Goal: Task Accomplishment & Management: Complete application form

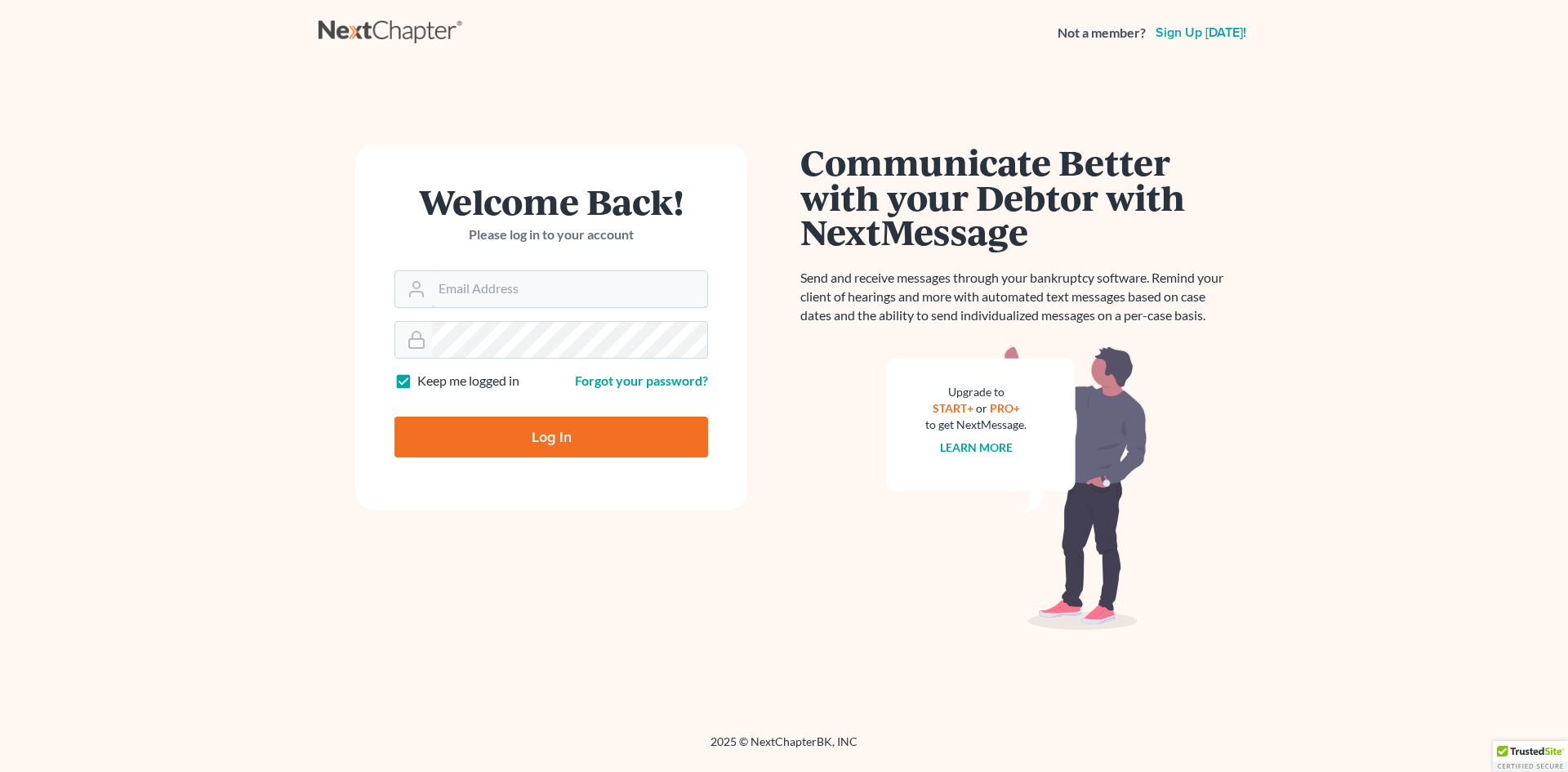
type input "[EMAIL_ADDRESS][DOMAIN_NAME]"
click at [567, 448] on input "Log In" at bounding box center [551, 437] width 314 height 41
type input "Thinking..."
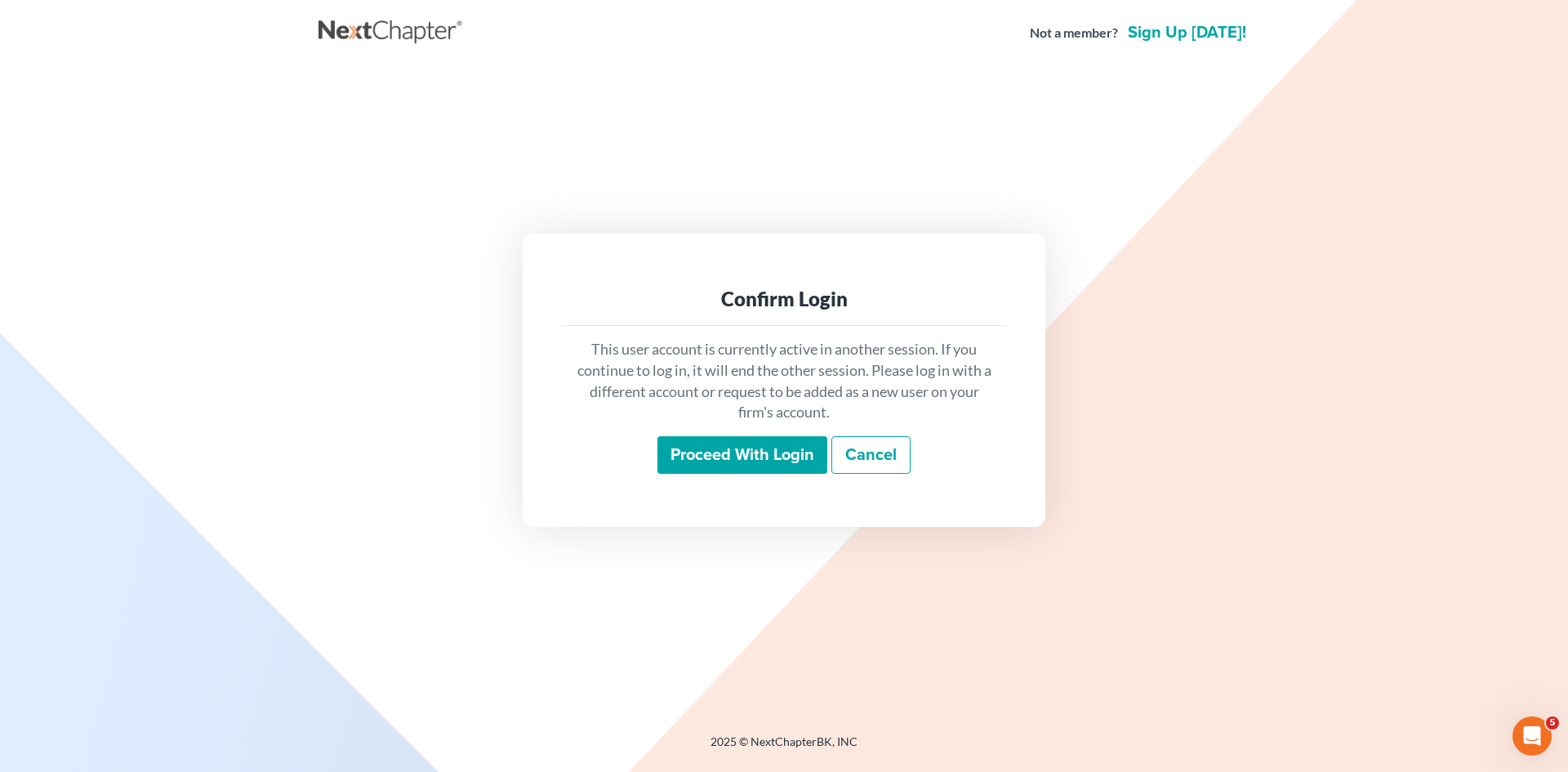
click at [798, 457] on input "Proceed with login" at bounding box center [742, 454] width 169 height 38
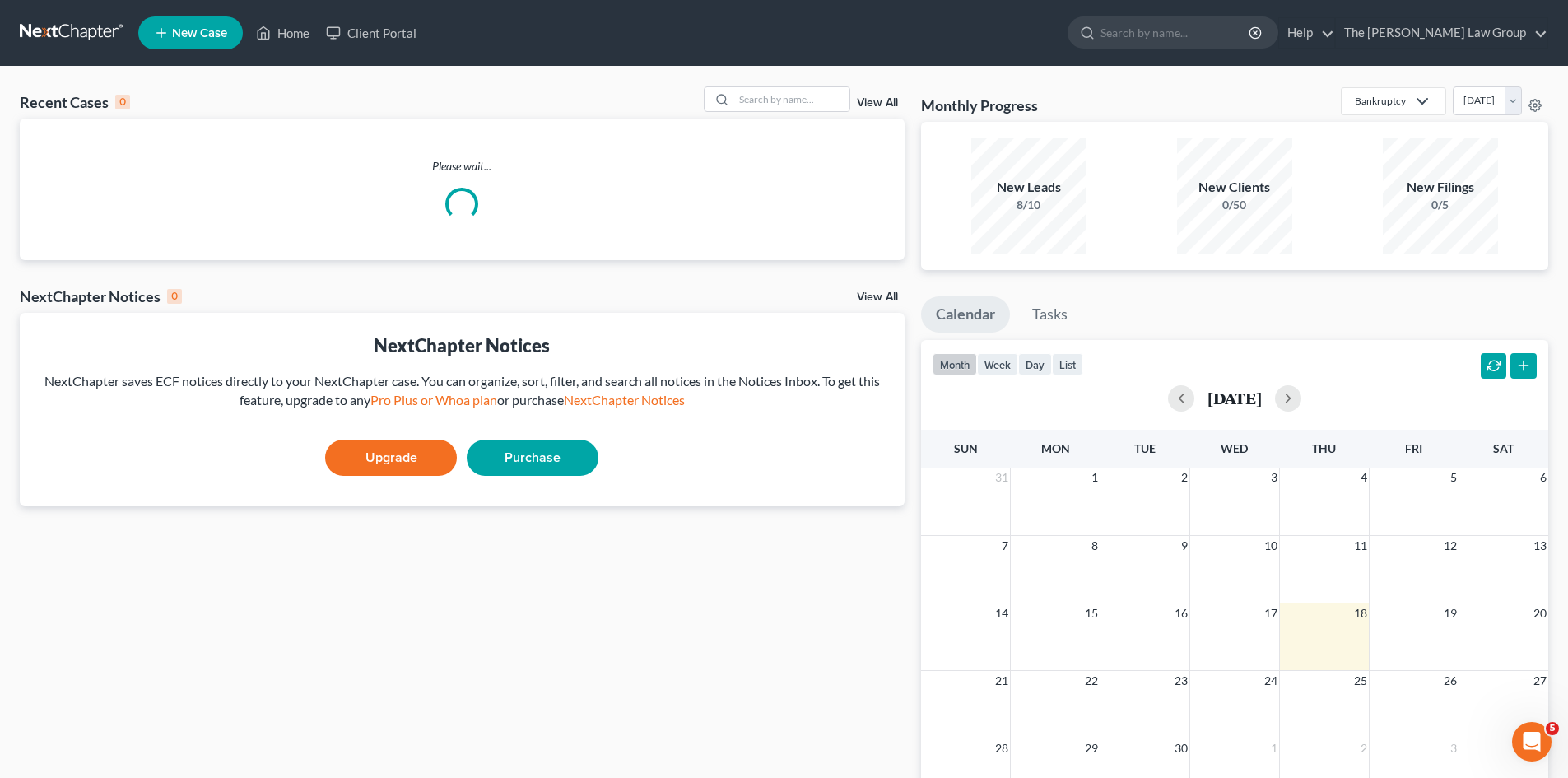
click at [209, 42] on link "New Case" at bounding box center [190, 33] width 104 height 33
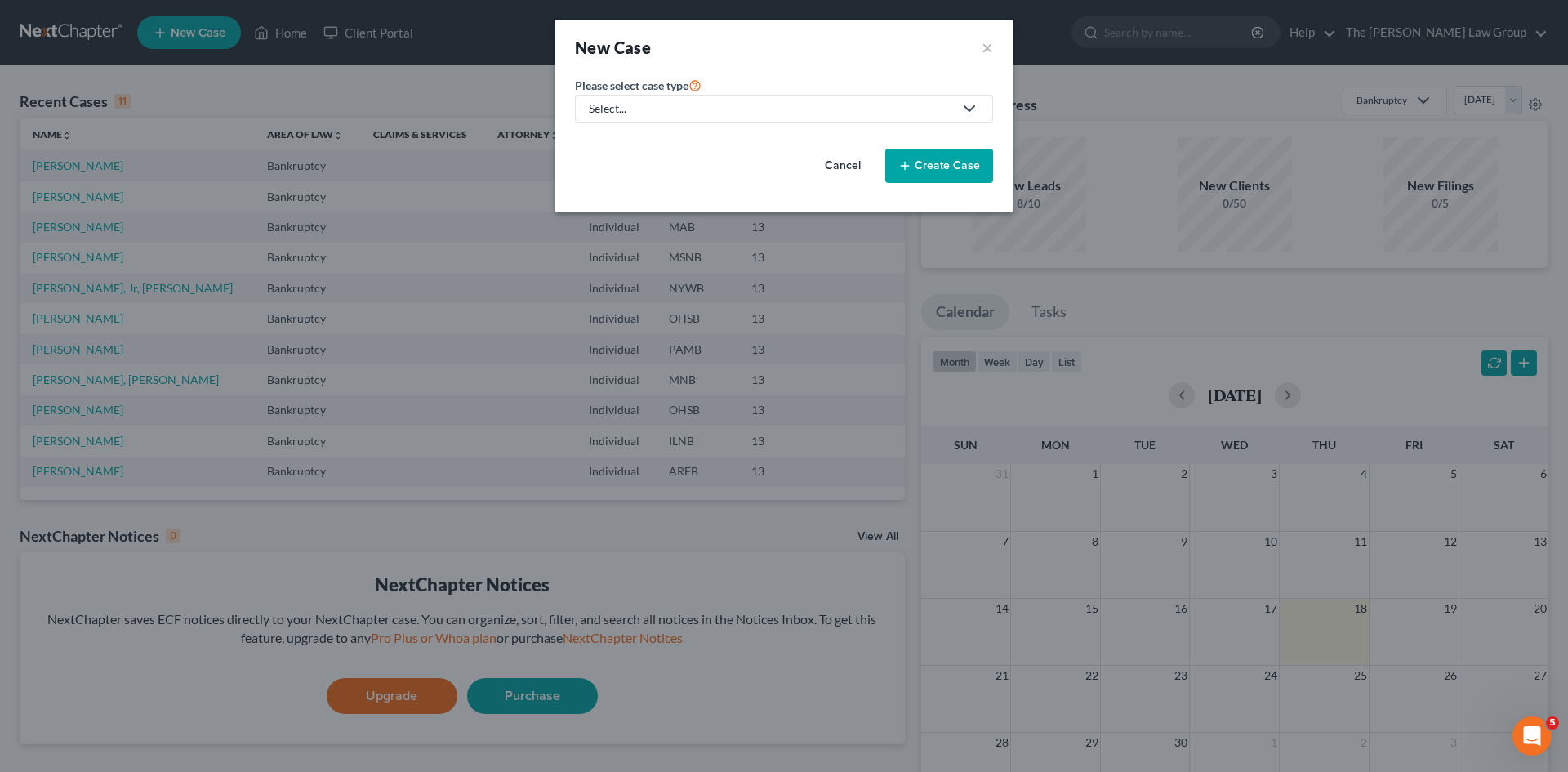
click at [680, 101] on div "Select..." at bounding box center [771, 108] width 364 height 16
click at [647, 144] on div "Bankruptcy" at bounding box center [623, 140] width 64 height 16
select select "19"
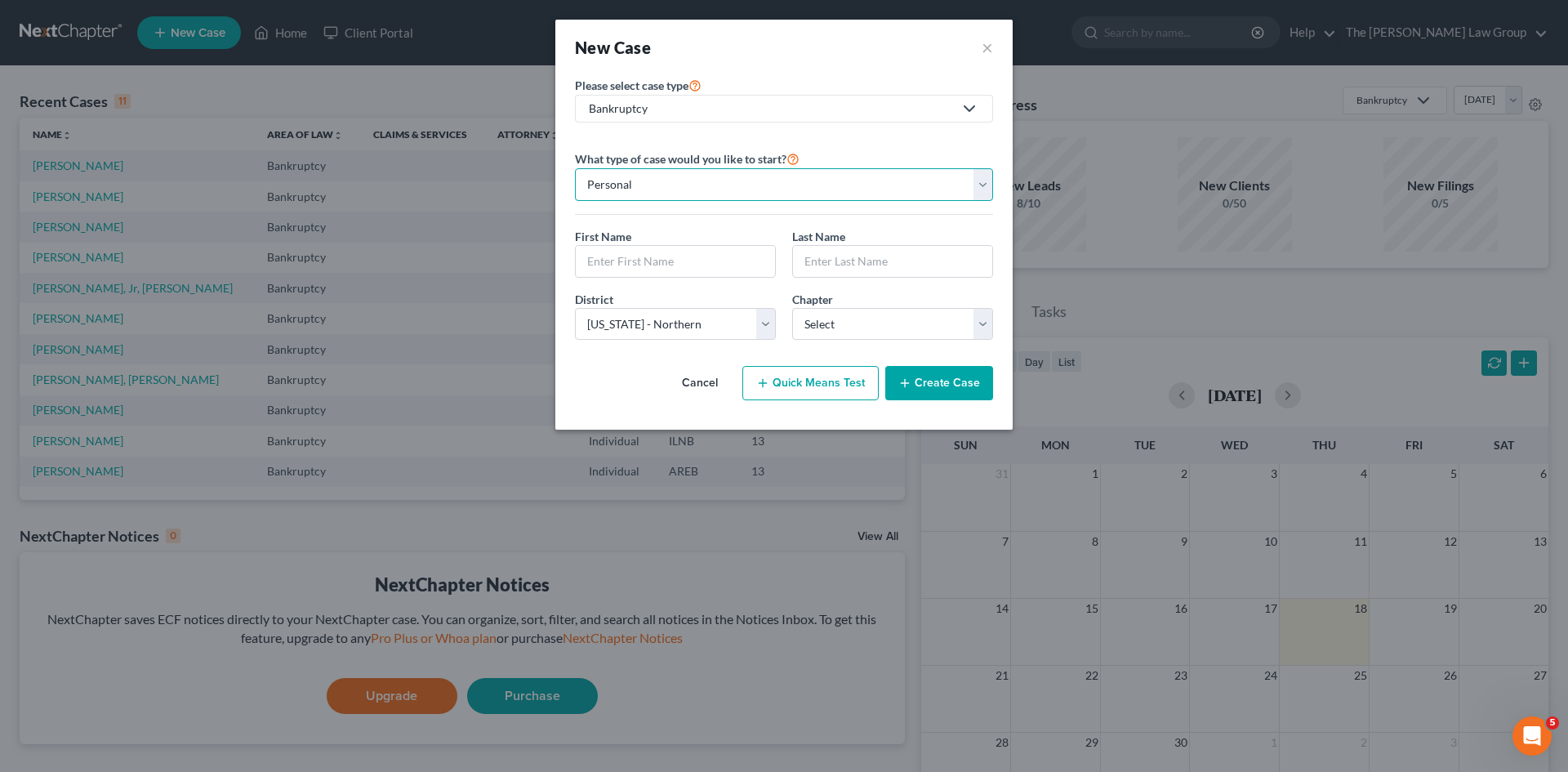
click at [759, 190] on select "Personal Business" at bounding box center [784, 185] width 418 height 33
click at [680, 256] on input "text" at bounding box center [675, 262] width 200 height 31
type input "[PERSON_NAME]"
type input "TER"
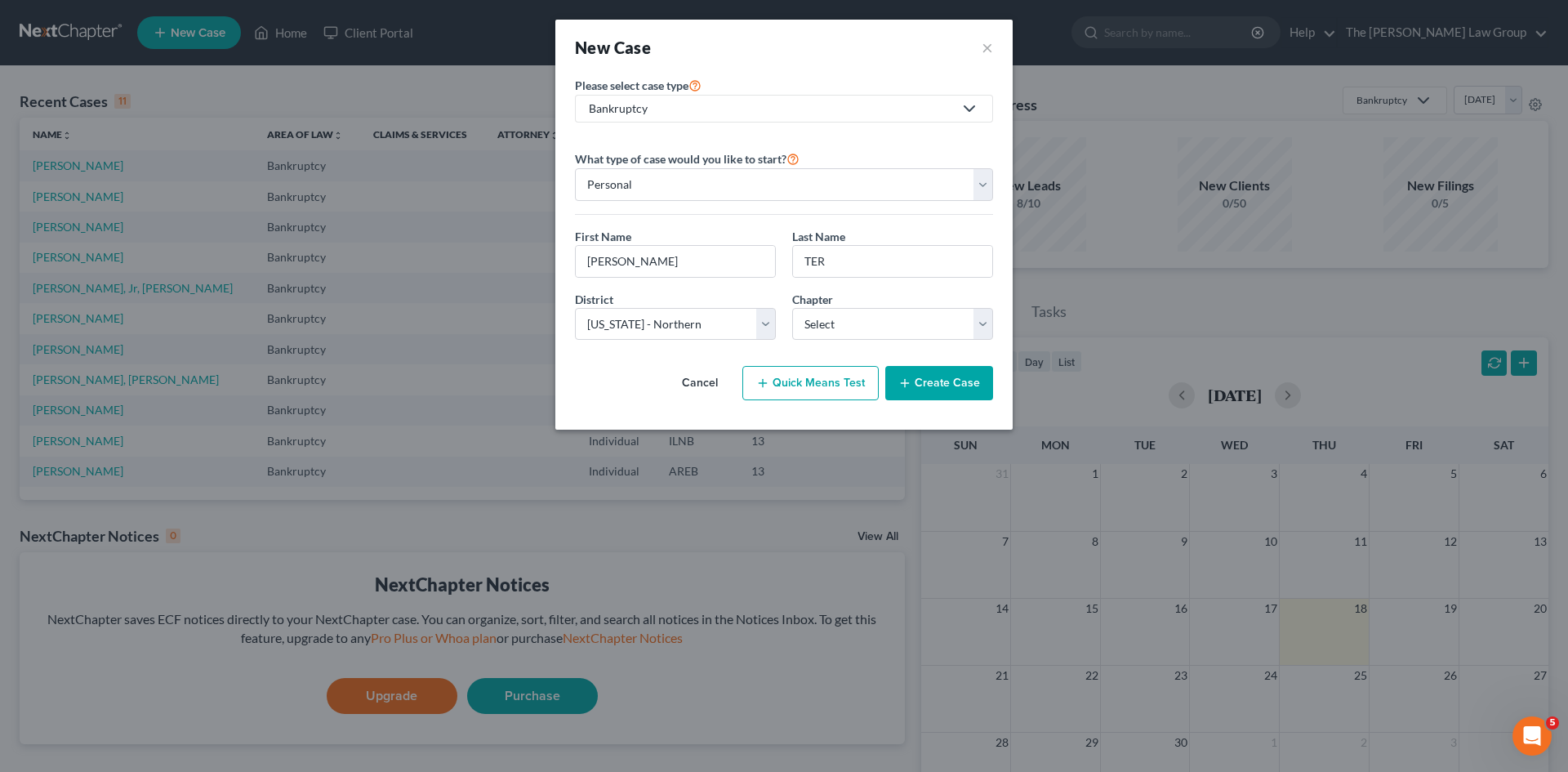
click at [720, 387] on button "Cancel" at bounding box center [700, 384] width 72 height 33
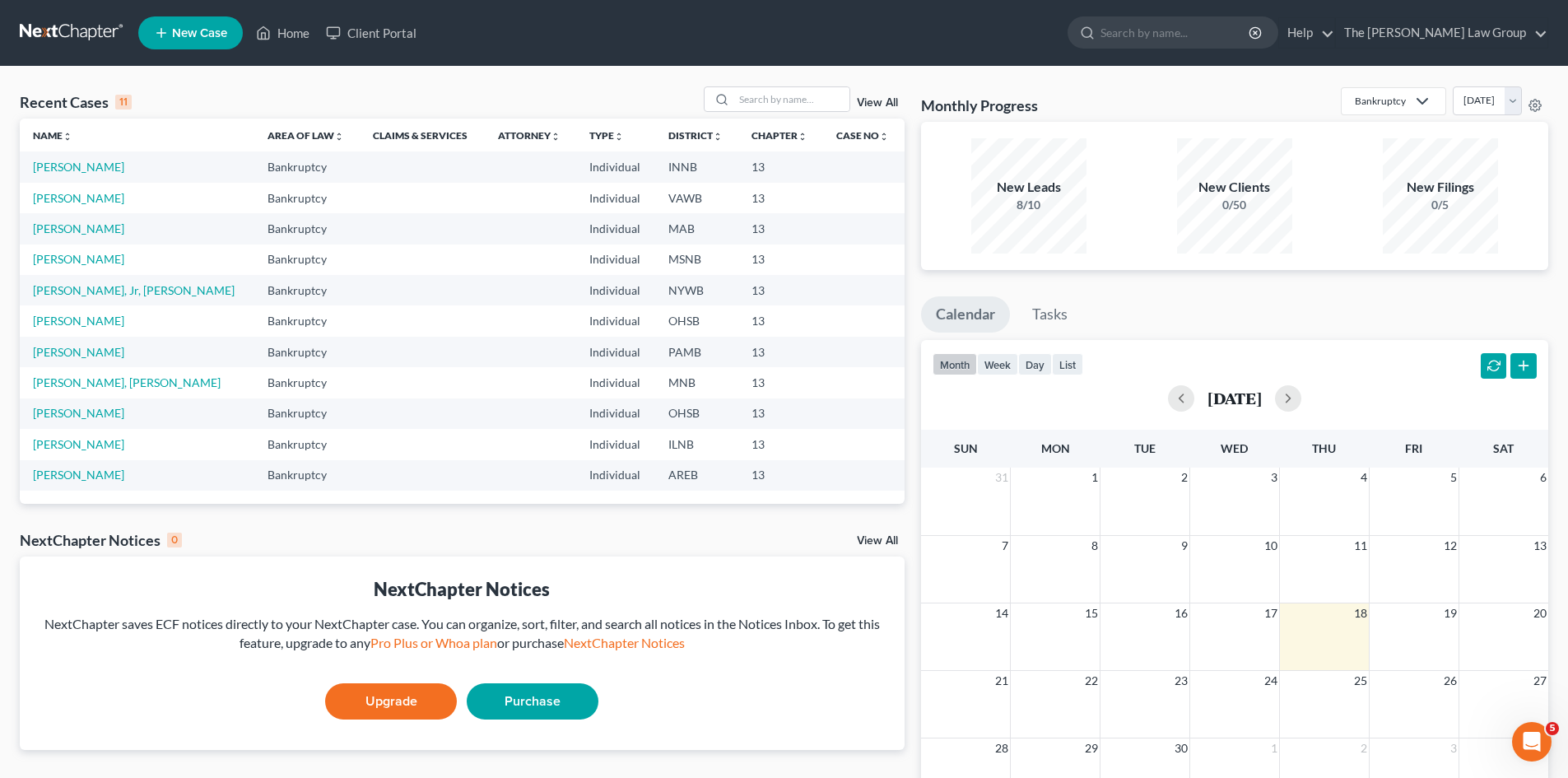
click at [173, 34] on span "New Case" at bounding box center [199, 33] width 55 height 13
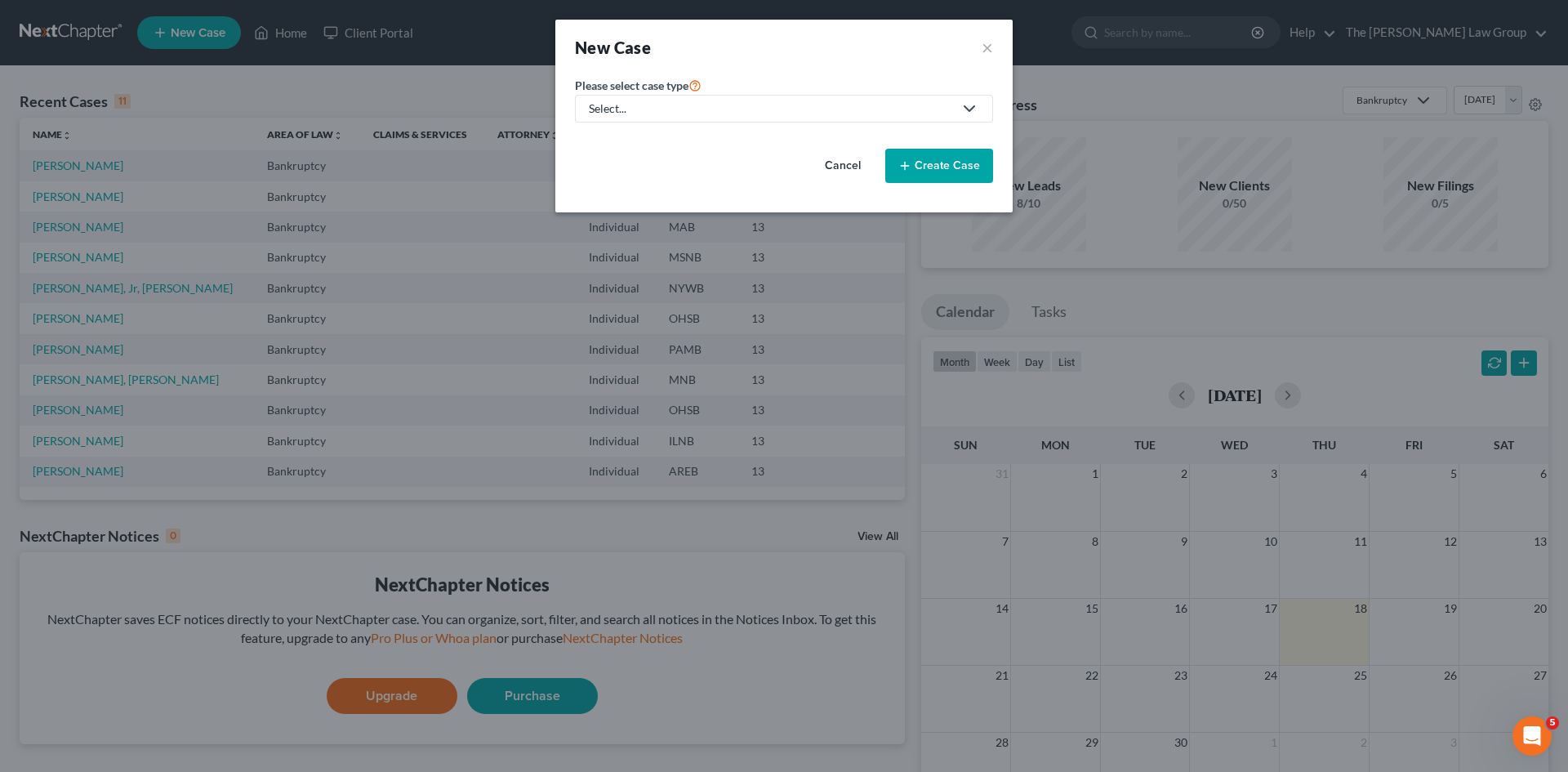
click at [804, 111] on div "Select..." at bounding box center [771, 108] width 364 height 16
click at [616, 140] on div "Bankruptcy" at bounding box center [623, 140] width 64 height 16
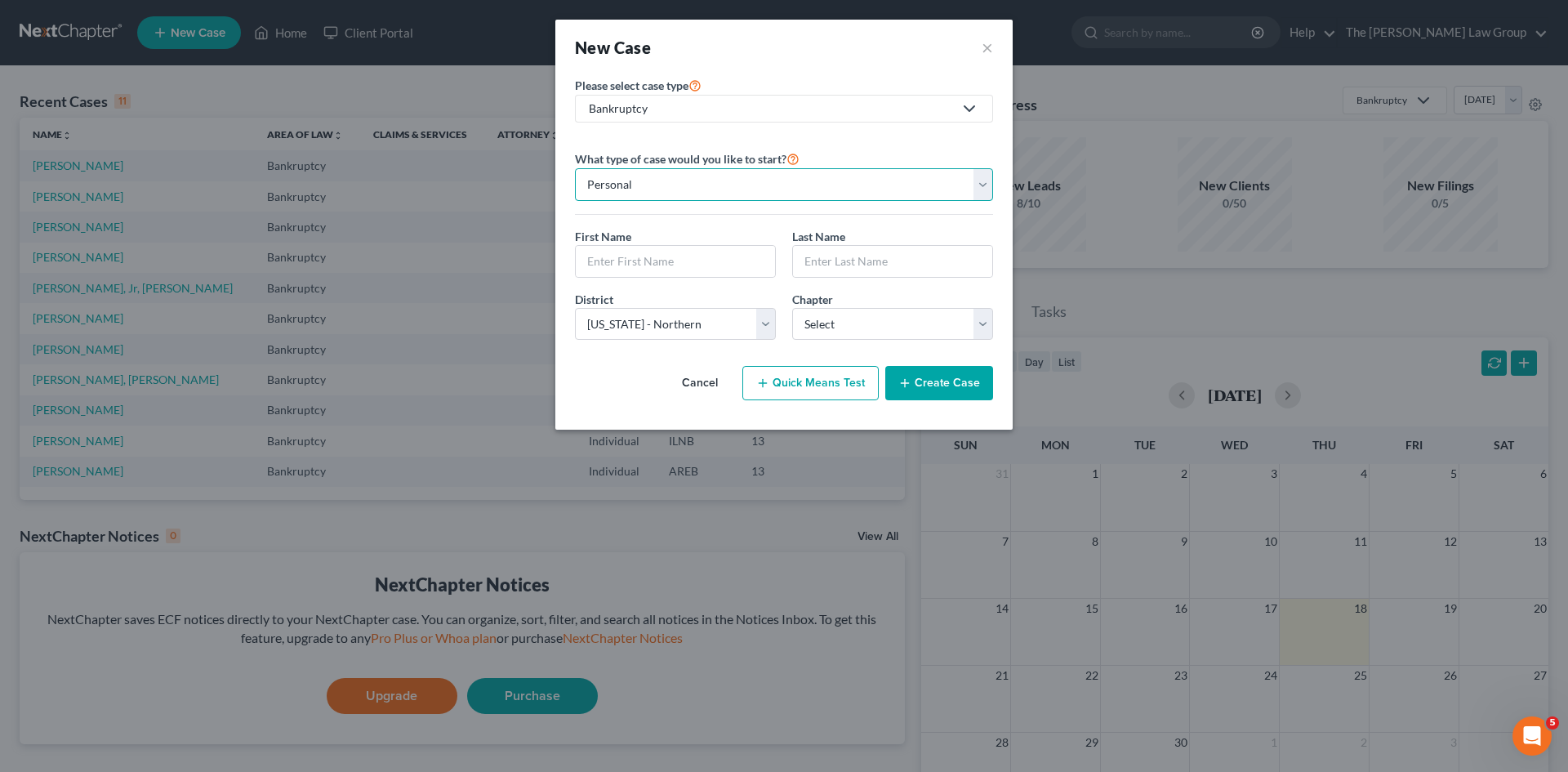
click at [664, 180] on select "Personal Business" at bounding box center [784, 185] width 418 height 33
click at [654, 257] on input "text" at bounding box center [675, 262] width 200 height 31
click at [691, 267] on input "text" at bounding box center [675, 262] width 200 height 31
click at [710, 266] on input "text" at bounding box center [675, 262] width 200 height 31
click at [628, 402] on div "Cancel Quick Means Test Create Case" at bounding box center [784, 383] width 418 height 60
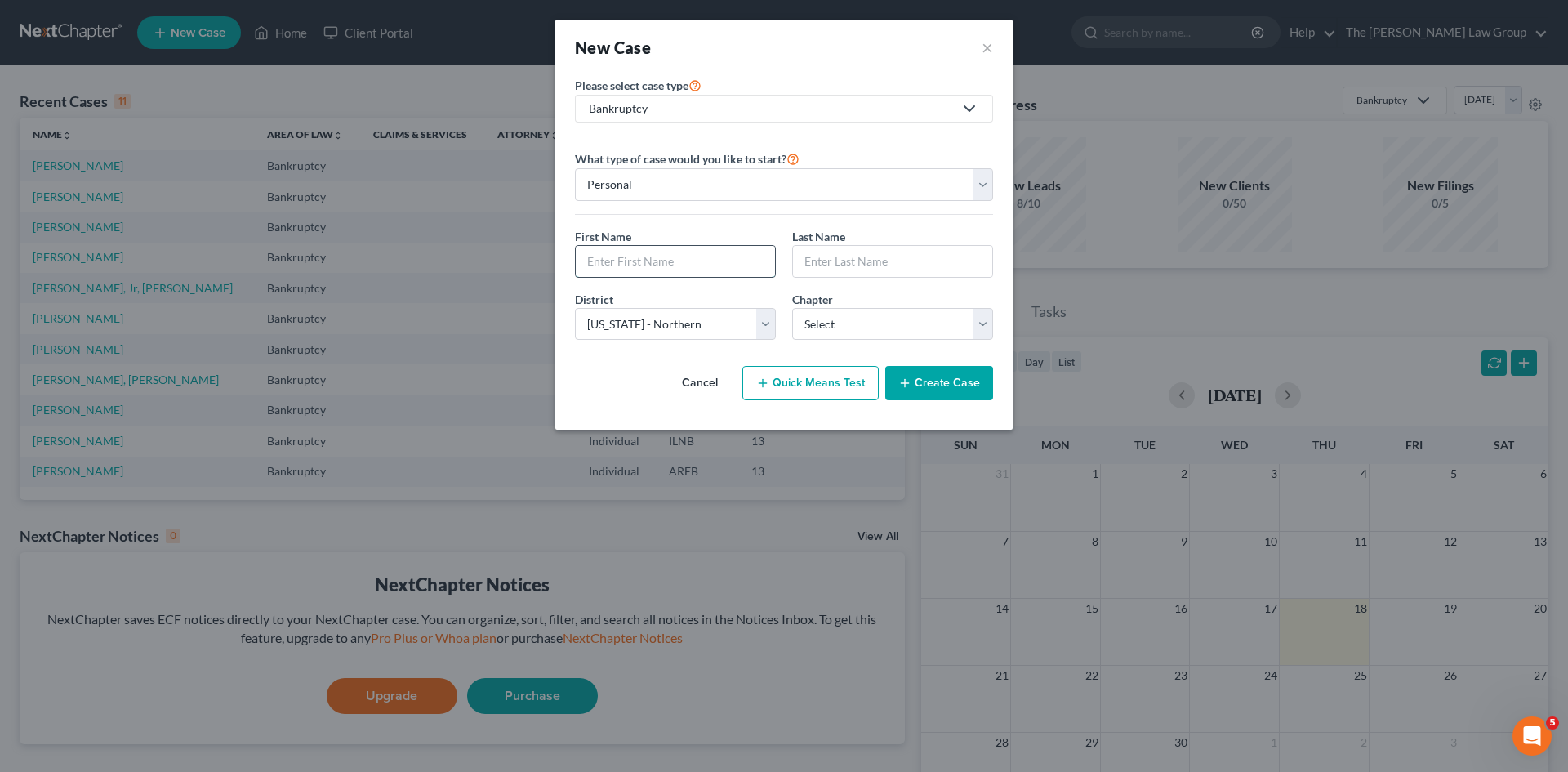
click at [666, 252] on input "text" at bounding box center [675, 262] width 200 height 31
click at [636, 388] on div "Cancel Quick Means Test Create Case" at bounding box center [784, 383] width 418 height 60
click at [765, 316] on select "Select [US_STATE] - [GEOGRAPHIC_DATA] [US_STATE] - [GEOGRAPHIC_DATA][US_STATE] …" at bounding box center [675, 324] width 200 height 33
select select "40"
click at [575, 308] on select "Select [US_STATE] - [GEOGRAPHIC_DATA] [US_STATE] - [GEOGRAPHIC_DATA][US_STATE] …" at bounding box center [675, 324] width 200 height 33
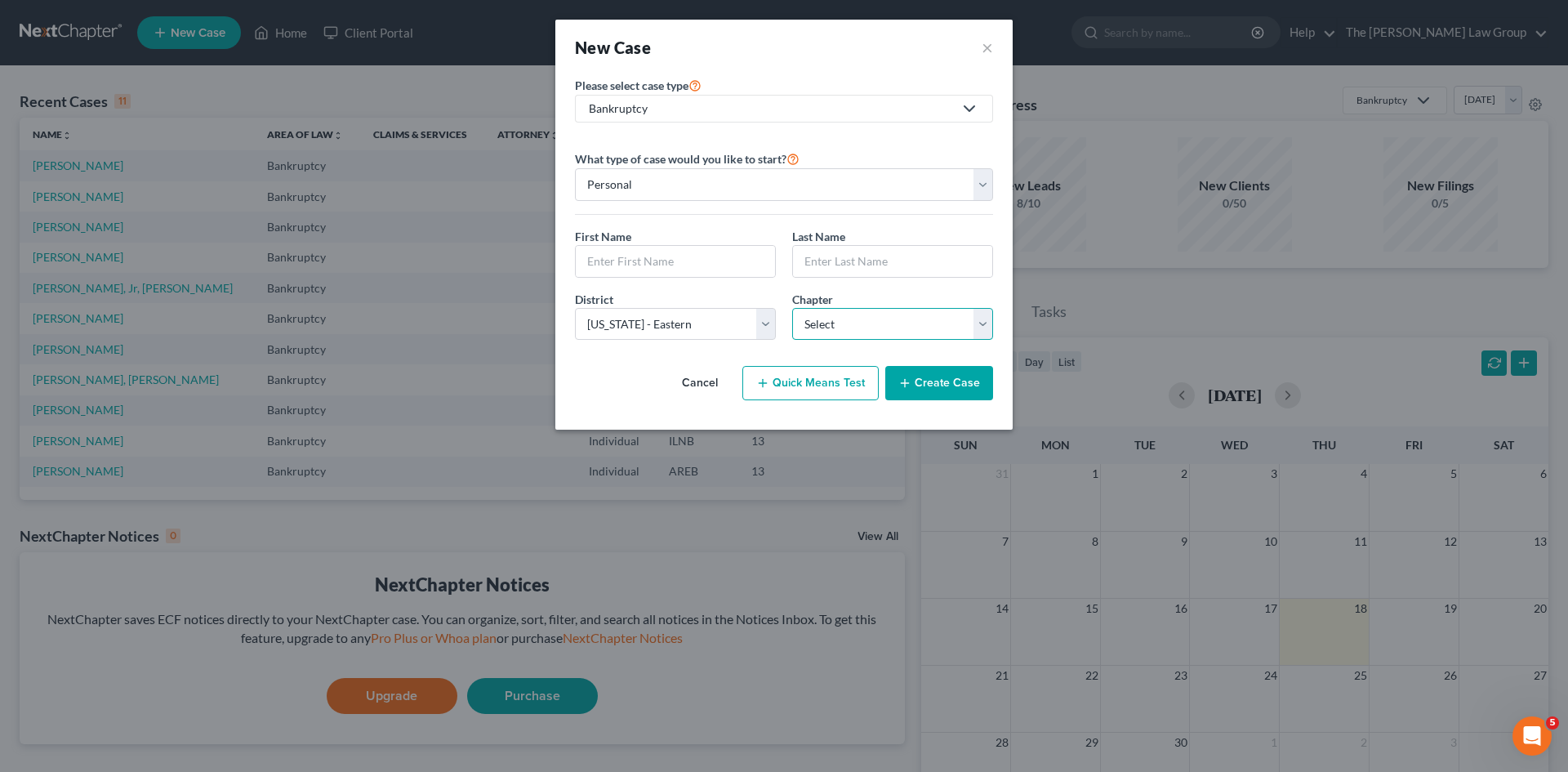
click at [856, 330] on select "Select 7 11 12 13" at bounding box center [892, 324] width 200 height 33
select select "3"
click at [792, 308] on select "Select 7 11 12 13" at bounding box center [892, 324] width 200 height 33
click at [672, 260] on input "text" at bounding box center [675, 262] width 200 height 31
type input "[PERSON_NAME]"
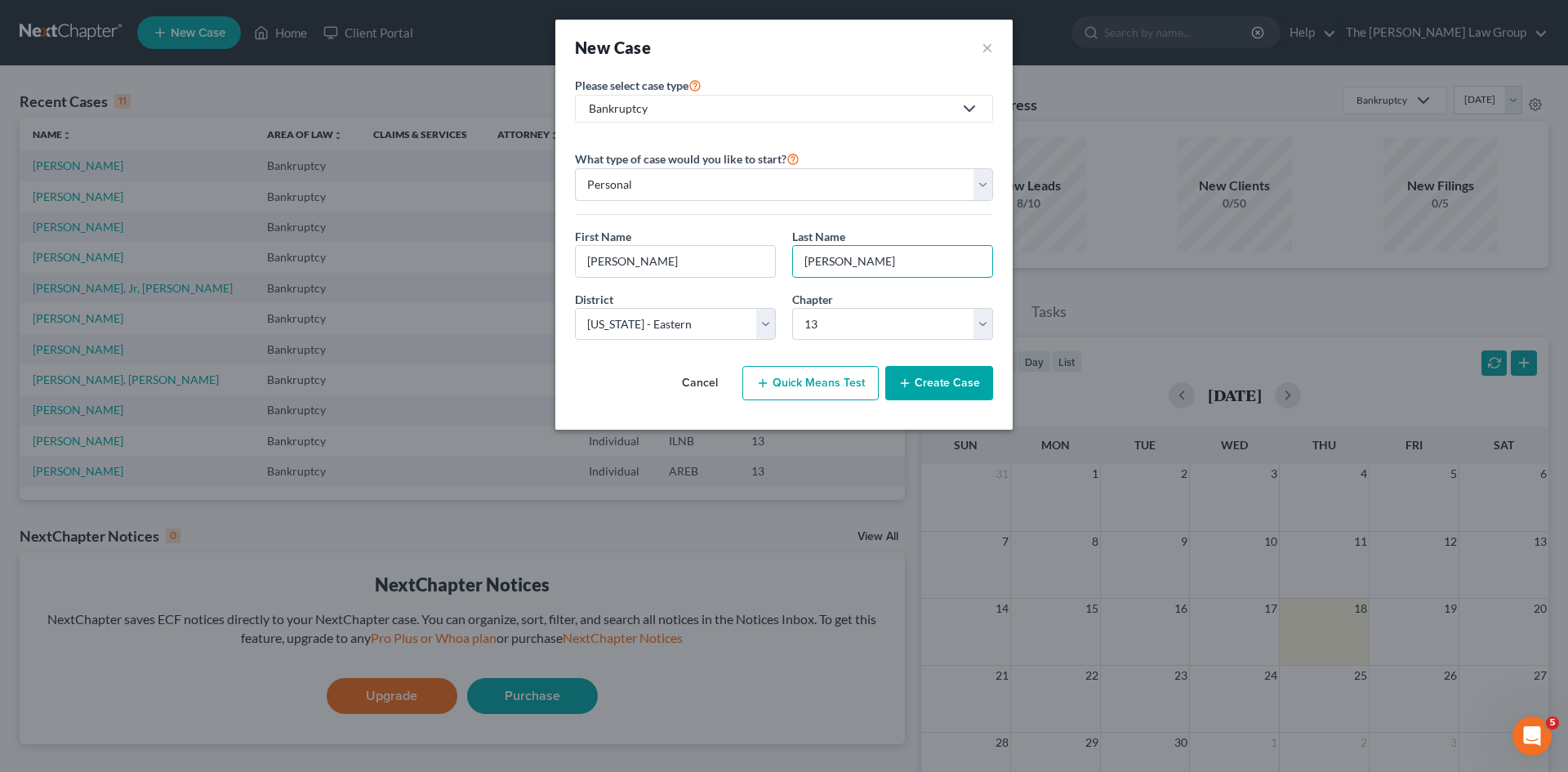
type input "[PERSON_NAME]"
click at [924, 379] on button "Create Case" at bounding box center [938, 383] width 108 height 34
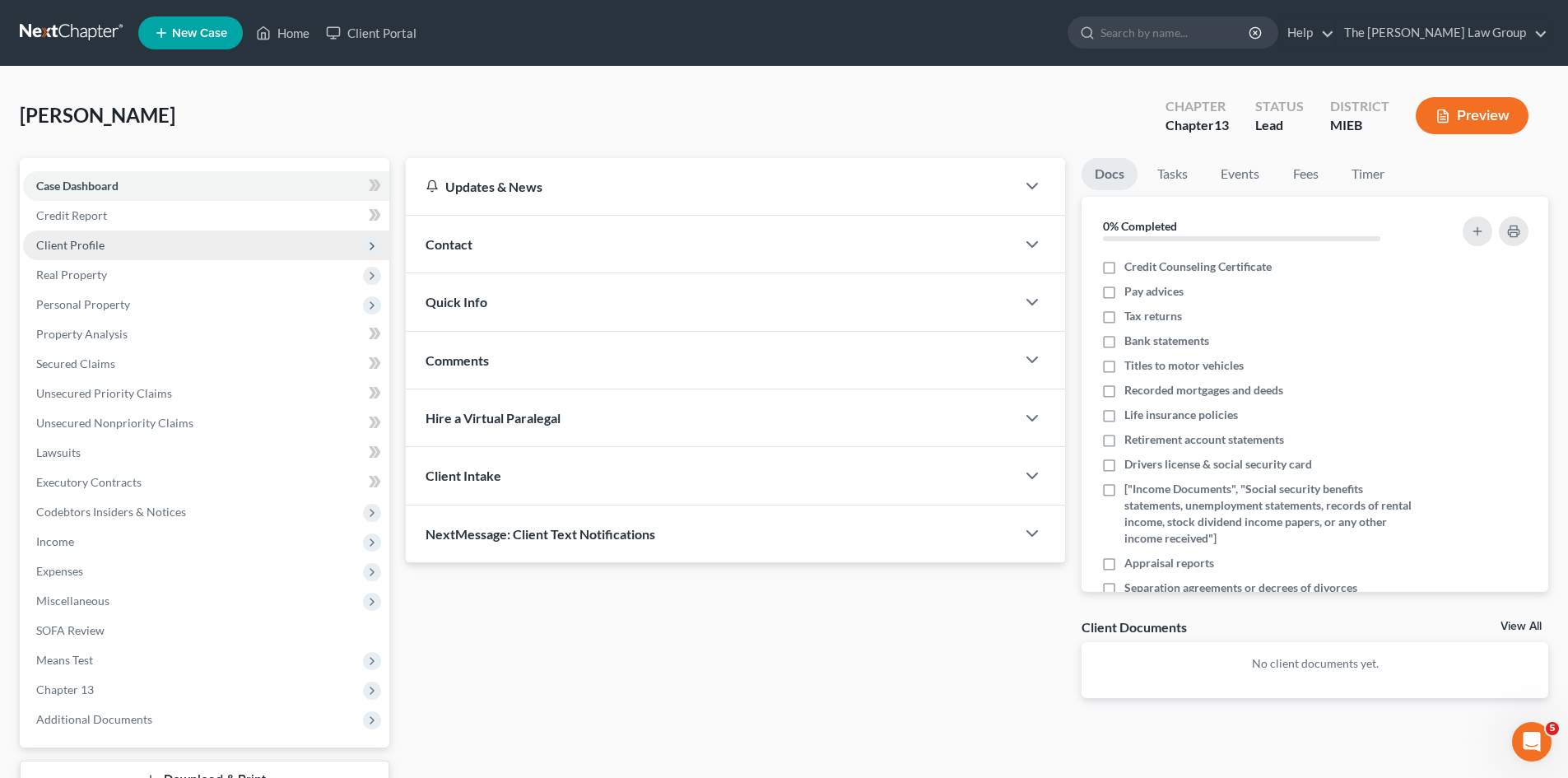
click at [93, 239] on span "Client Profile" at bounding box center [70, 245] width 68 height 14
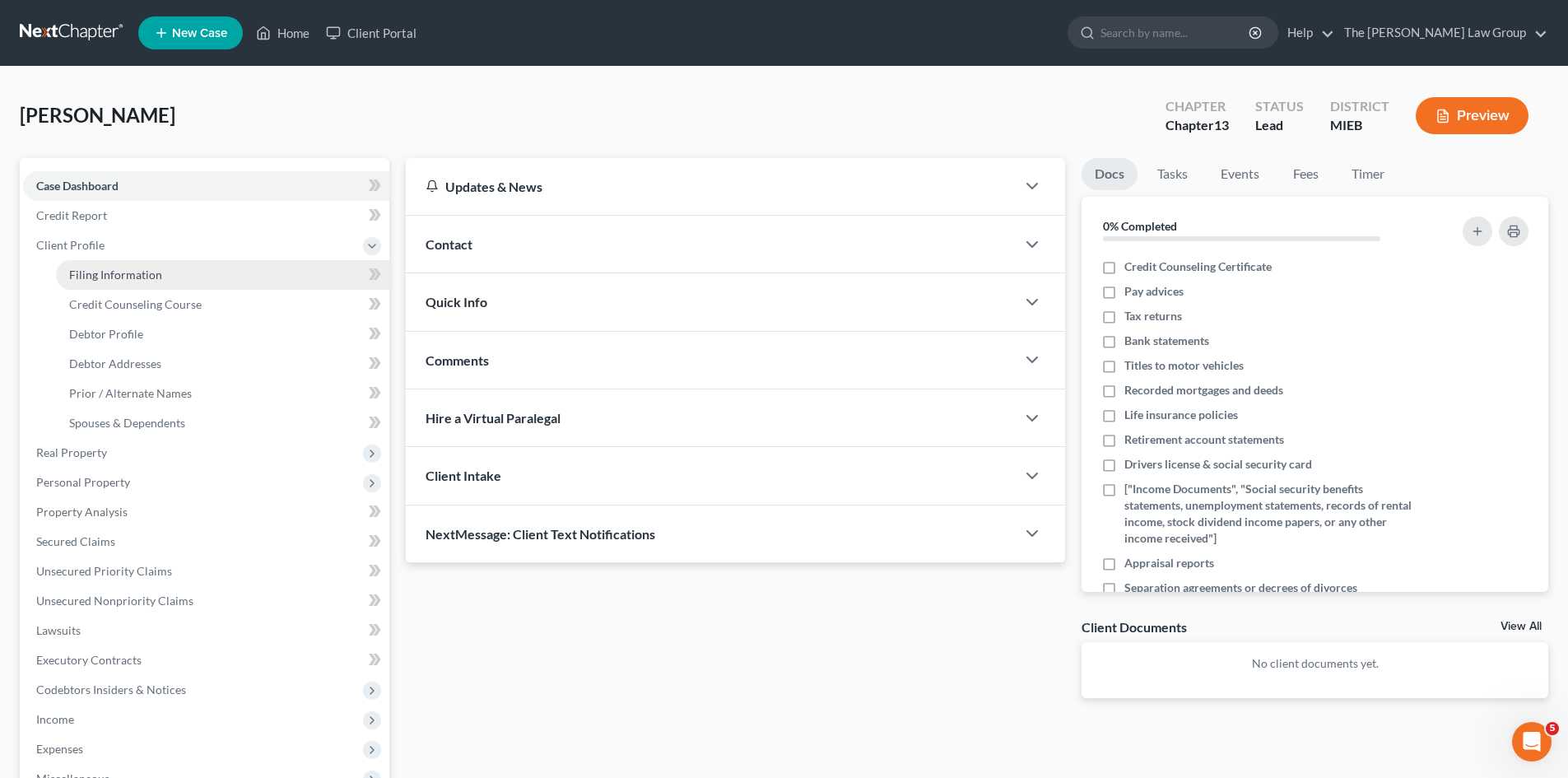
click at [116, 269] on span "Filing Information" at bounding box center [115, 274] width 93 height 14
select select "1"
select select "0"
select select "3"
select select "40"
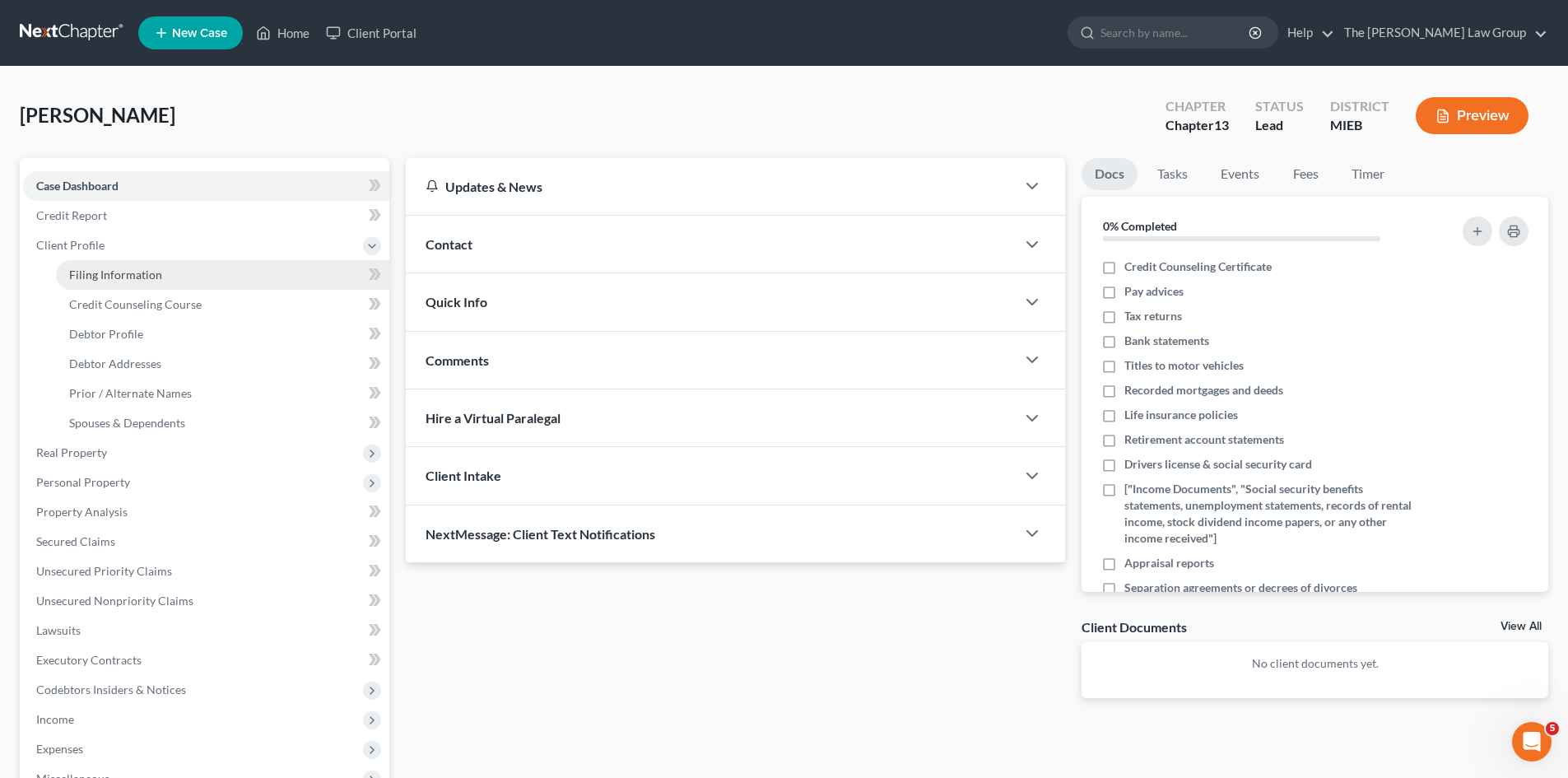
select select "23"
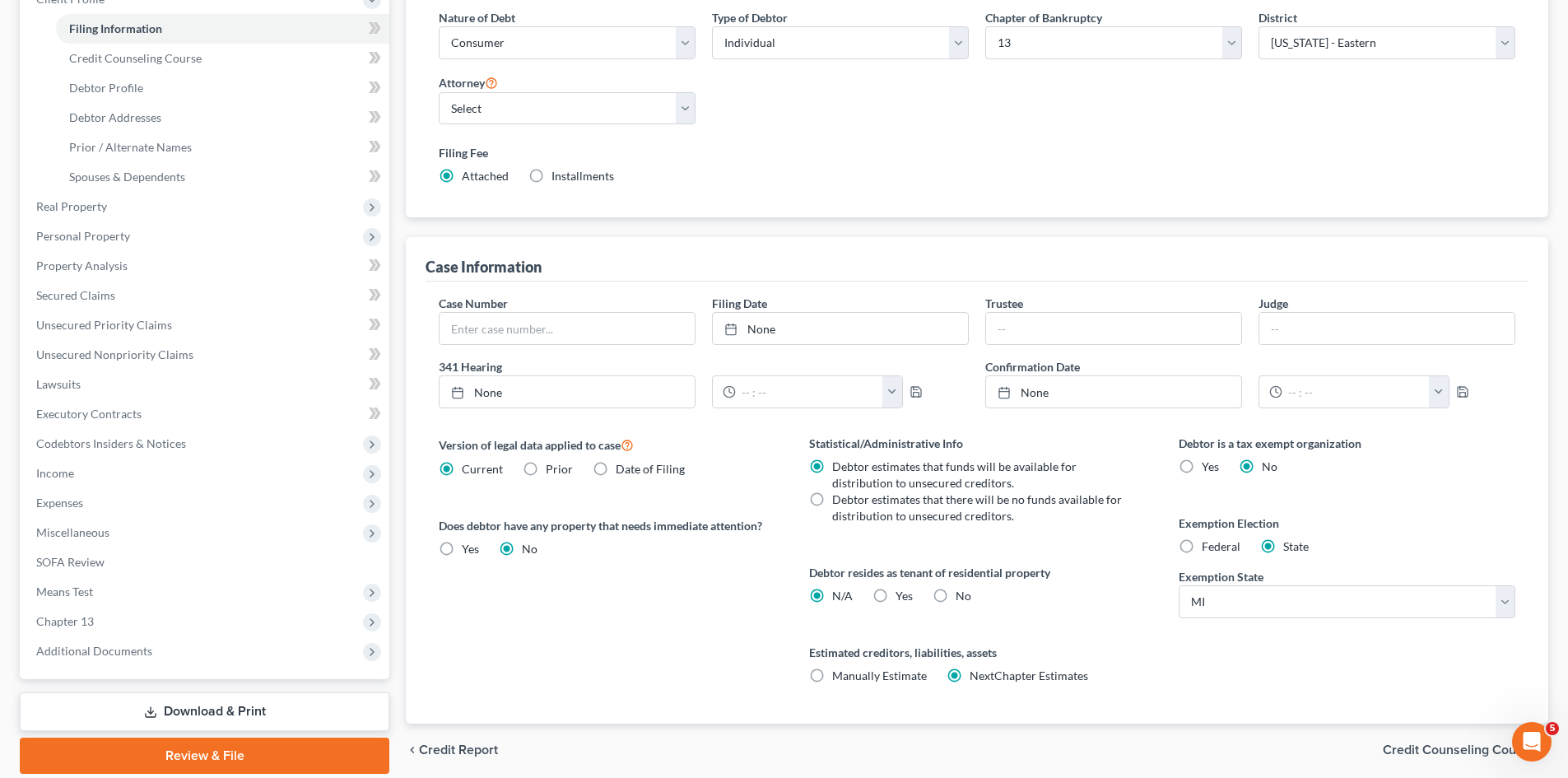
scroll to position [247, 0]
click at [552, 173] on label "Installments Installments" at bounding box center [583, 175] width 62 height 17
click at [558, 173] on input "Installments Installments" at bounding box center [563, 172] width 11 height 11
radio input "true"
radio input "false"
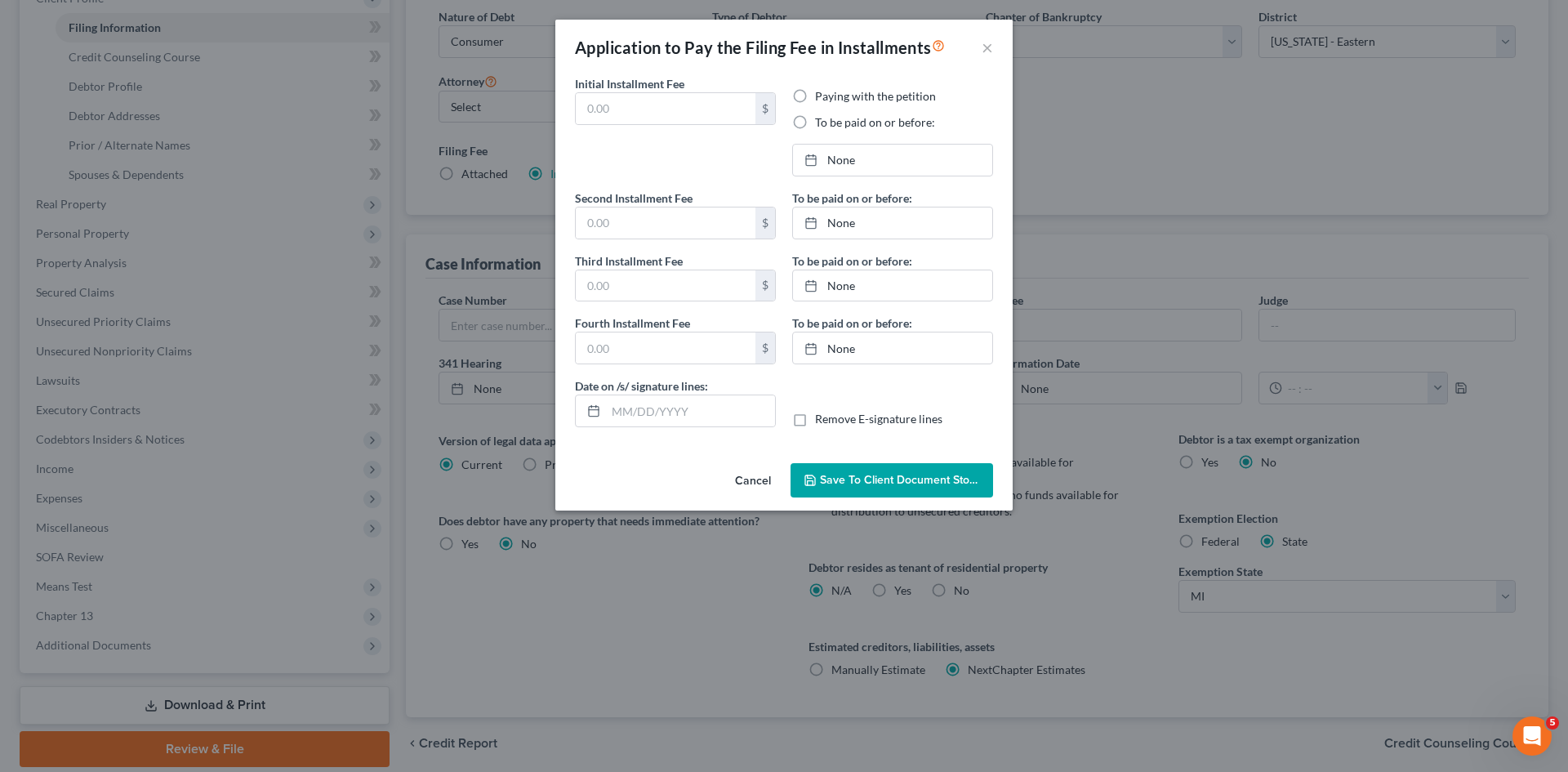
type input "0.00"
radio input "true"
type input "0.00"
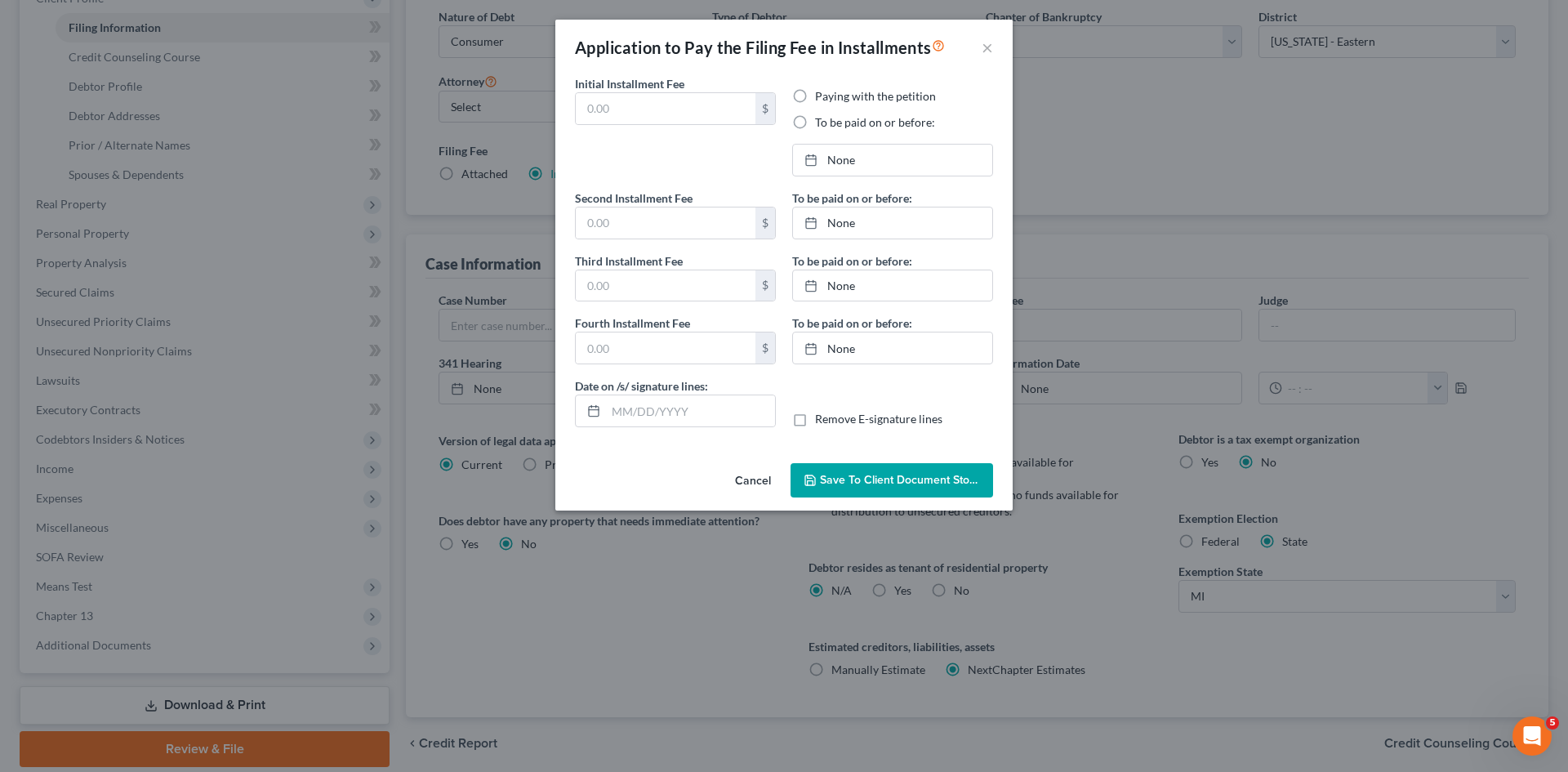
type input "[DATE]"
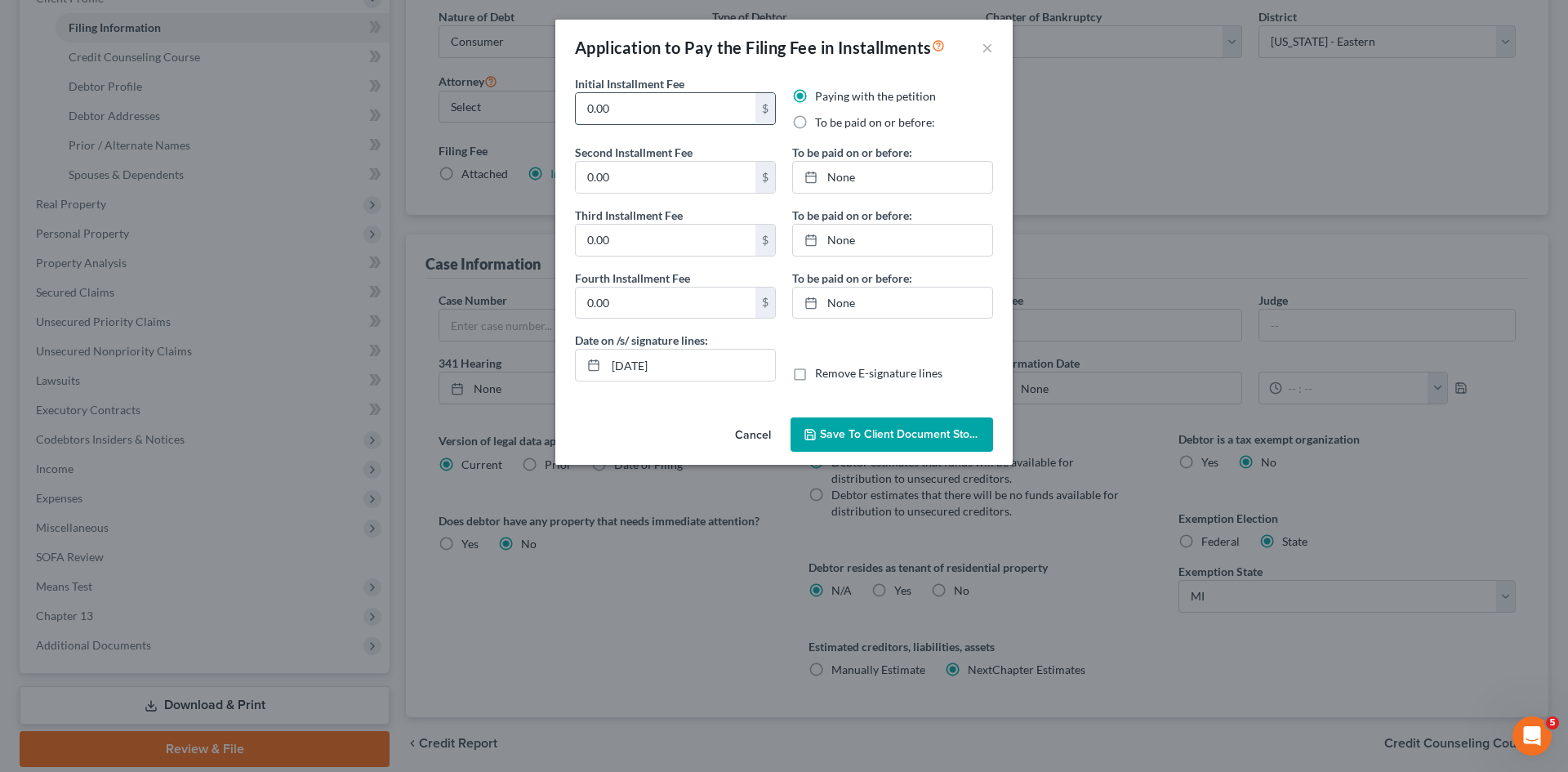
click at [700, 118] on input "0.00" at bounding box center [665, 108] width 180 height 31
type input "78.25"
click at [815, 126] on label "To be paid on or before:" at bounding box center [876, 122] width 120 height 16
click at [821, 125] on input "To be paid on or before:" at bounding box center [826, 119] width 11 height 11
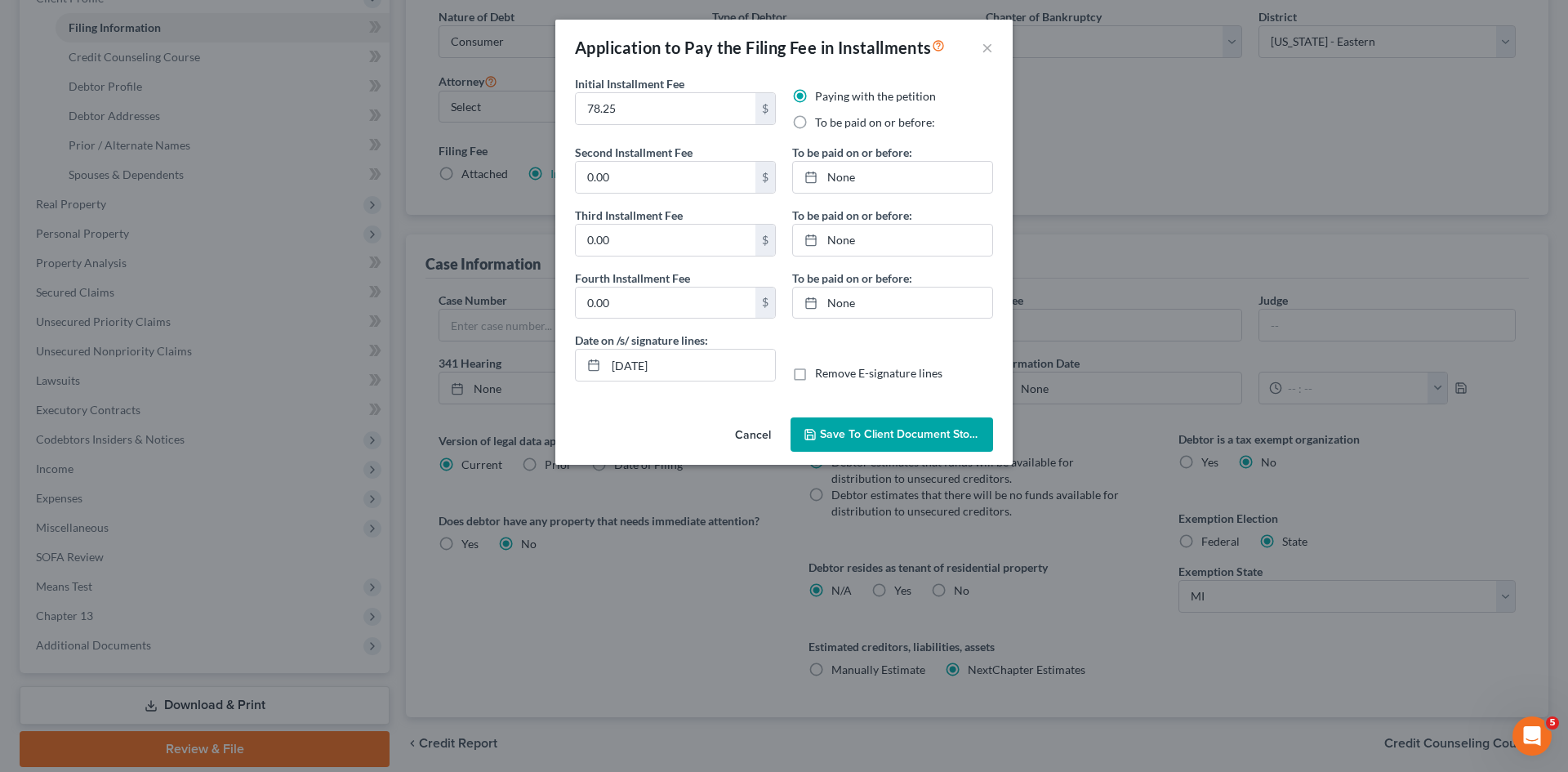
radio input "true"
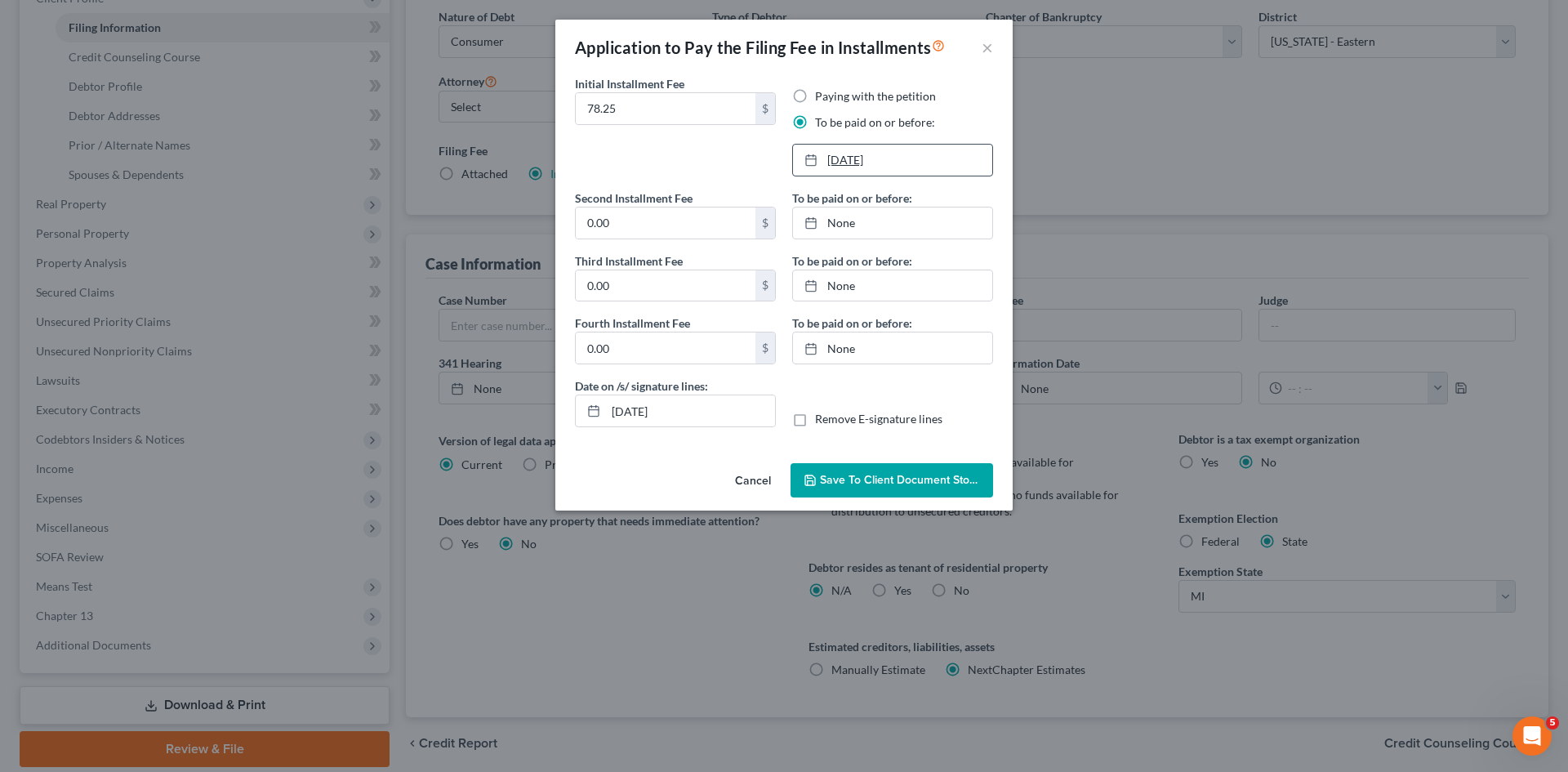
click at [836, 166] on link "[DATE]" at bounding box center [893, 160] width 200 height 31
type input "[DATE]"
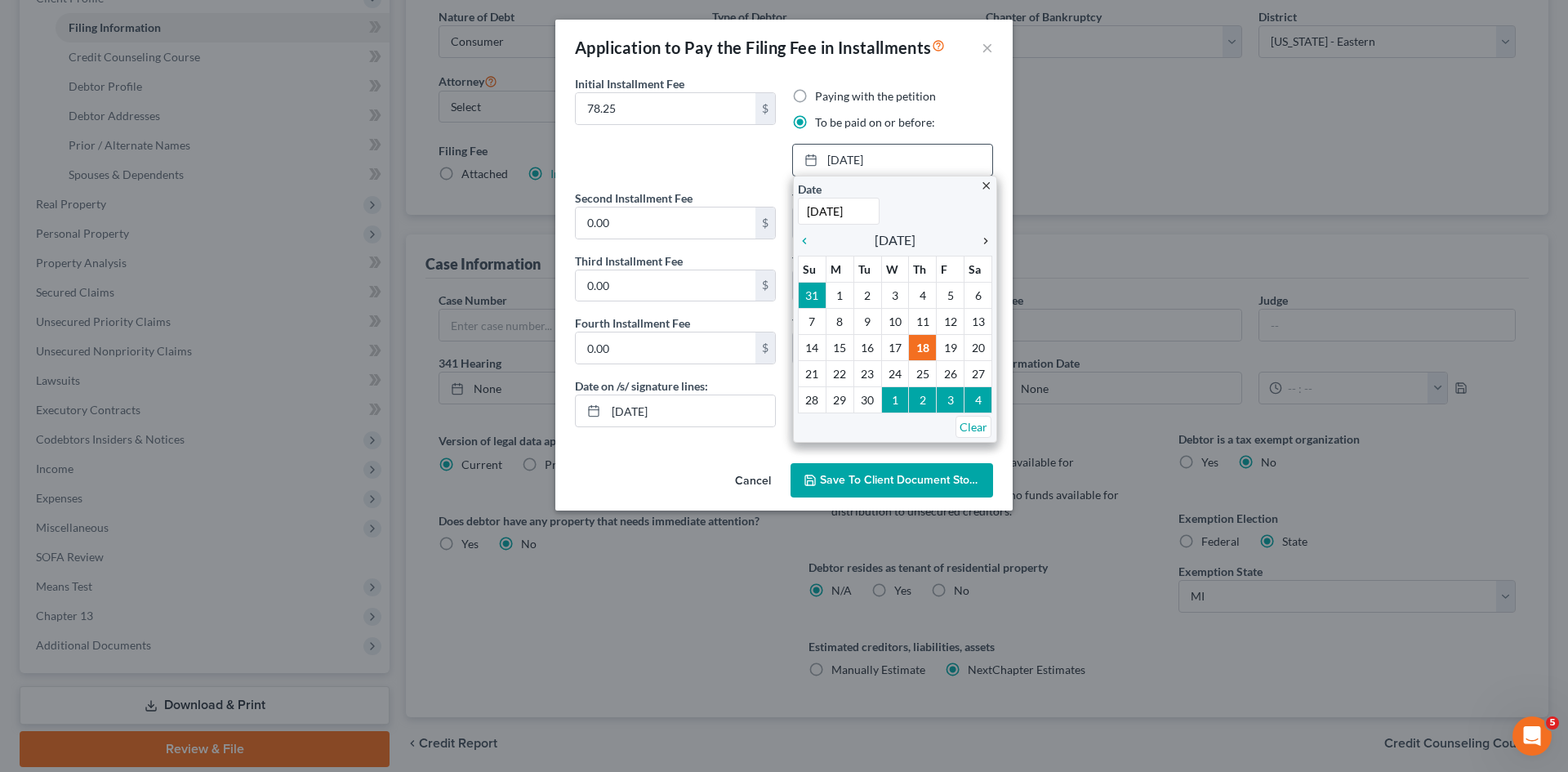
click at [984, 237] on icon "chevron_right" at bounding box center [982, 240] width 21 height 13
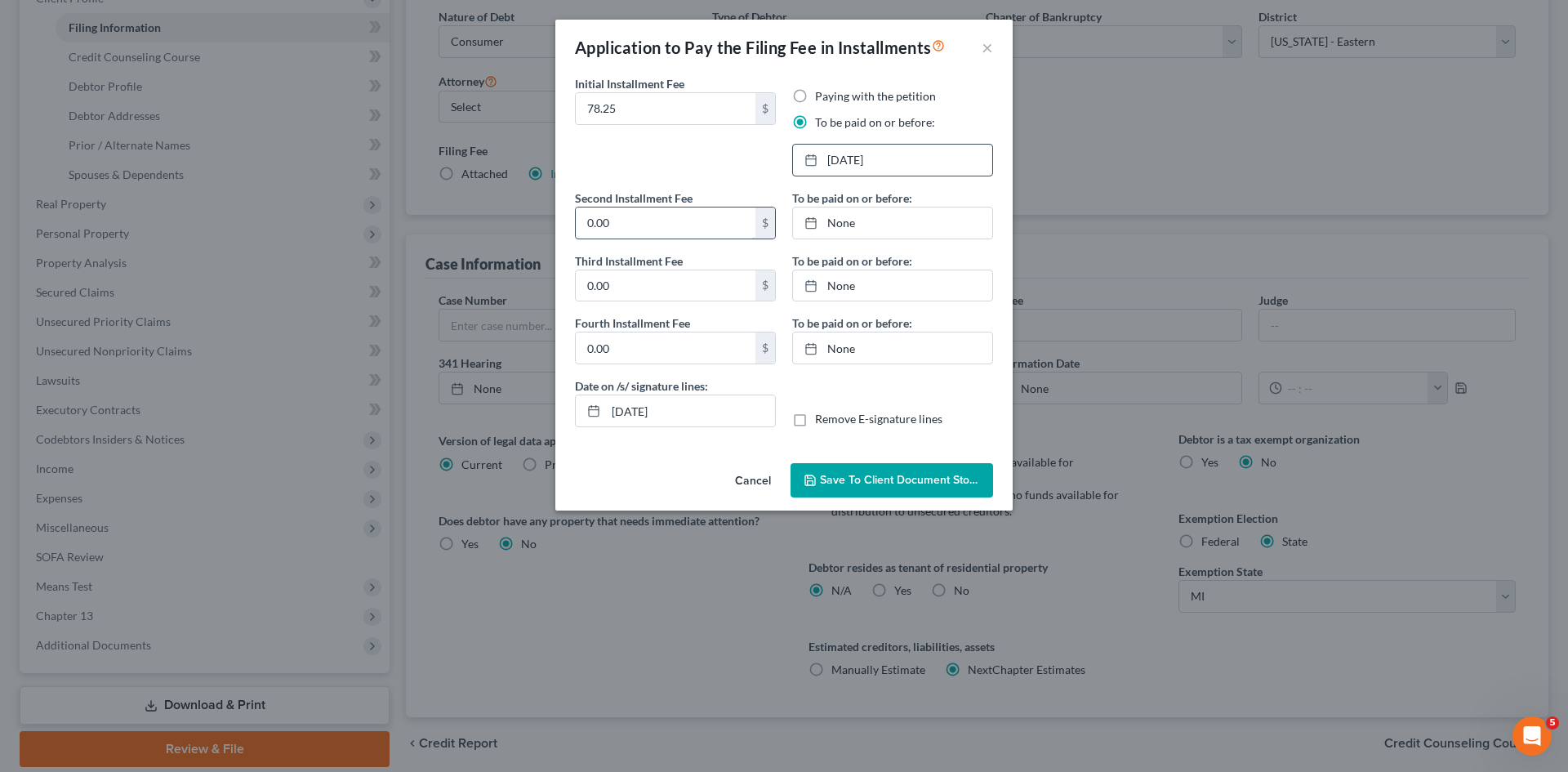
click at [679, 232] on input "0.00" at bounding box center [665, 223] width 180 height 31
type input "78.25"
type input "[DATE]"
click at [853, 232] on link "[DATE]" at bounding box center [893, 223] width 200 height 31
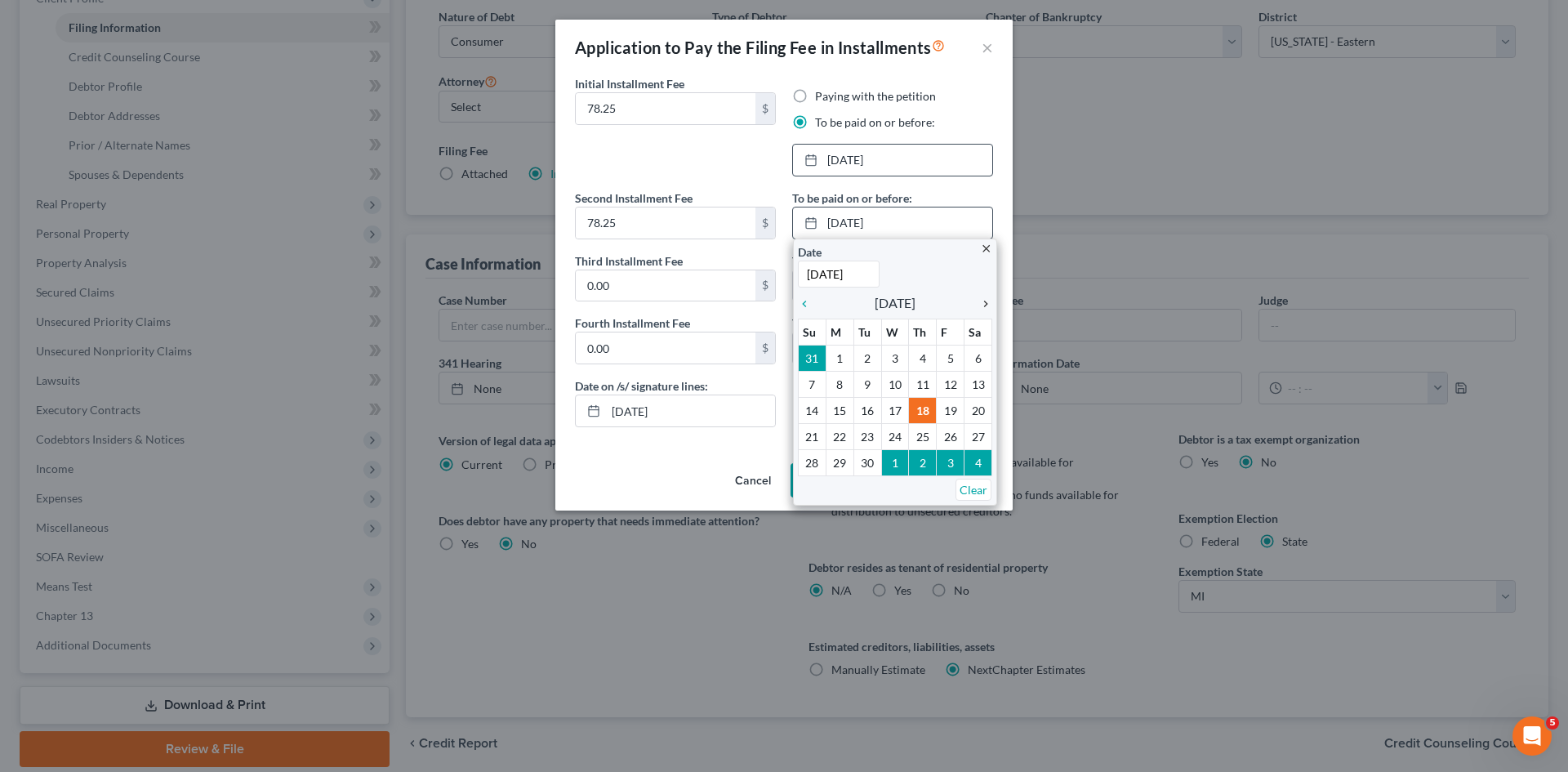
click at [988, 305] on icon "chevron_right" at bounding box center [982, 303] width 21 height 13
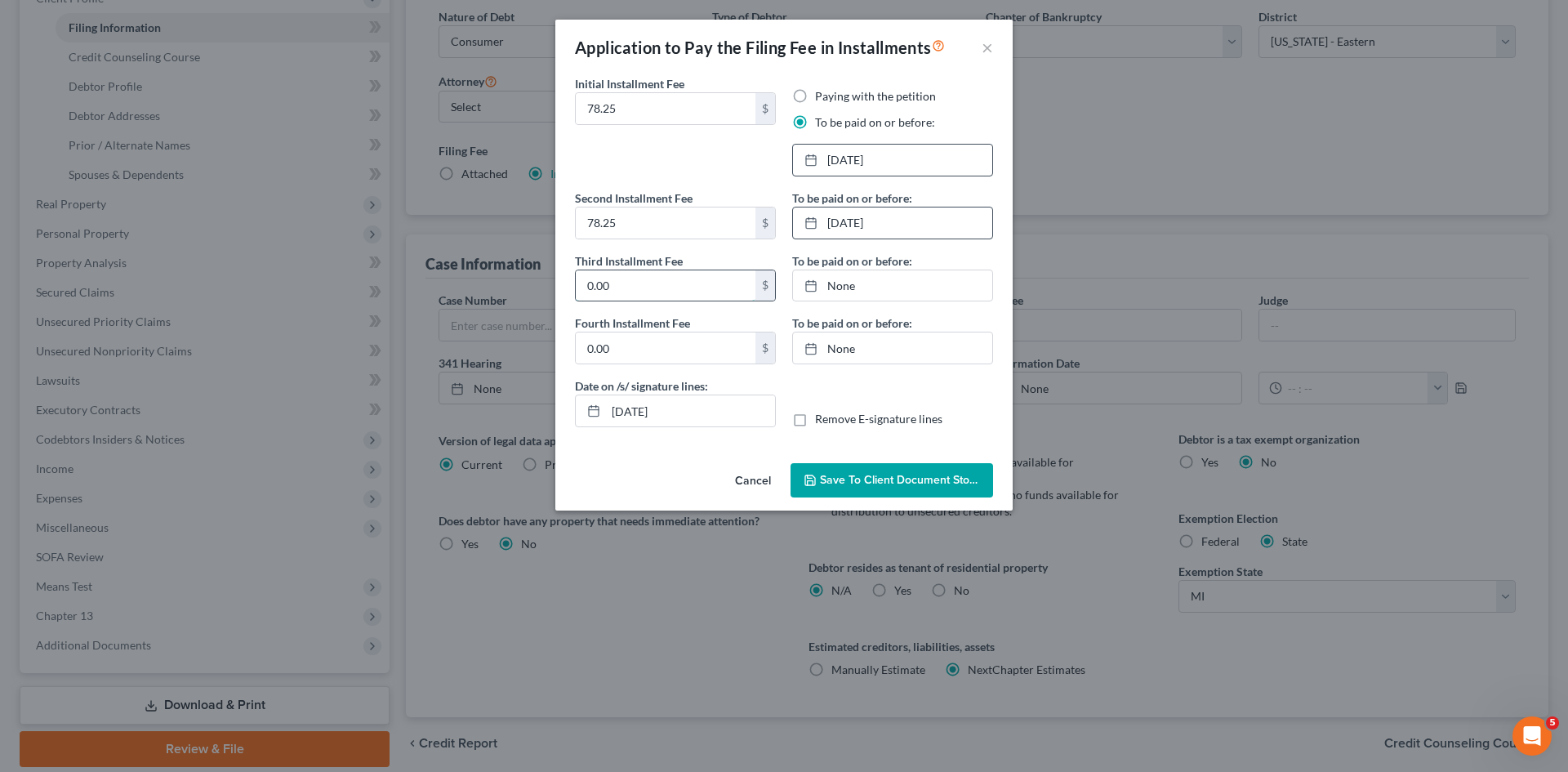
click at [596, 273] on input "0.00" at bounding box center [665, 286] width 180 height 31
type input "78.25"
click at [612, 352] on input "0.00" at bounding box center [665, 348] width 180 height 31
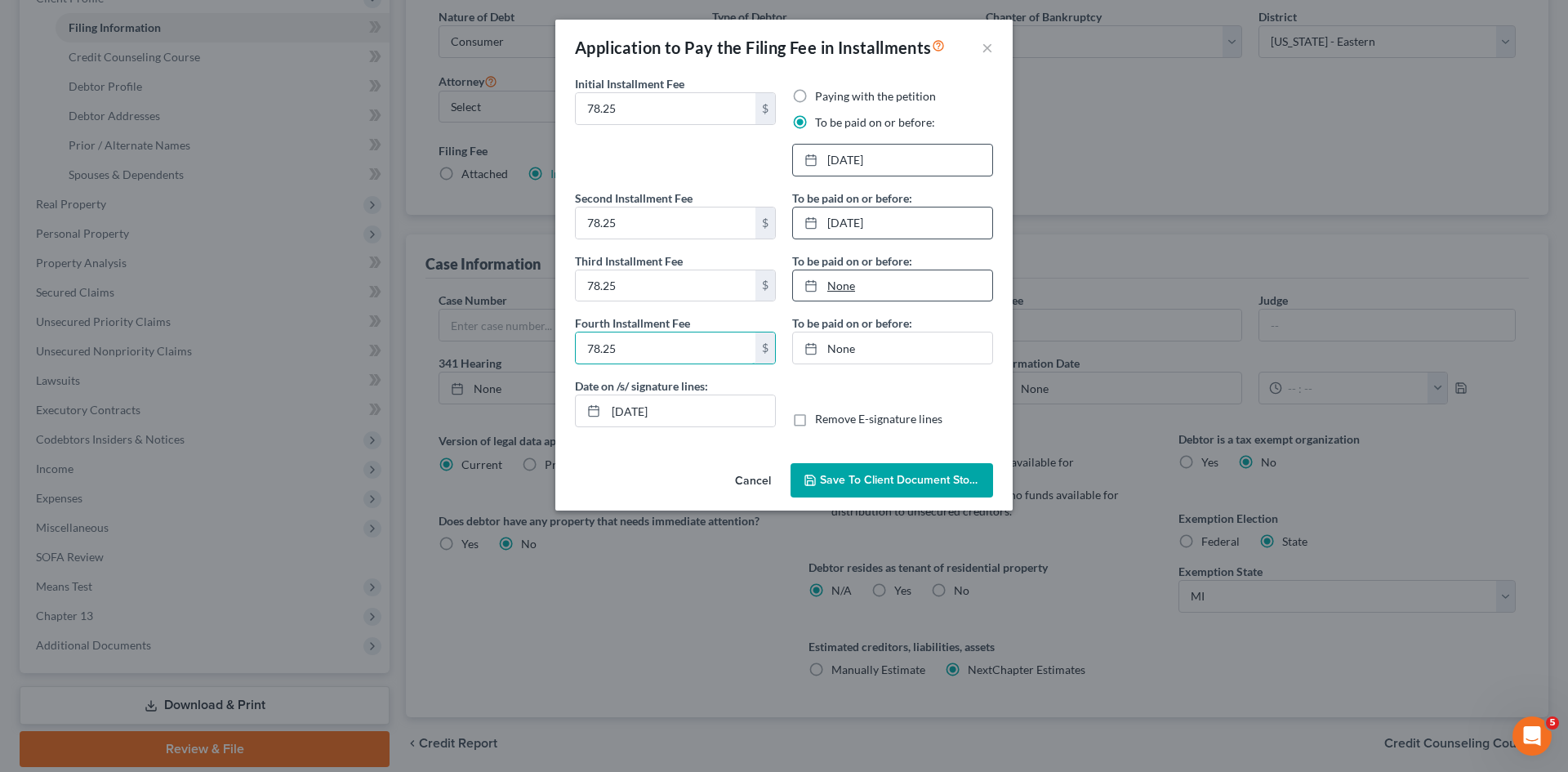
type input "78.25"
type input "[DATE]"
click at [846, 285] on link "None" at bounding box center [893, 286] width 200 height 31
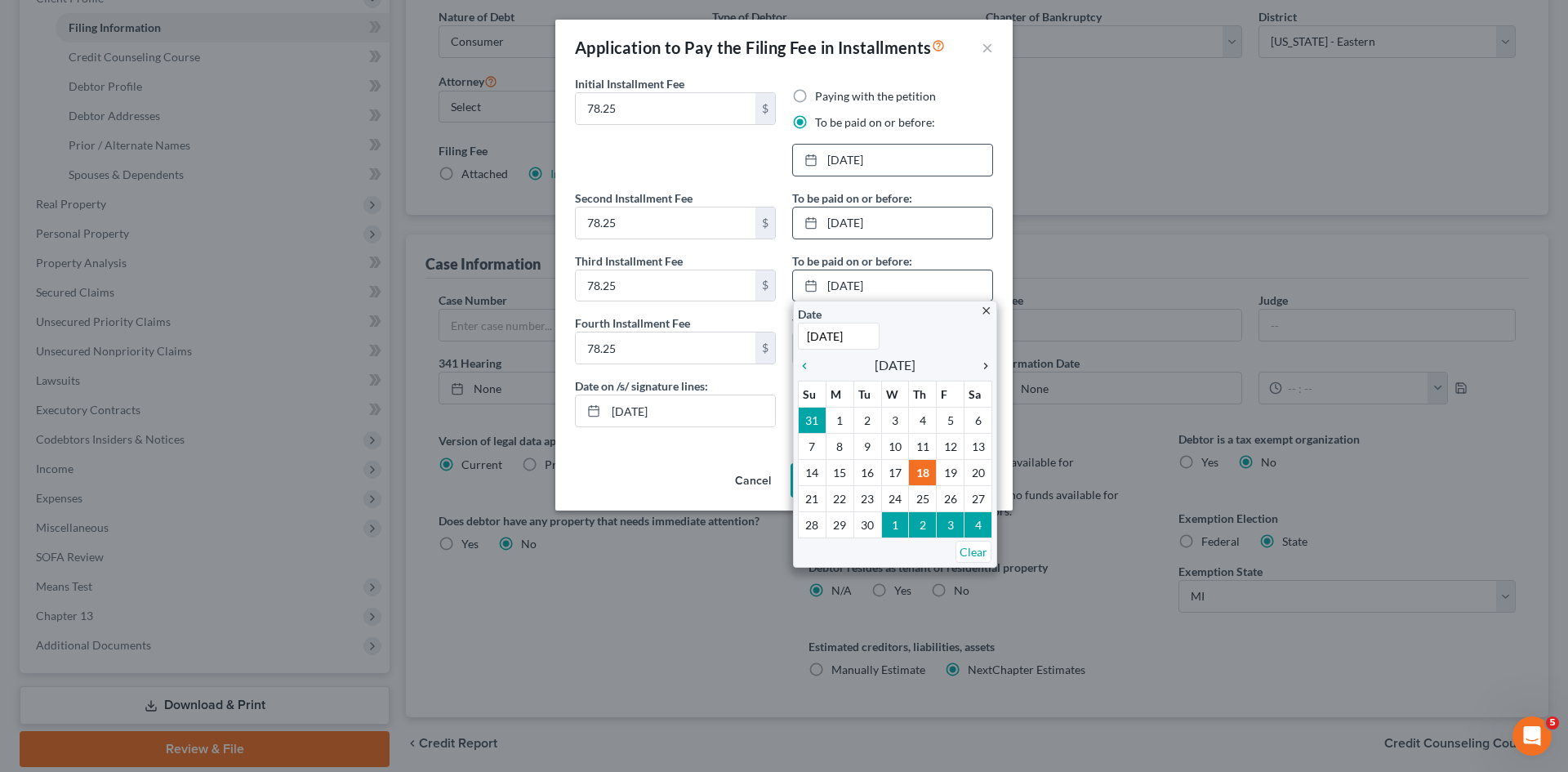
click at [983, 361] on icon "chevron_right" at bounding box center [982, 365] width 21 height 13
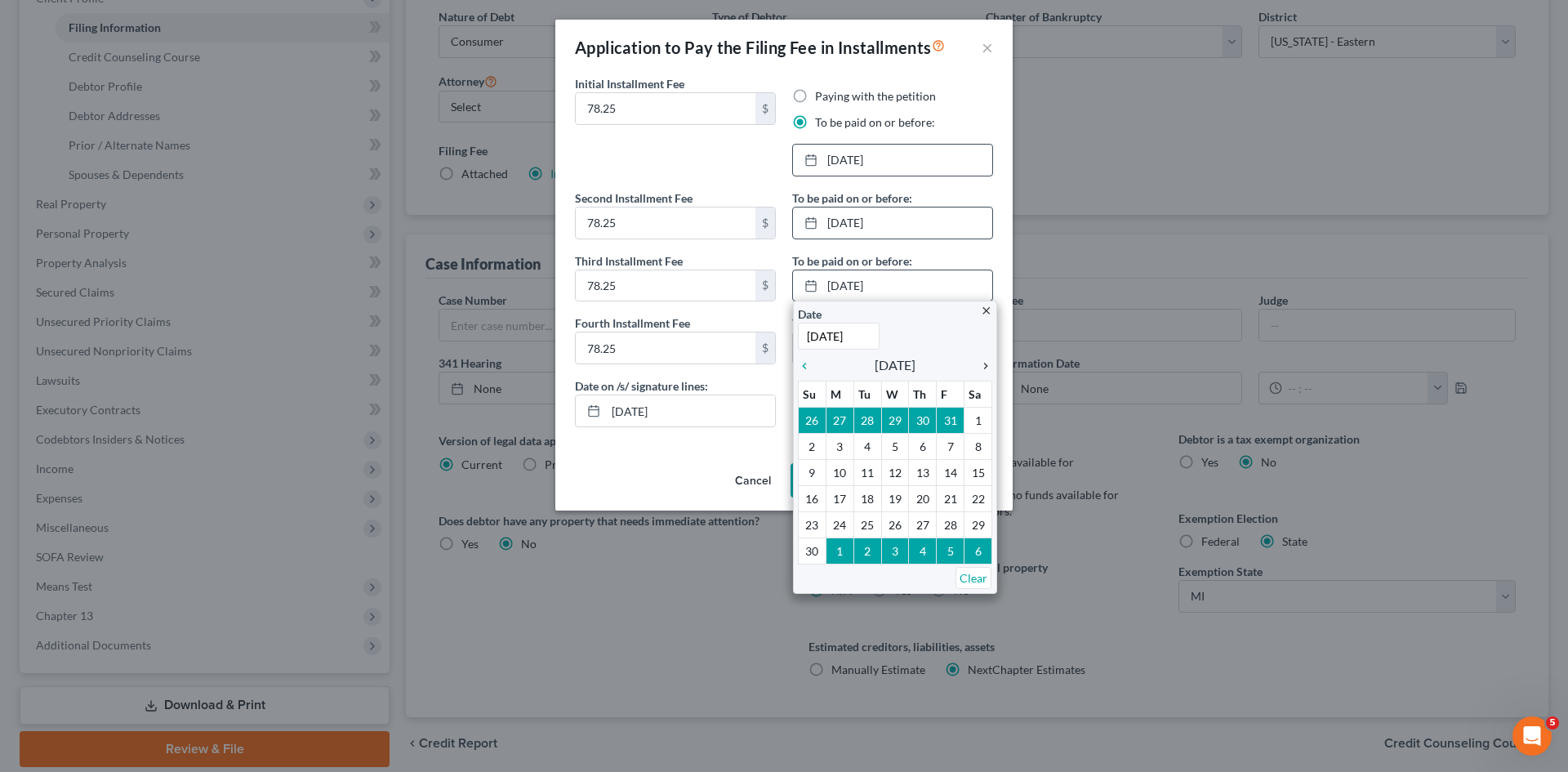
click at [983, 361] on icon "chevron_right" at bounding box center [982, 365] width 21 height 13
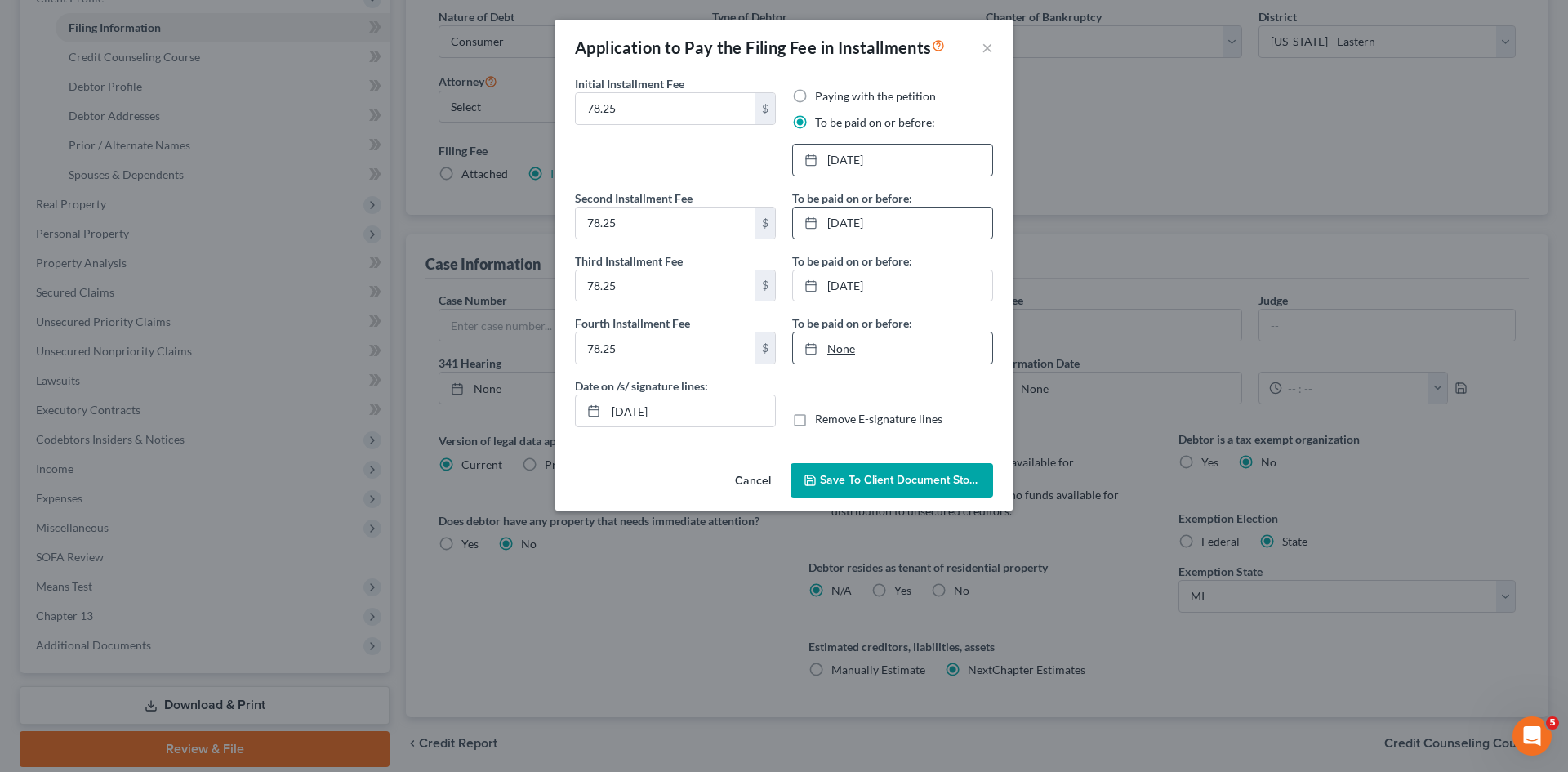
type input "[DATE]"
click at [855, 353] on link "[DATE]" at bounding box center [893, 348] width 200 height 31
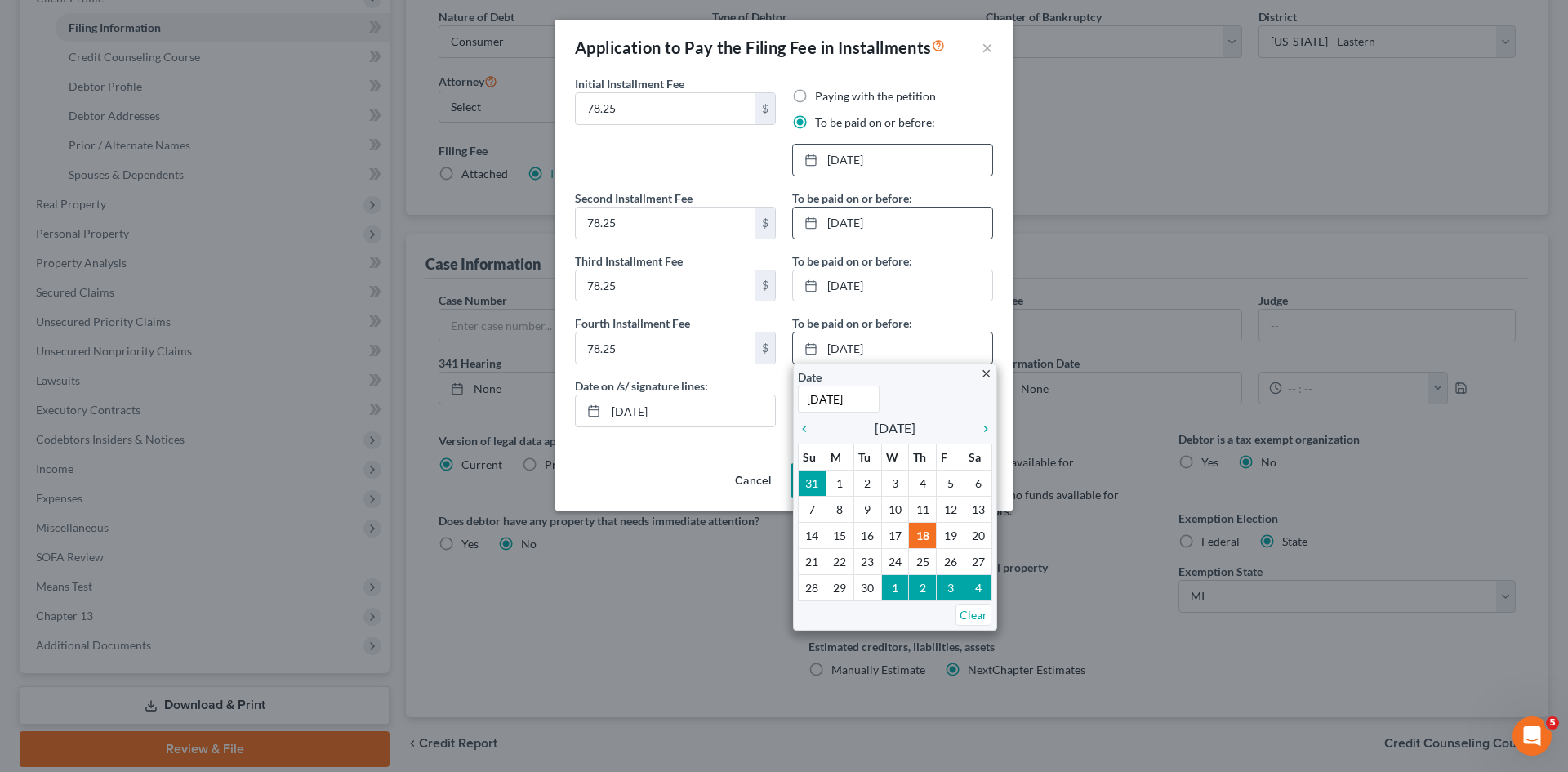
click at [987, 374] on icon "close" at bounding box center [986, 373] width 13 height 13
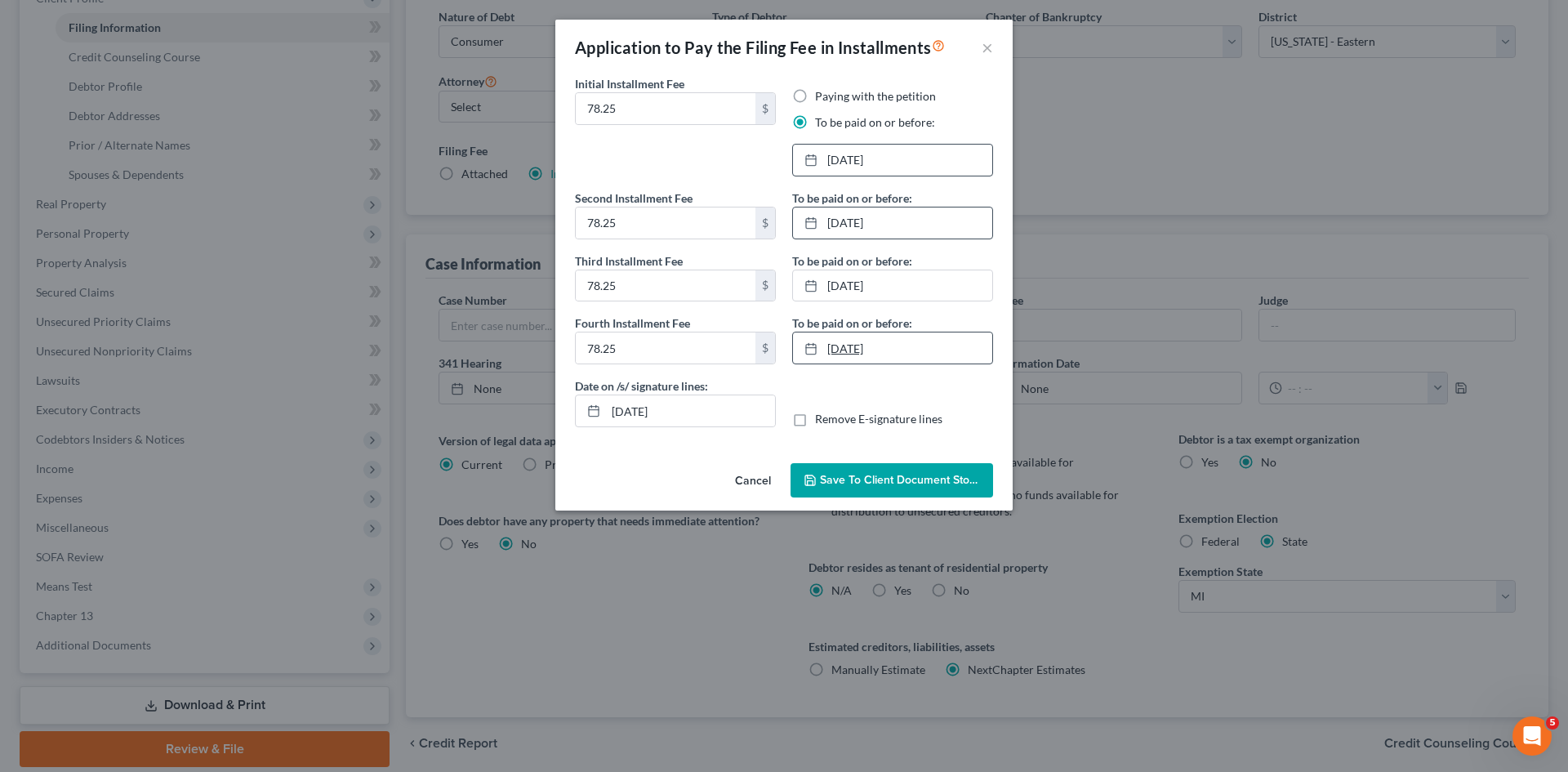
click at [885, 340] on link "[DATE]" at bounding box center [893, 348] width 200 height 31
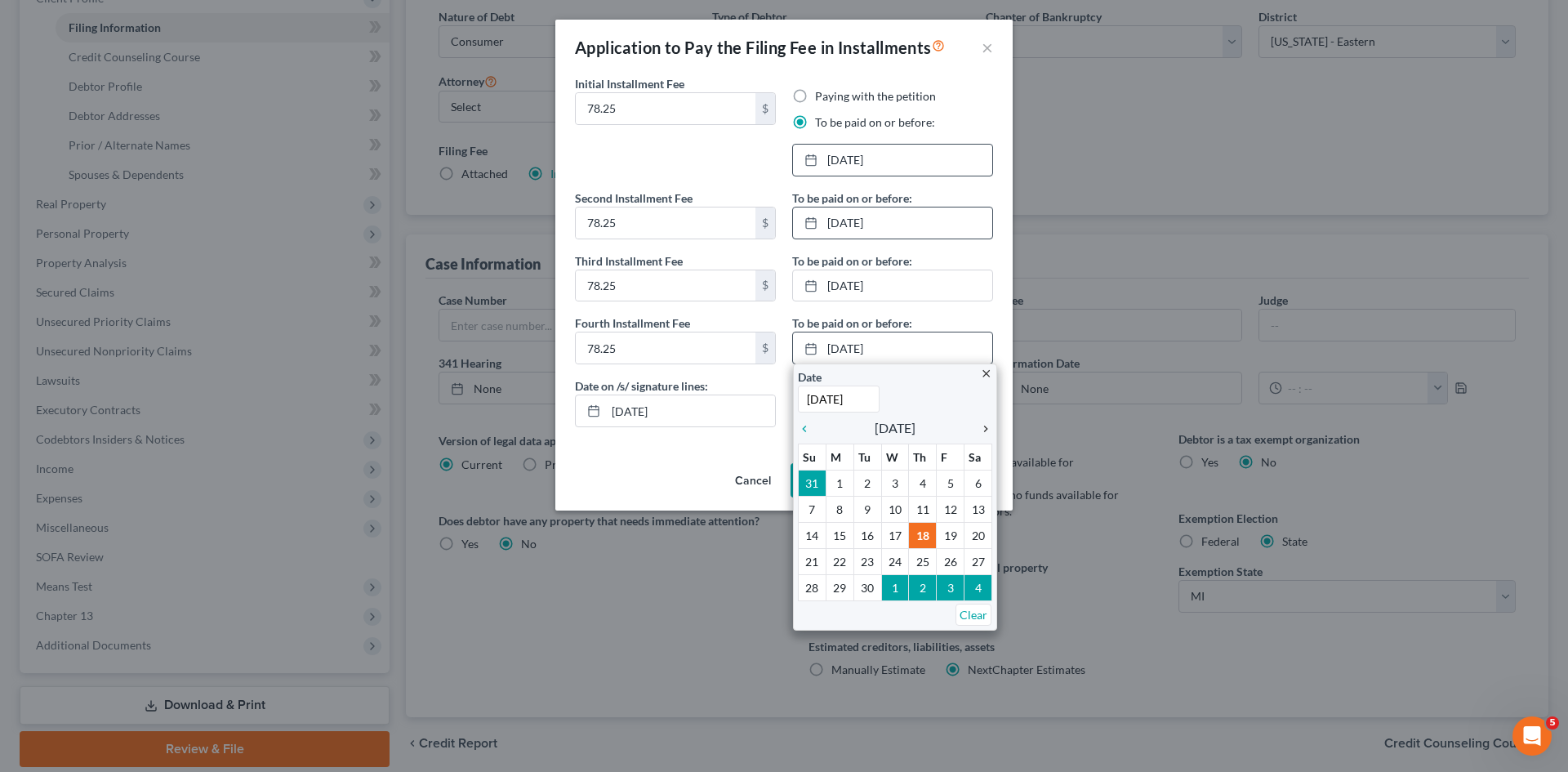
click at [987, 428] on icon "chevron_right" at bounding box center [982, 428] width 21 height 13
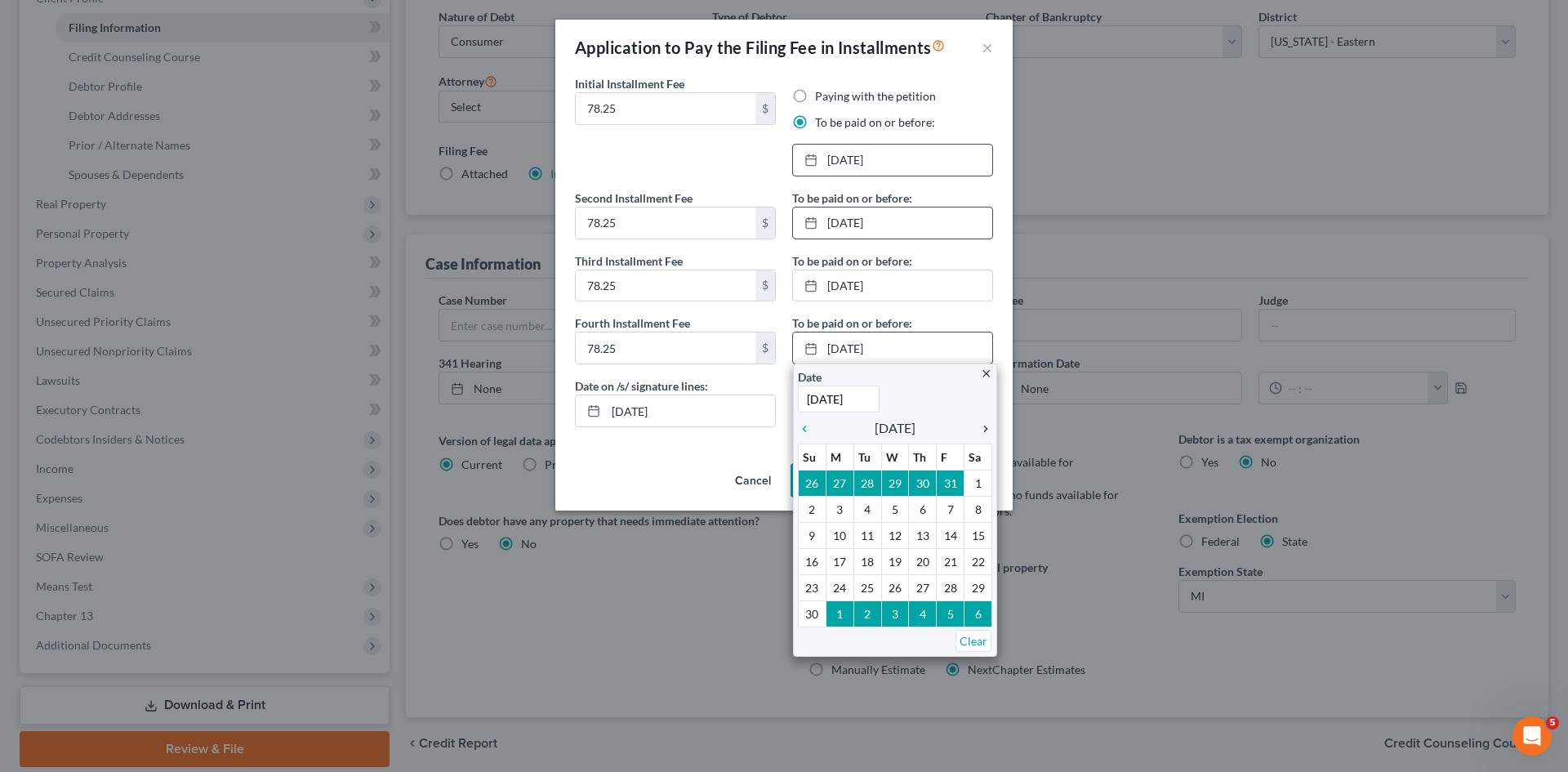
click at [987, 428] on icon "chevron_right" at bounding box center [982, 428] width 21 height 13
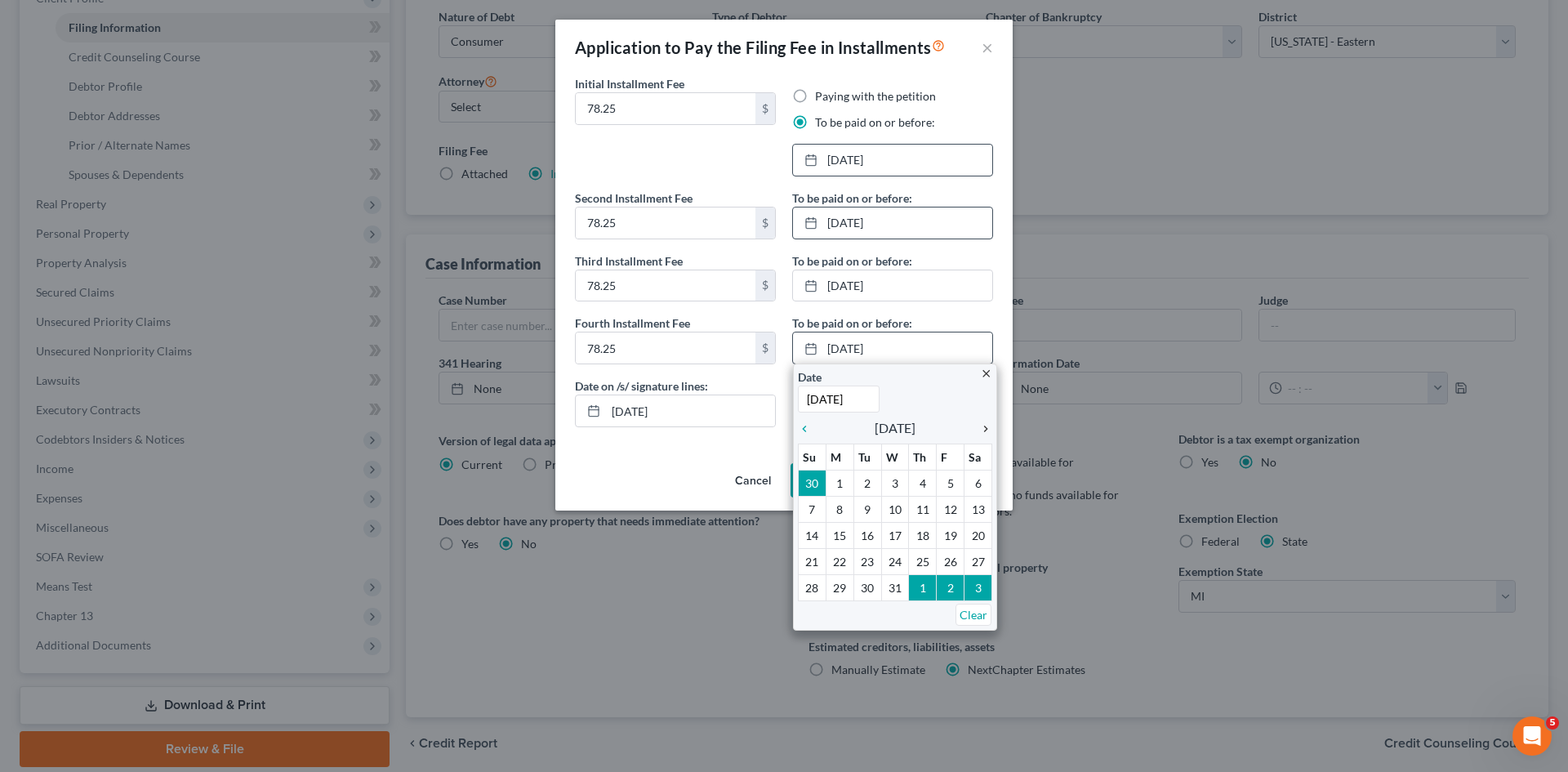
click at [987, 428] on icon "chevron_right" at bounding box center [982, 428] width 21 height 13
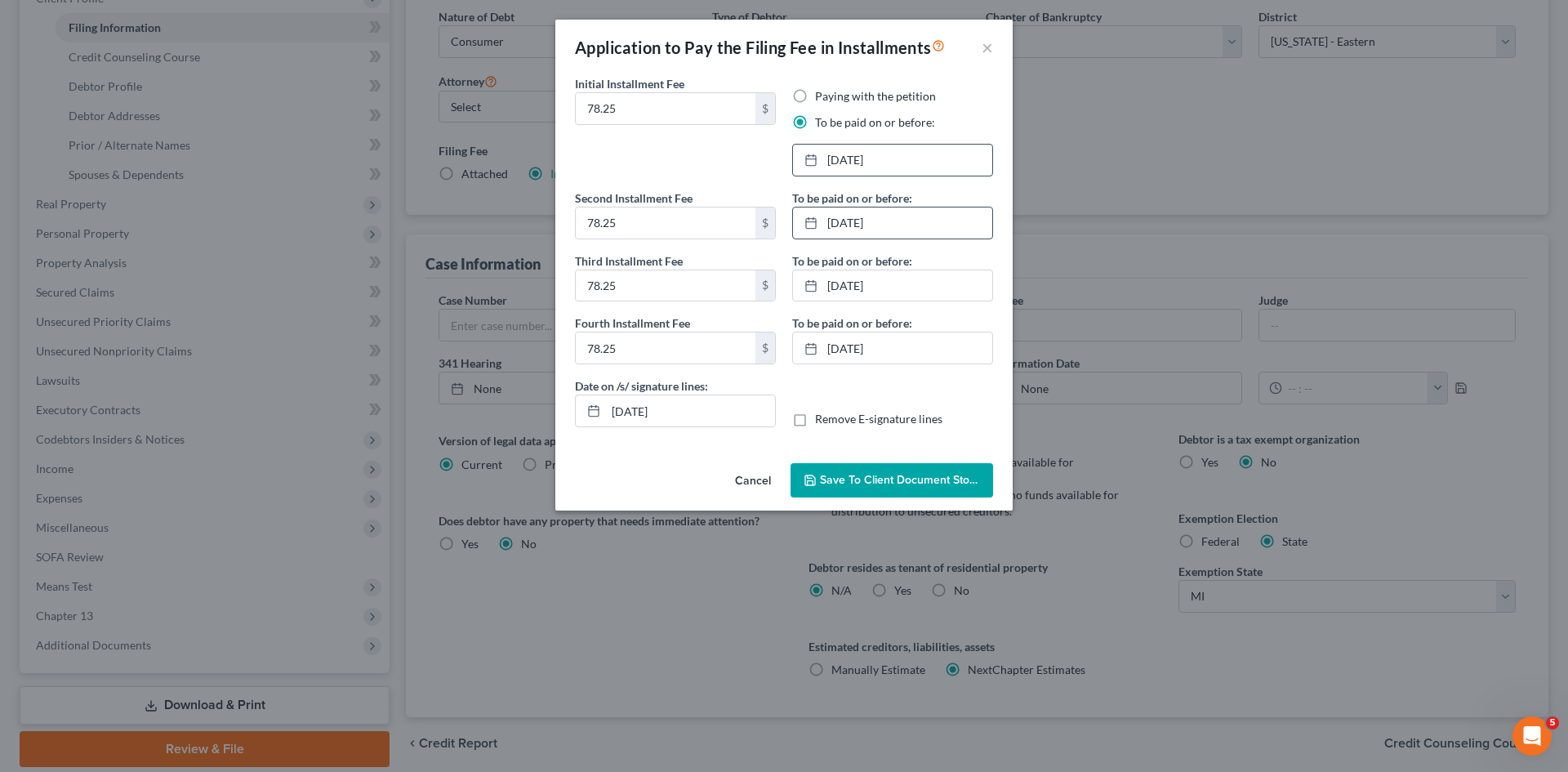
click at [815, 415] on label "Remove E-signature lines" at bounding box center [879, 418] width 128 height 16
click at [821, 415] on input "Remove E-signature lines" at bounding box center [826, 416] width 11 height 11
checkbox input "true"
click at [856, 479] on span "Save to Client Document Storage" at bounding box center [907, 479] width 173 height 14
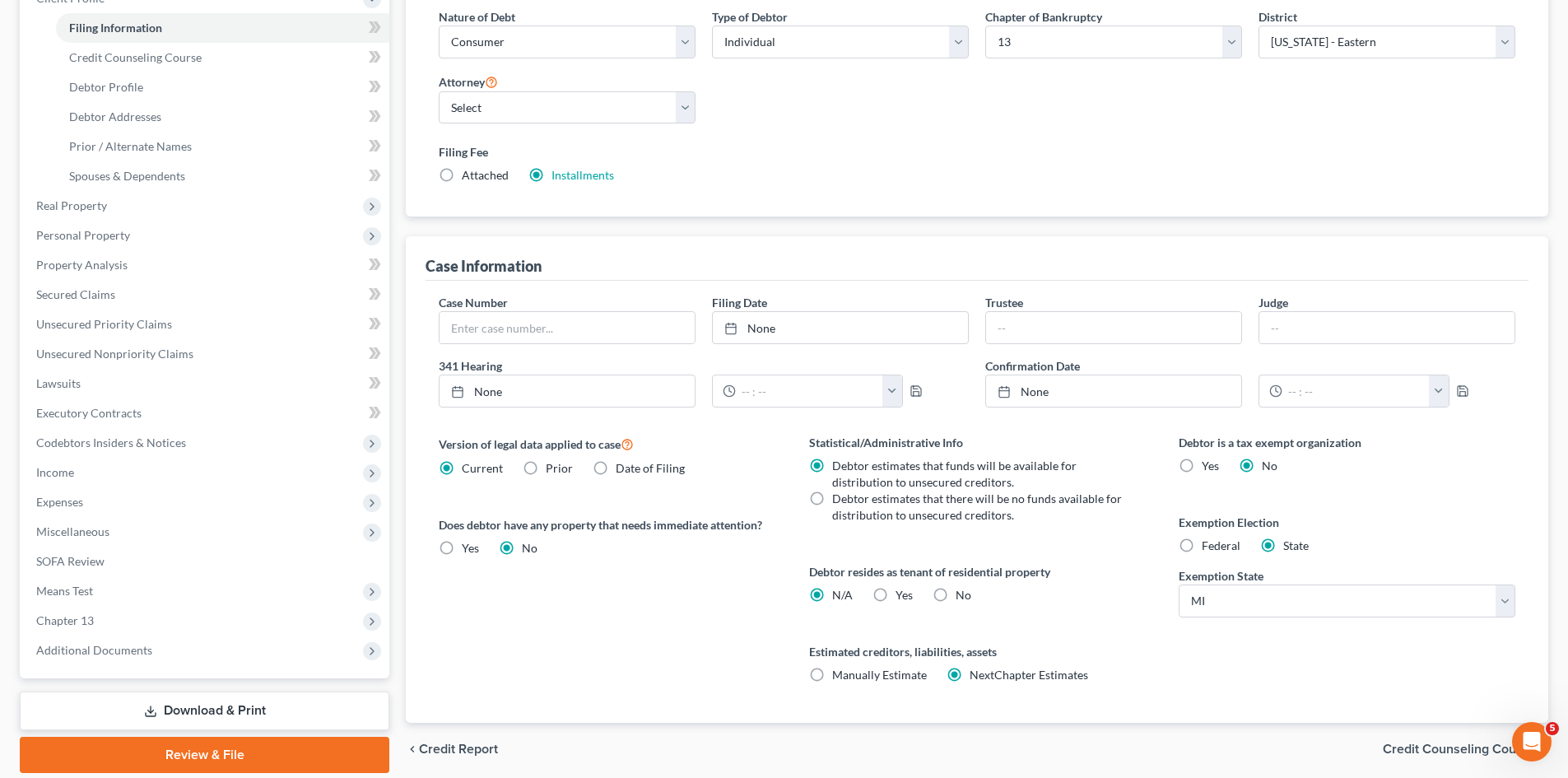
click at [832, 675] on label "Manually Estimate Manually Estimate" at bounding box center [879, 675] width 95 height 17
click at [839, 675] on input "Manually Estimate Manually Estimate" at bounding box center [844, 672] width 11 height 11
radio input "true"
radio input "false"
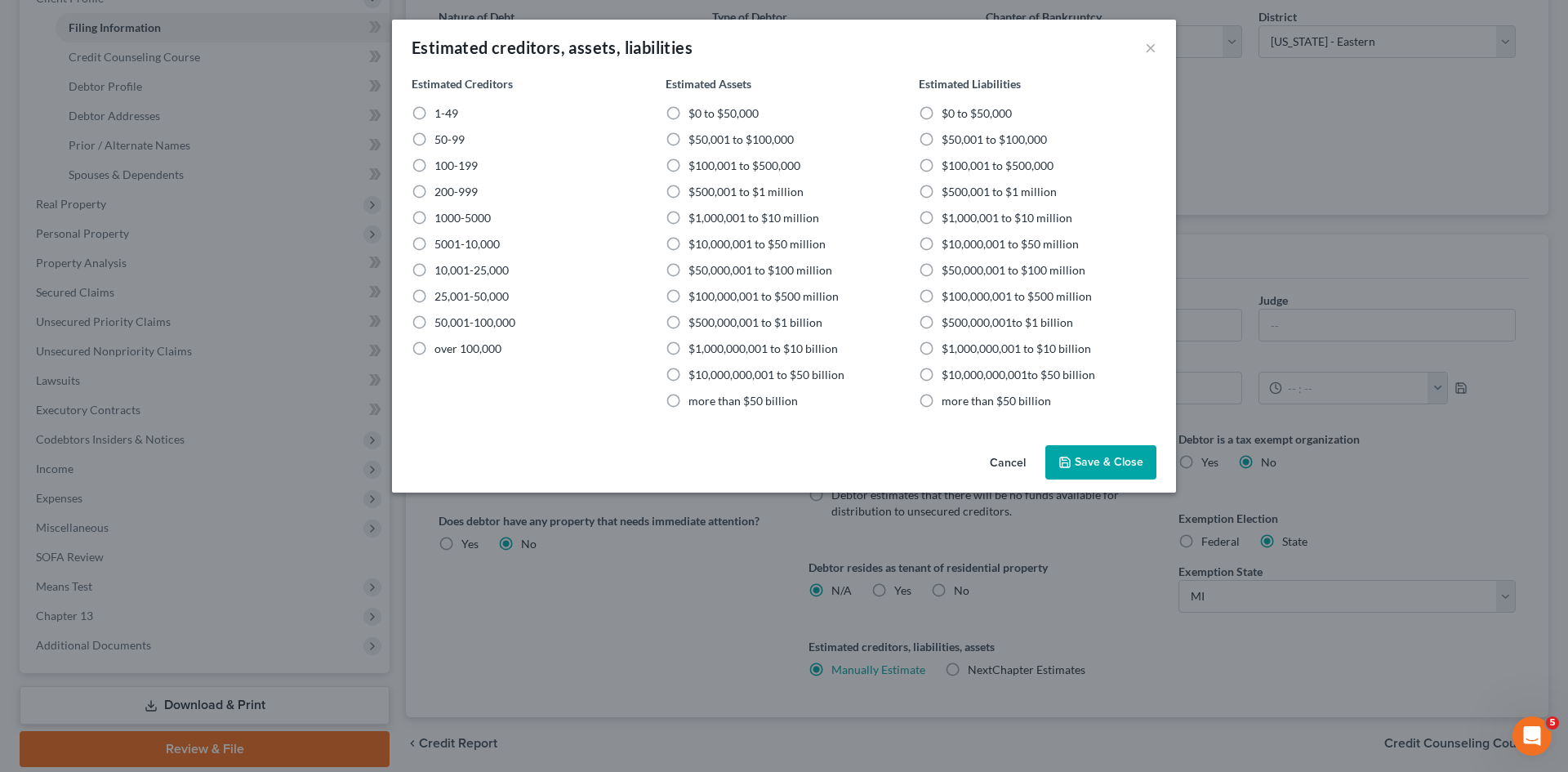
click at [435, 116] on label "1-49" at bounding box center [446, 113] width 23 height 16
click at [441, 116] on input "1-49" at bounding box center [446, 110] width 11 height 11
radio input "true"
click at [689, 139] on label "$50,001 to $100,000" at bounding box center [741, 139] width 106 height 16
click at [695, 139] on input "$50,001 to $100,000" at bounding box center [700, 137] width 11 height 11
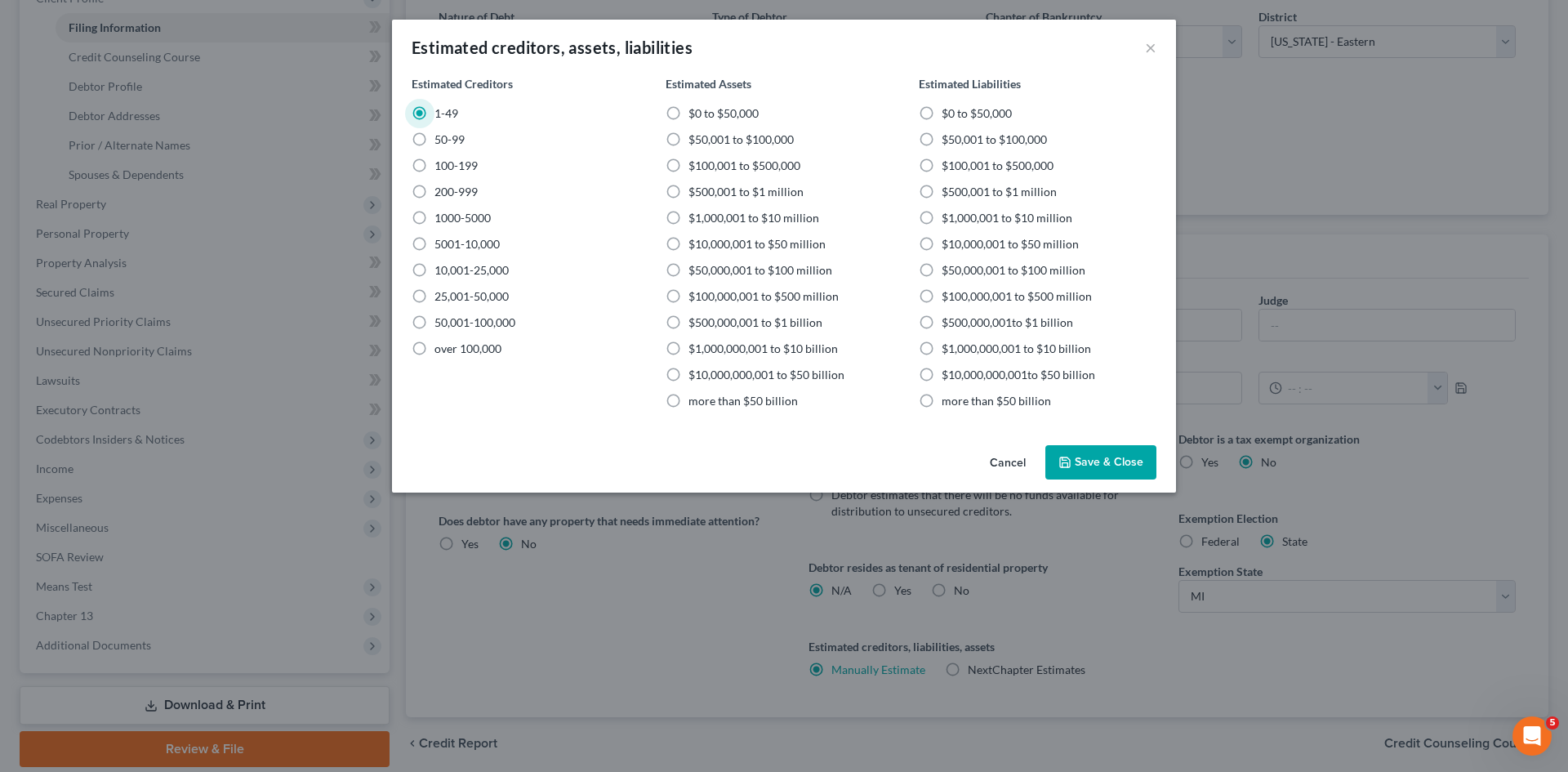
radio input "true"
click at [941, 139] on label "$50,001 to $100,000" at bounding box center [994, 139] width 106 height 16
click at [948, 139] on input "$50,001 to $100,000" at bounding box center [953, 137] width 11 height 11
radio input "true"
click at [1096, 454] on button "Save & Close" at bounding box center [1100, 462] width 111 height 34
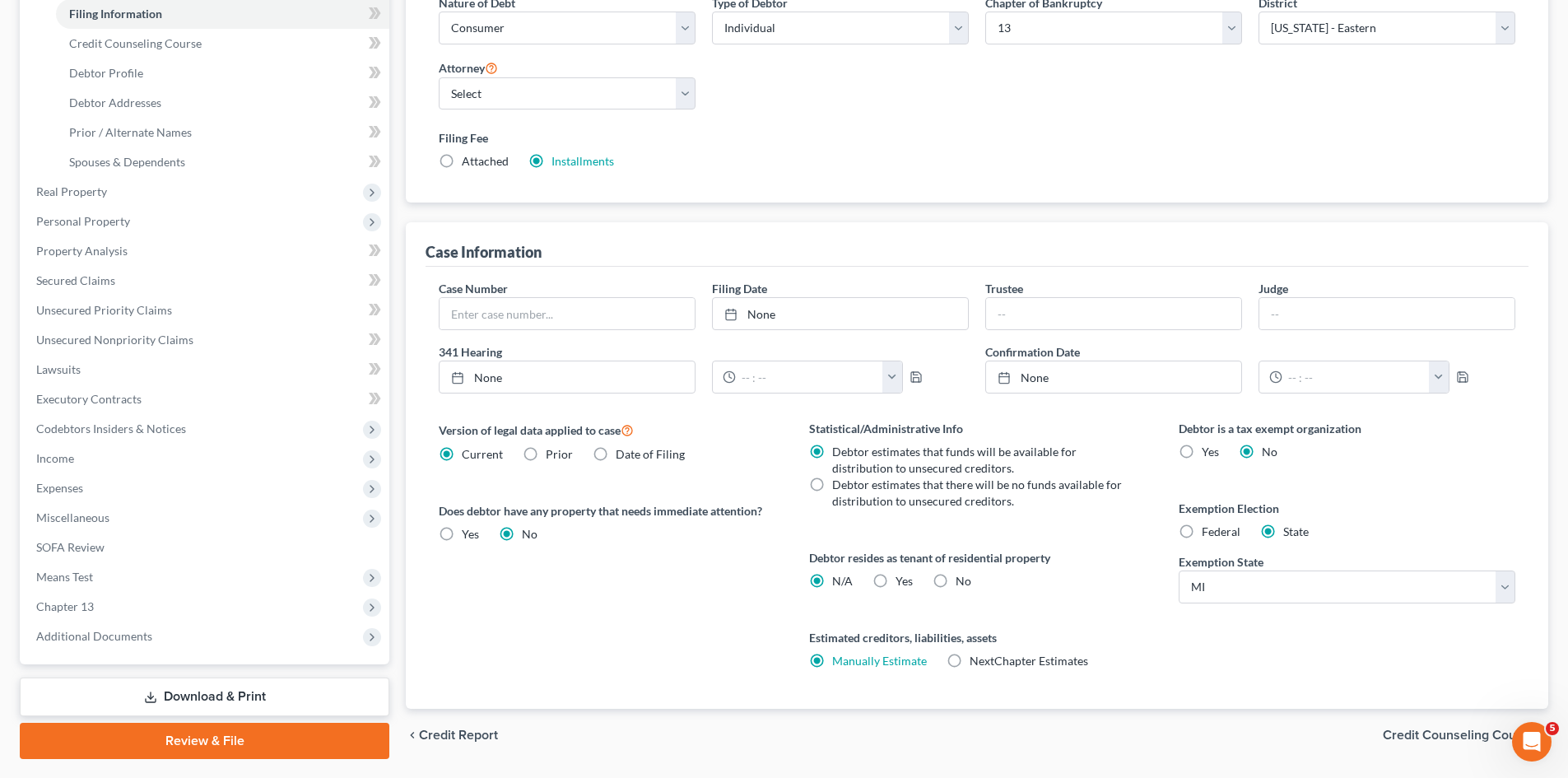
scroll to position [307, 0]
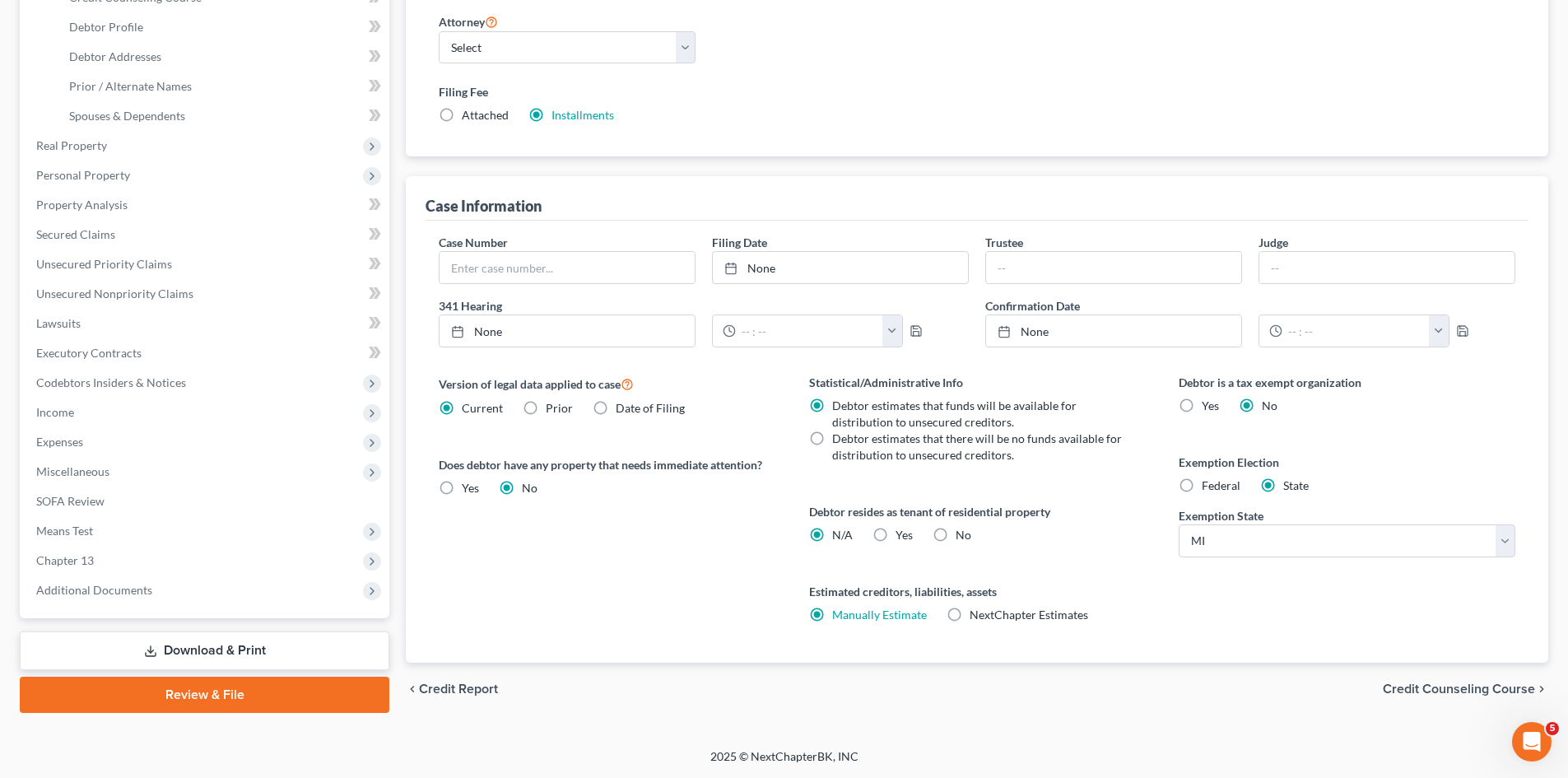
click at [1451, 685] on span "Credit Counseling Course" at bounding box center [1460, 688] width 152 height 13
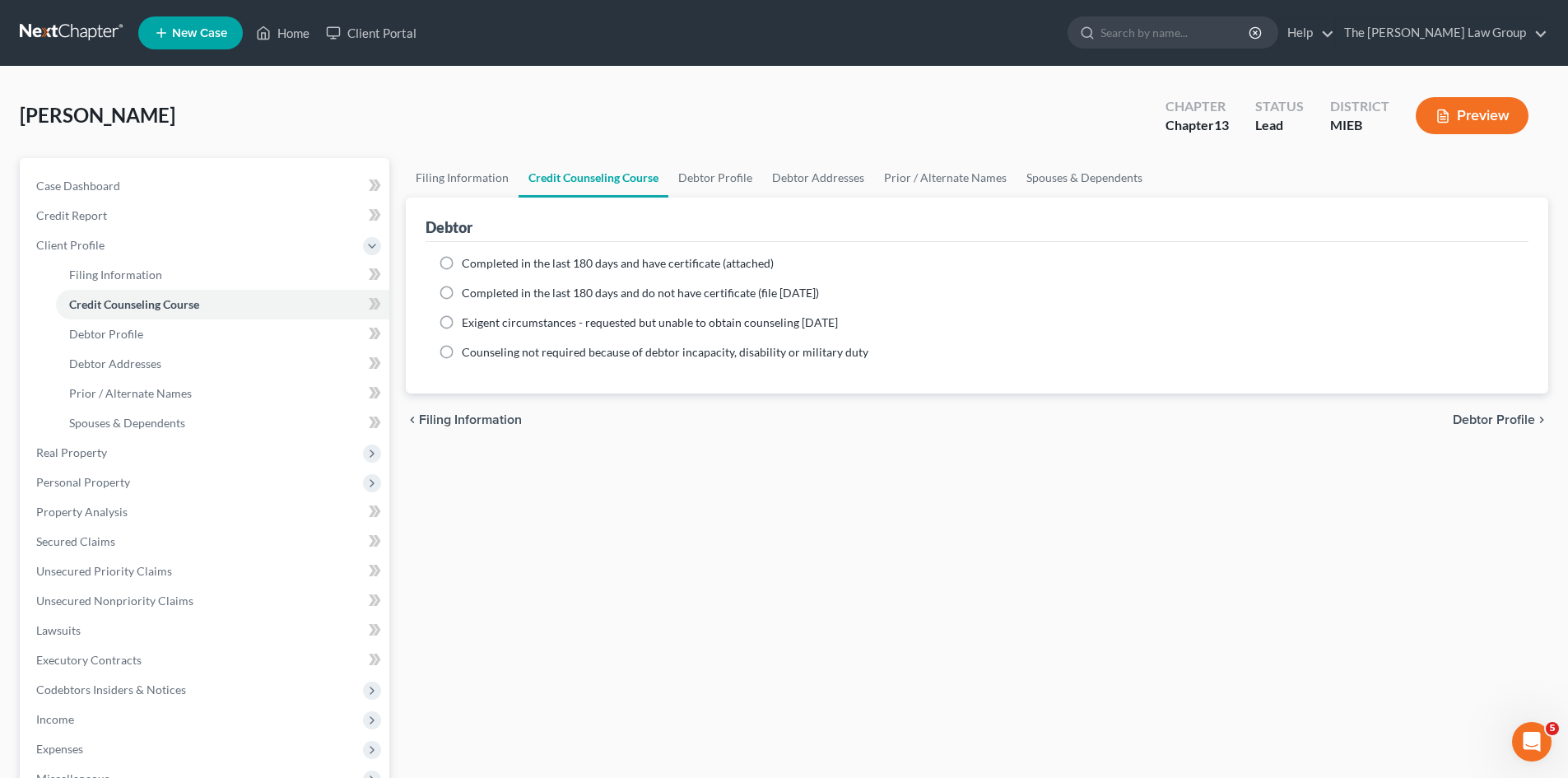
click at [462, 351] on label "Counseling not required because of debtor incapacity, disability or military du…" at bounding box center [665, 351] width 407 height 17
click at [469, 351] on input "Counseling not required because of debtor incapacity, disability or military du…" at bounding box center [474, 348] width 11 height 11
radio input "true"
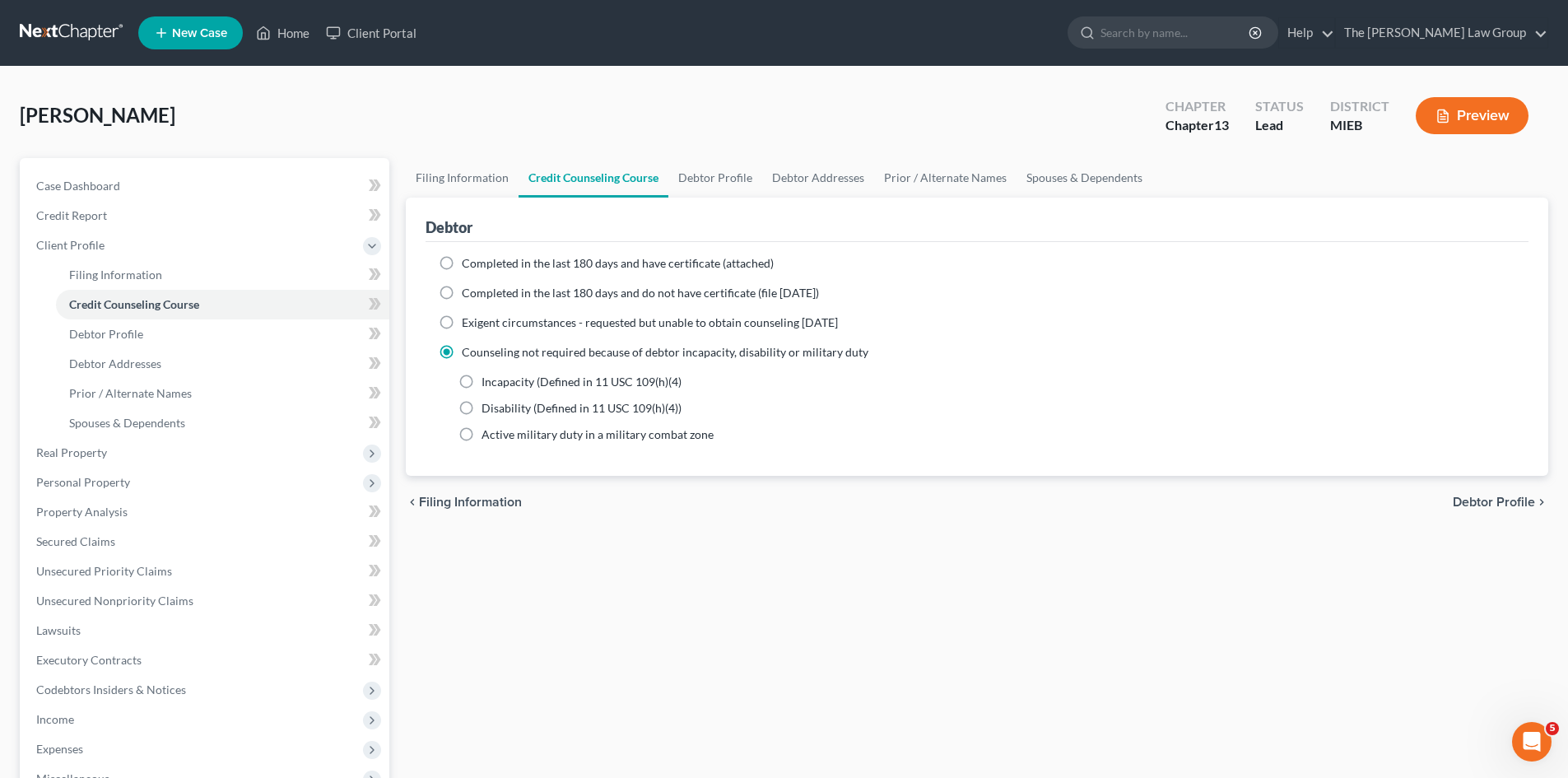
click at [481, 407] on label "Disability (Defined in 11 USC 109(h)(4))" at bounding box center [581, 408] width 200 height 17
click at [488, 407] on input "Disability (Defined in 11 USC 109(h)(4))" at bounding box center [493, 405] width 11 height 11
radio input "true"
drag, startPoint x: 465, startPoint y: 378, endPoint x: 478, endPoint y: 395, distance: 21.4
click at [481, 378] on label "Incapacity (Defined in 11 USC 109(h)(4)" at bounding box center [581, 382] width 200 height 17
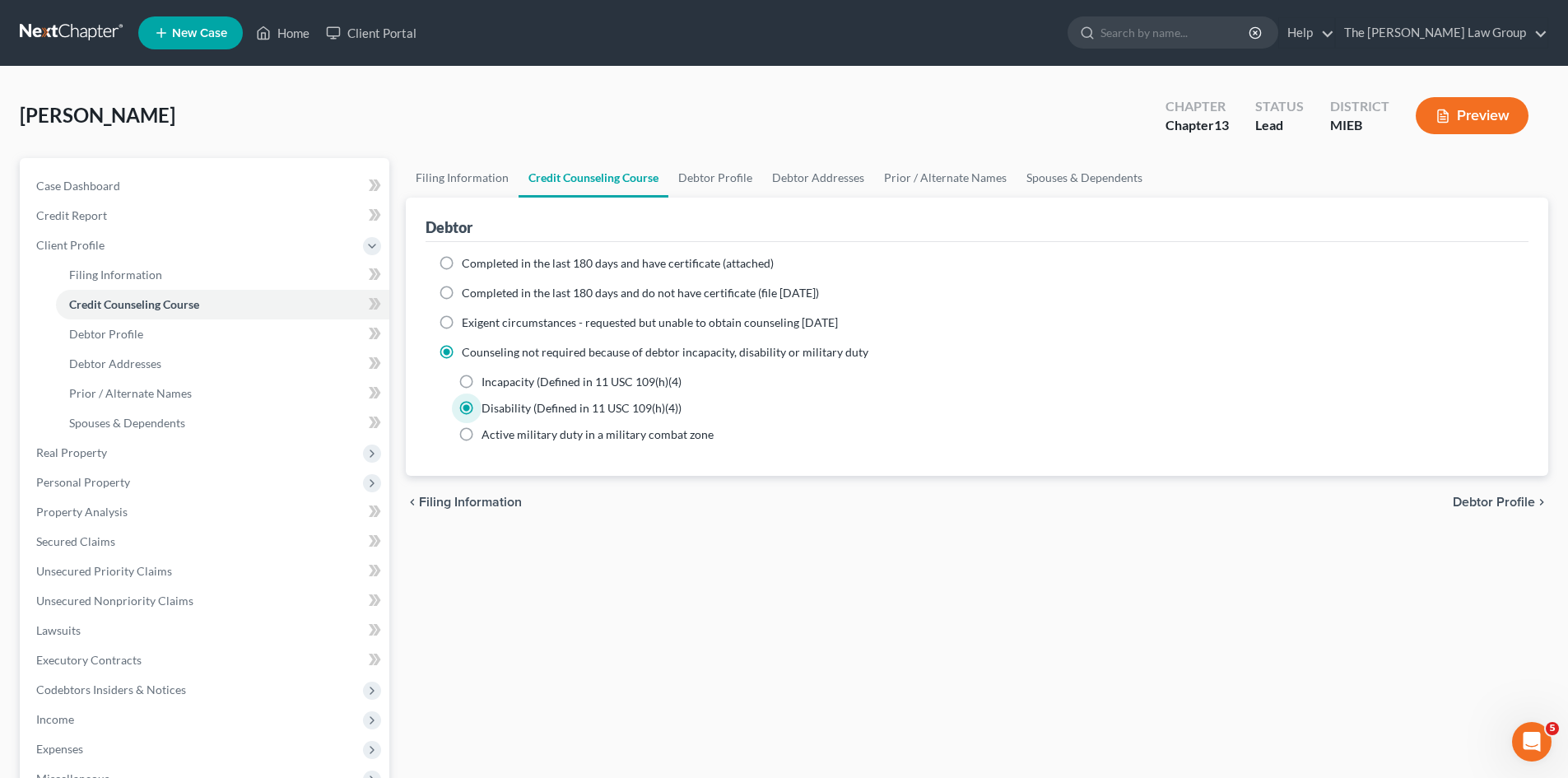
click at [488, 378] on input "Incapacity (Defined in 11 USC 109(h)(4)" at bounding box center [493, 379] width 11 height 11
radio input "true"
radio input "false"
click at [1514, 499] on span "Debtor Profile" at bounding box center [1494, 502] width 82 height 13
select select "0"
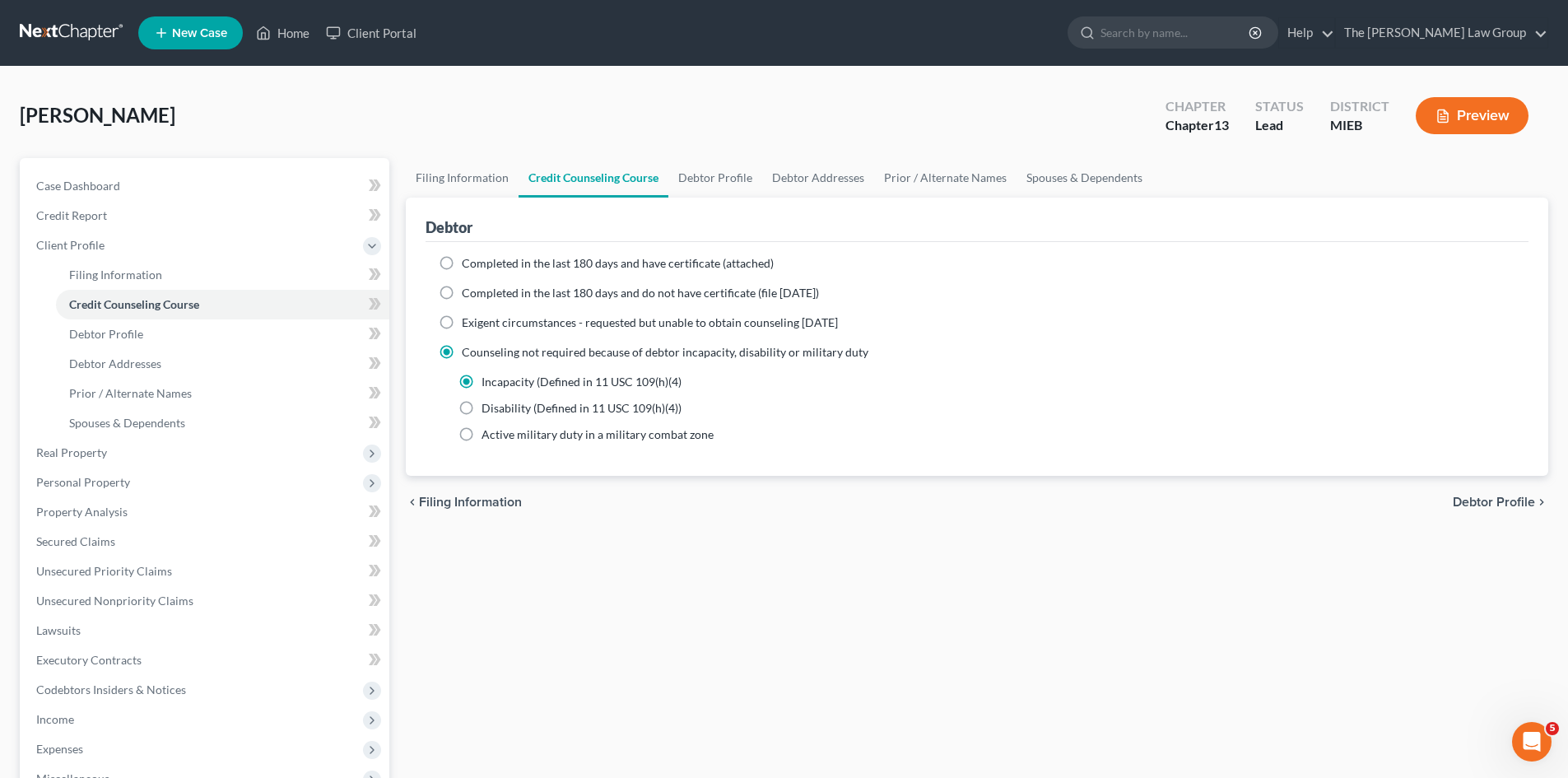
select select "0"
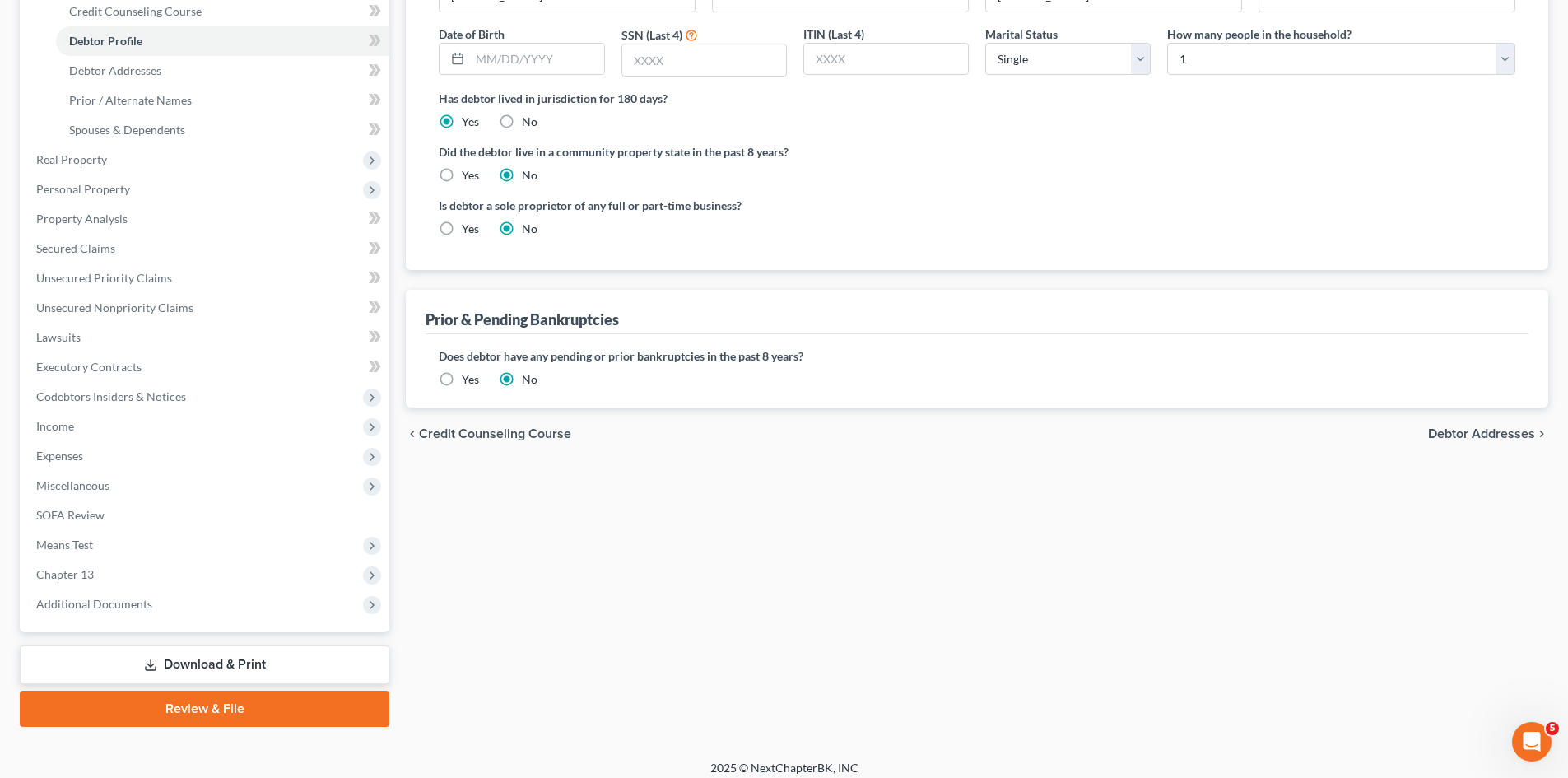
scroll to position [305, 0]
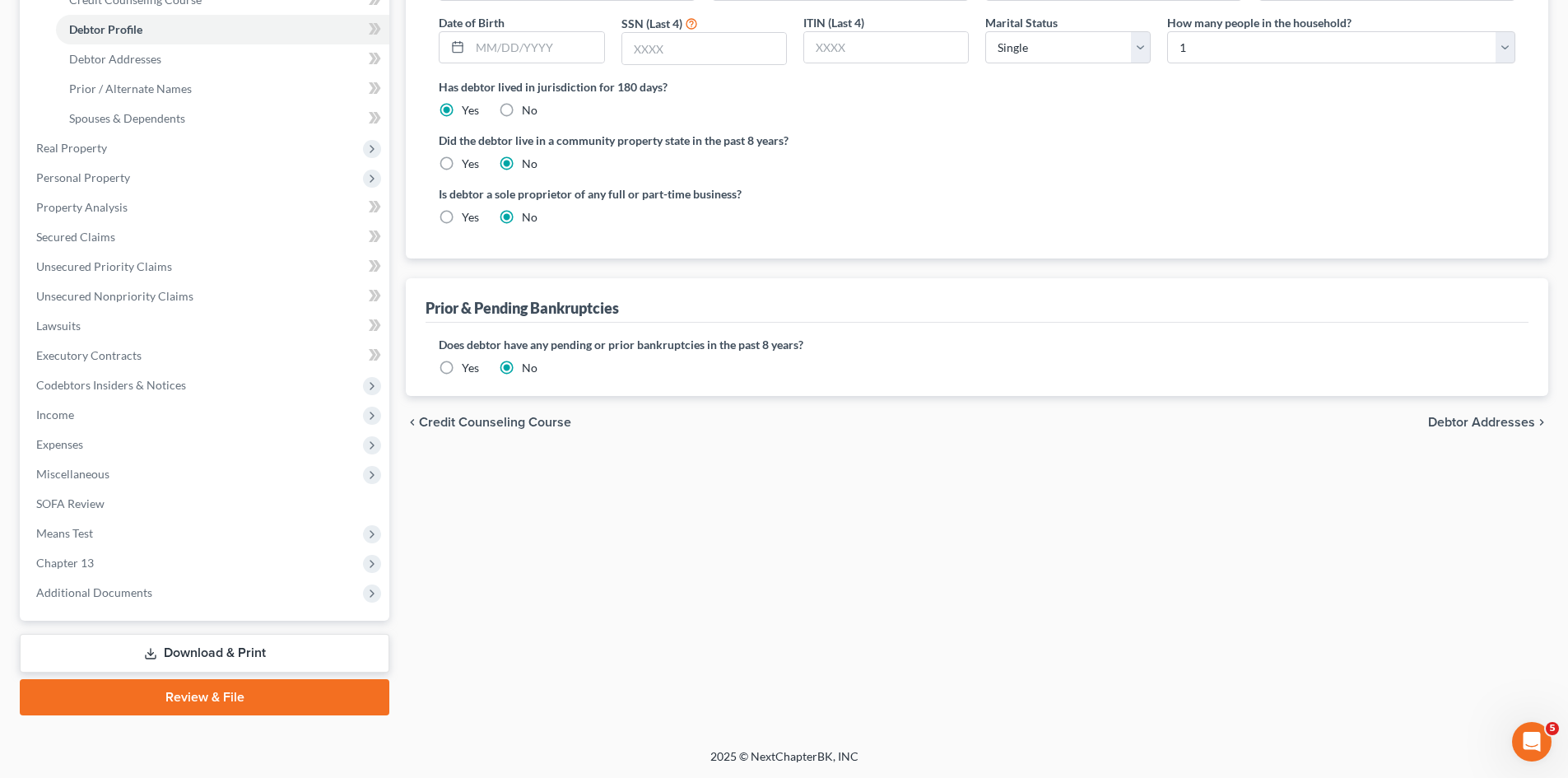
click at [1495, 423] on span "Debtor Addresses" at bounding box center [1482, 422] width 107 height 13
select select "0"
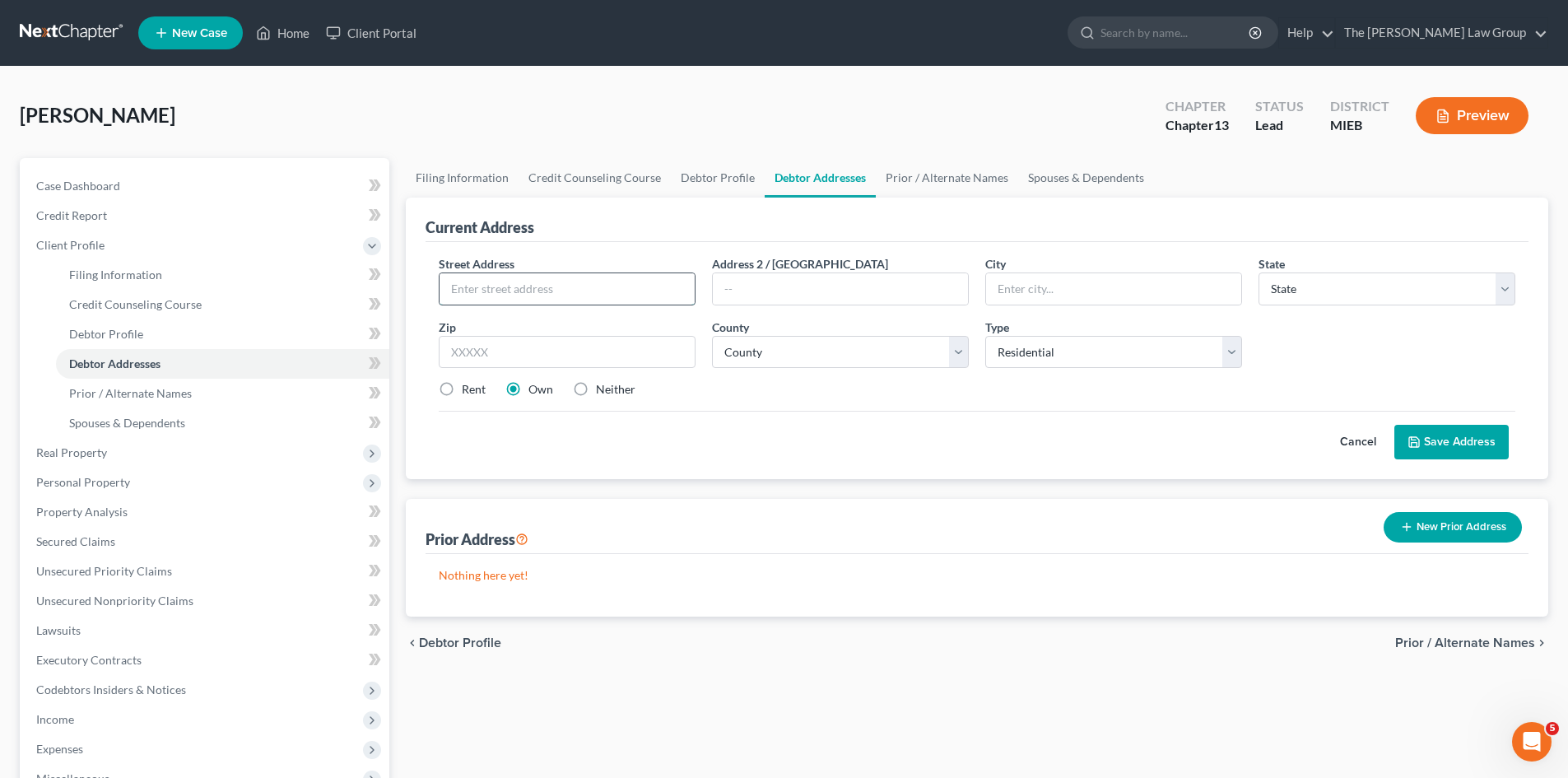
click at [489, 283] on input "text" at bounding box center [566, 289] width 255 height 31
type input "[STREET_ADDRESS]"
click at [1013, 294] on input "text" at bounding box center [1113, 289] width 255 height 31
type input "[GEOGRAPHIC_DATA]"
select select "23"
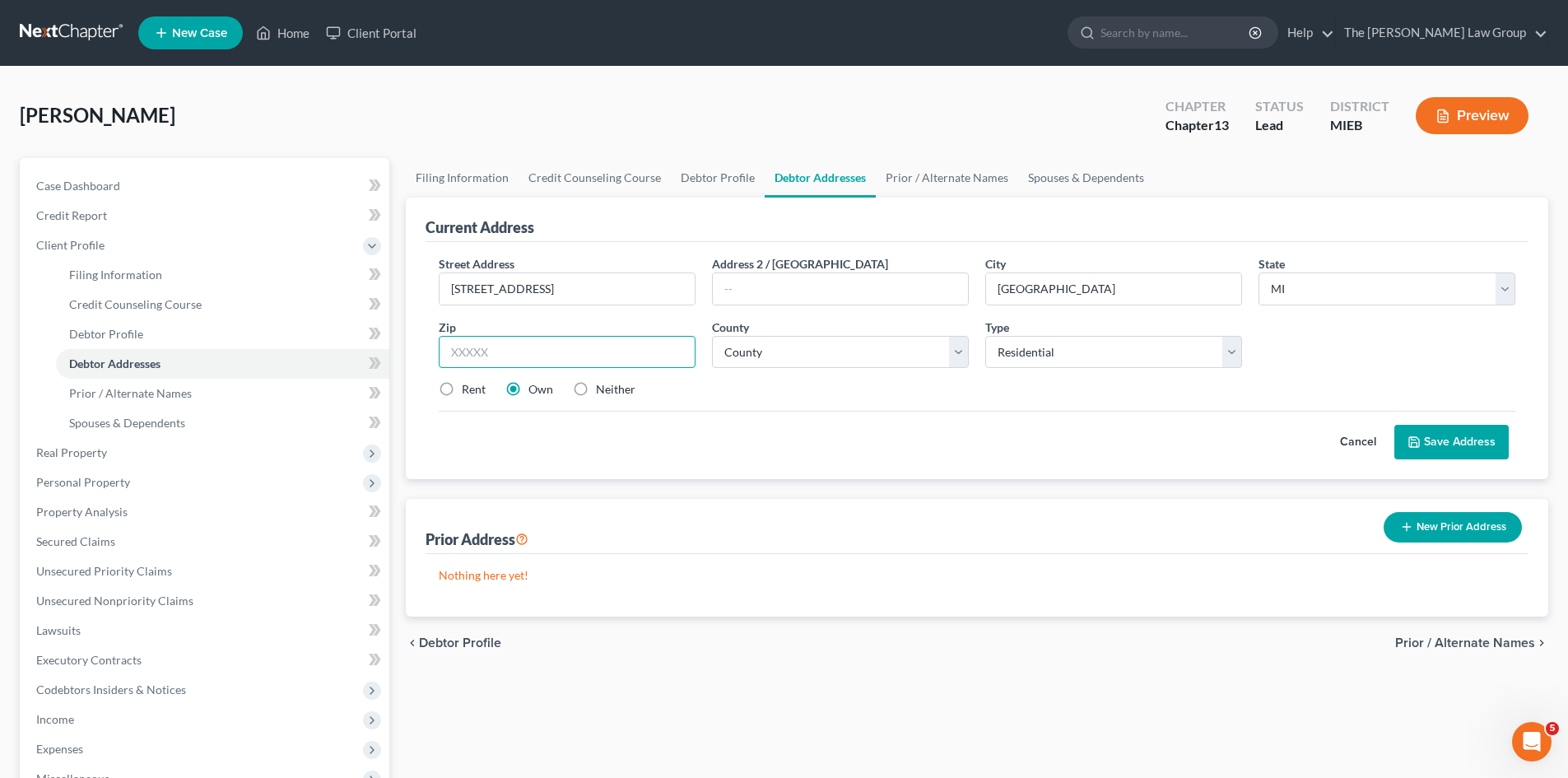
click at [663, 338] on input "text" at bounding box center [566, 352] width 257 height 33
type input "48080"
click at [898, 360] on select "[GEOGRAPHIC_DATA] [GEOGRAPHIC_DATA] [GEOGRAPHIC_DATA] [GEOGRAPHIC_DATA] [GEOGRA…" at bounding box center [840, 352] width 257 height 33
type input "Saint Clair Shores"
click at [832, 344] on select "[GEOGRAPHIC_DATA] [GEOGRAPHIC_DATA] [GEOGRAPHIC_DATA] [GEOGRAPHIC_DATA] [GEOGRA…" at bounding box center [840, 352] width 257 height 33
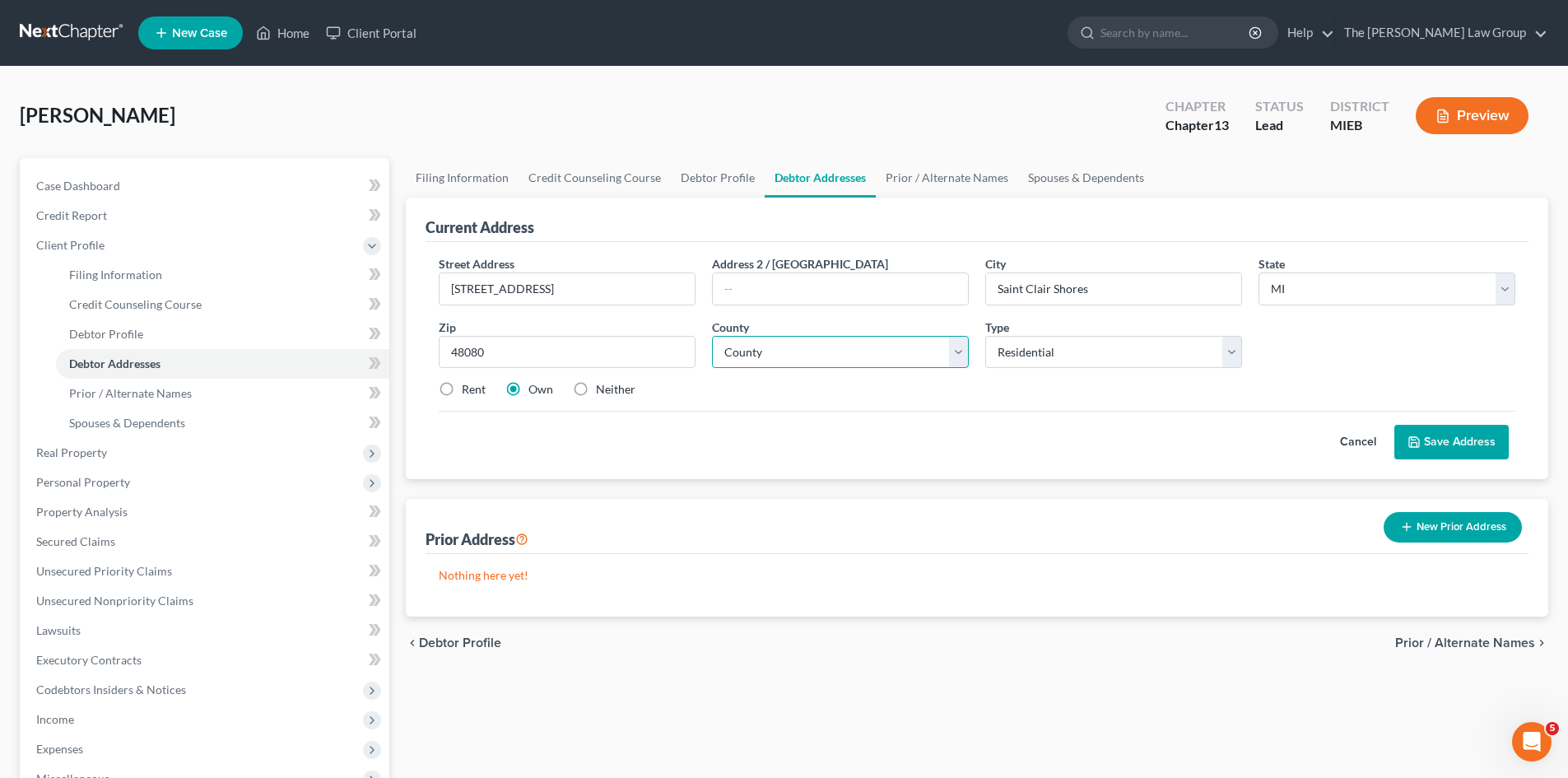
select select "49"
click at [712, 336] on select "[GEOGRAPHIC_DATA] [GEOGRAPHIC_DATA] [GEOGRAPHIC_DATA] [GEOGRAPHIC_DATA] [GEOGRA…" at bounding box center [840, 352] width 257 height 33
click at [1458, 454] on button "Save Address" at bounding box center [1451, 441] width 114 height 34
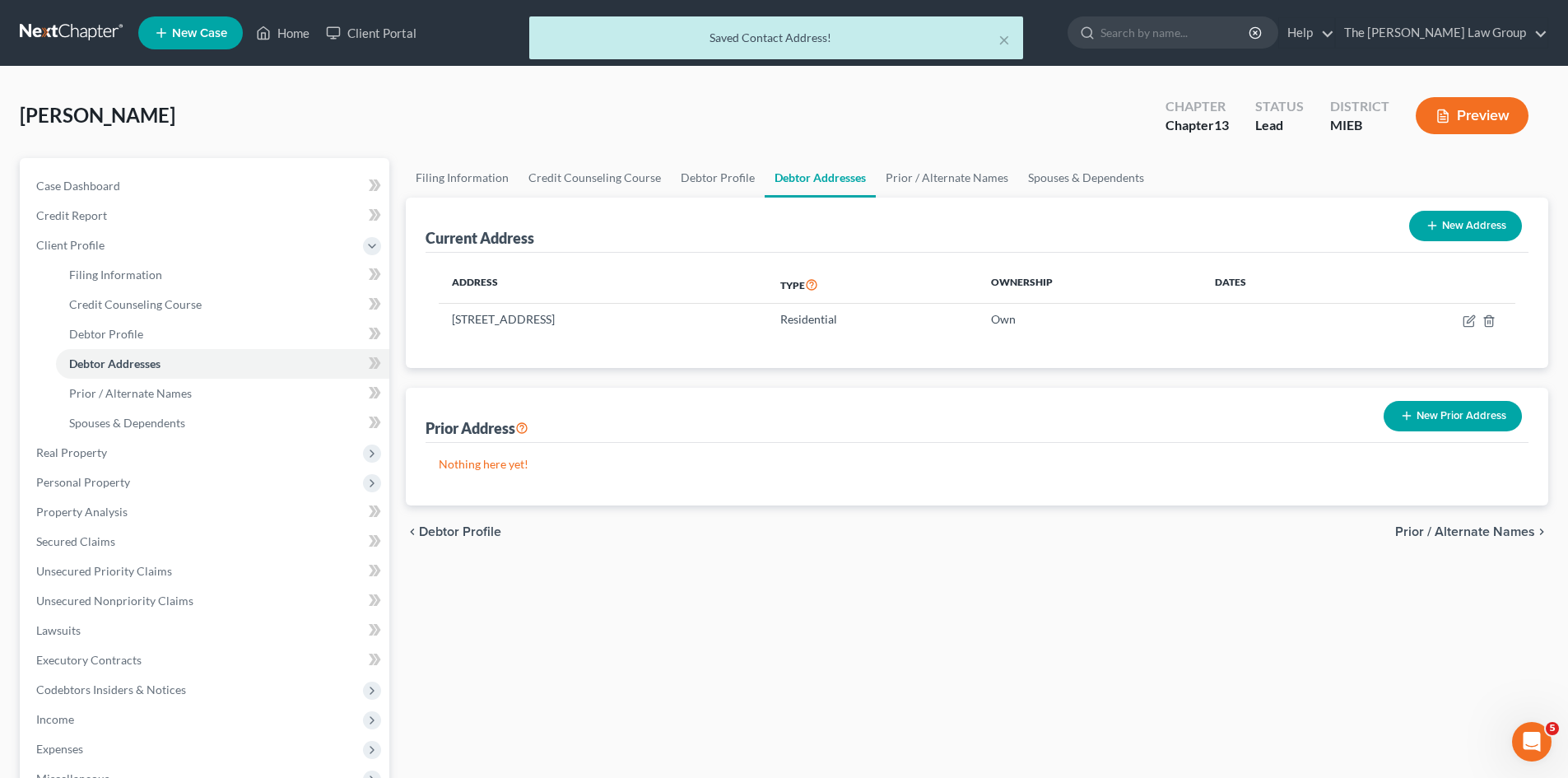
click at [1468, 531] on span "Prior / Alternate Names" at bounding box center [1465, 531] width 140 height 13
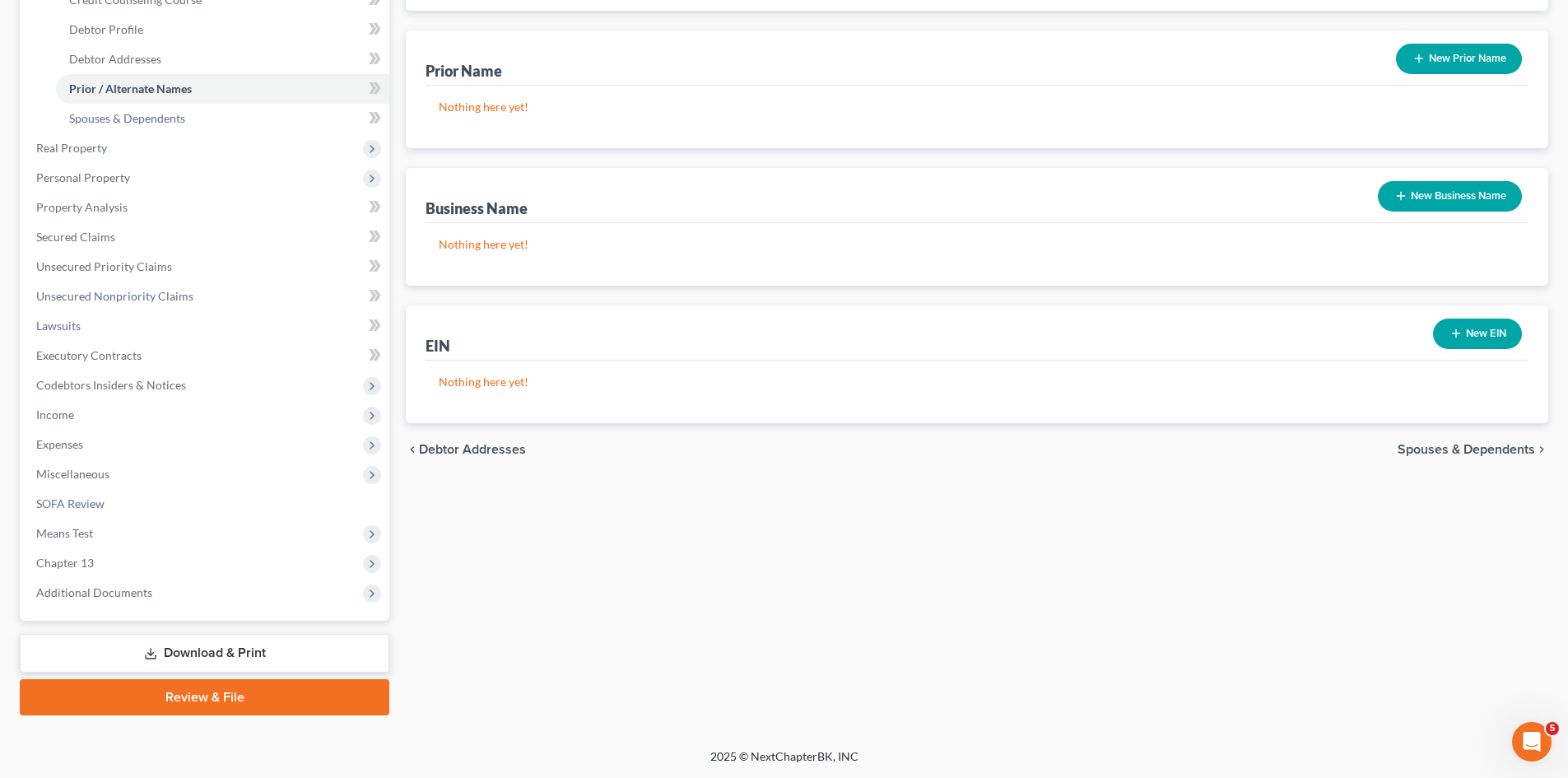
click at [1490, 453] on span "Spouses & Dependents" at bounding box center [1466, 449] width 138 height 13
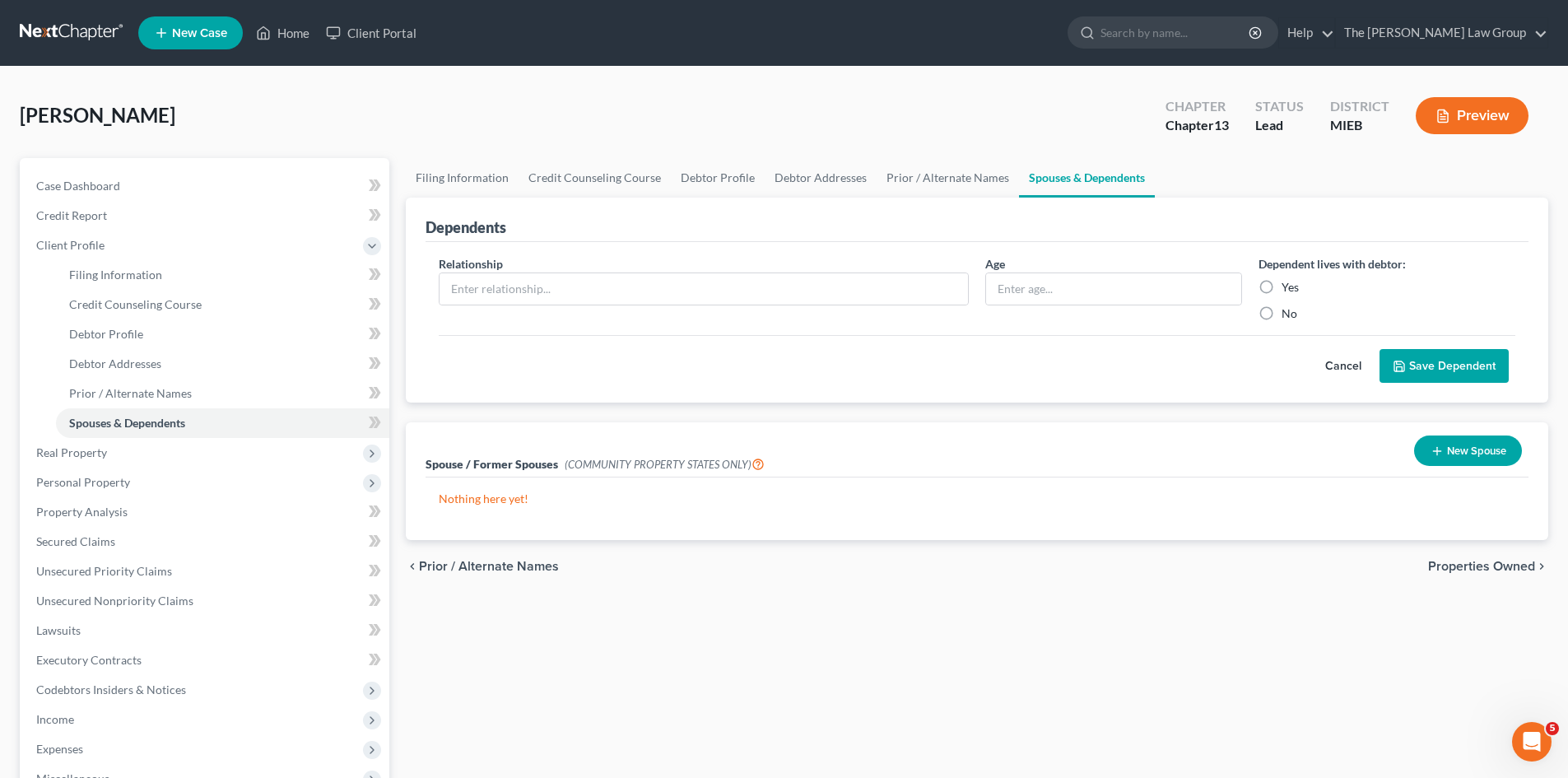
click at [1467, 560] on span "Properties Owned" at bounding box center [1482, 565] width 107 height 13
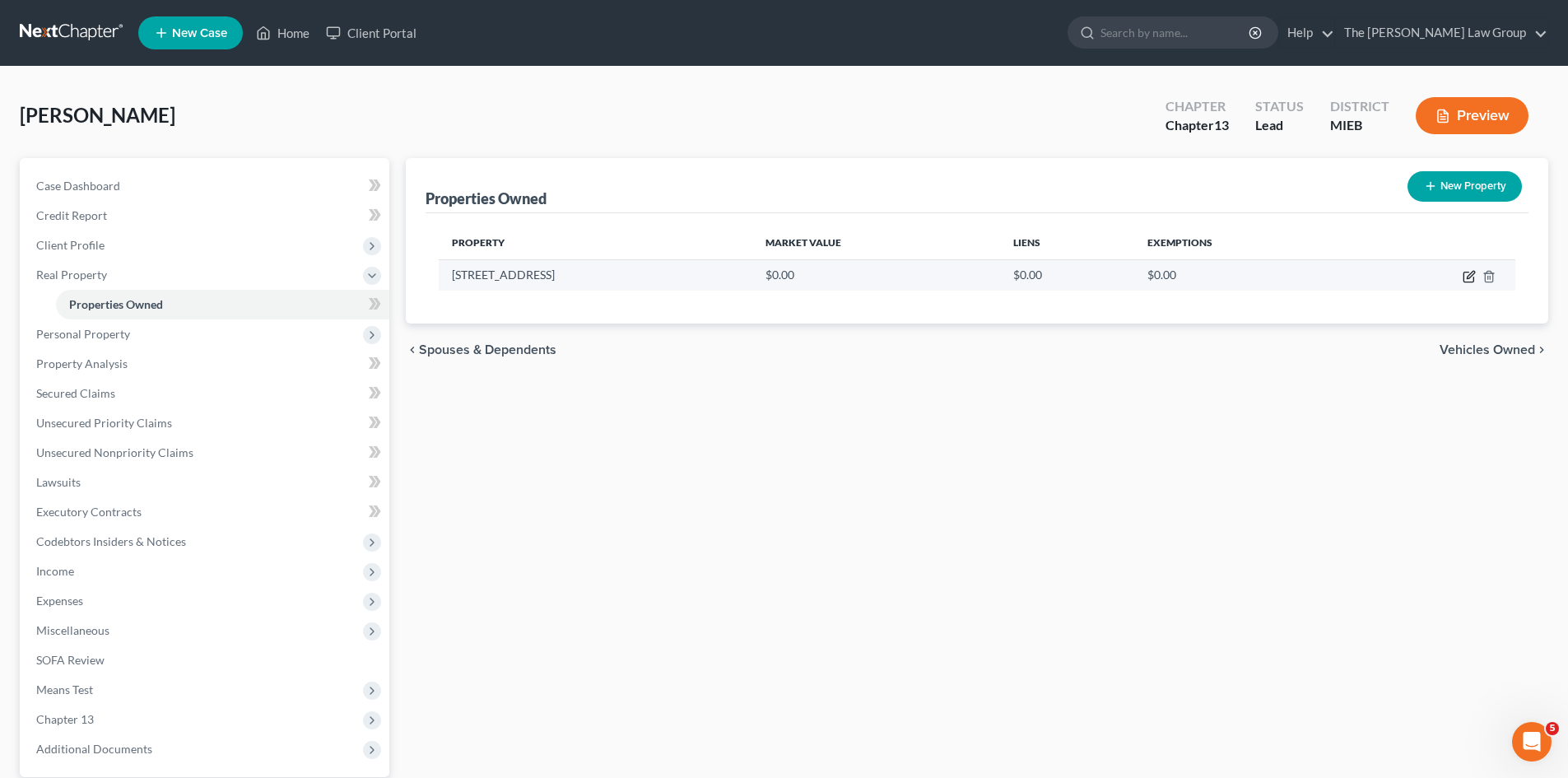
click at [1471, 280] on icon "button" at bounding box center [1468, 276] width 13 height 13
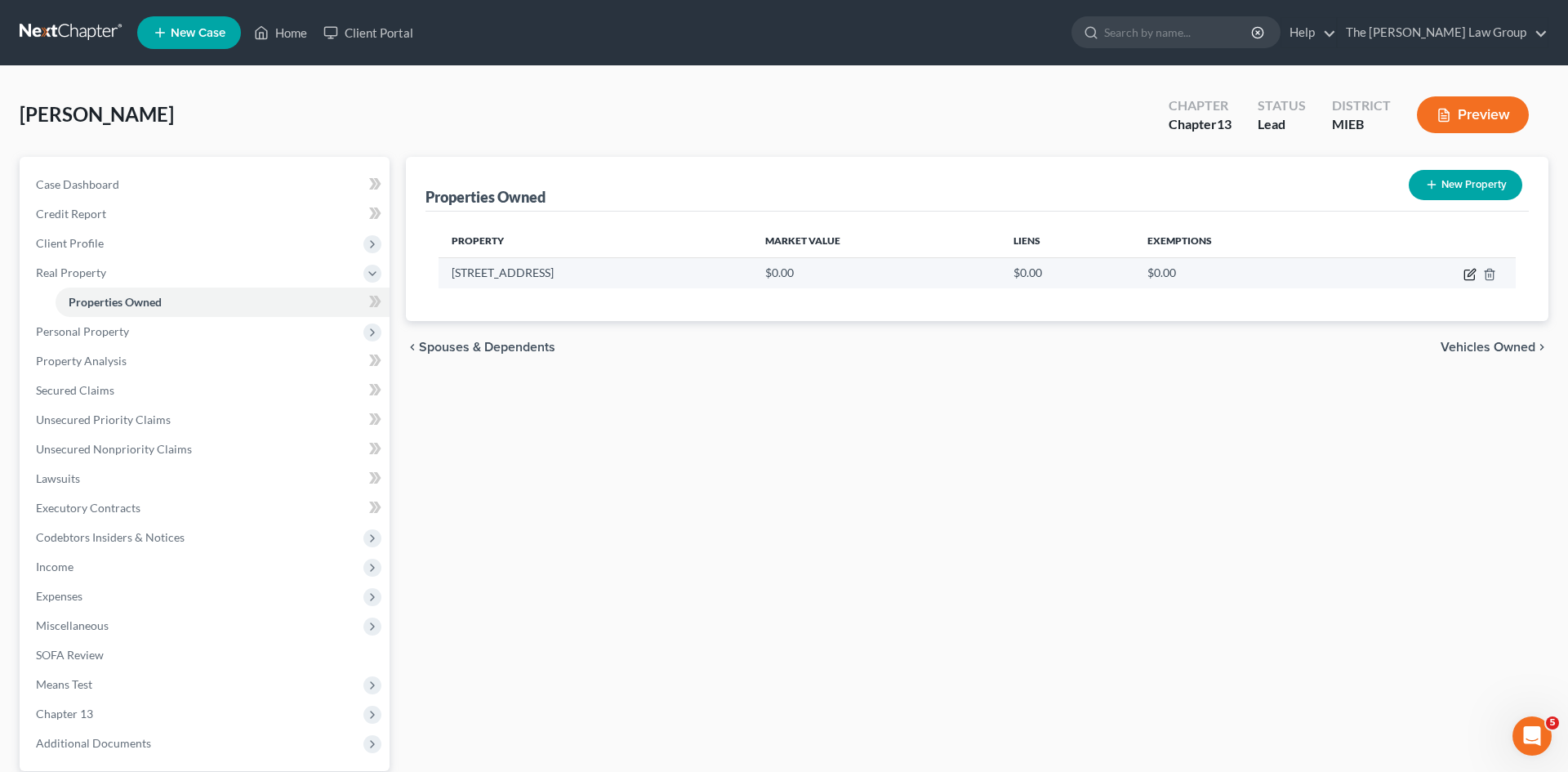
select select "23"
select select "49"
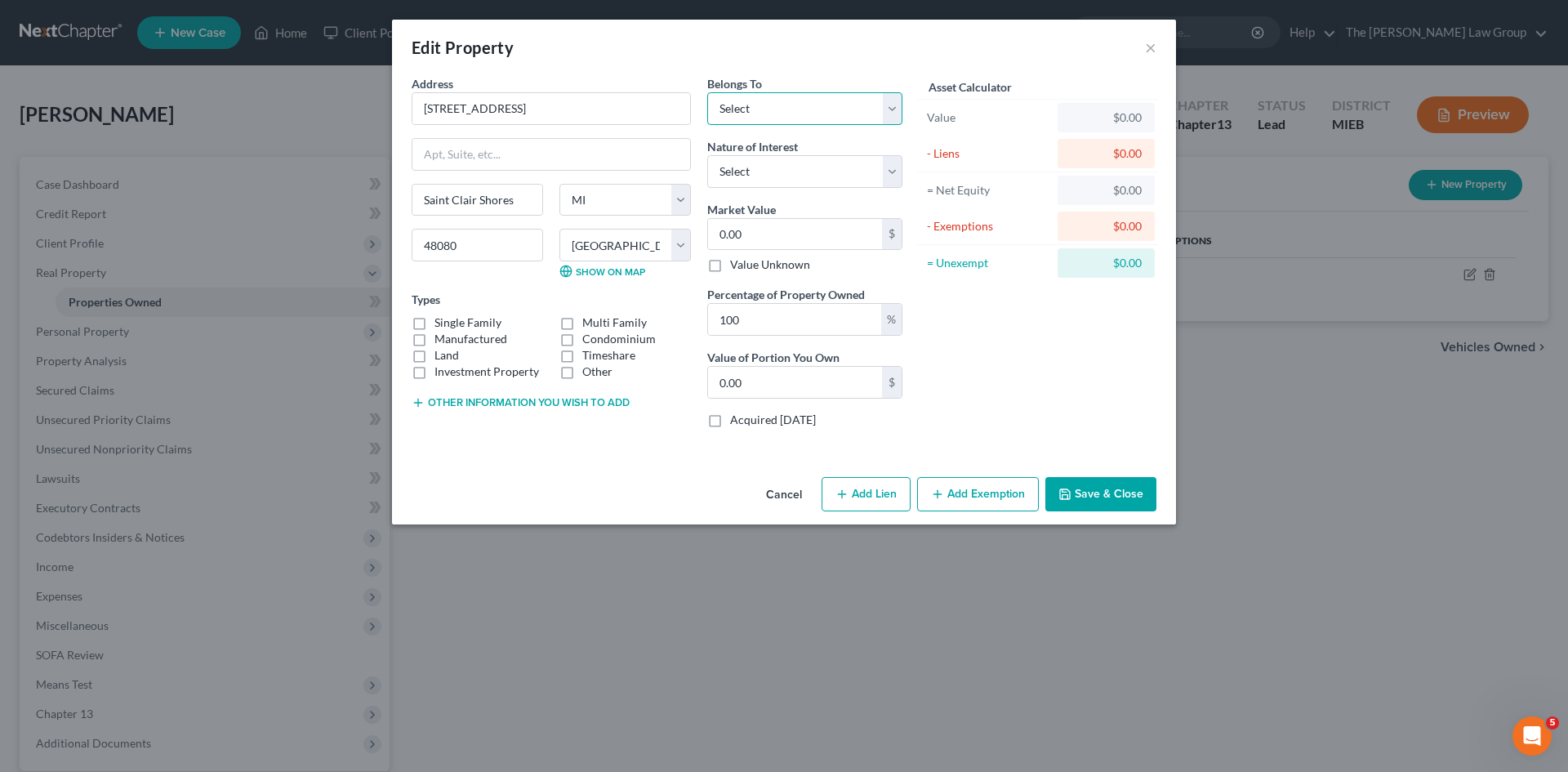
click at [792, 106] on select "Select Debtor 1 Only Debtor 2 Only Debtor 1 And Debtor 2 Only At Least One Of T…" at bounding box center [805, 108] width 196 height 33
select select "0"
click at [707, 92] on select "Select Debtor 1 Only Debtor 2 Only Debtor 1 And Debtor 2 Only At Least One Of T…" at bounding box center [805, 108] width 196 height 33
click at [809, 174] on select "Select Fee Simple Joint Tenant Life Estate Equitable Interest Future Interest T…" at bounding box center [805, 171] width 196 height 33
select select "0"
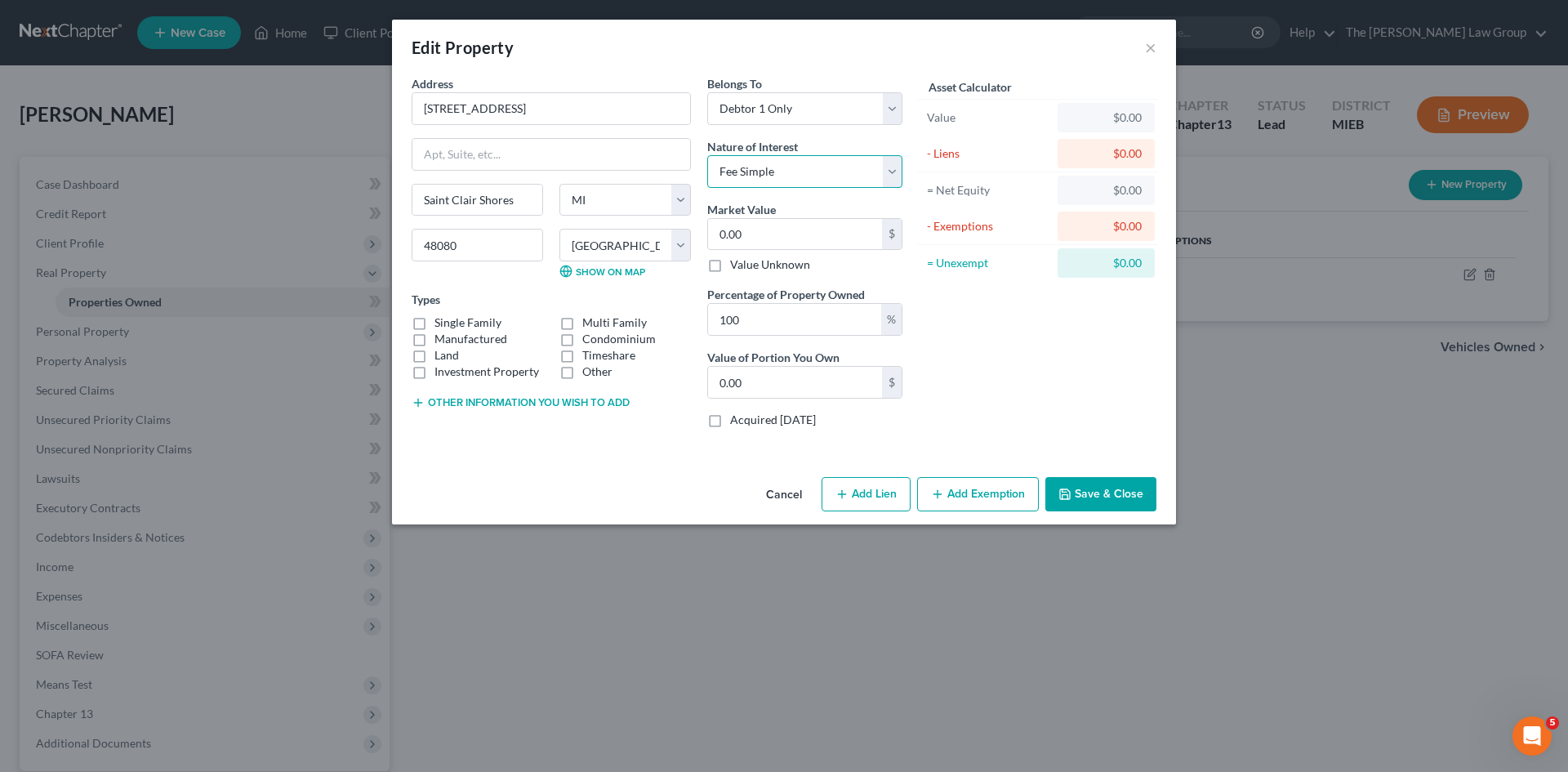
click at [707, 155] on select "Select Fee Simple Joint Tenant Life Estate Equitable Interest Future Interest T…" at bounding box center [805, 171] width 196 height 33
click at [825, 247] on input "0.00" at bounding box center [795, 234] width 174 height 31
drag, startPoint x: 572, startPoint y: 107, endPoint x: 413, endPoint y: 97, distance: 159.3
click at [413, 97] on input "[STREET_ADDRESS]" at bounding box center [551, 108] width 278 height 31
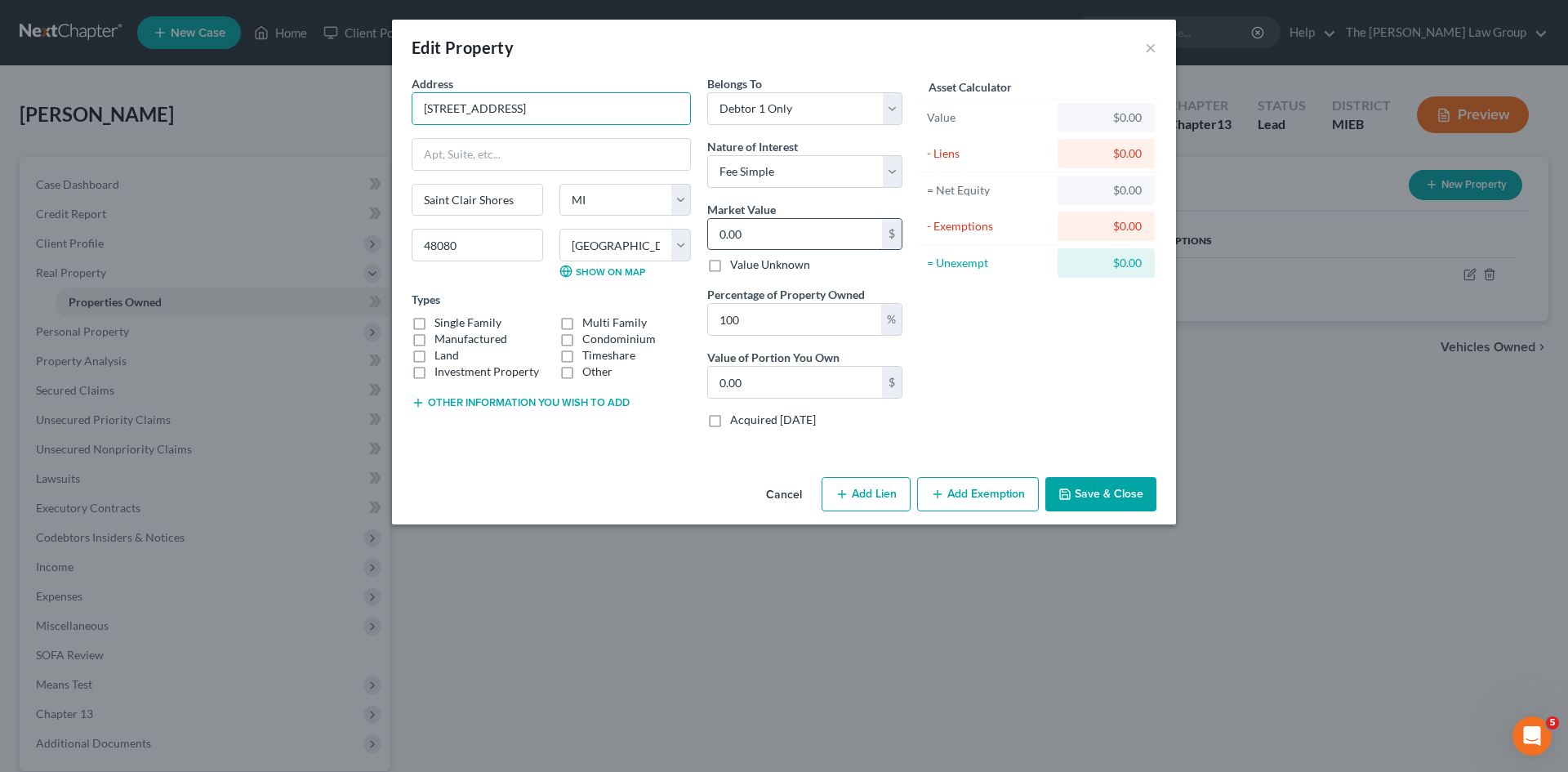
click at [830, 241] on input "0.00" at bounding box center [795, 234] width 174 height 31
type input "2"
type input "2.00"
type input "22"
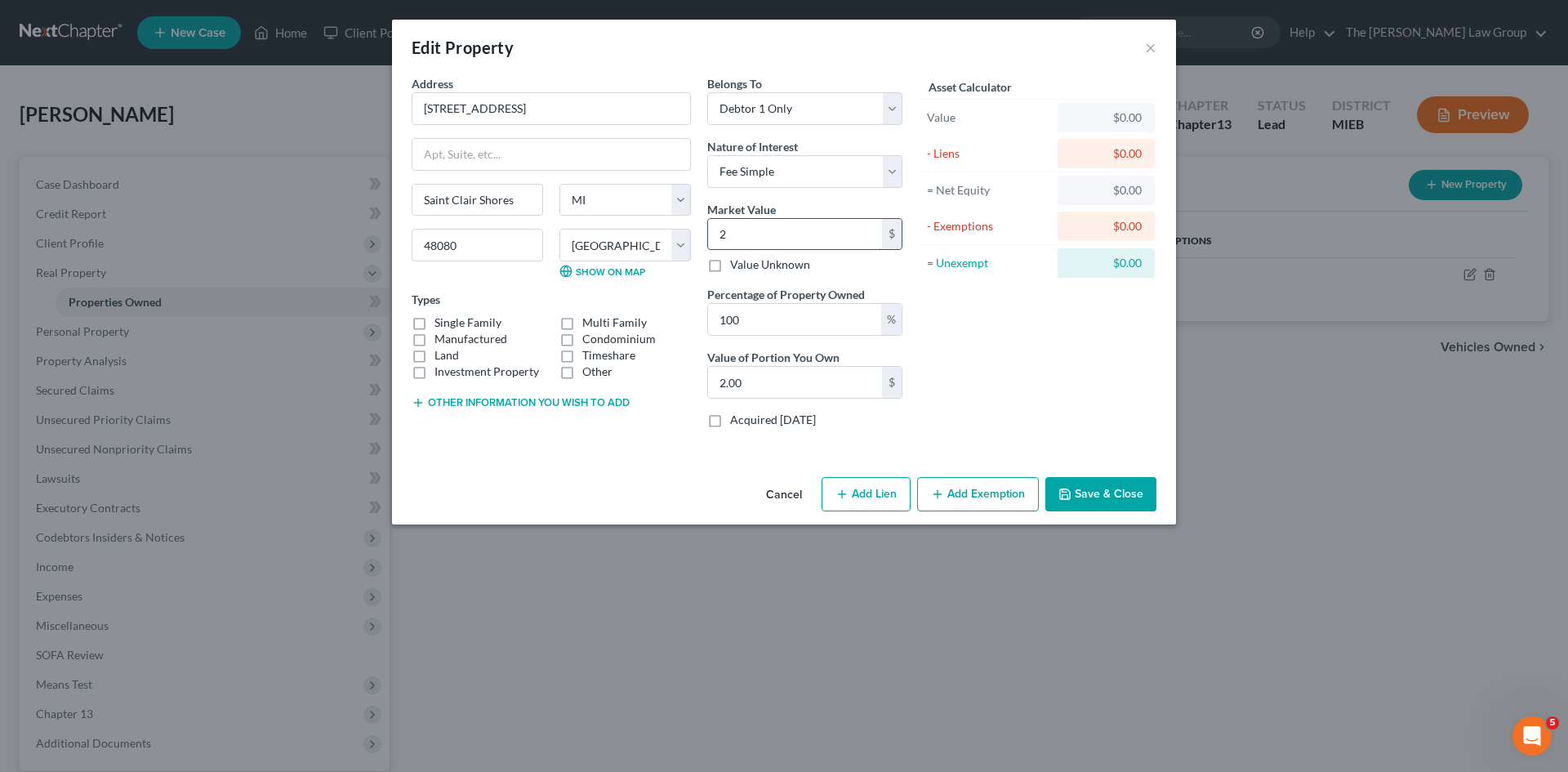
type input "22.00"
type input "220"
type input "220.00"
type input "2200"
type input "2,200.00"
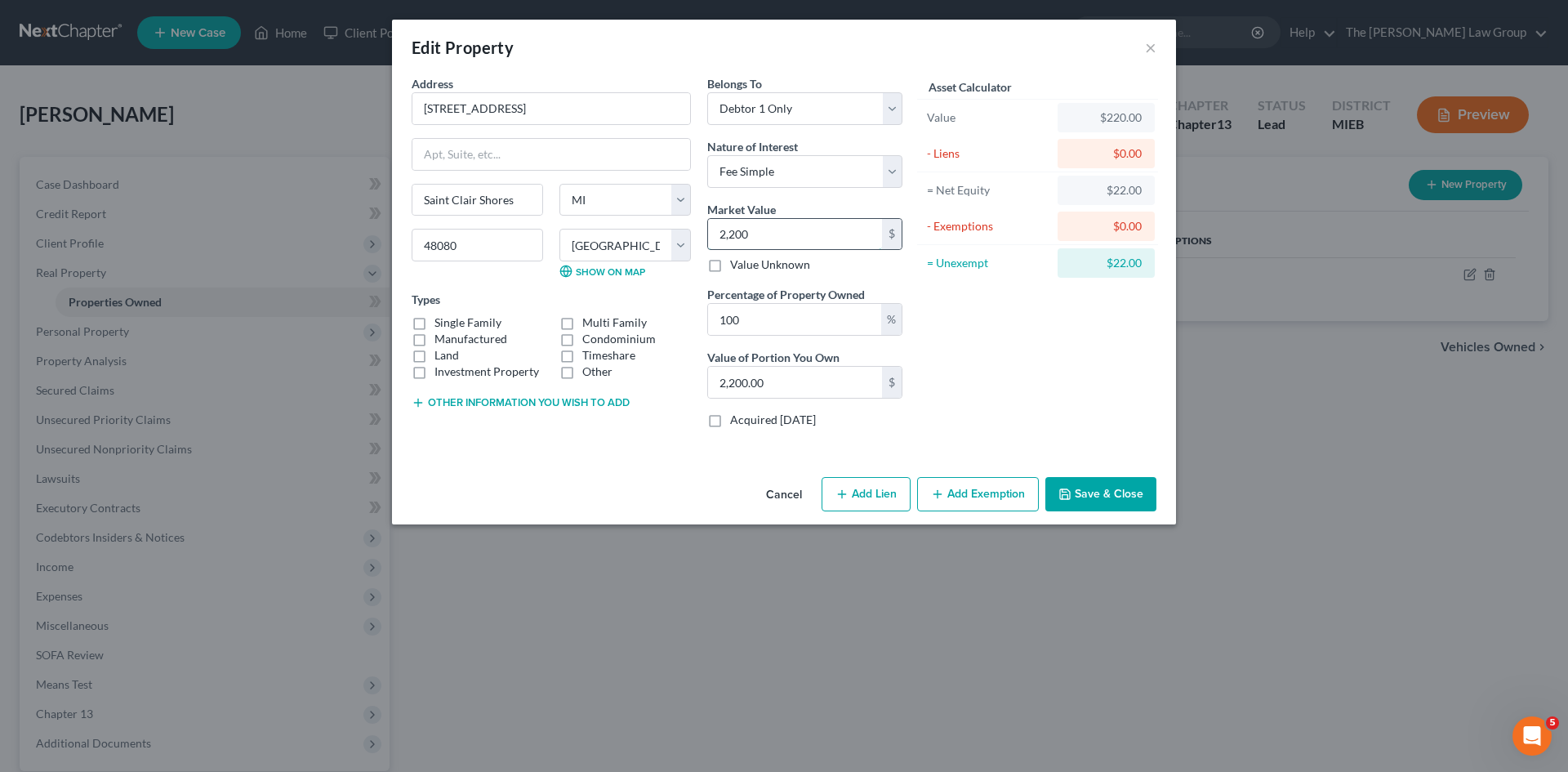
type input "2,2000"
type input "22,000.00"
type input "22,0000"
type input "220,000.00"
type input "220,000"
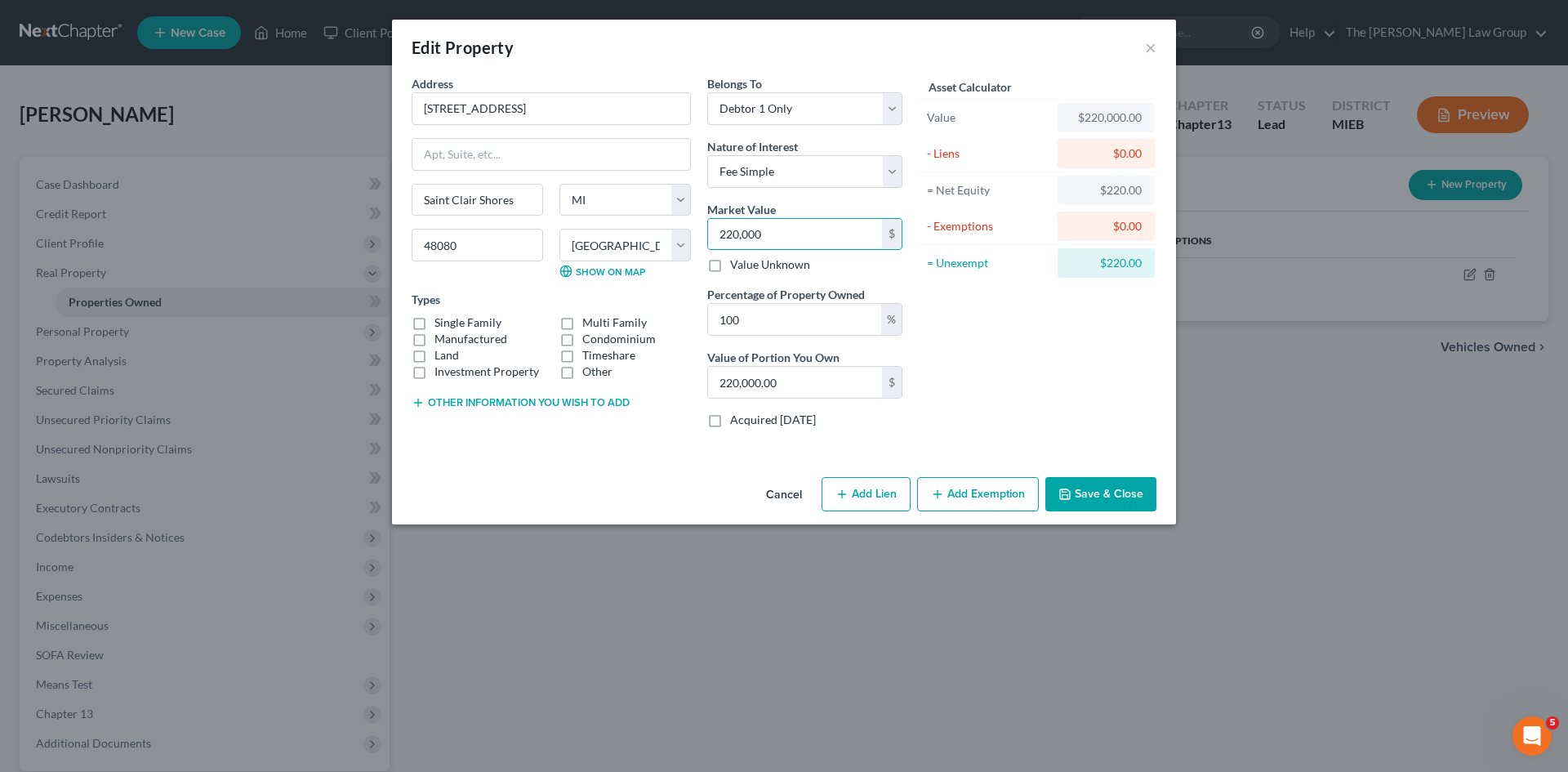
click at [1012, 316] on div "Asset Calculator Value $220,000.00 - Liens $0.00 = Net Equity $220.00 - Exempti…" at bounding box center [1037, 259] width 254 height 366
click at [435, 325] on label "Single Family" at bounding box center [468, 323] width 67 height 16
click at [441, 325] on input "Single Family" at bounding box center [446, 320] width 11 height 11
checkbox input "true"
click at [984, 498] on button "Add Exemption" at bounding box center [978, 493] width 122 height 34
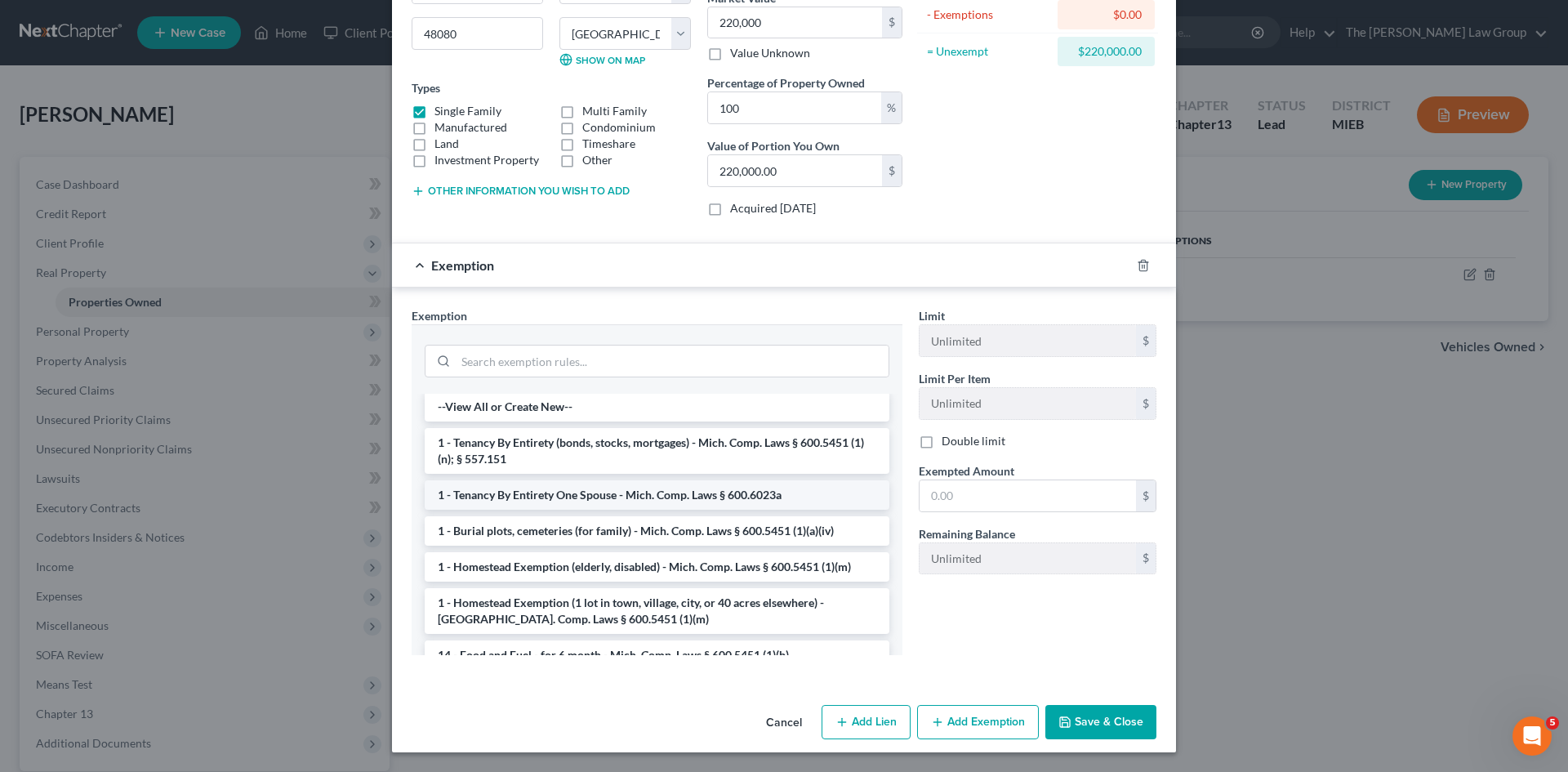
scroll to position [3, 0]
click at [543, 606] on li "1 - Homestead Exemption (1 lot in town, village, city, or 40 acres elsewhere) -…" at bounding box center [657, 609] width 465 height 46
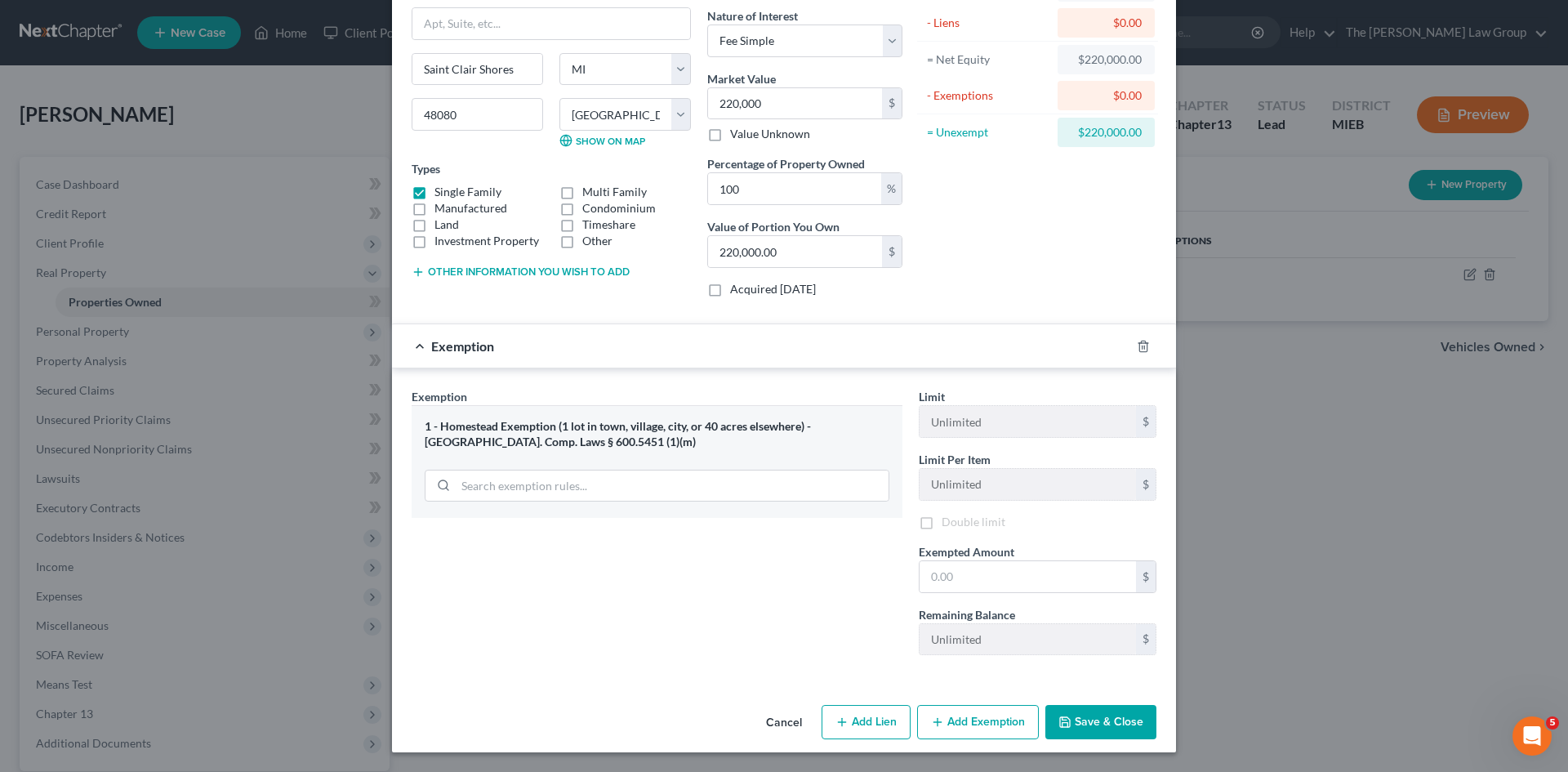
scroll to position [133, 0]
click at [963, 584] on input "text" at bounding box center [1027, 576] width 216 height 31
type input "46,125"
click at [1106, 718] on button "Save & Close" at bounding box center [1100, 722] width 111 height 34
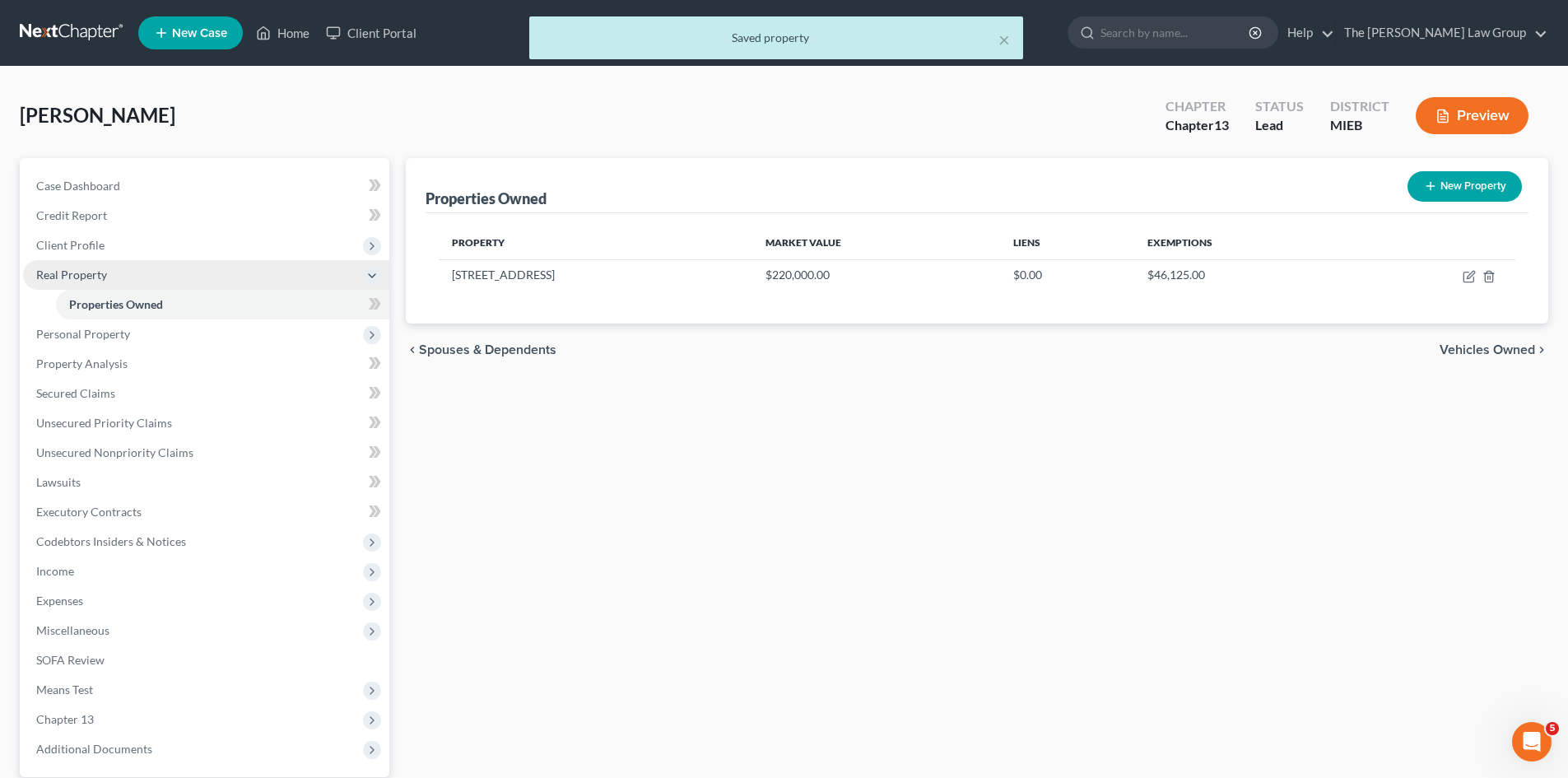
click at [97, 271] on span "Real Property" at bounding box center [71, 274] width 71 height 14
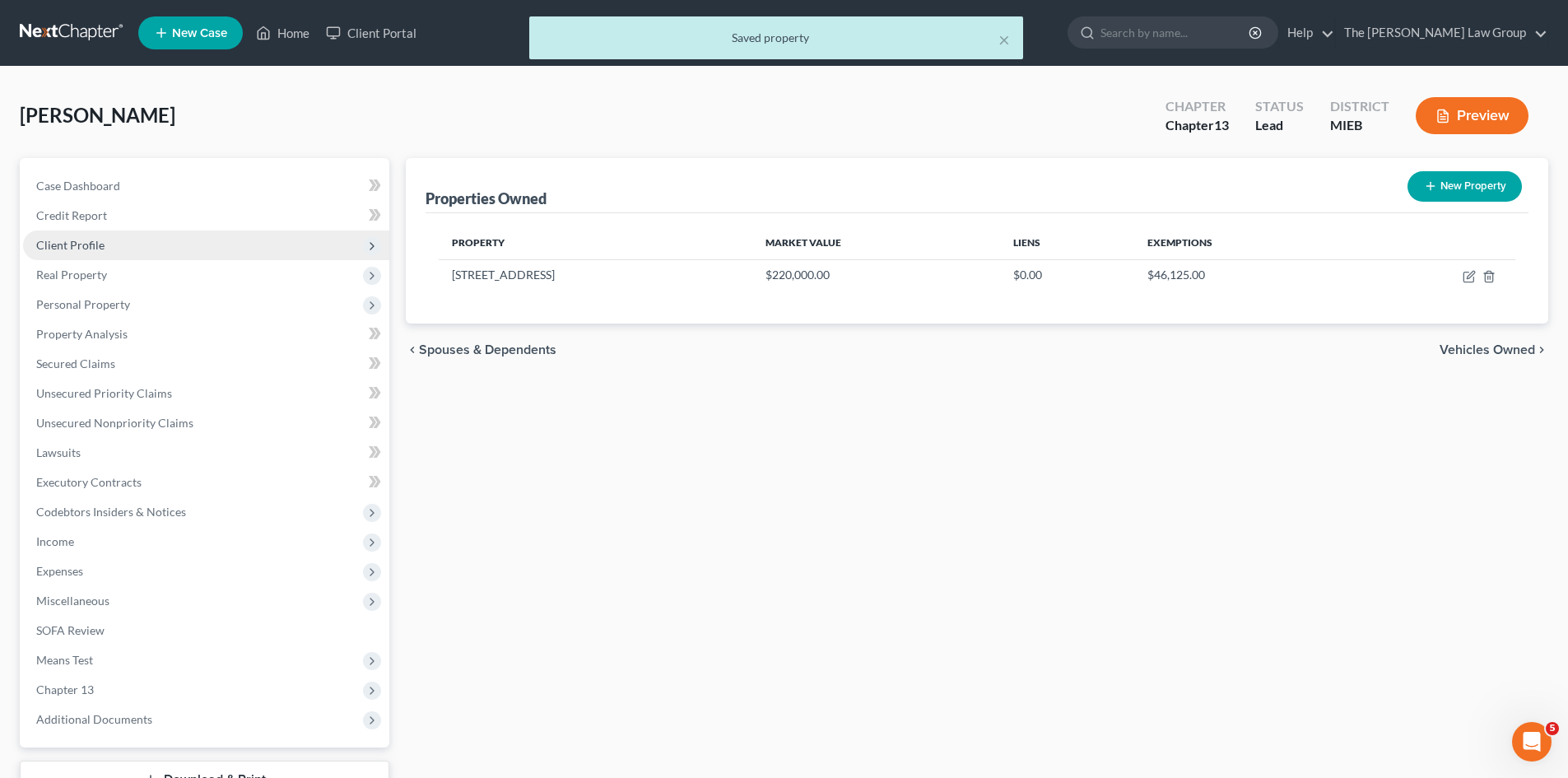
click at [101, 249] on span "Client Profile" at bounding box center [70, 245] width 68 height 14
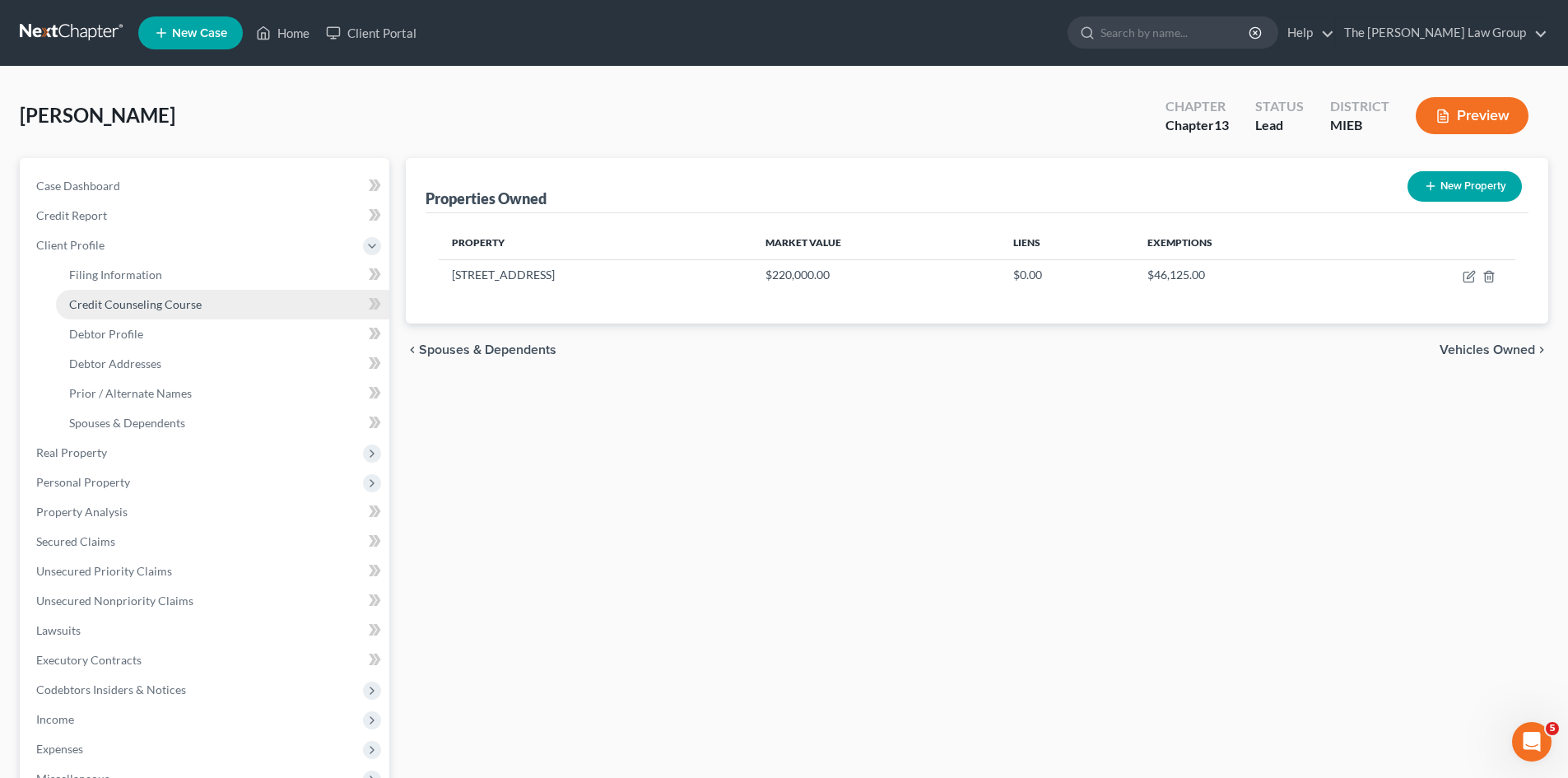
click at [122, 292] on link "Credit Counseling Course" at bounding box center [222, 305] width 333 height 29
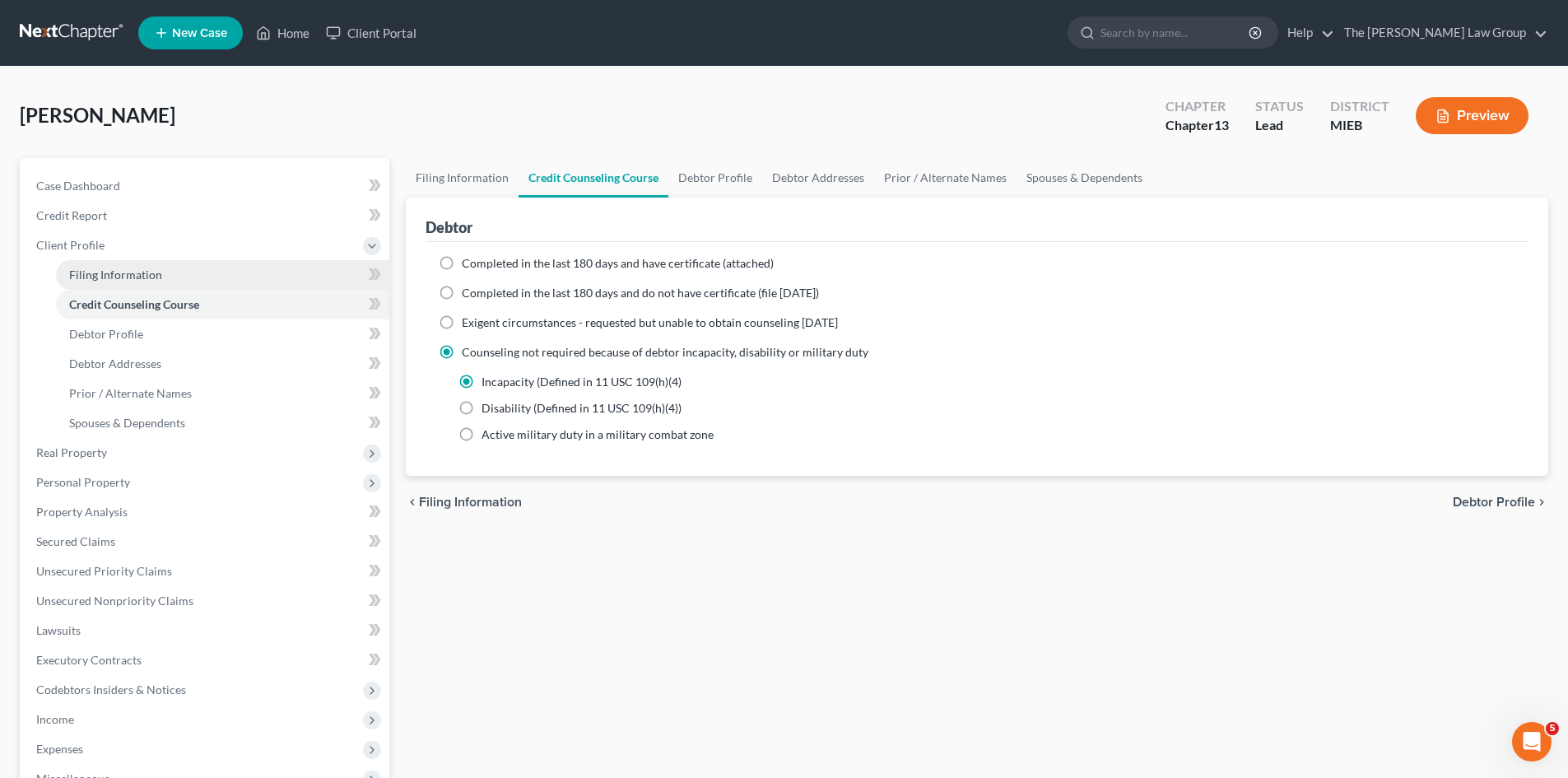
click at [135, 278] on span "Filing Information" at bounding box center [115, 274] width 93 height 14
select select "1"
select select "0"
select select "3"
select select "40"
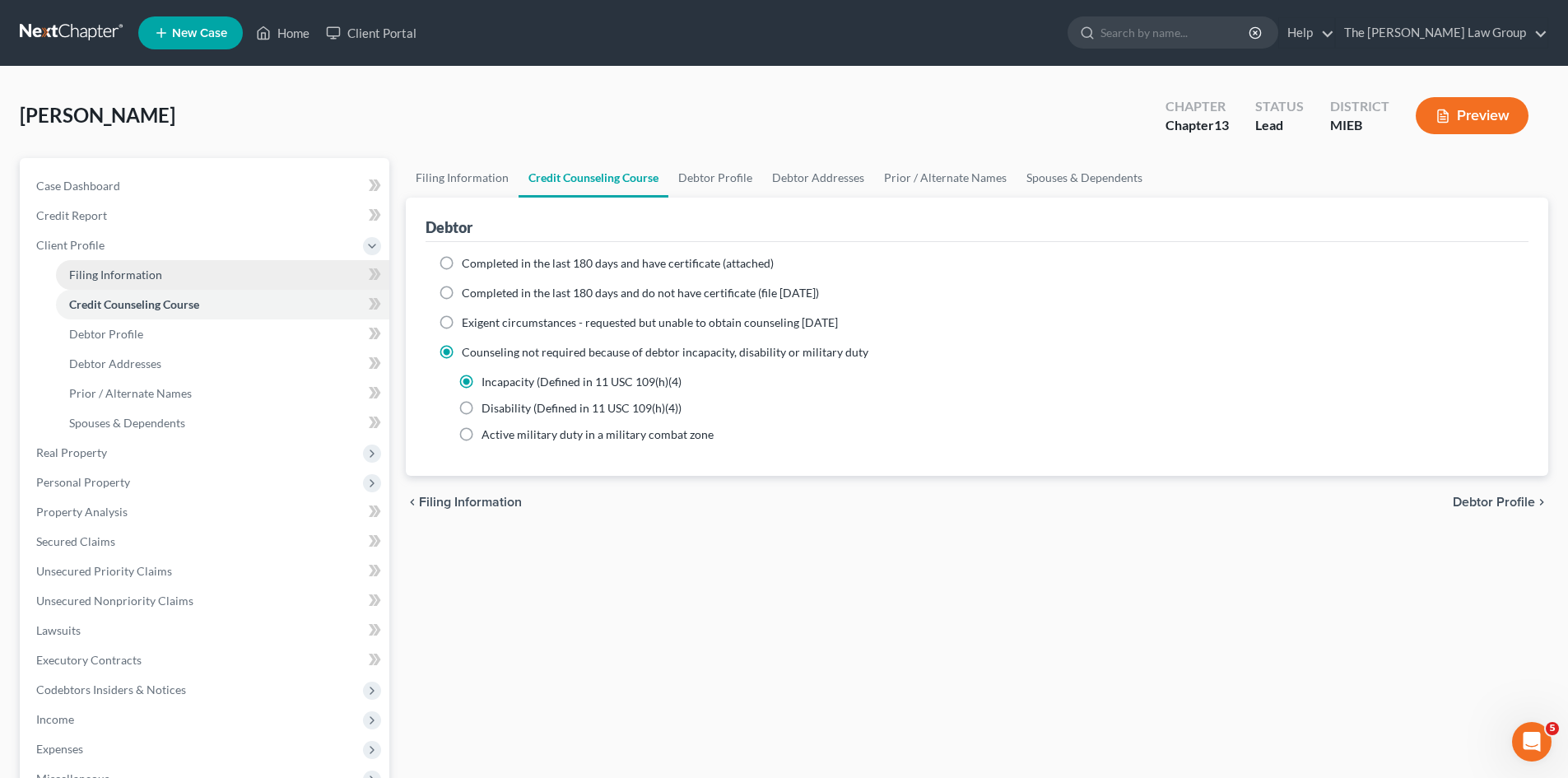
select select "23"
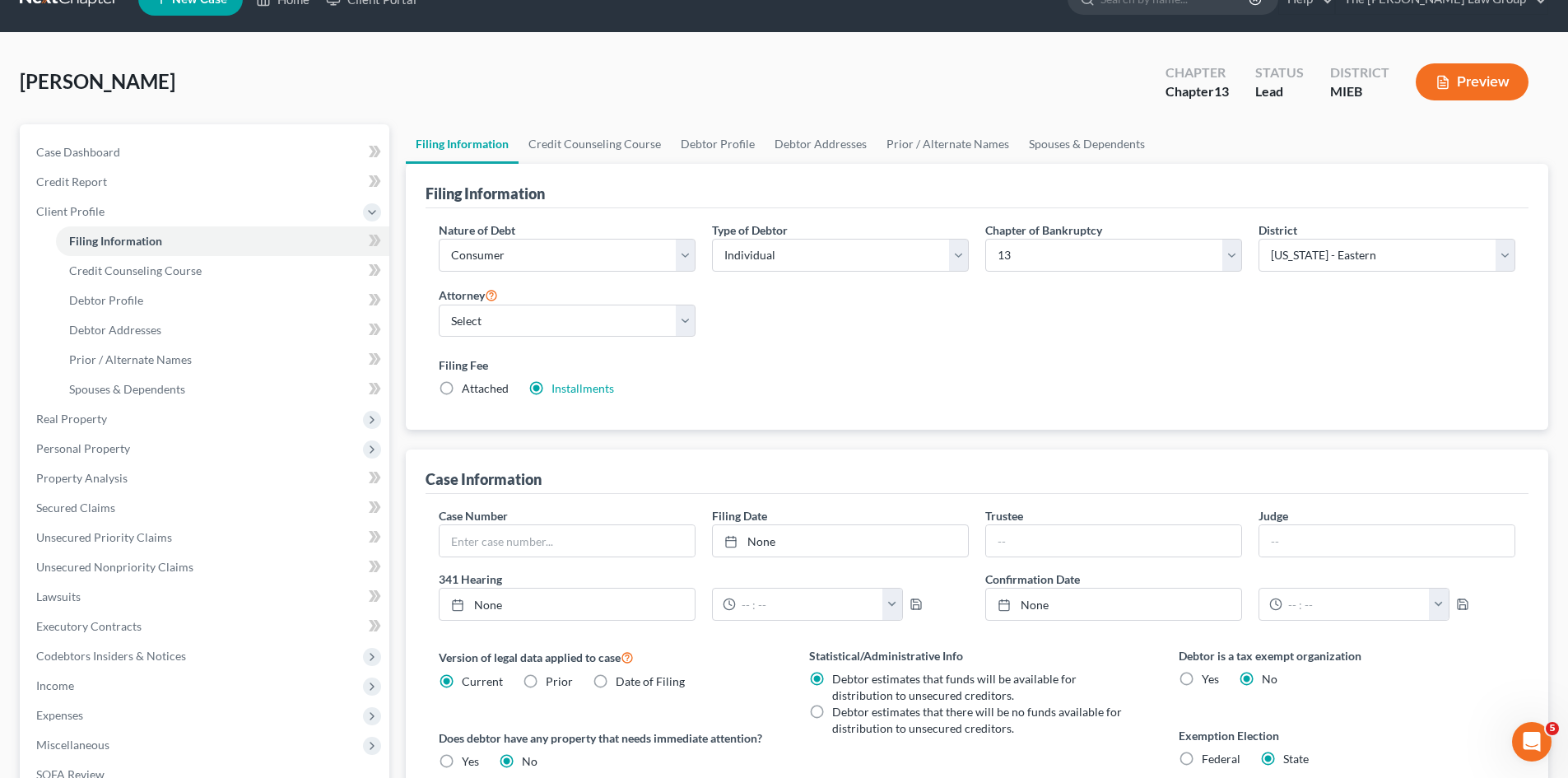
scroll to position [307, 0]
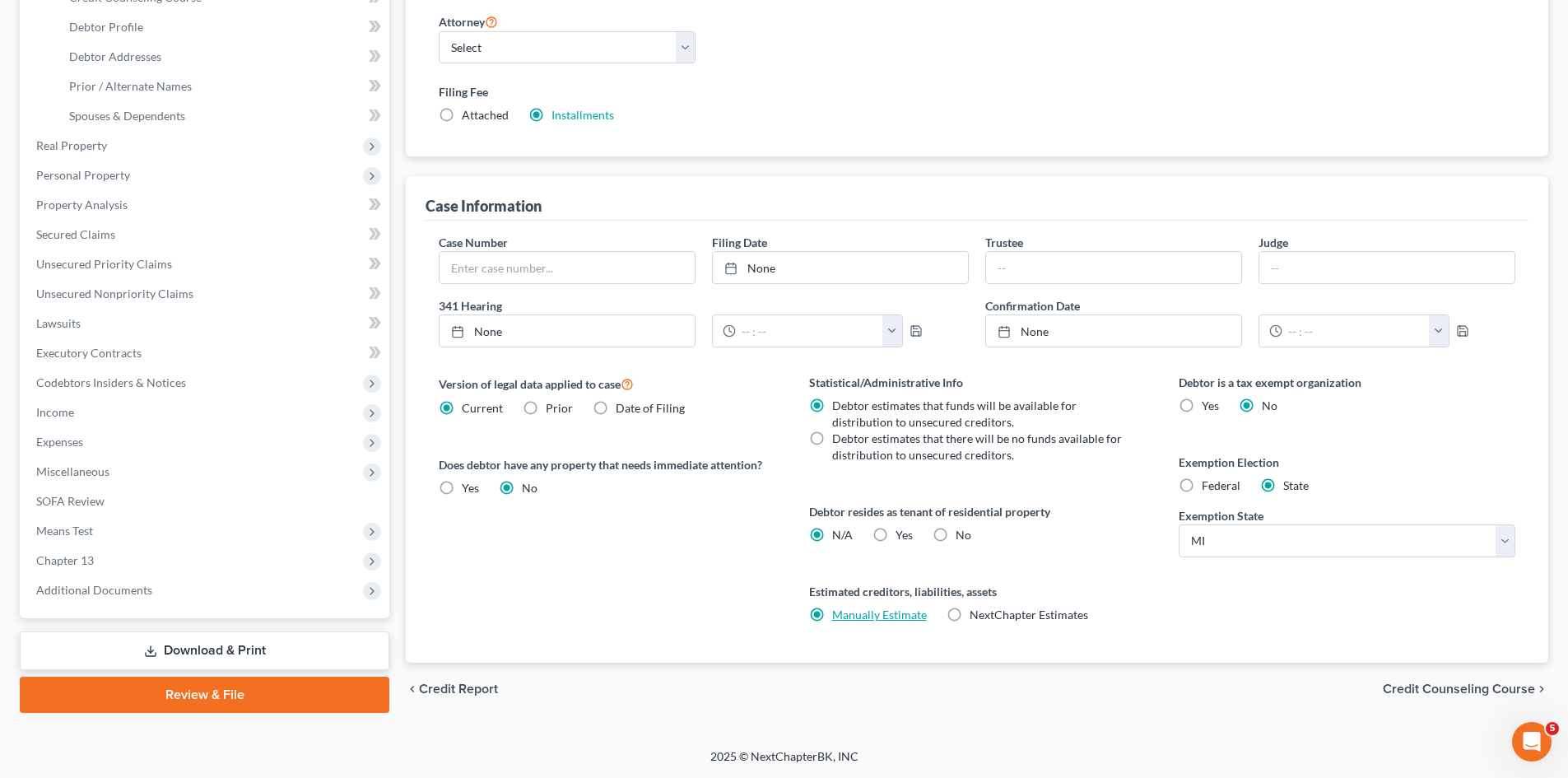
click at [876, 611] on link "Manually Estimate" at bounding box center [879, 614] width 95 height 14
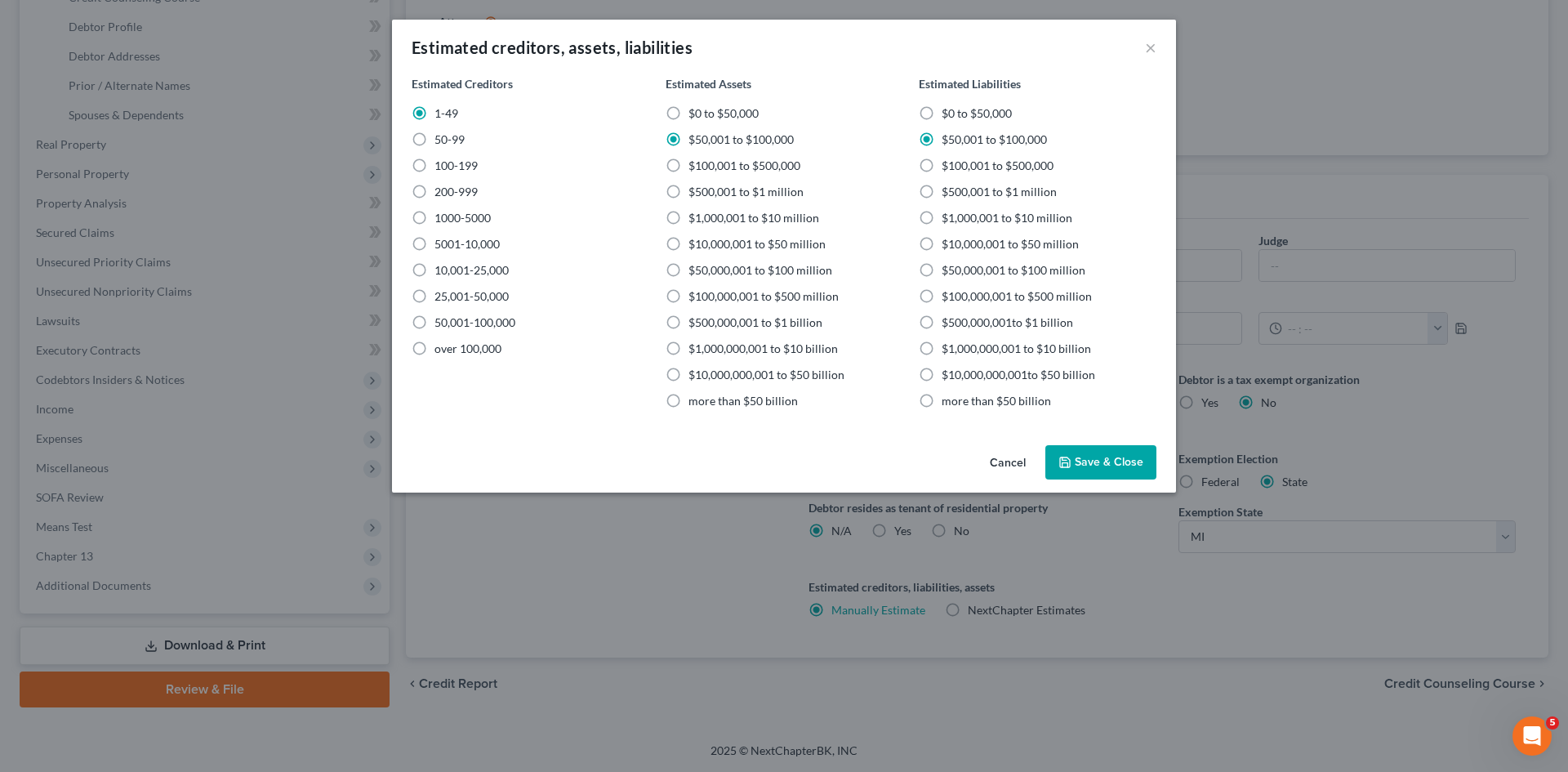
click at [689, 166] on label "$100,001 to $500,000" at bounding box center [745, 166] width 112 height 16
click at [695, 166] on input "$100,001 to $500,000" at bounding box center [700, 163] width 11 height 11
radio input "true"
radio input "false"
click at [941, 169] on label "$100,001 to $500,000" at bounding box center [998, 166] width 112 height 16
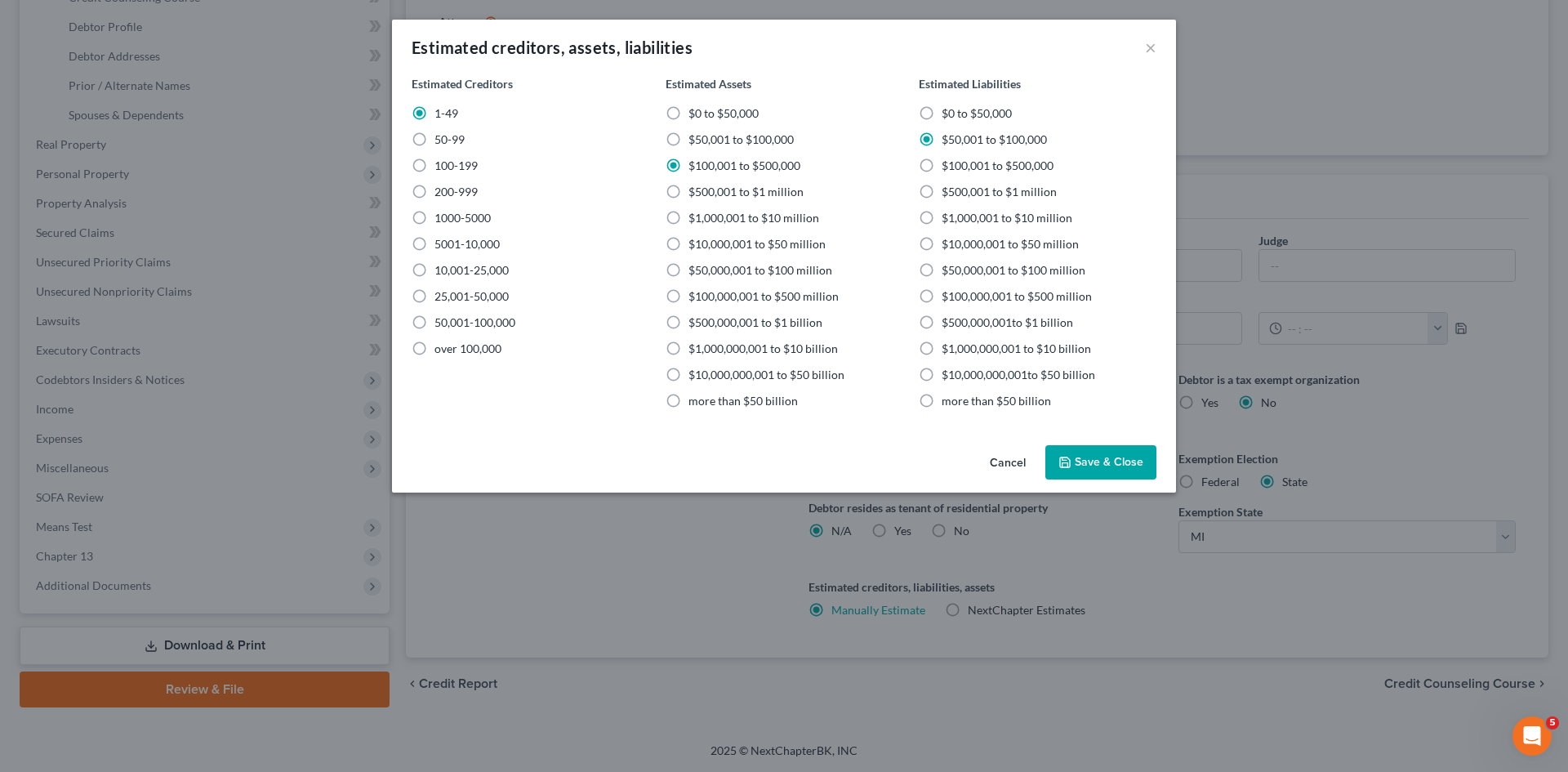
click at [948, 169] on input "$100,001 to $500,000" at bounding box center [953, 163] width 11 height 11
radio input "true"
radio input "false"
click at [1113, 465] on button "Save & Close" at bounding box center [1100, 462] width 111 height 34
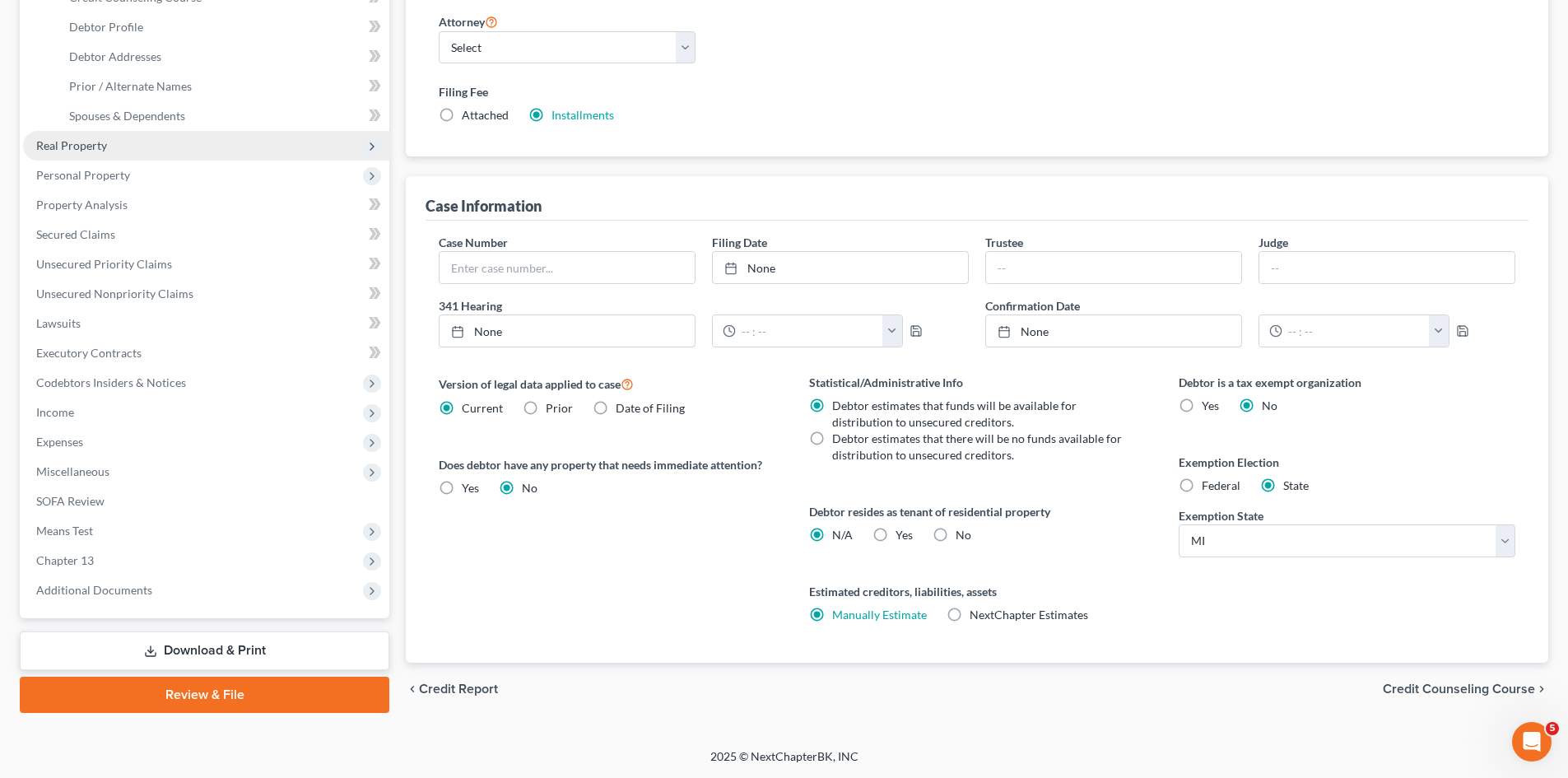
click at [88, 148] on span "Real Property" at bounding box center [71, 145] width 71 height 14
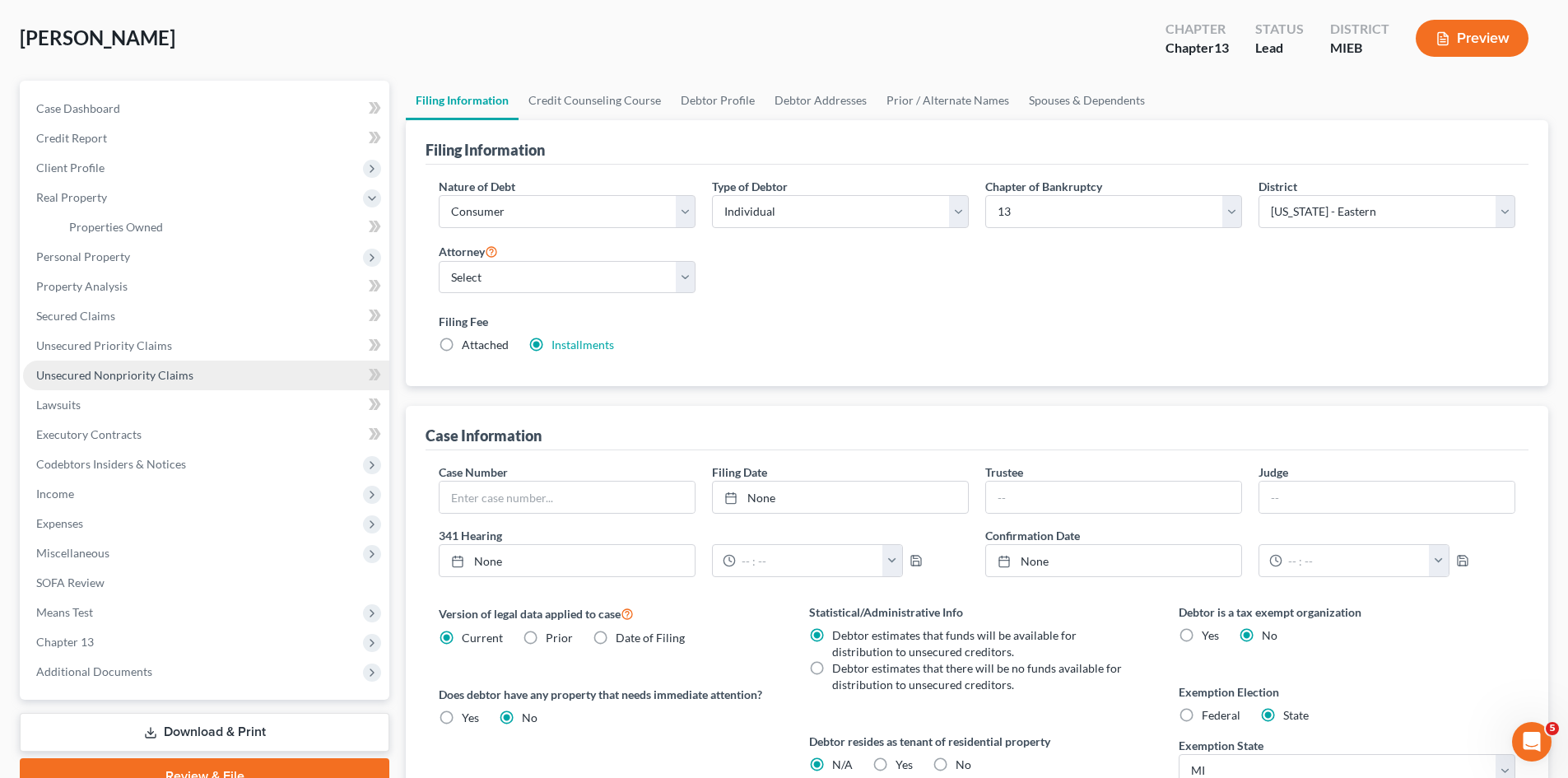
scroll to position [0, 0]
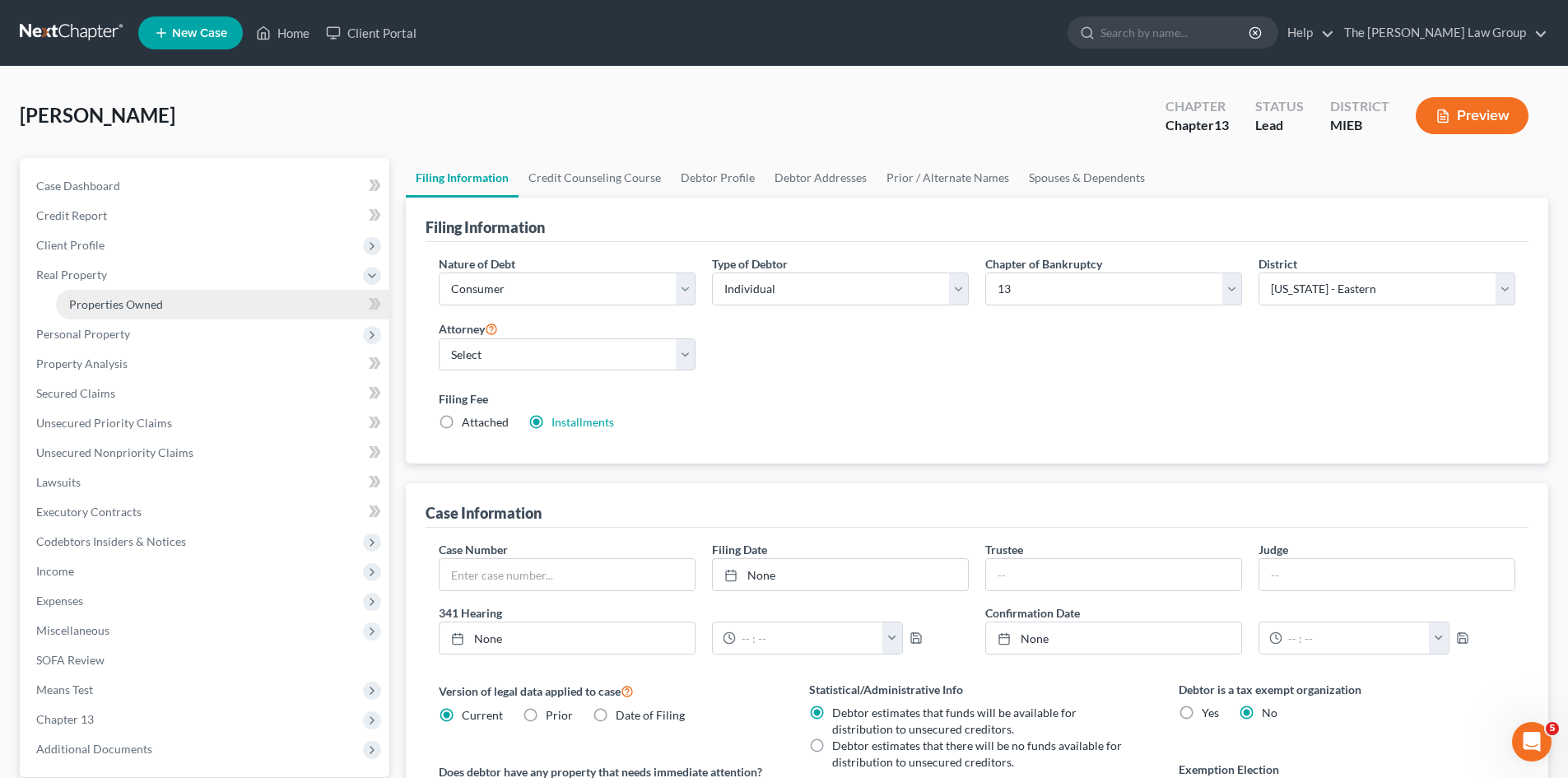
click at [113, 303] on span "Properties Owned" at bounding box center [116, 304] width 94 height 14
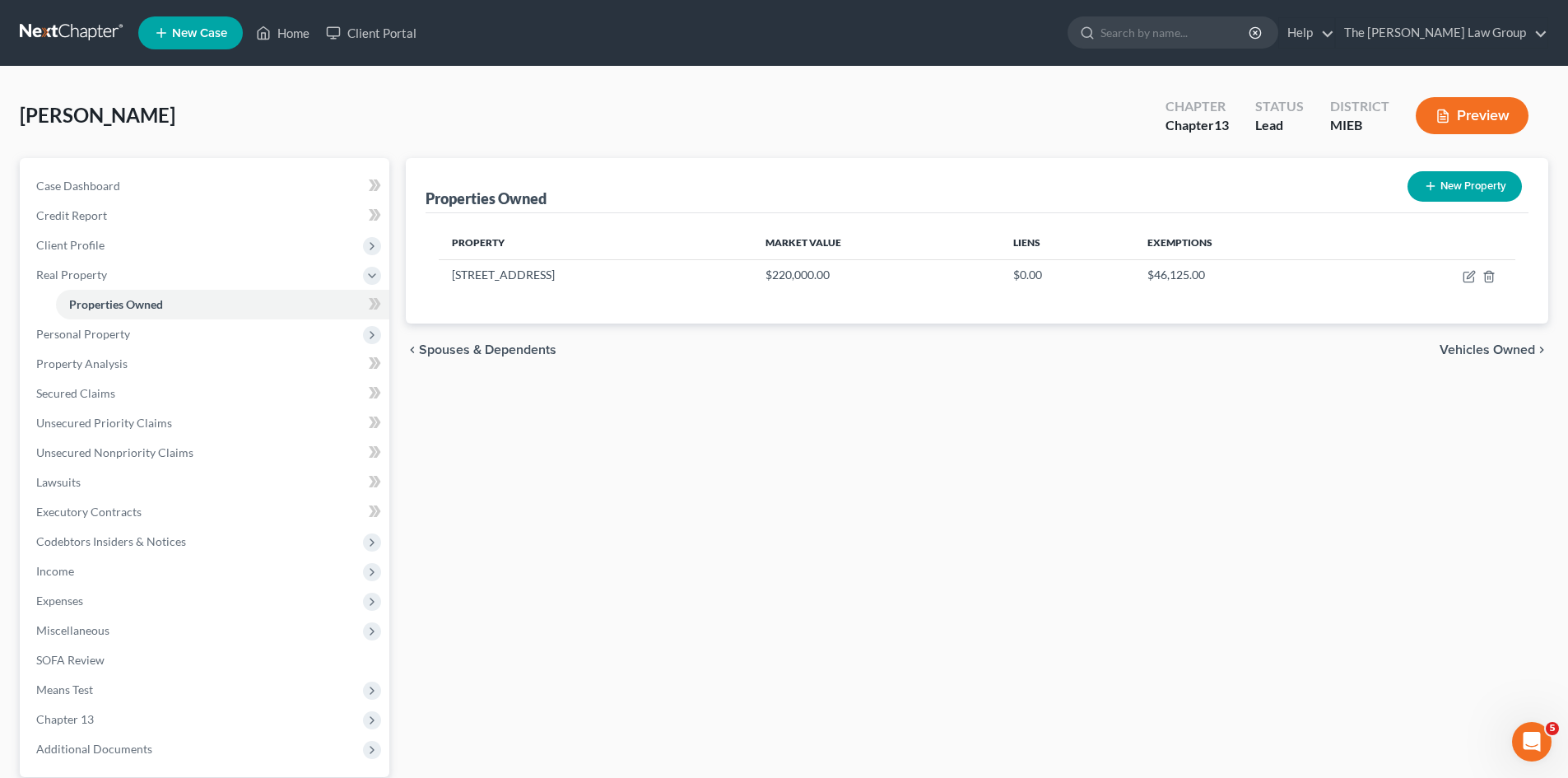
click at [1480, 353] on span "Vehicles Owned" at bounding box center [1488, 349] width 96 height 13
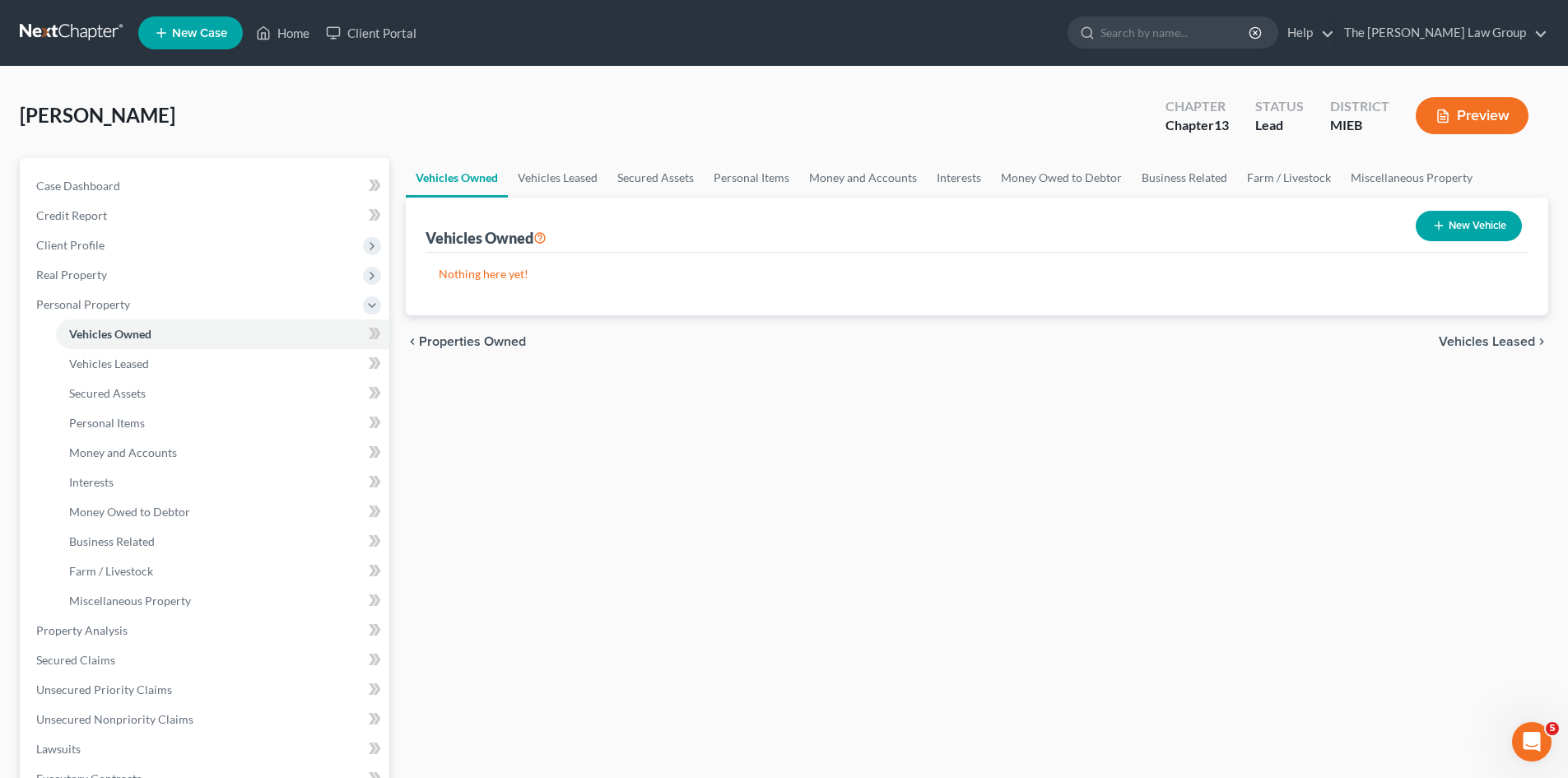
click at [1492, 345] on span "Vehicles Leased" at bounding box center [1487, 341] width 97 height 13
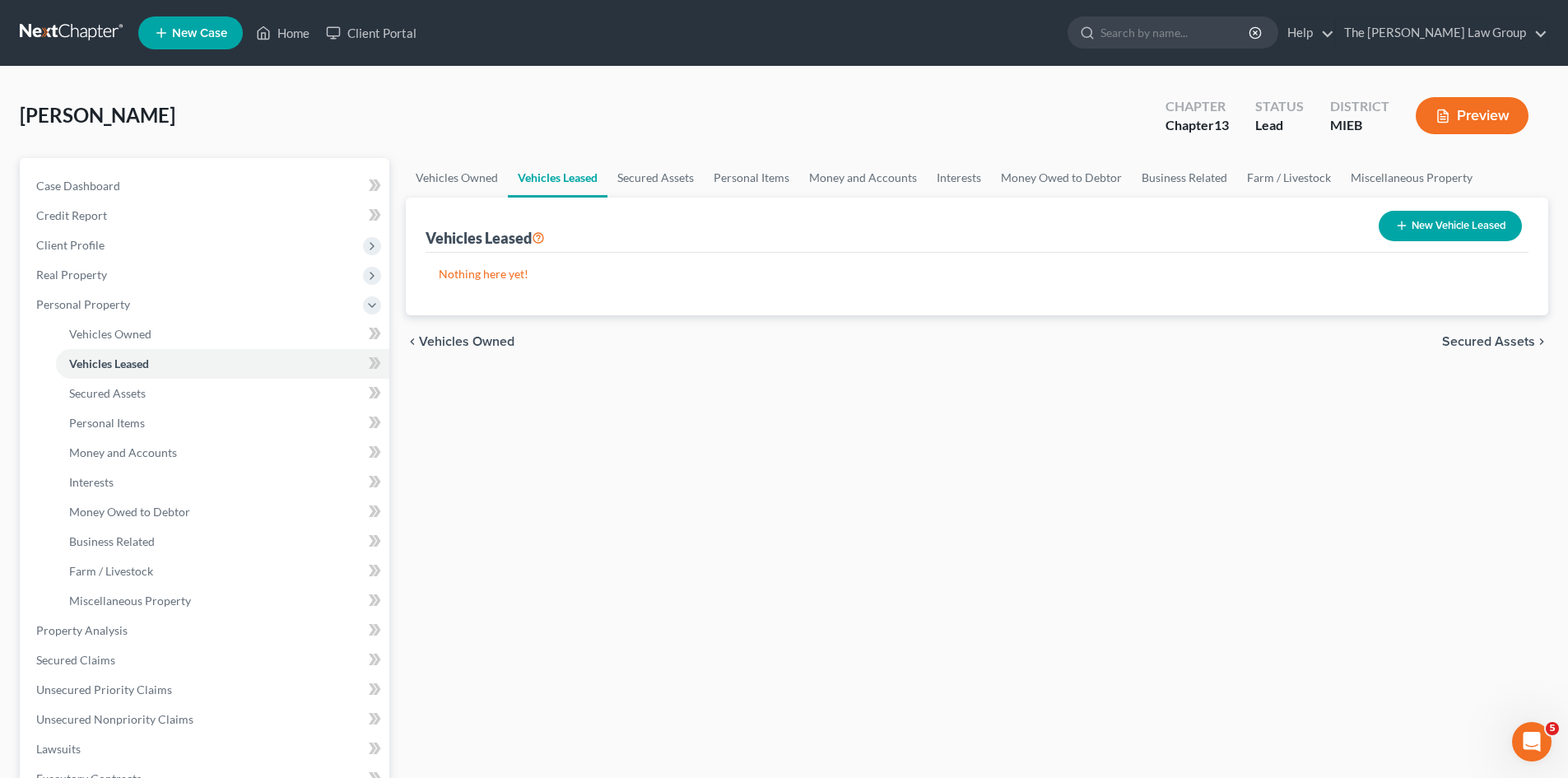
click at [1494, 346] on span "Secured Assets" at bounding box center [1488, 341] width 93 height 13
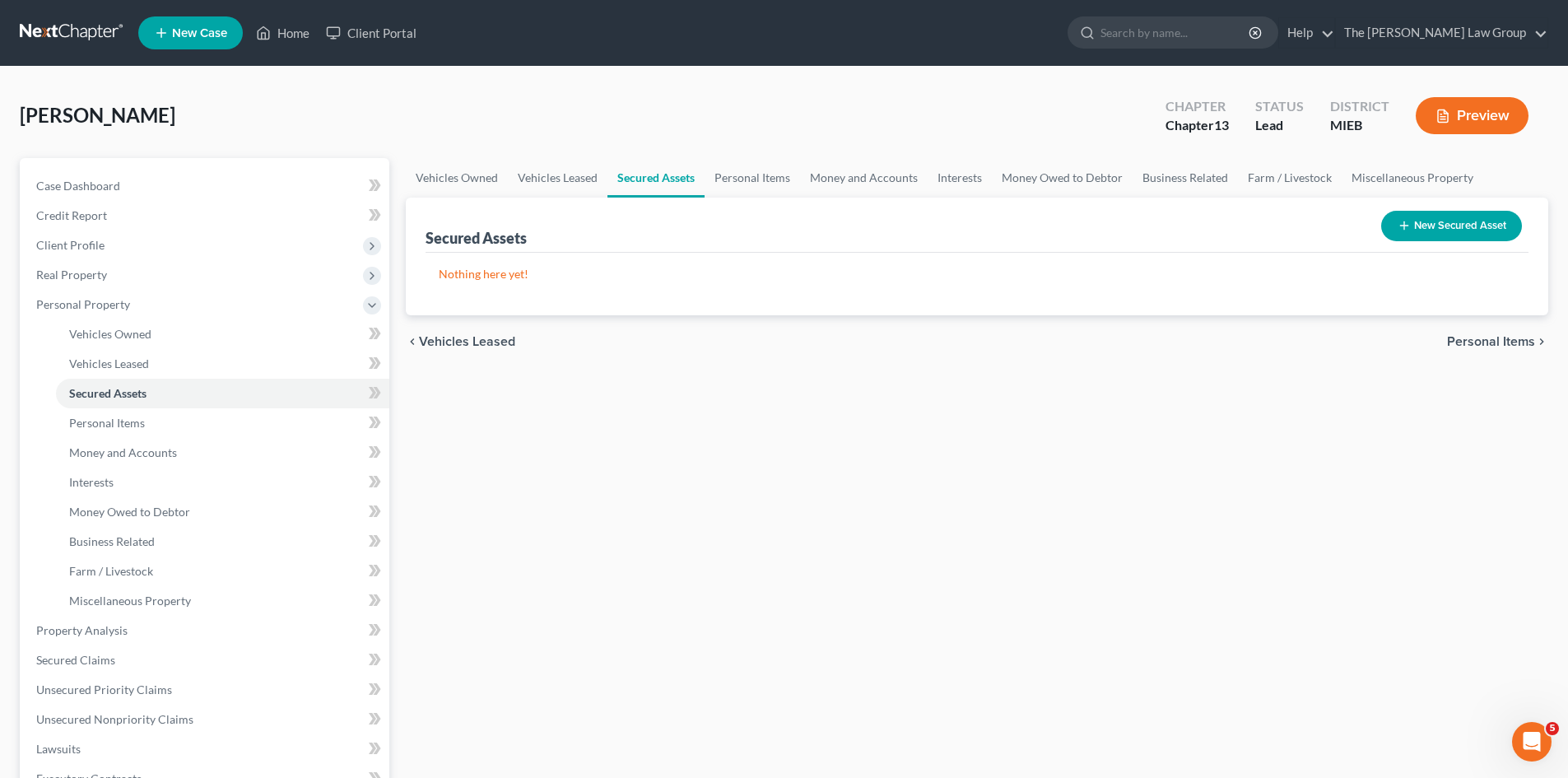
click at [491, 343] on span "Vehicles Leased" at bounding box center [467, 341] width 97 height 13
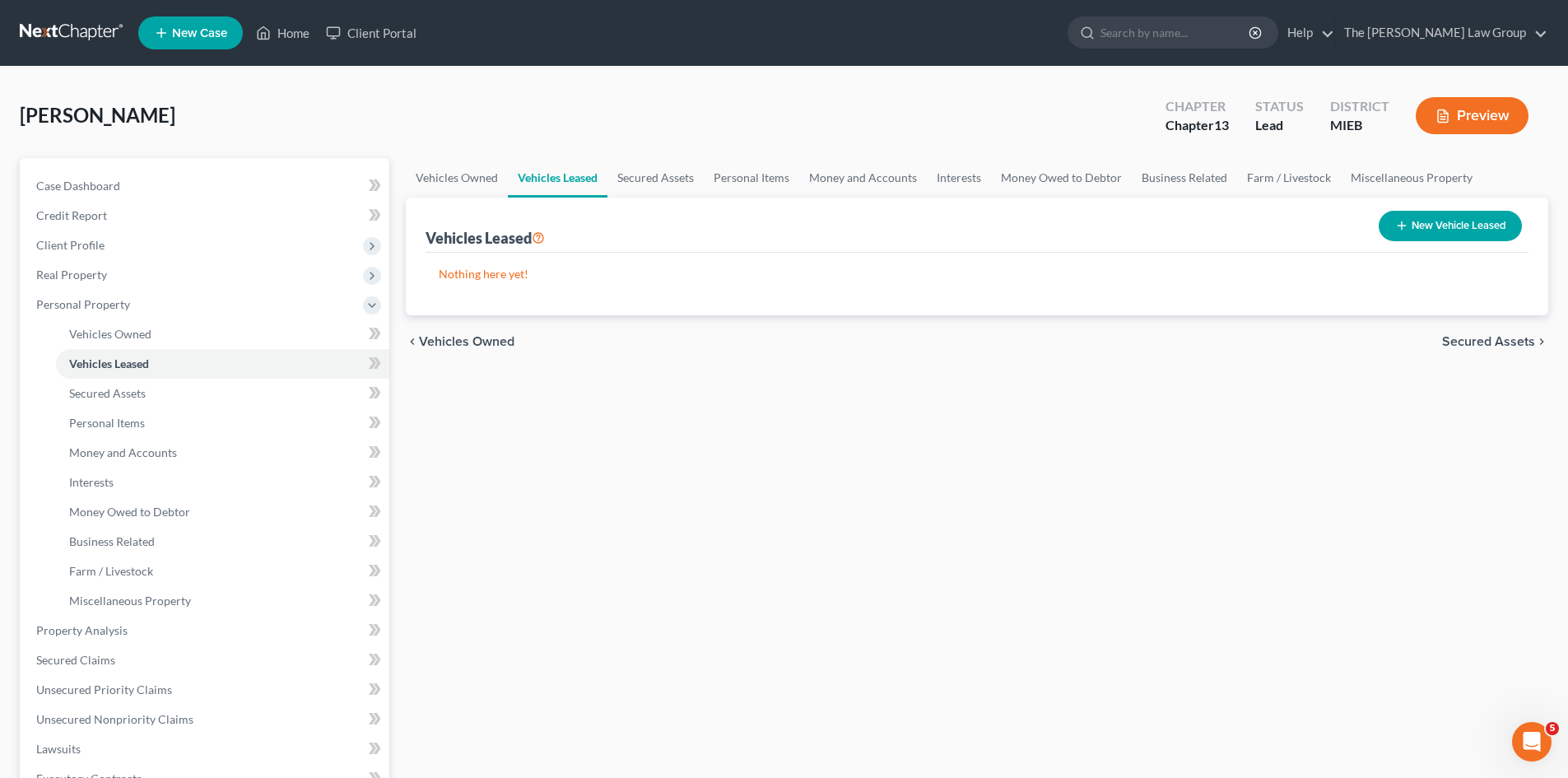
click at [1489, 339] on span "Secured Assets" at bounding box center [1488, 341] width 93 height 13
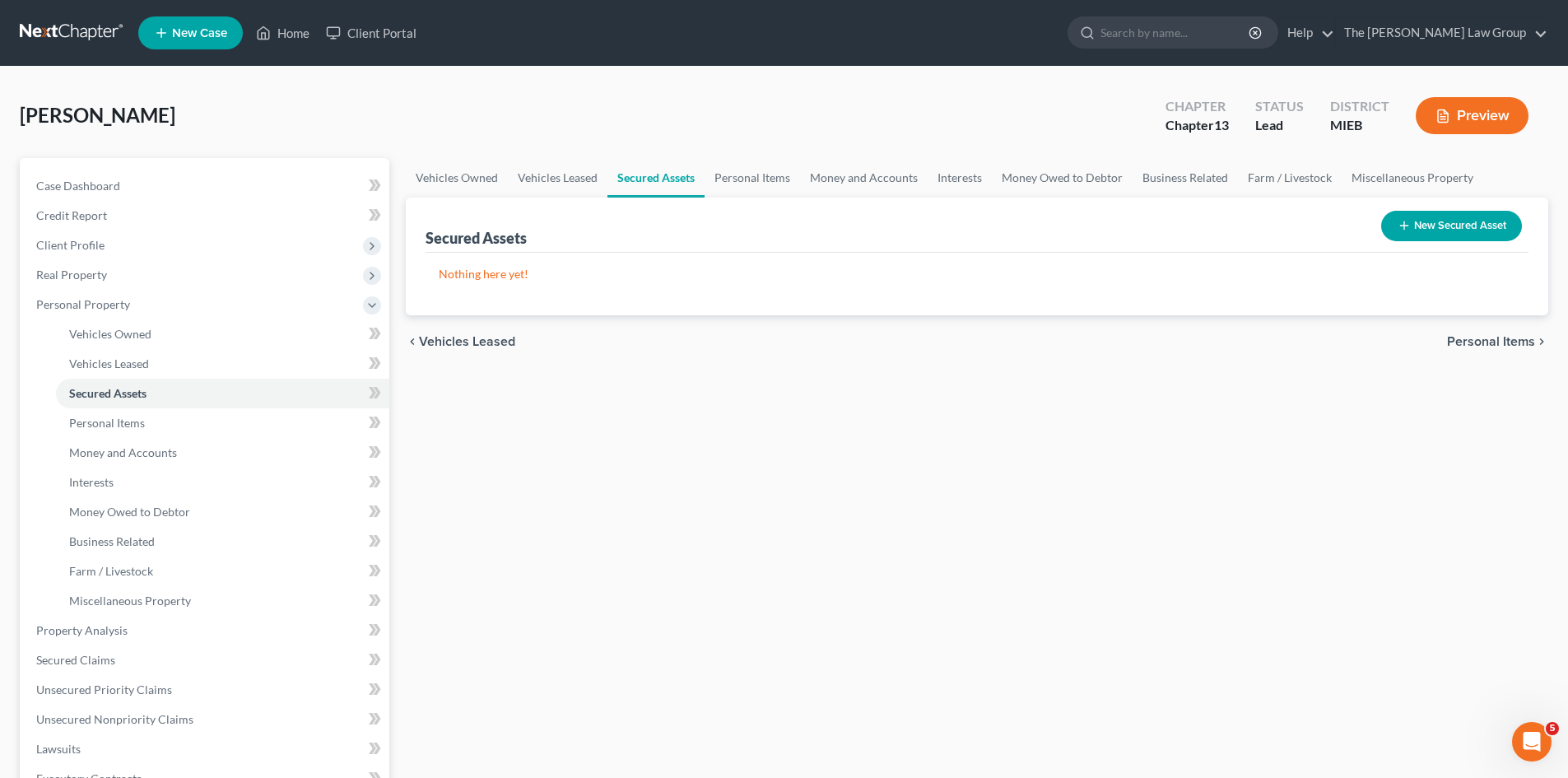
click at [1485, 339] on span "Personal Items" at bounding box center [1491, 341] width 88 height 13
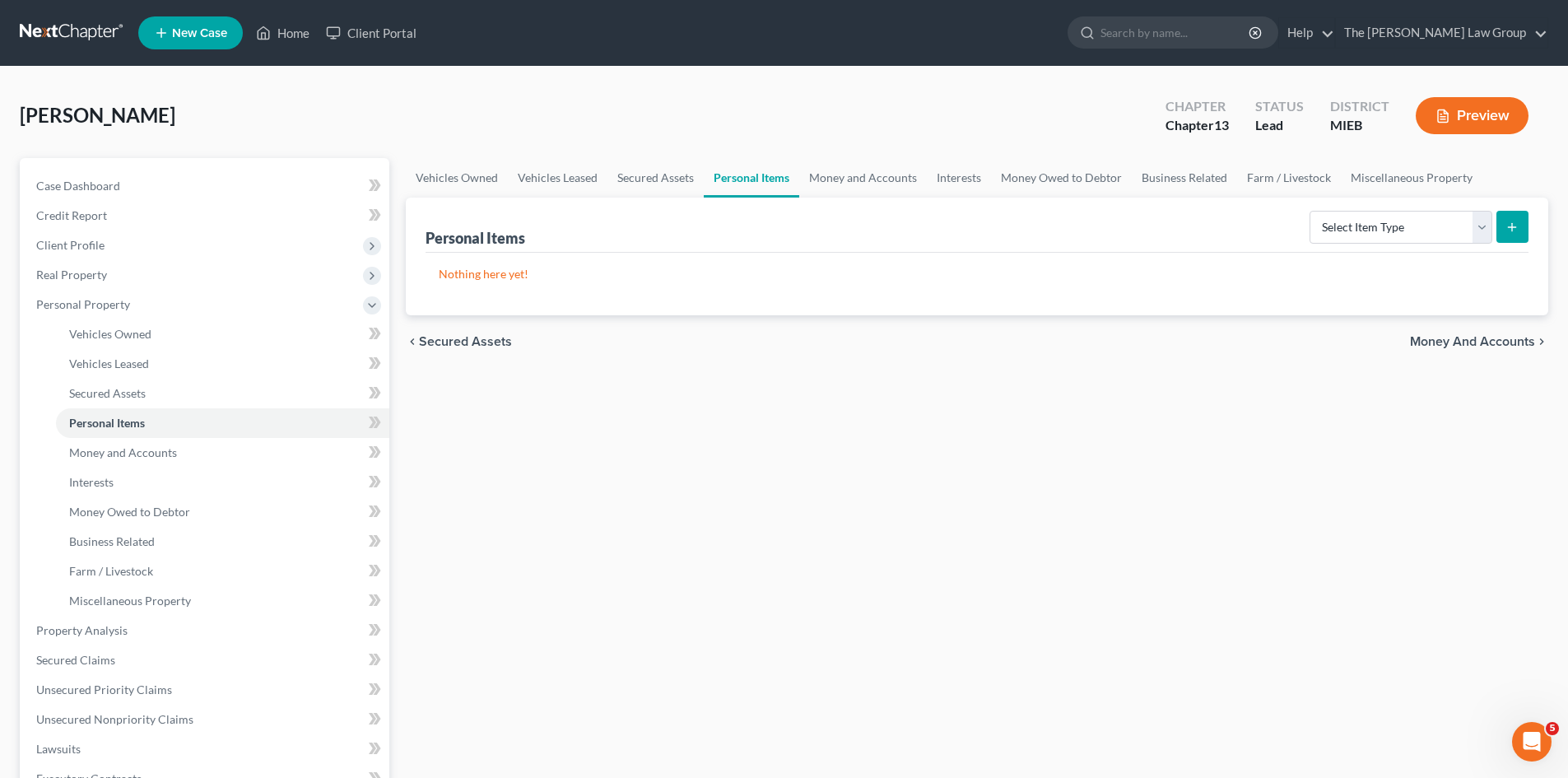
click at [1485, 339] on span "Money and Accounts" at bounding box center [1472, 341] width 125 height 13
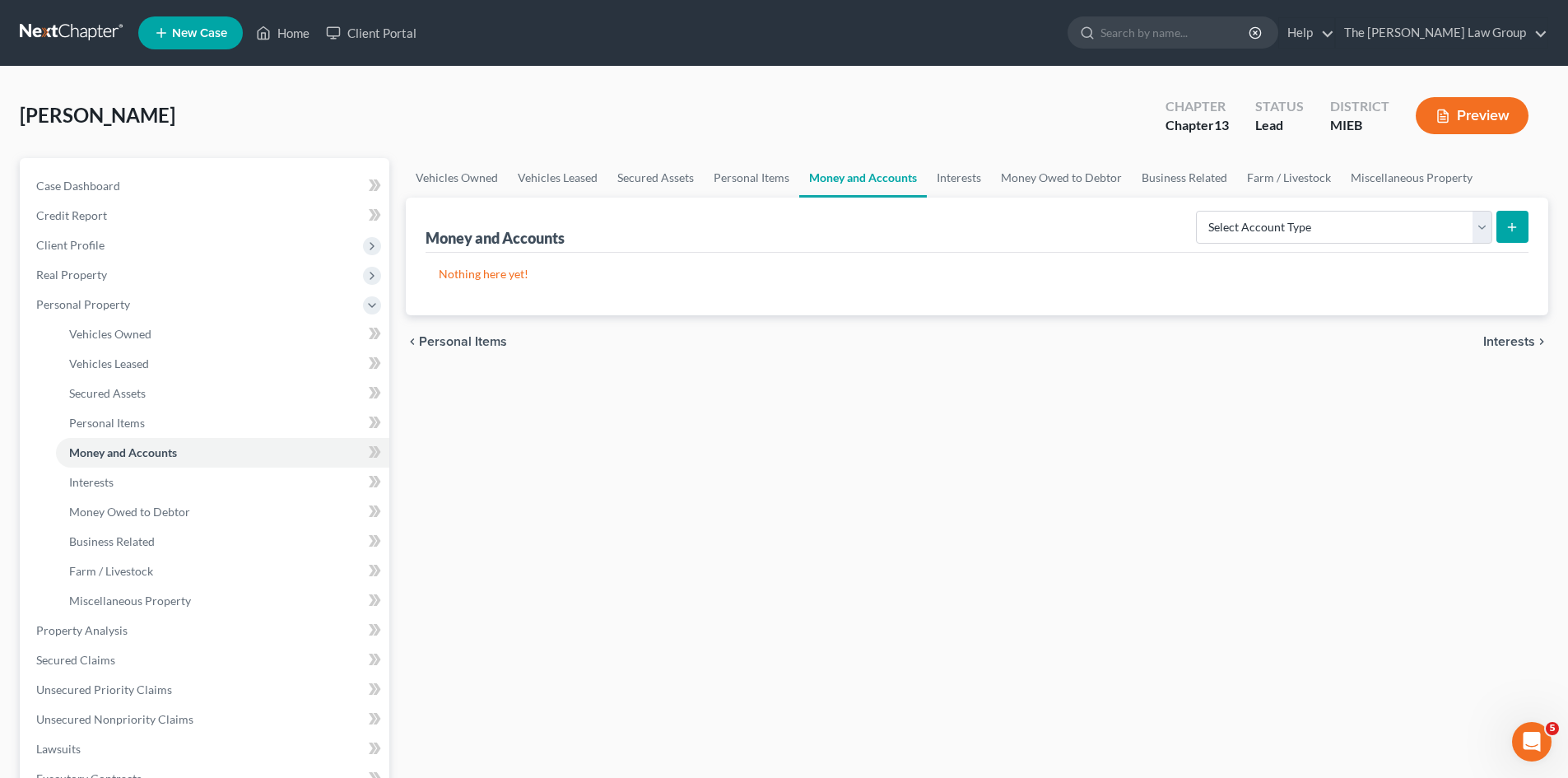
click at [1485, 339] on span "Interests" at bounding box center [1508, 341] width 52 height 13
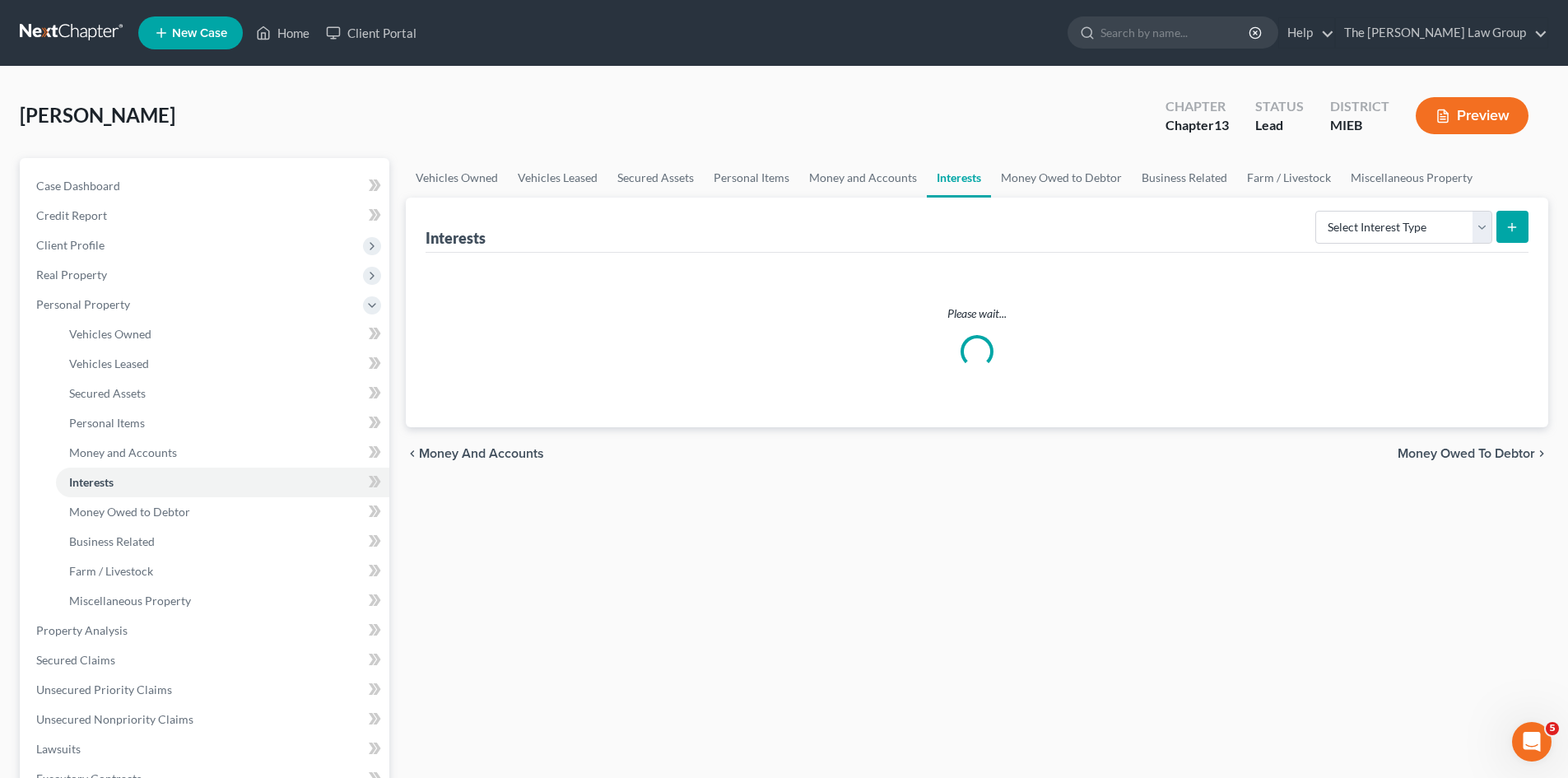
click at [1485, 339] on div "Please wait..." at bounding box center [976, 337] width 1077 height 62
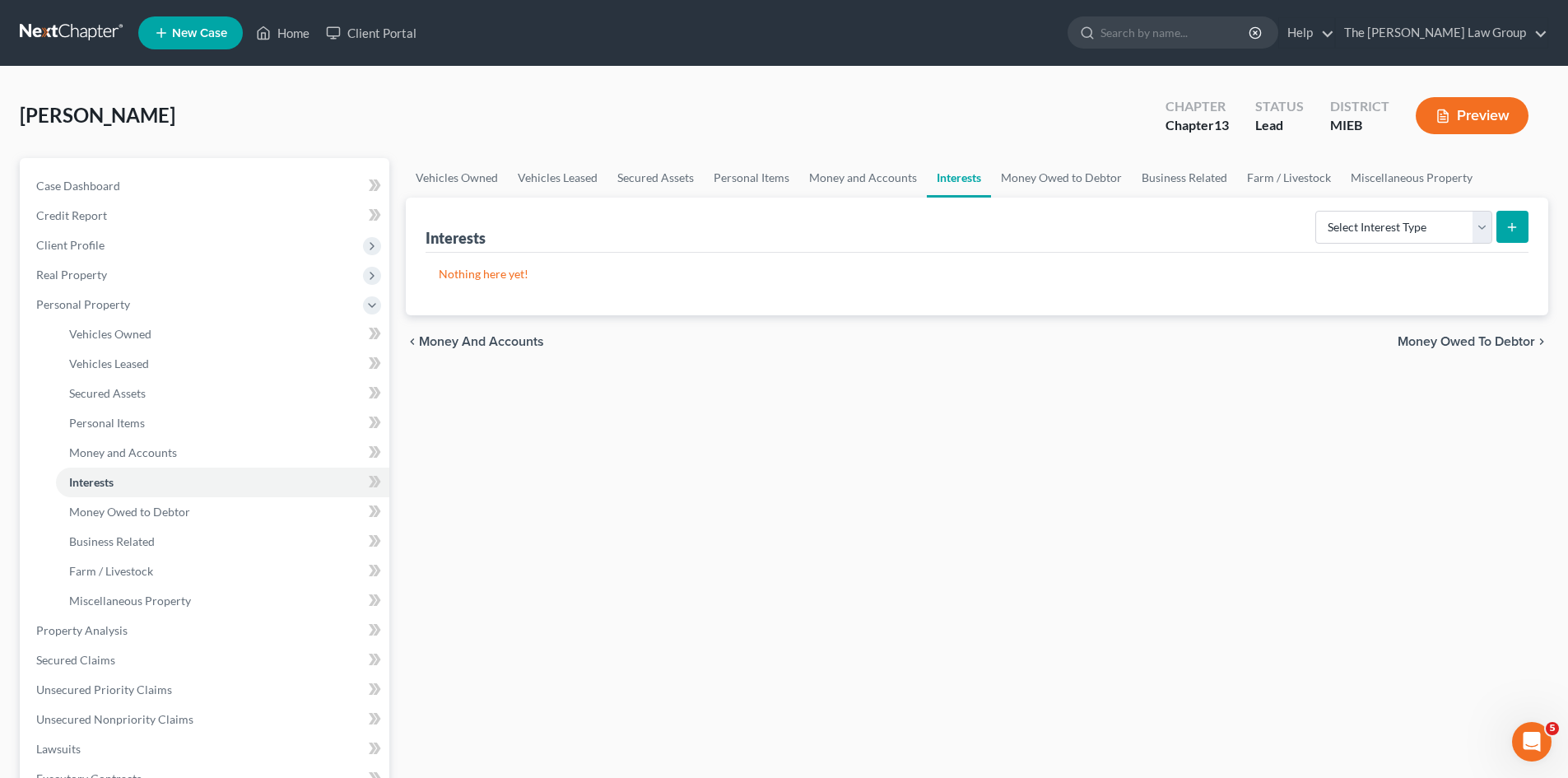
click at [1485, 339] on span "Money Owed to Debtor" at bounding box center [1466, 341] width 138 height 13
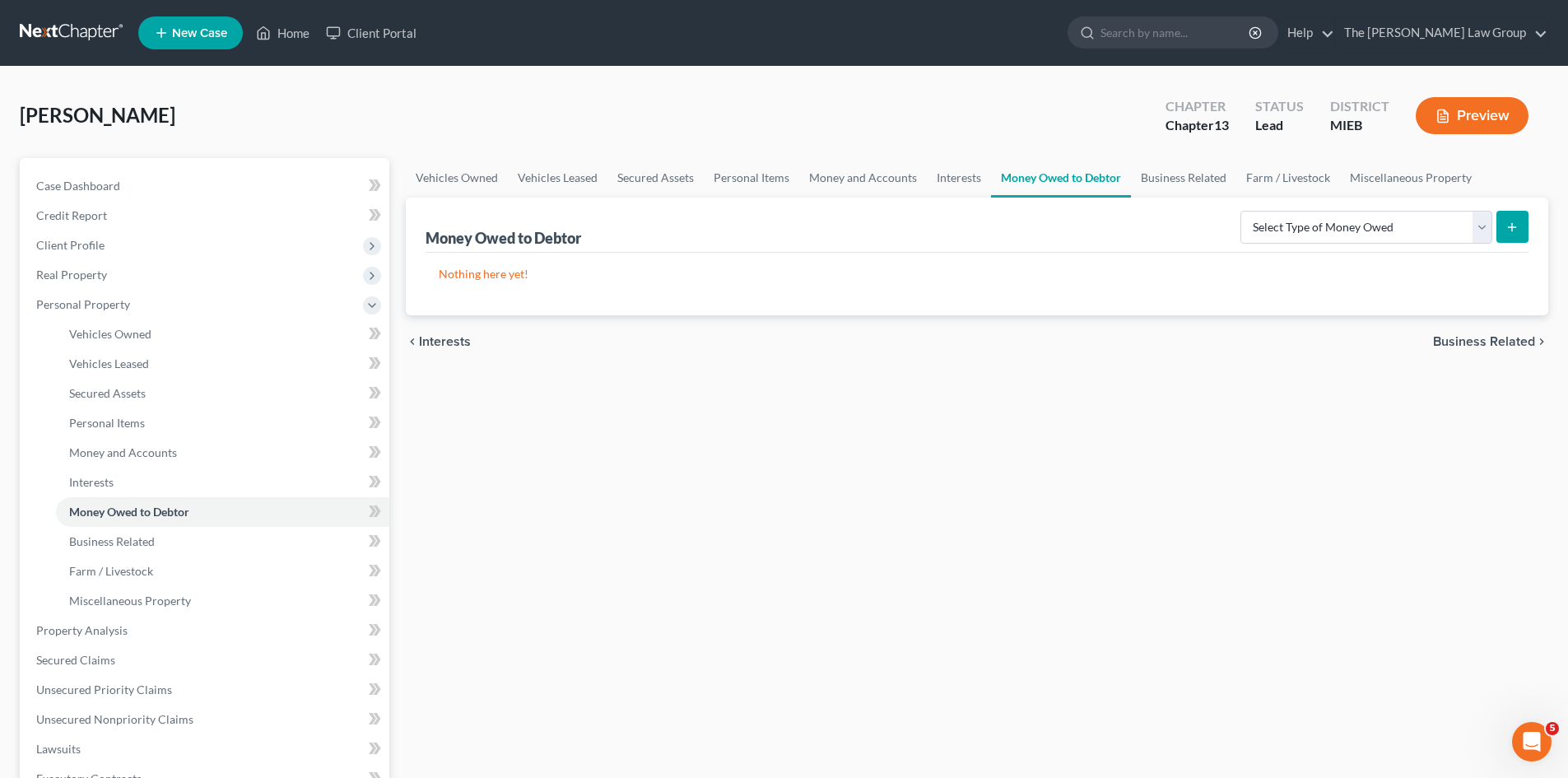
click at [1498, 349] on div "chevron_left Interests Business Related chevron_right" at bounding box center [977, 342] width 1142 height 53
click at [1506, 341] on span "Business Related" at bounding box center [1484, 341] width 103 height 13
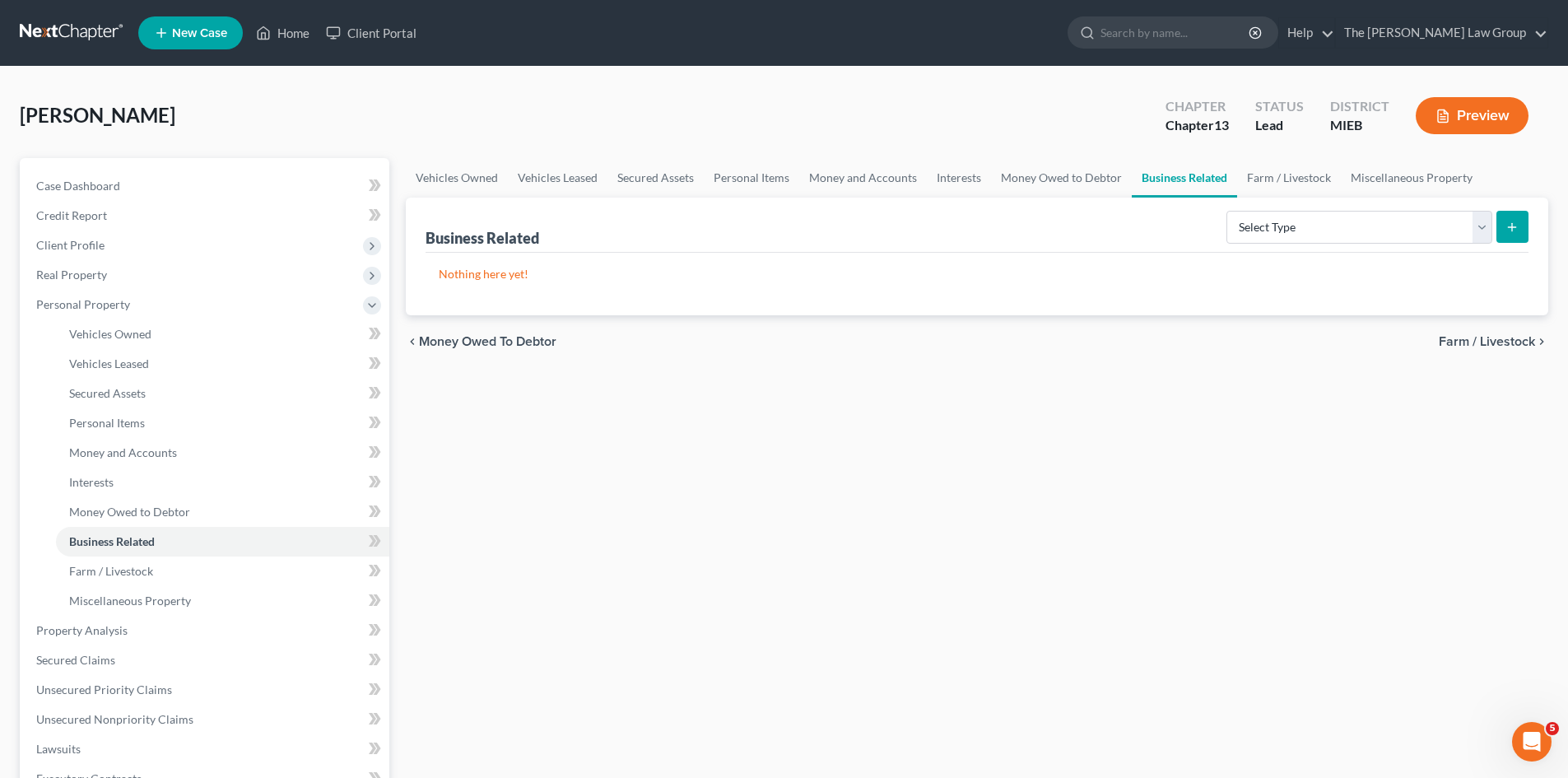
click at [1498, 341] on span "Farm / Livestock" at bounding box center [1487, 341] width 97 height 13
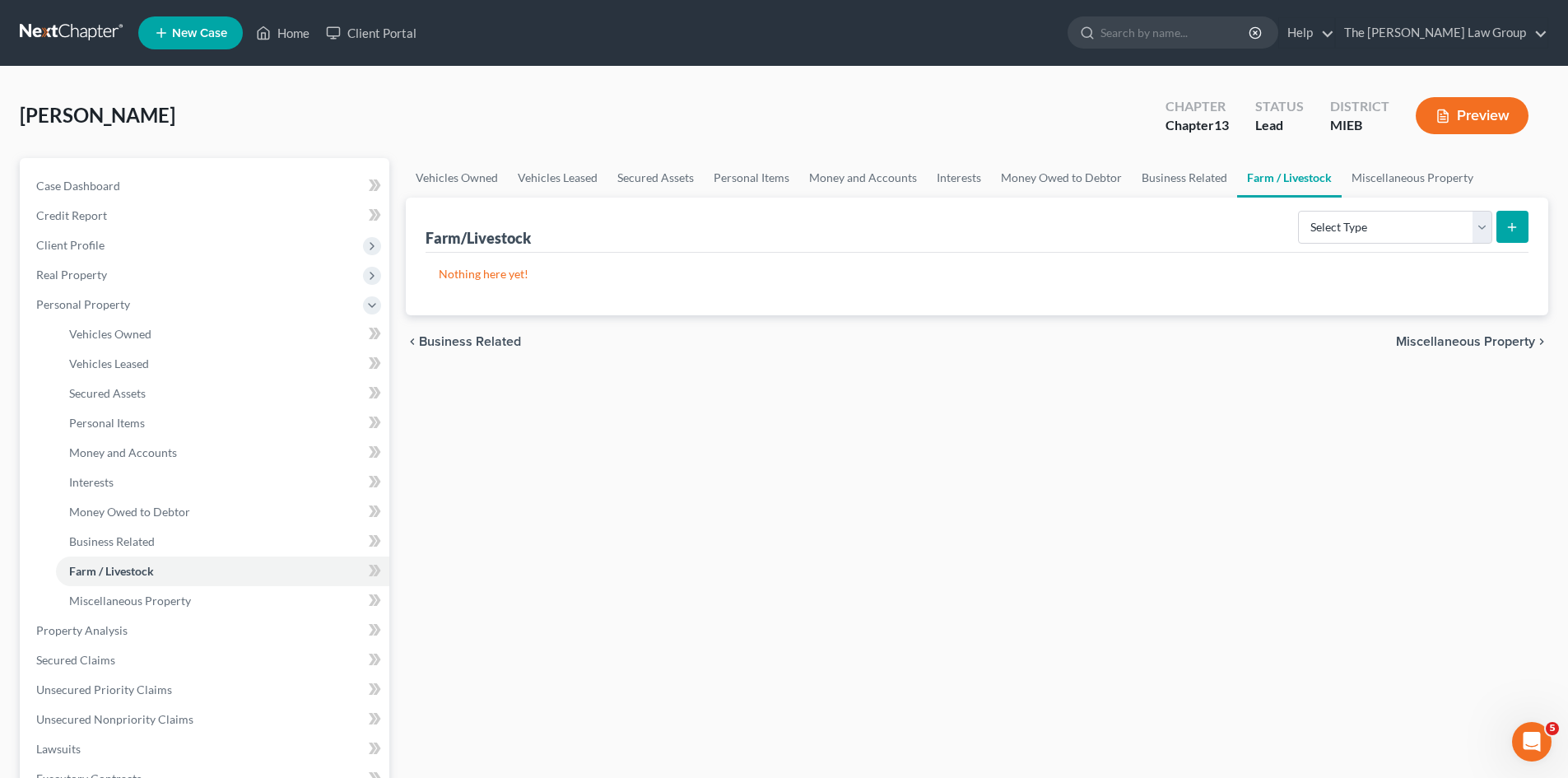
click at [1490, 345] on span "Miscellaneous Property" at bounding box center [1465, 341] width 140 height 13
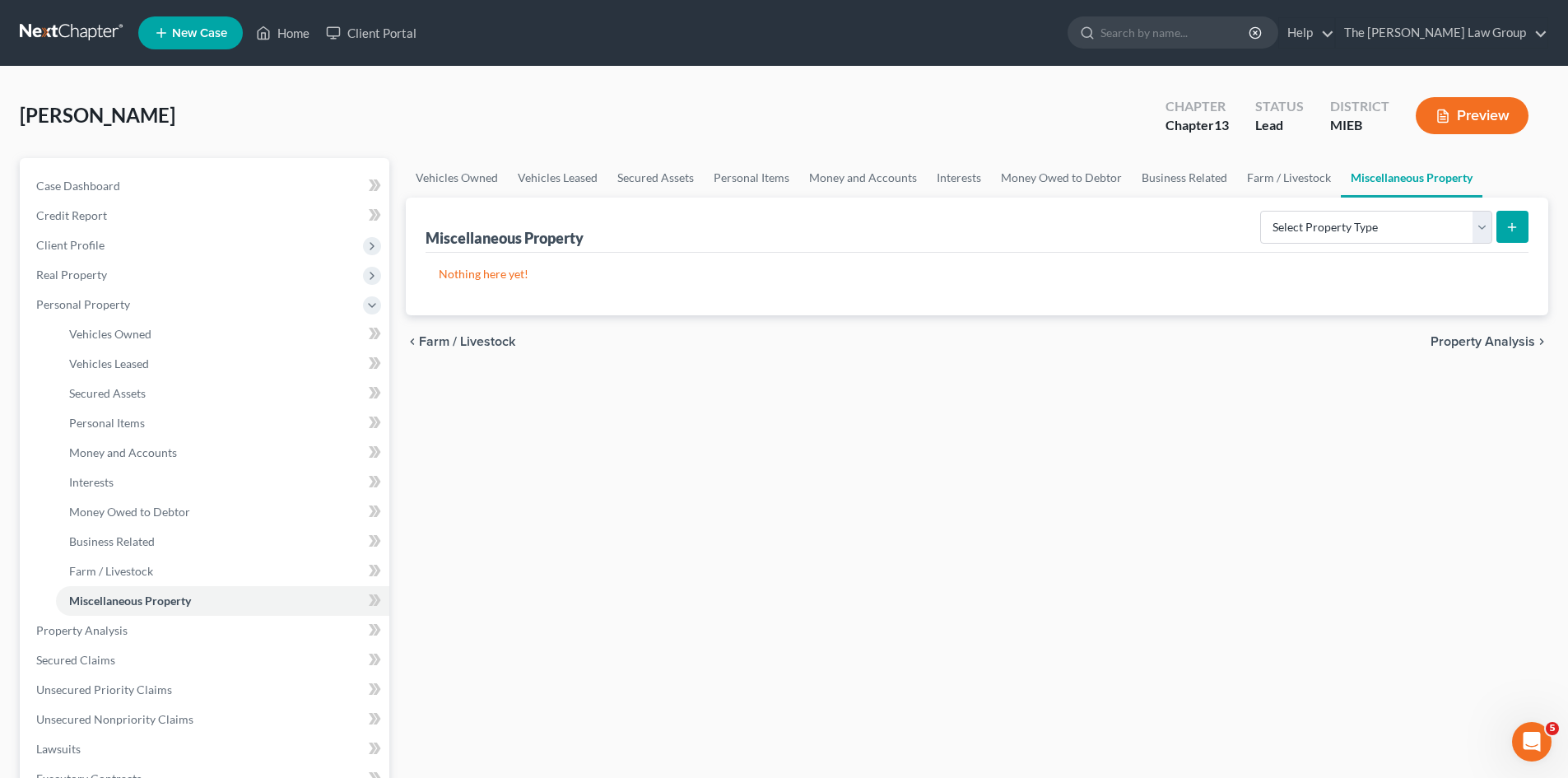
click at [1490, 341] on span "Property Analysis" at bounding box center [1482, 341] width 104 height 13
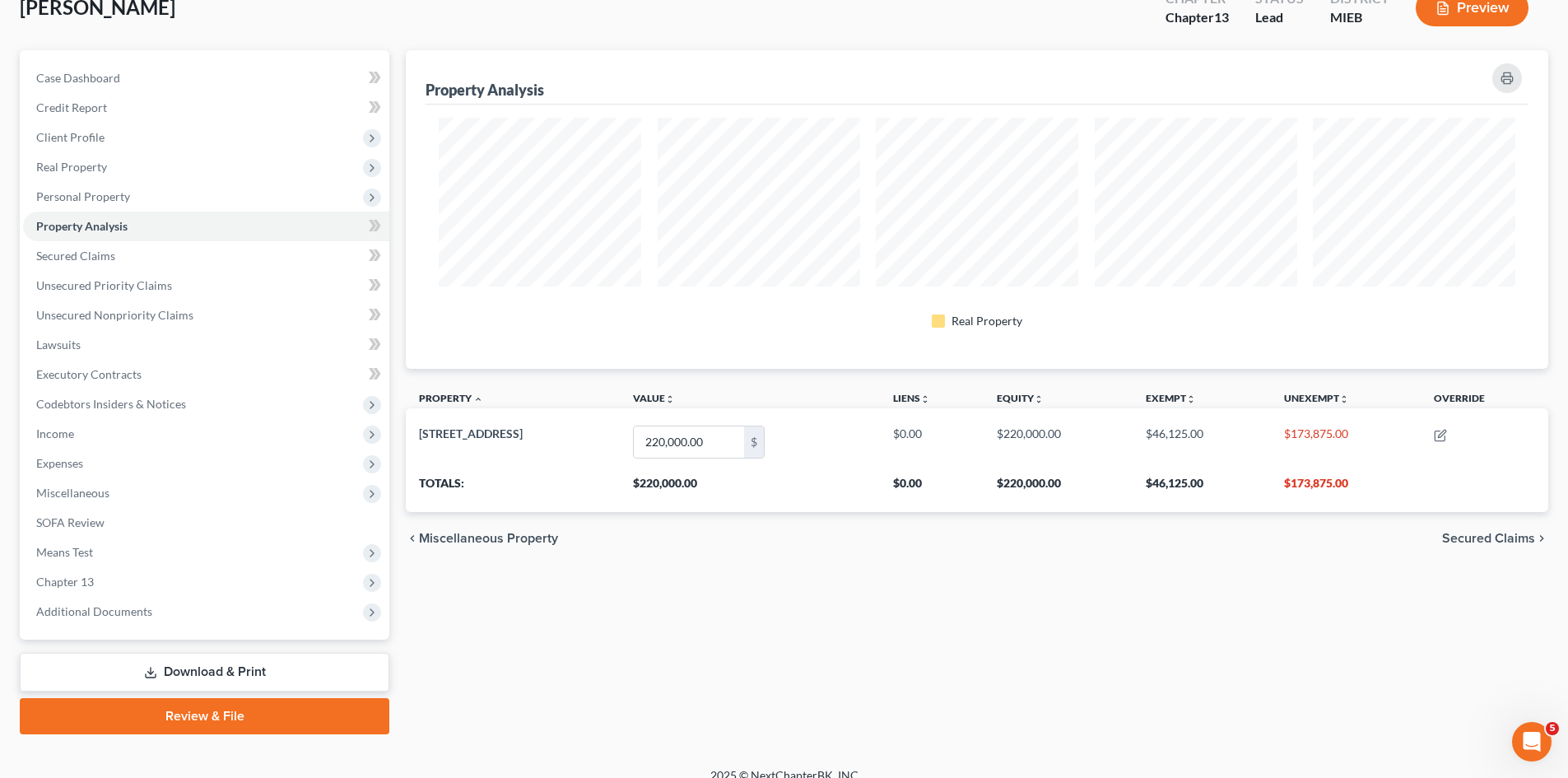
scroll to position [127, 0]
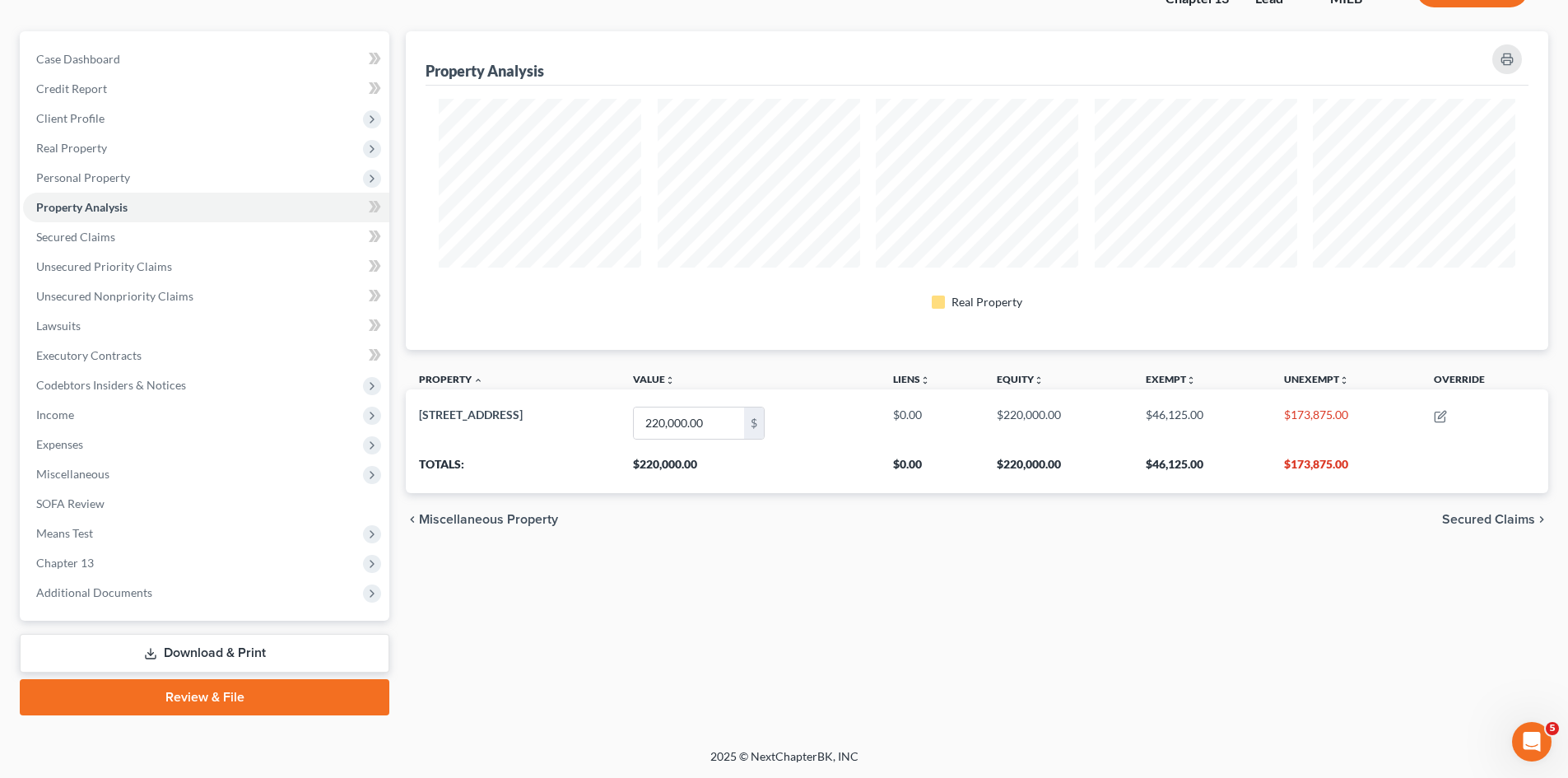
click at [1486, 518] on span "Secured Claims" at bounding box center [1488, 518] width 93 height 13
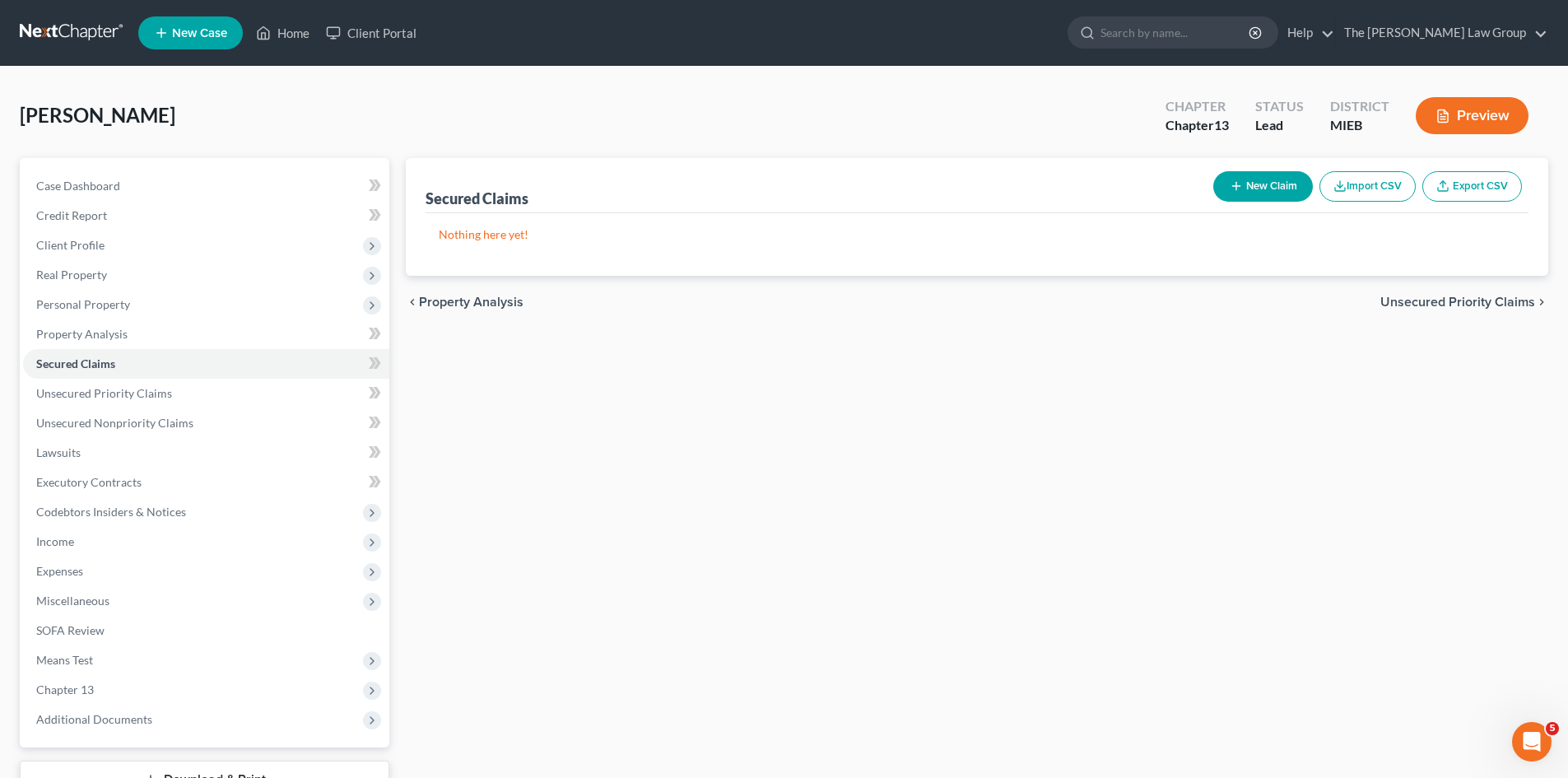
click at [1247, 182] on button "New Claim" at bounding box center [1263, 185] width 100 height 30
select select "0"
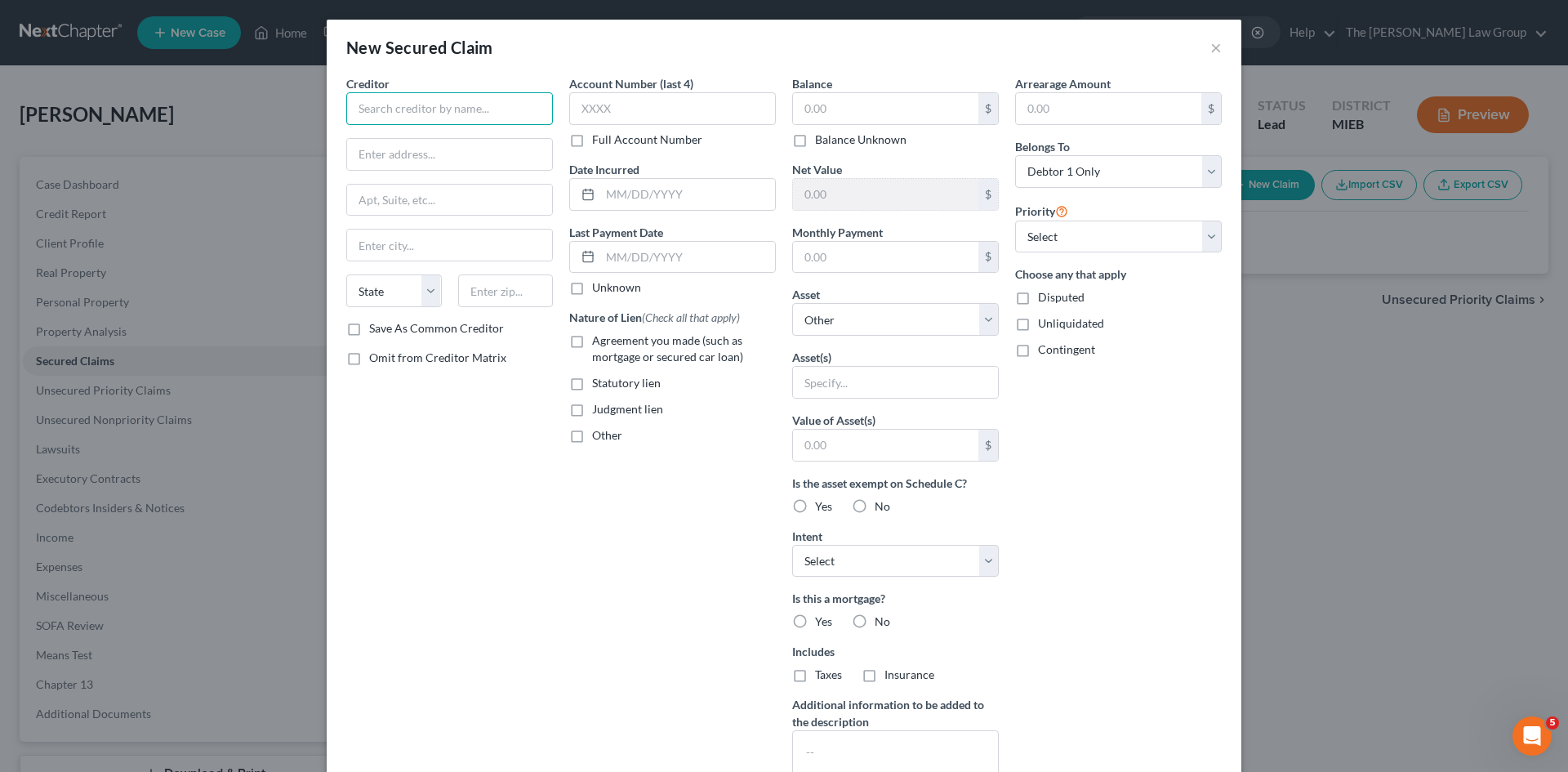
click at [446, 107] on input "text" at bounding box center [449, 108] width 206 height 33
click at [486, 119] on input "text" at bounding box center [449, 108] width 206 height 33
type input "Huntington Bank"
click at [398, 144] on input "text" at bounding box center [449, 154] width 205 height 31
paste input "[STREET_ADDRESS]"
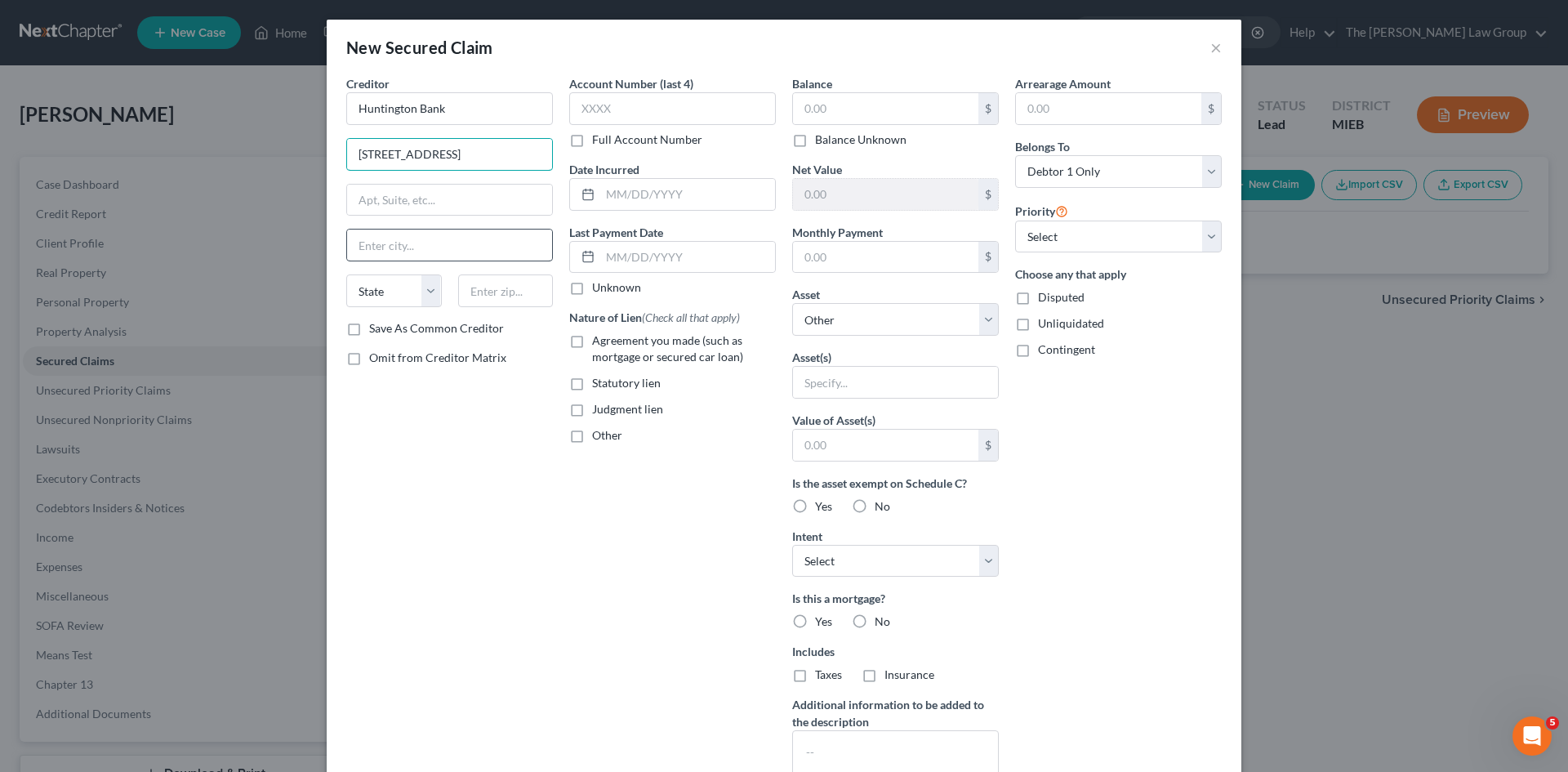
type input "[STREET_ADDRESS]"
click at [418, 237] on input "text" at bounding box center [449, 245] width 205 height 31
drag, startPoint x: 454, startPoint y: 273, endPoint x: 443, endPoint y: 268, distance: 12.1
click at [443, 268] on div "Creditor * Huntington Bank [STREET_ADDRESS][US_STATE] AZ CA CO [GEOGRAPHIC_DATA…" at bounding box center [449, 198] width 206 height 245
click at [459, 253] on input "text" at bounding box center [449, 245] width 205 height 31
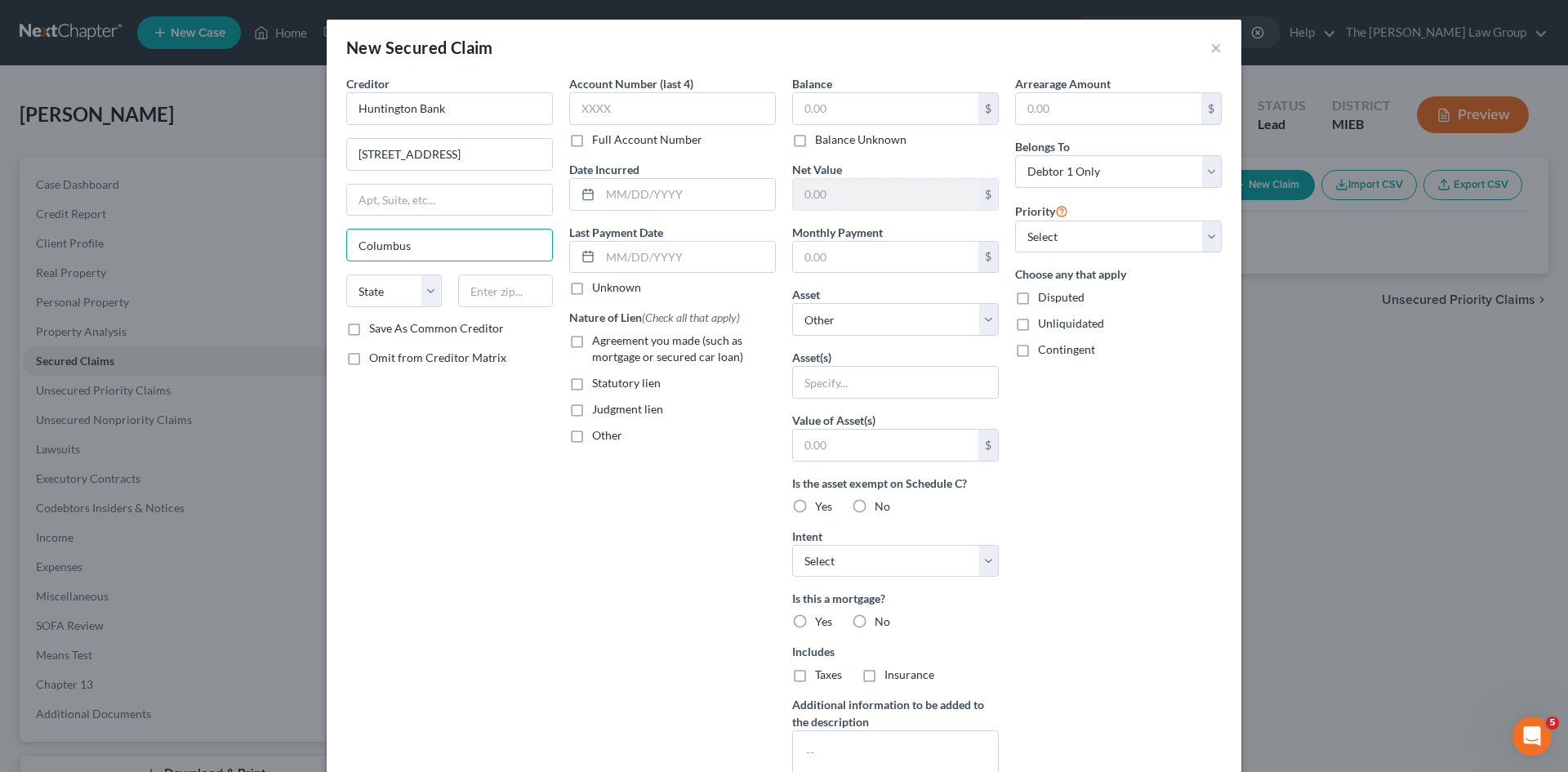
type input "Columbus"
select select "36"
type input "43231"
drag, startPoint x: 442, startPoint y: 305, endPoint x: 423, endPoint y: 338, distance: 38.1
click at [421, 338] on div "Creditor * Huntington Bank [STREET_ADDRESS][GEOGRAPHIC_DATA] [US_STATE][GEOGRAP…" at bounding box center [449, 440] width 223 height 728
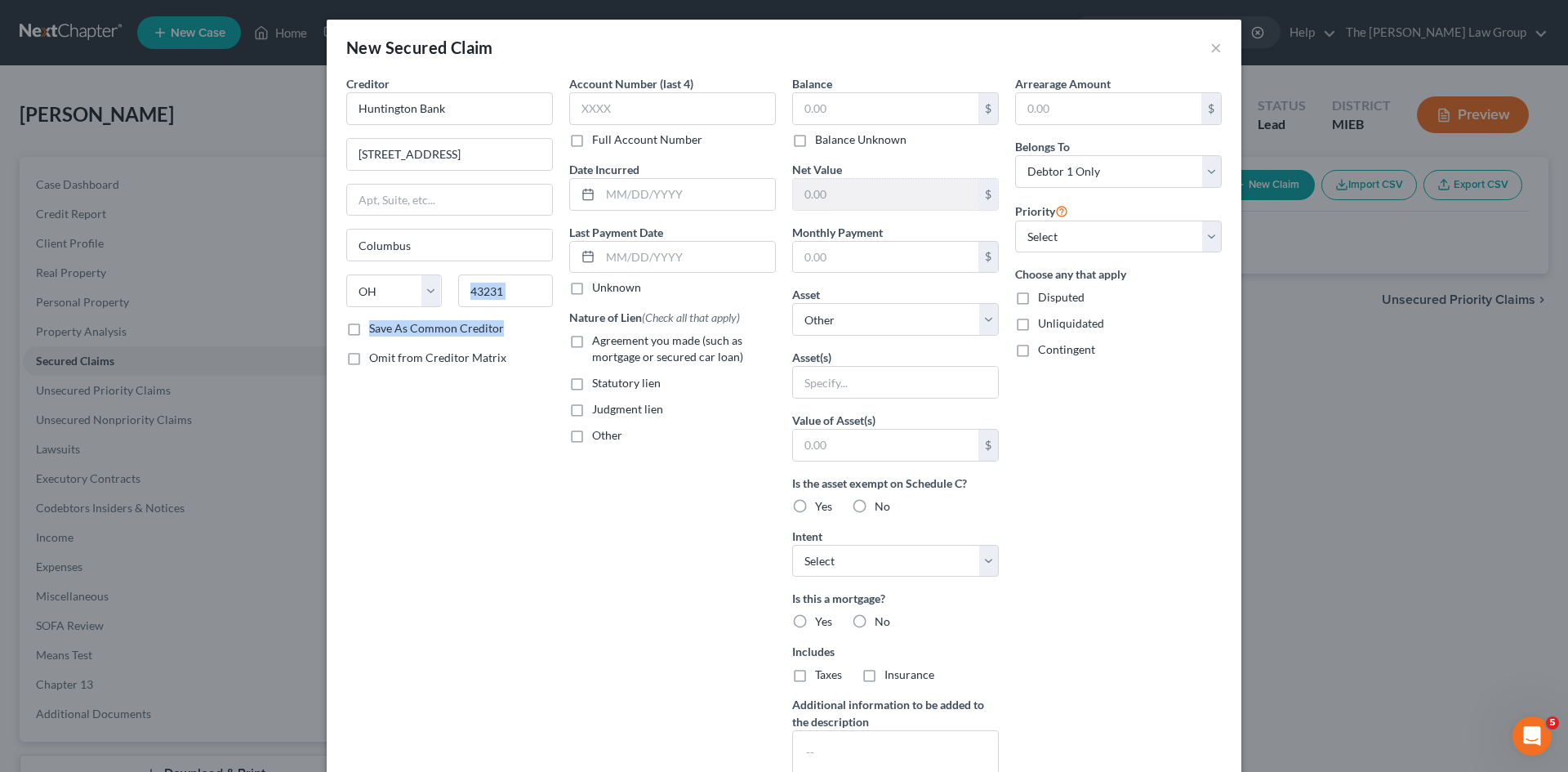
click at [437, 334] on label "Save As Common Creditor" at bounding box center [436, 328] width 135 height 16
click at [386, 330] on input "Save As Common Creditor" at bounding box center [381, 325] width 11 height 11
checkbox input "true"
click at [656, 113] on input "text" at bounding box center [672, 108] width 206 height 33
type input "5942"
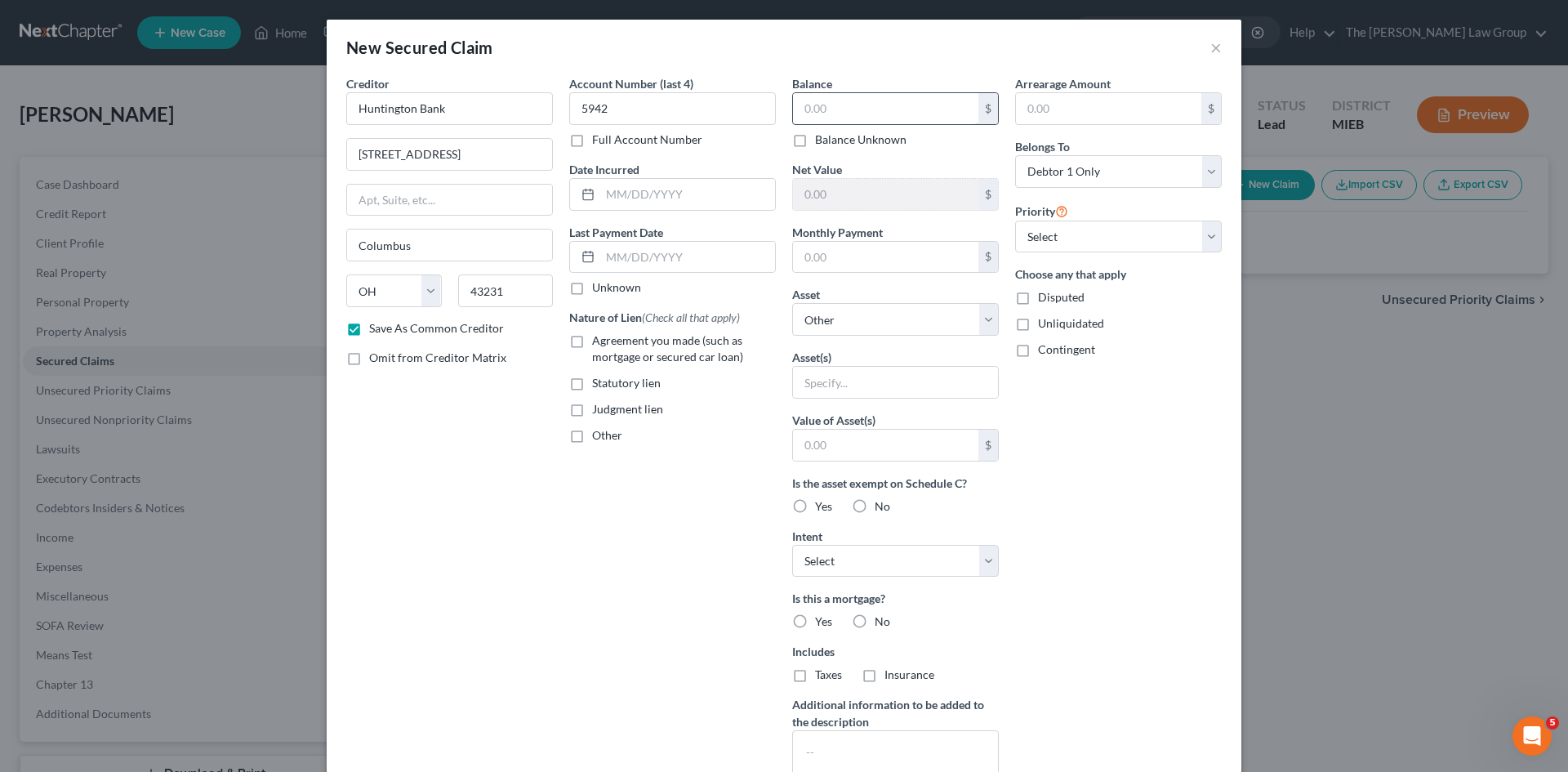
click at [867, 115] on input "text" at bounding box center [885, 108] width 185 height 31
type input "160,000"
click at [1049, 114] on input "text" at bounding box center [1108, 108] width 185 height 31
type input "40,000"
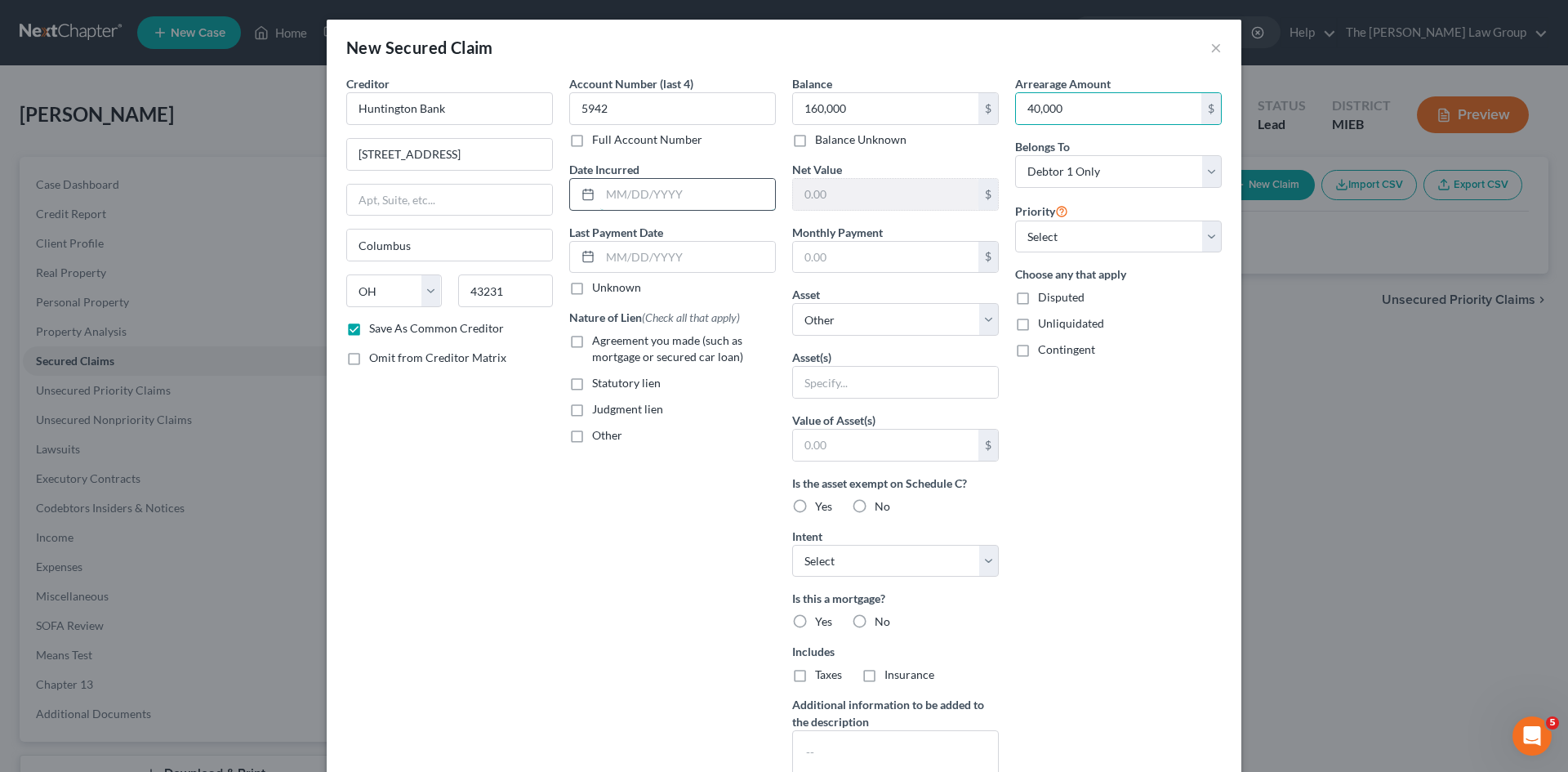
click at [692, 202] on input "text" at bounding box center [688, 195] width 174 height 31
drag, startPoint x: 615, startPoint y: 187, endPoint x: 630, endPoint y: 209, distance: 26.6
click at [615, 188] on input "09292020" at bounding box center [688, 195] width 174 height 31
click at [632, 191] on input "09/292020" at bounding box center [688, 195] width 174 height 31
type input "[DATE]"
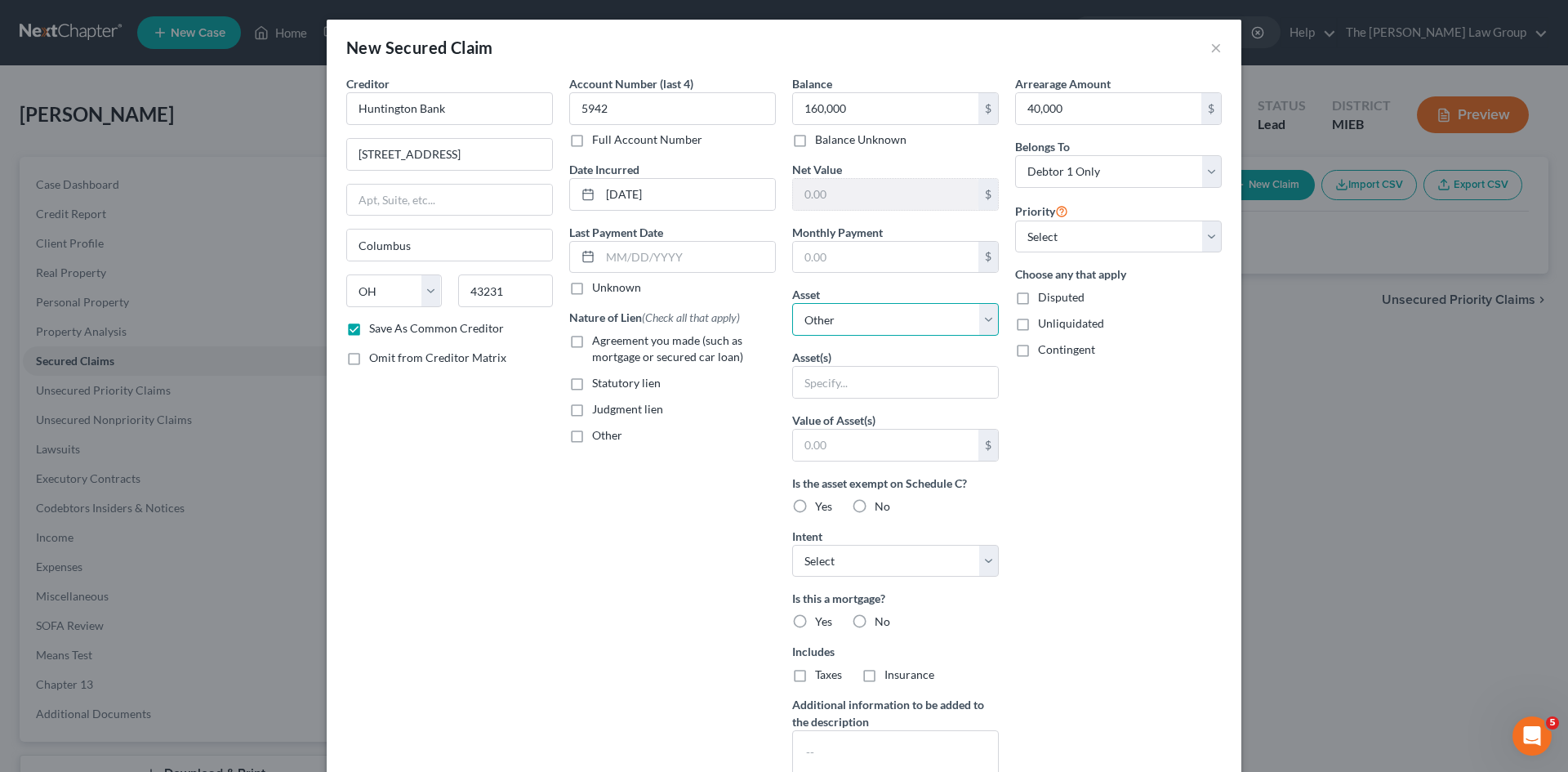
click at [885, 325] on select "Select Other Multiple Assets [STREET_ADDRESS] - $220000.0" at bounding box center [895, 320] width 206 height 33
select select "2"
click at [792, 303] on select "Select Other Multiple Assets [STREET_ADDRESS] - $220000.0" at bounding box center [895, 320] width 206 height 33
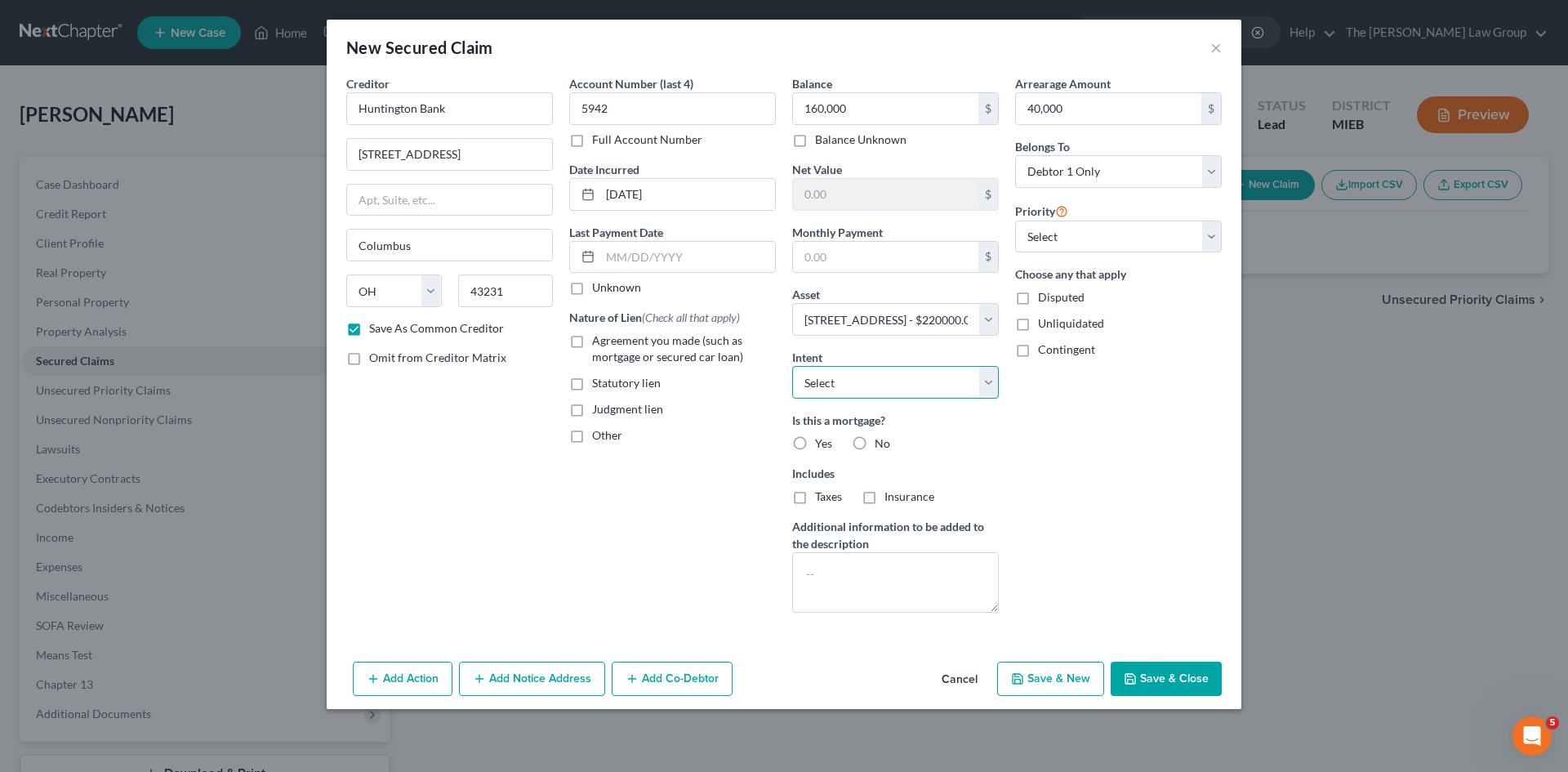
click at [889, 372] on select "Select Surrender Redeem Reaffirm Avoid Other" at bounding box center [895, 383] width 206 height 33
select select "2"
click at [792, 366] on select "Select Surrender Redeem Reaffirm Avoid Other" at bounding box center [895, 383] width 206 height 33
click at [815, 444] on label "Yes" at bounding box center [824, 443] width 17 height 16
click at [821, 444] on input "Yes" at bounding box center [826, 440] width 11 height 11
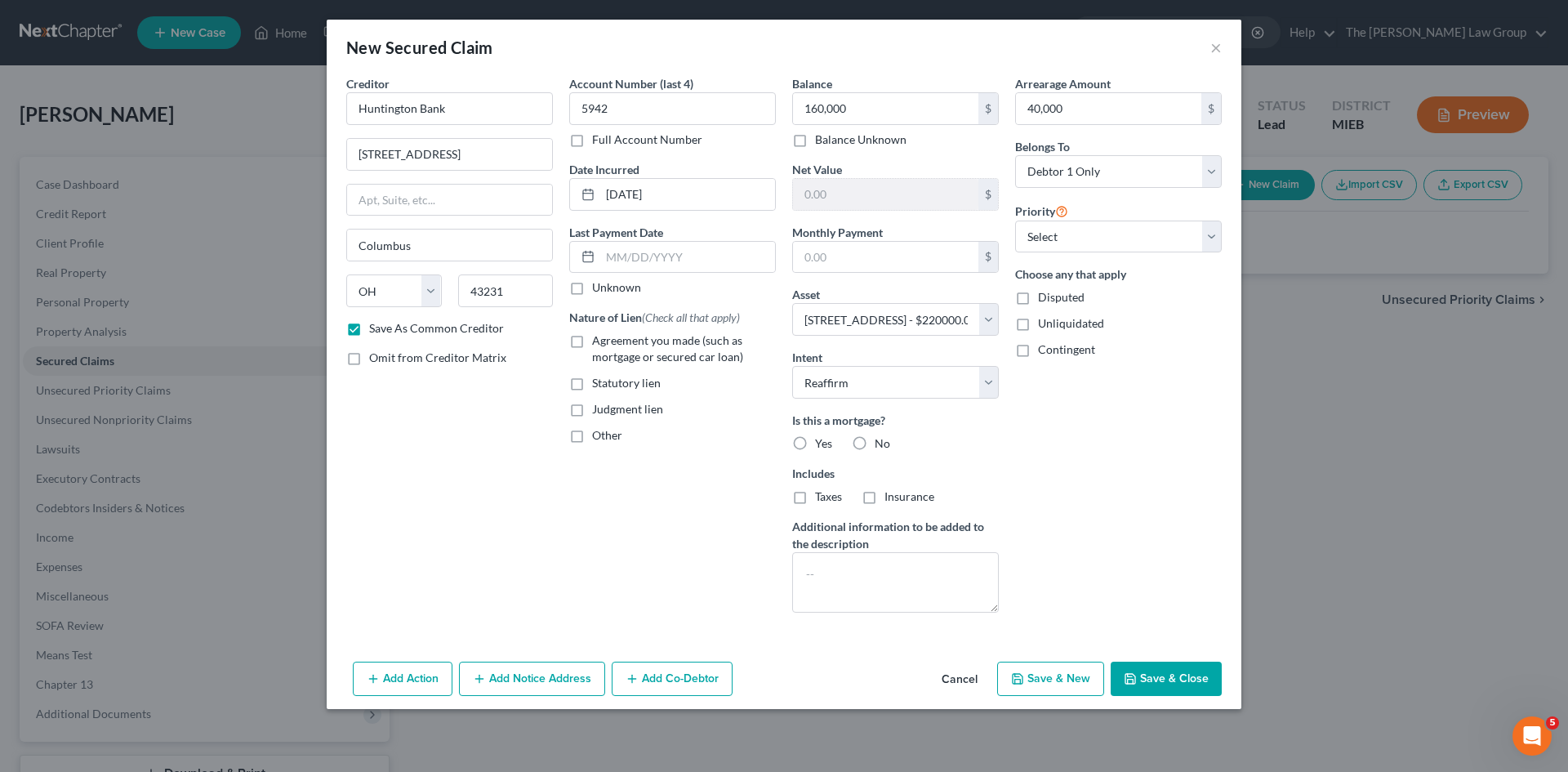
radio input "true"
click at [815, 492] on label "Taxes" at bounding box center [829, 496] width 27 height 16
click at [821, 492] on input "Taxes" at bounding box center [826, 493] width 11 height 11
checkbox input "true"
click at [884, 498] on label "Insurance" at bounding box center [908, 496] width 49 height 16
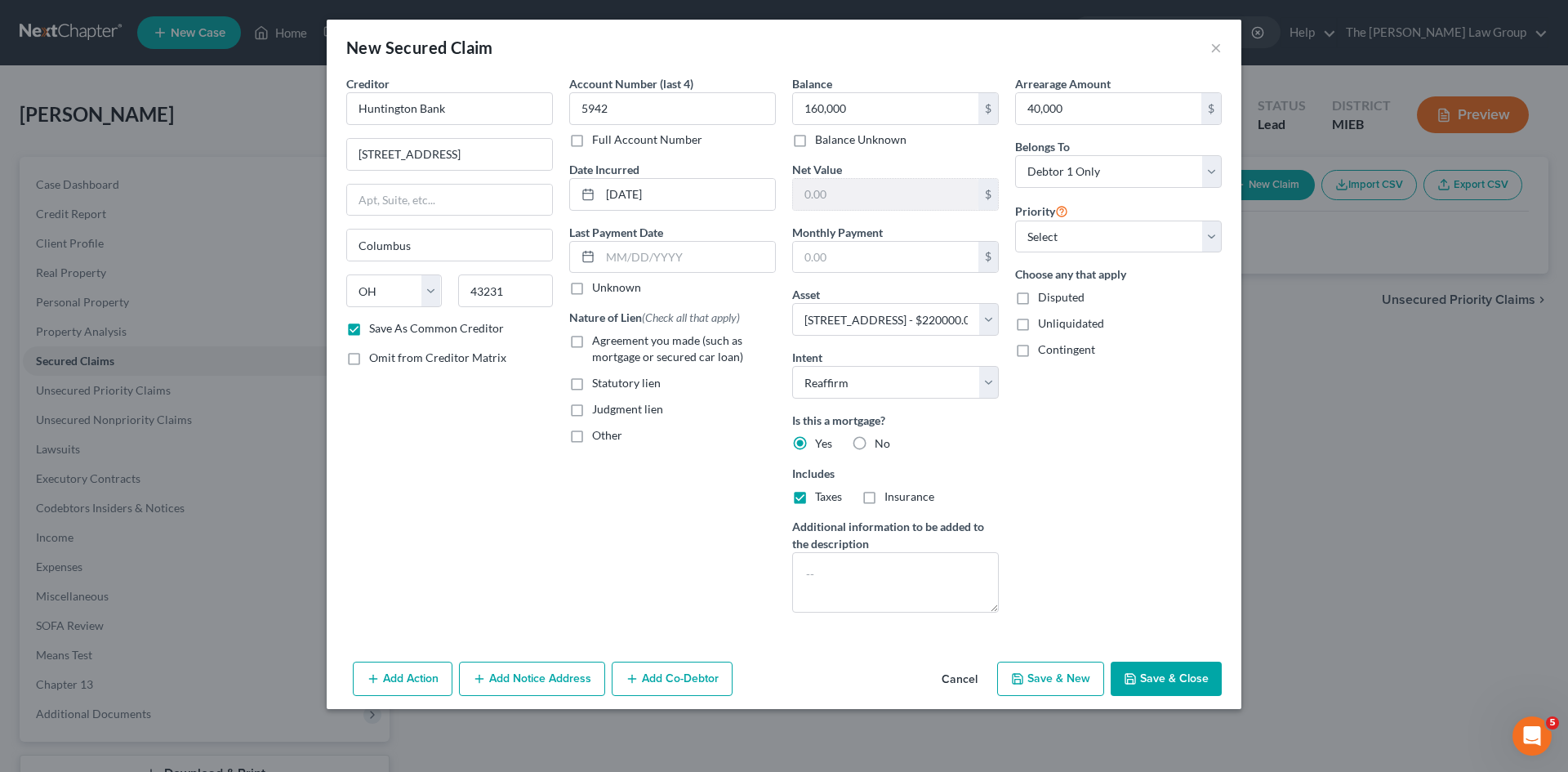
click at [891, 498] on input "Insurance" at bounding box center [896, 493] width 11 height 11
checkbox input "true"
click at [592, 346] on label "Agreement you made (such as mortgage or secured car loan)" at bounding box center [684, 349] width 184 height 33
click at [599, 343] on input "Agreement you made (such as mortgage or secured car loan)" at bounding box center [603, 337] width 11 height 11
checkbox input "true"
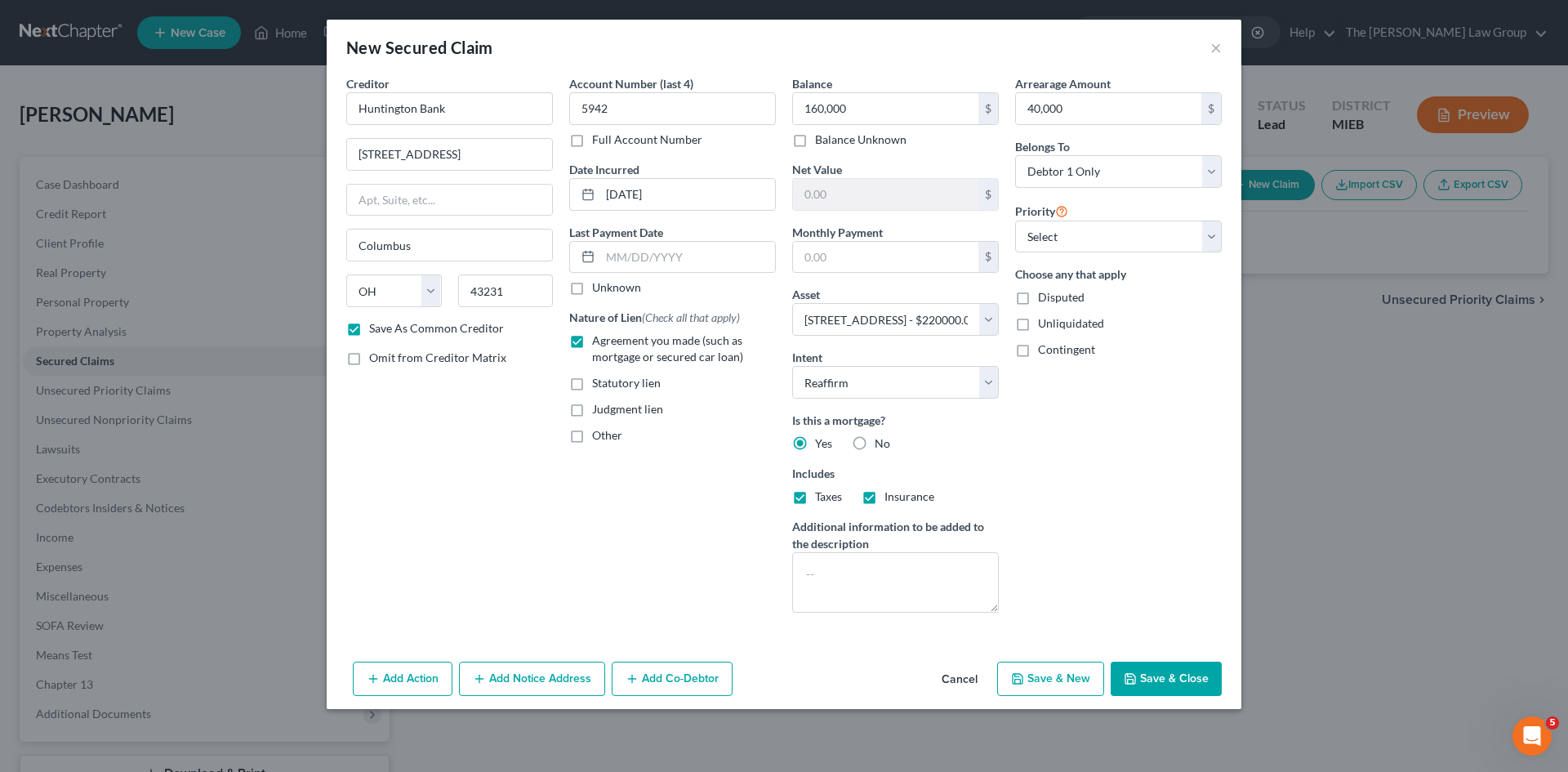
click at [592, 435] on label "Other" at bounding box center [606, 435] width 30 height 16
click at [599, 435] on input "Other" at bounding box center [603, 432] width 11 height 11
checkbox input "true"
click at [632, 468] on input "text" at bounding box center [673, 473] width 205 height 31
type input "First Mortgage"
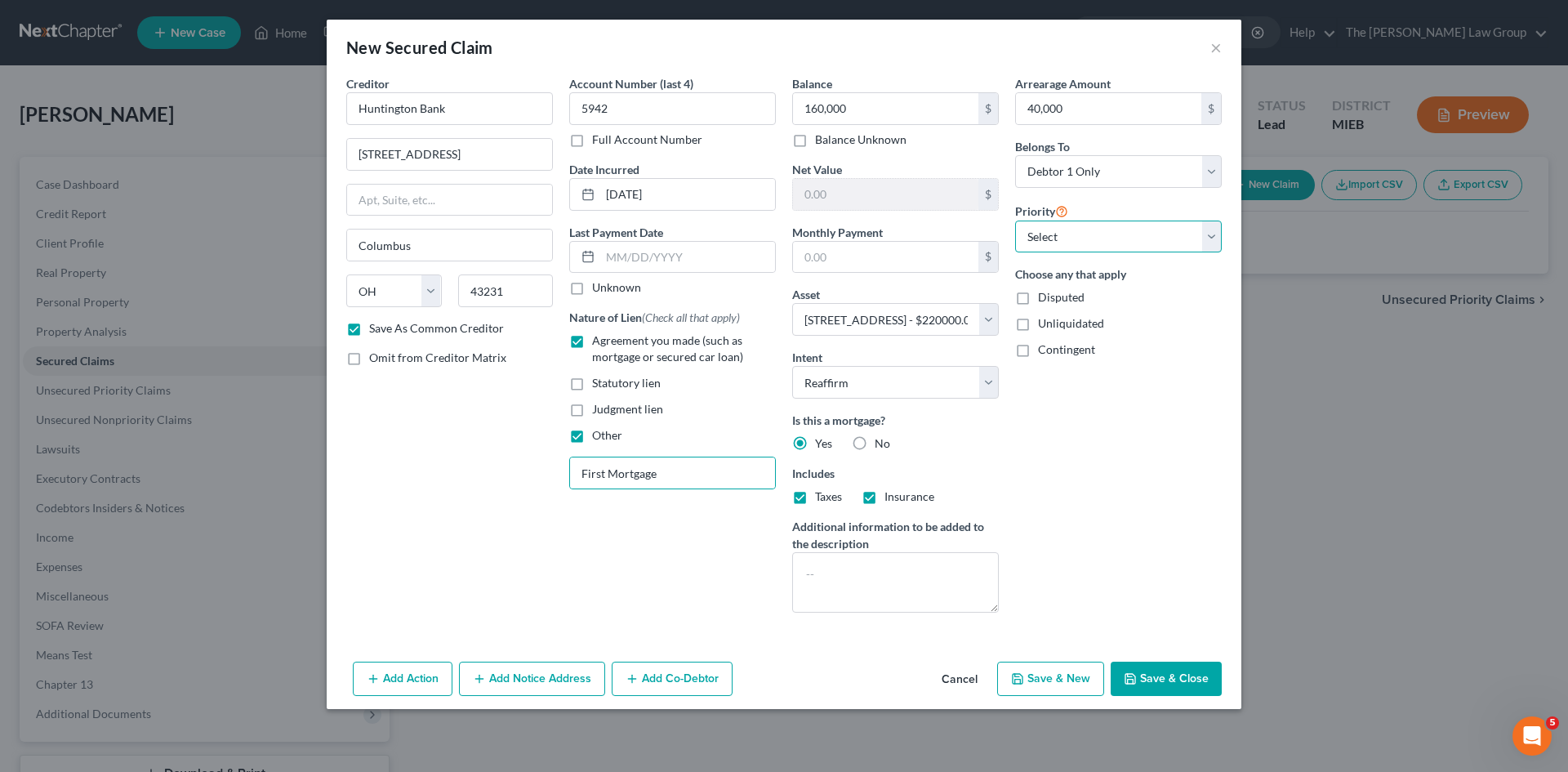
click at [1099, 230] on select "Select 1st 2nd 3rd 4th 5th 6th 7th 8th 9th 10th 11th 12th 13th 14th 15th 16th 1…" at bounding box center [1118, 237] width 206 height 33
select select "0"
click at [1015, 221] on select "Select 1st 2nd 3rd 4th 5th 6th 7th 8th 9th 10th 11th 12th 13th 14th 15th 16th 1…" at bounding box center [1118, 237] width 206 height 33
click at [1155, 672] on button "Save & Close" at bounding box center [1166, 678] width 111 height 34
checkbox input "false"
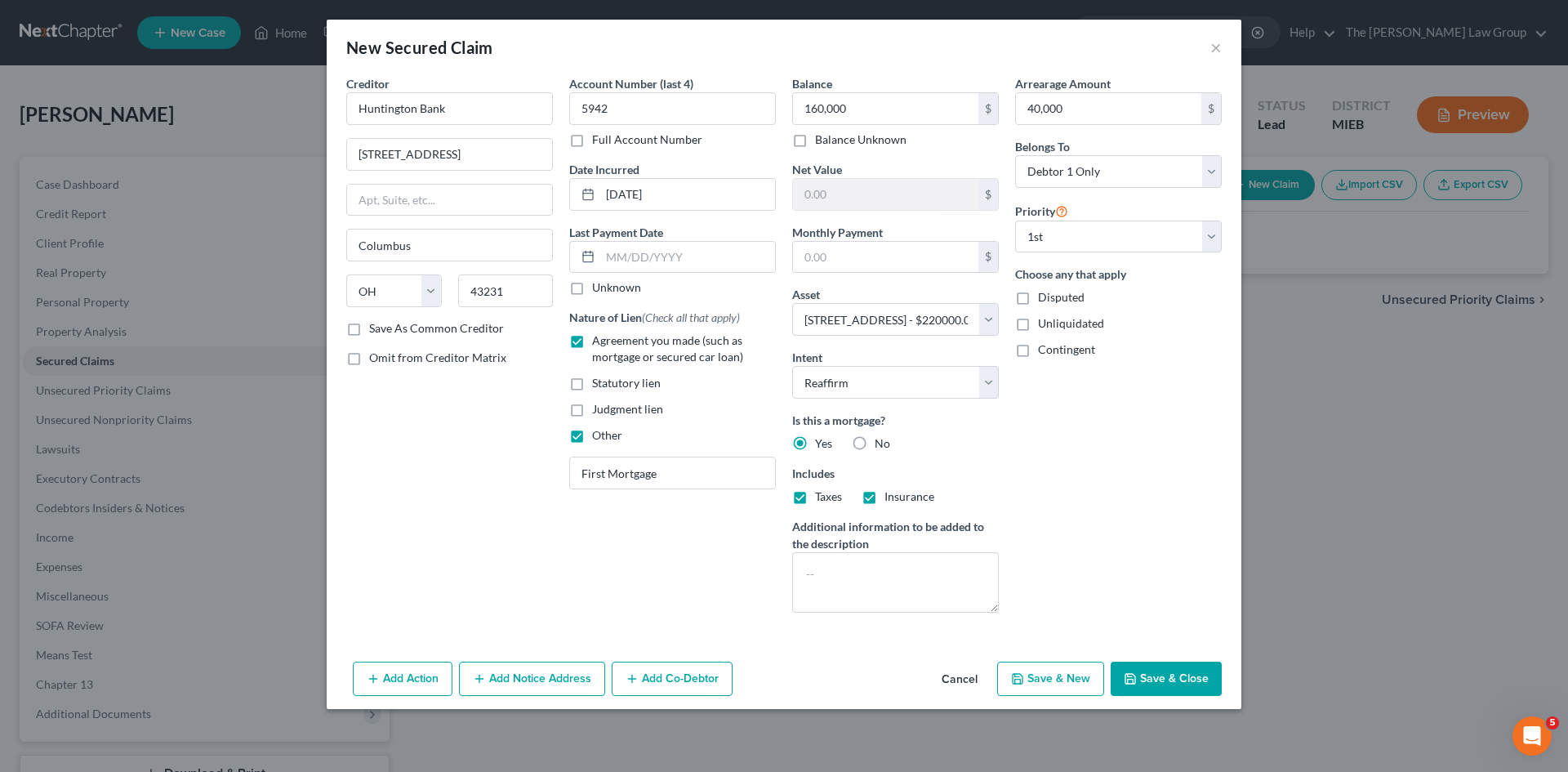
select select
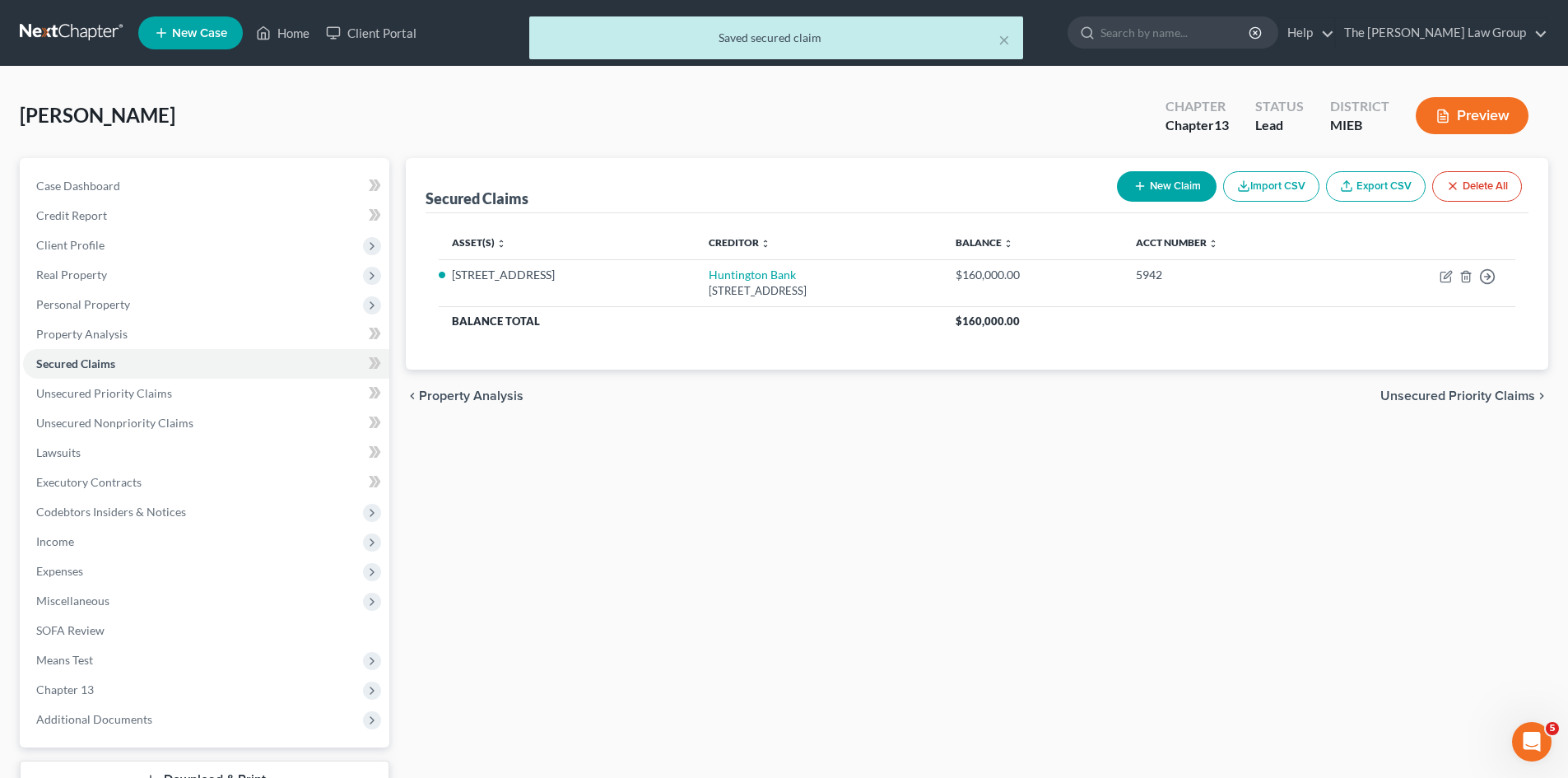
click at [1472, 397] on span "Unsecured Priority Claims" at bounding box center [1458, 395] width 155 height 13
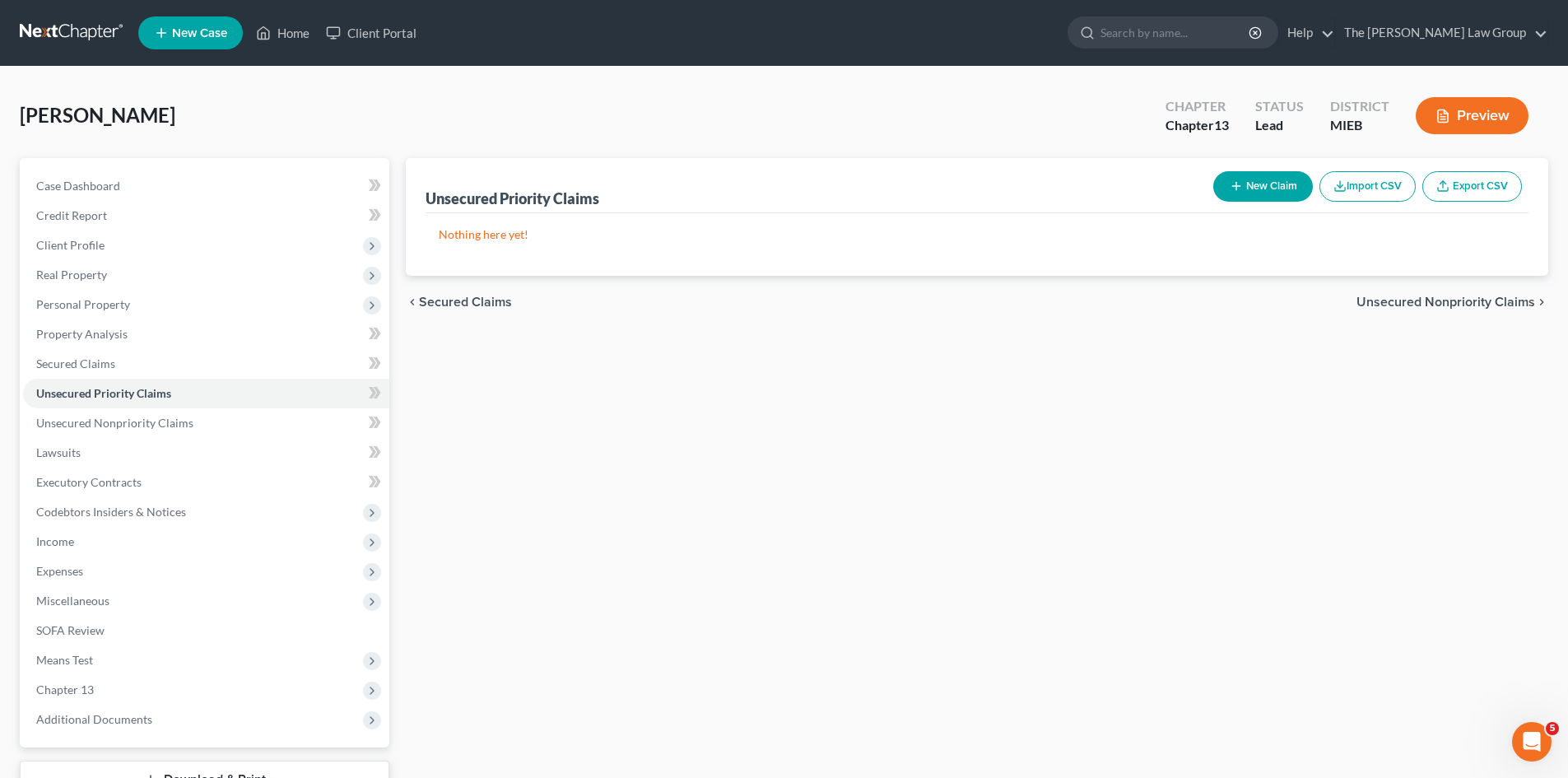
click at [464, 307] on span "Secured Claims" at bounding box center [465, 302] width 93 height 13
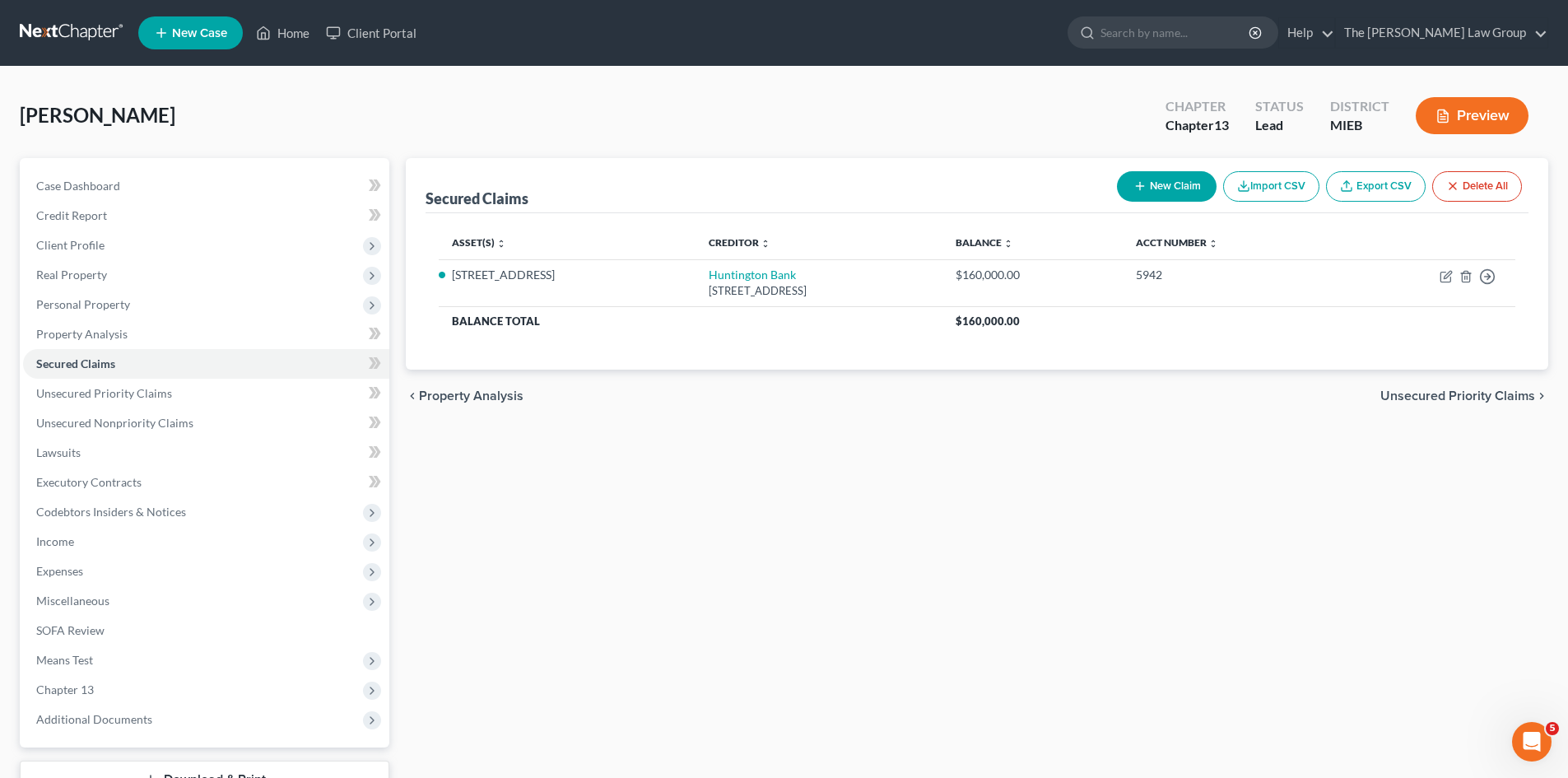
click at [1452, 399] on span "Unsecured Priority Claims" at bounding box center [1458, 395] width 155 height 13
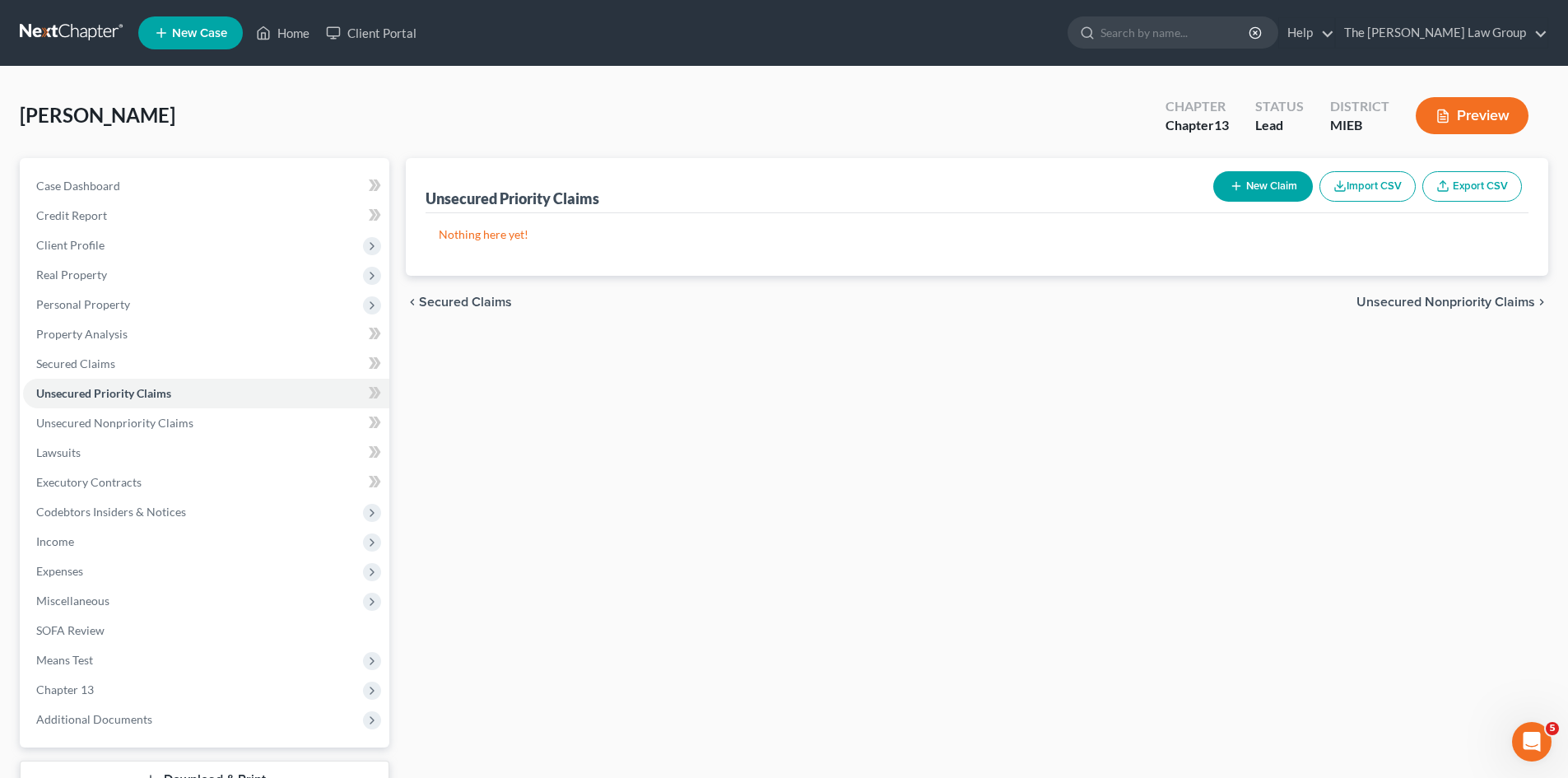
click at [1466, 299] on span "Unsecured Nonpriority Claims" at bounding box center [1446, 302] width 179 height 13
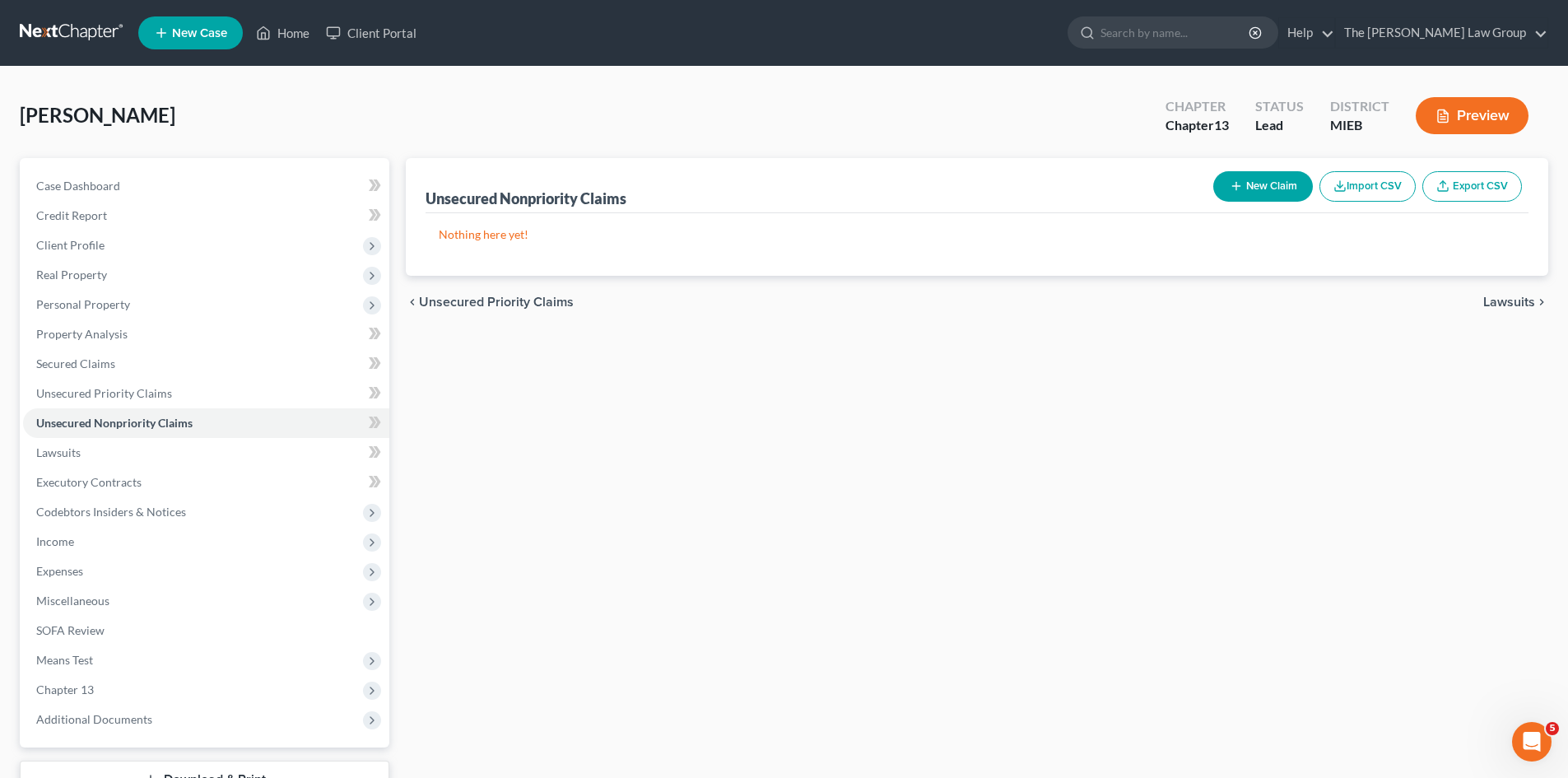
click at [1510, 303] on span "Lawsuits" at bounding box center [1508, 302] width 52 height 13
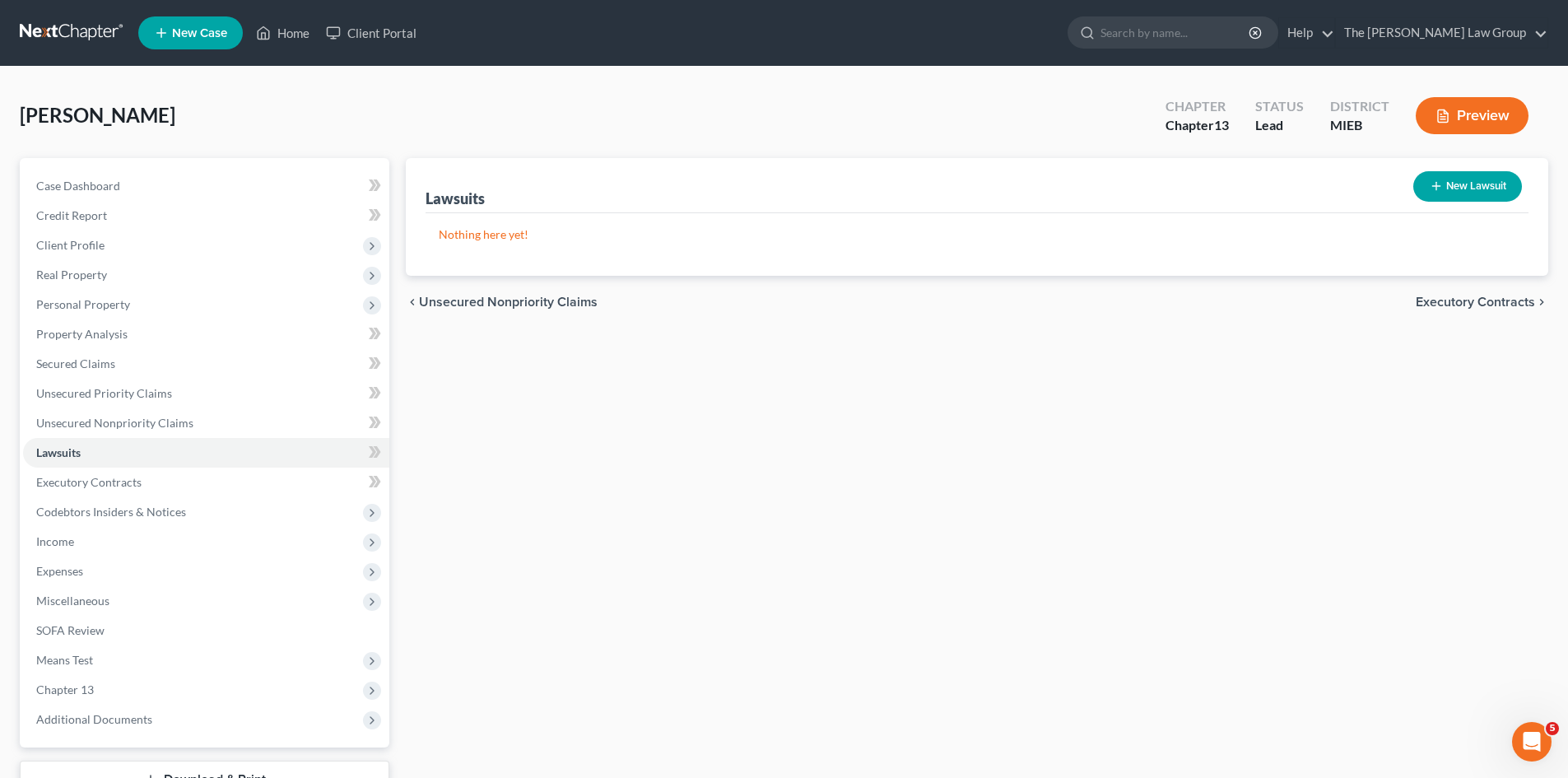
click at [1472, 296] on span "Executory Contracts" at bounding box center [1475, 302] width 119 height 13
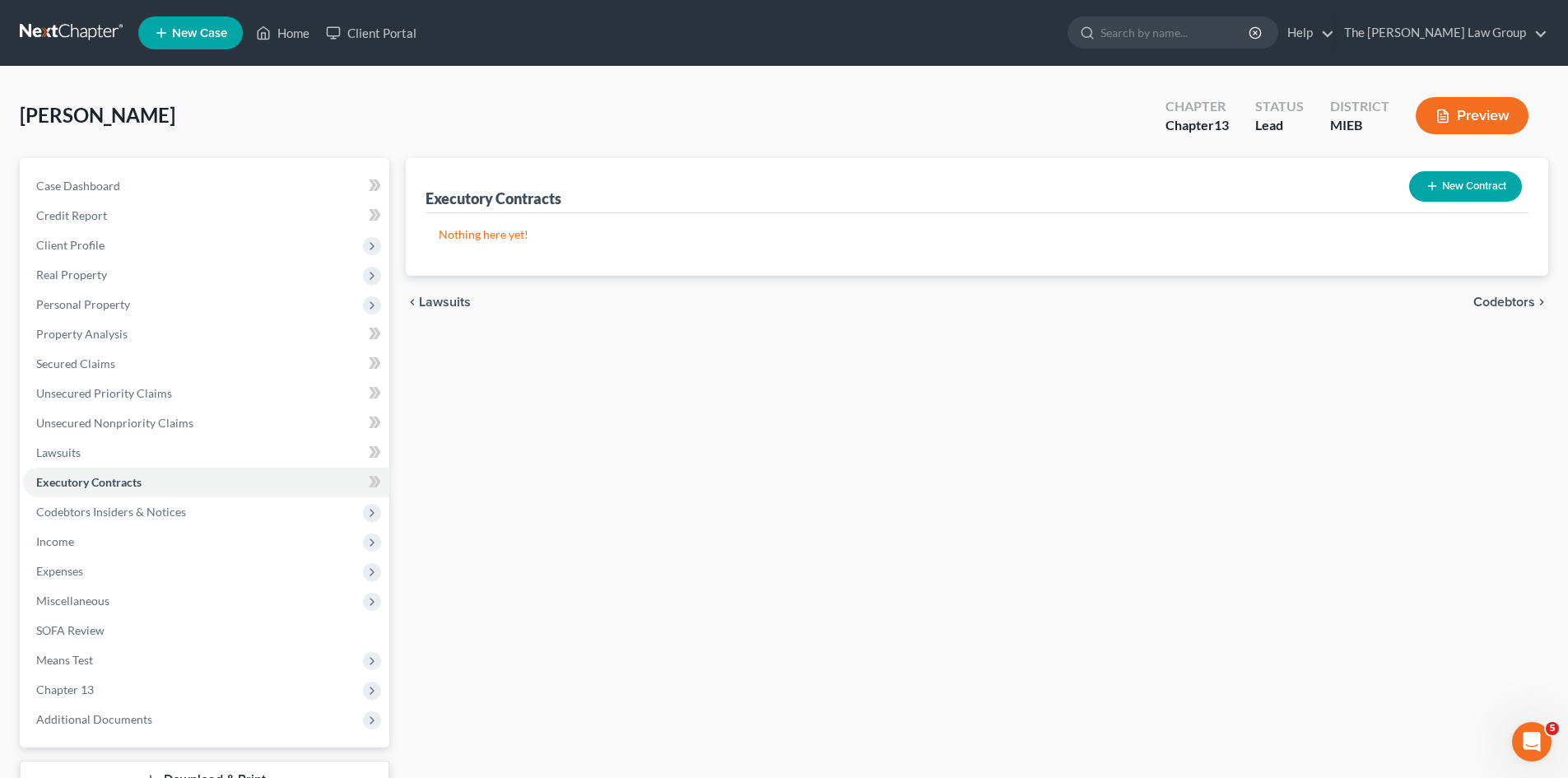
click at [1499, 305] on span "Codebtors" at bounding box center [1504, 302] width 62 height 13
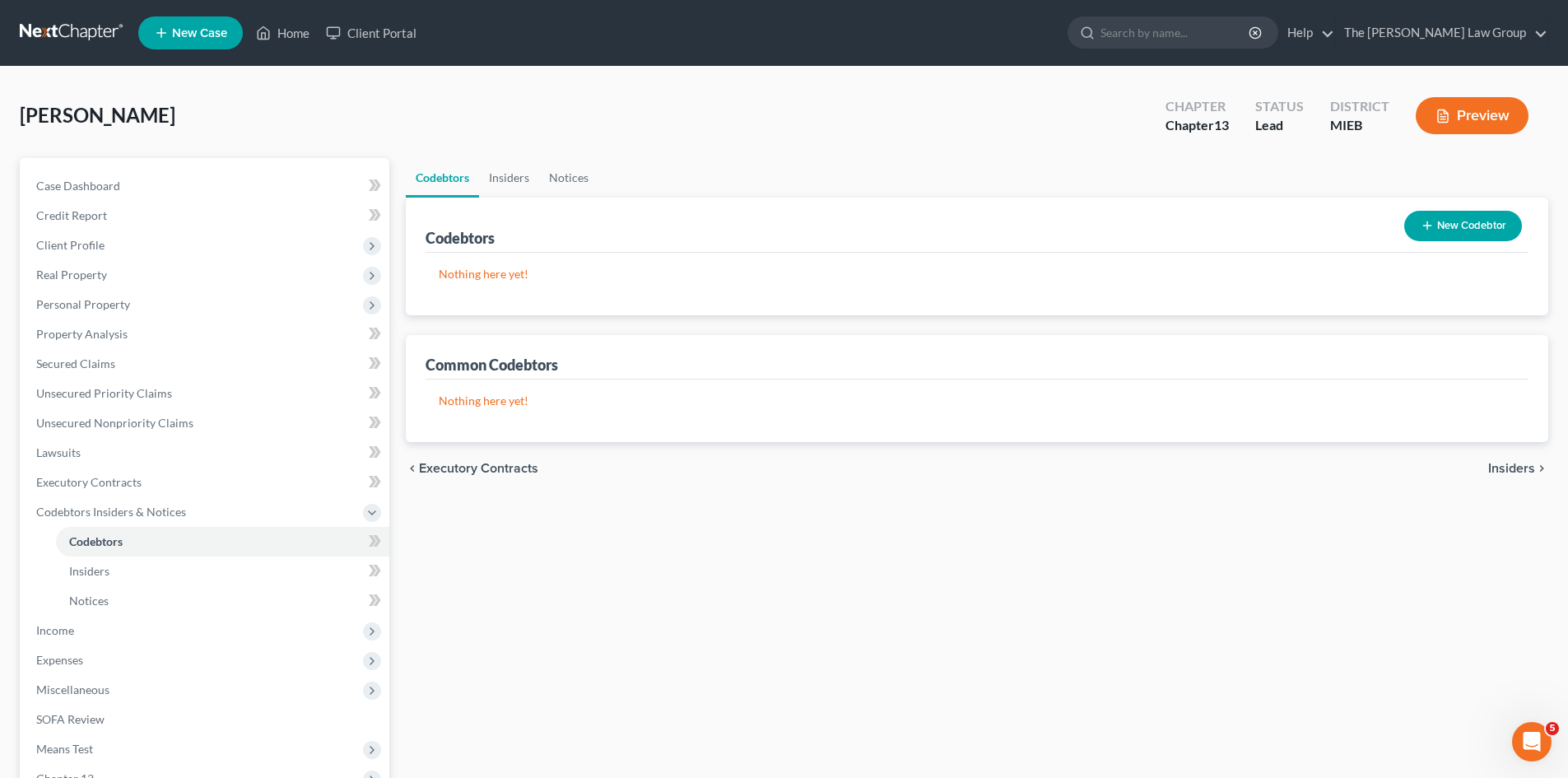
click at [1520, 469] on span "Insiders" at bounding box center [1512, 468] width 47 height 13
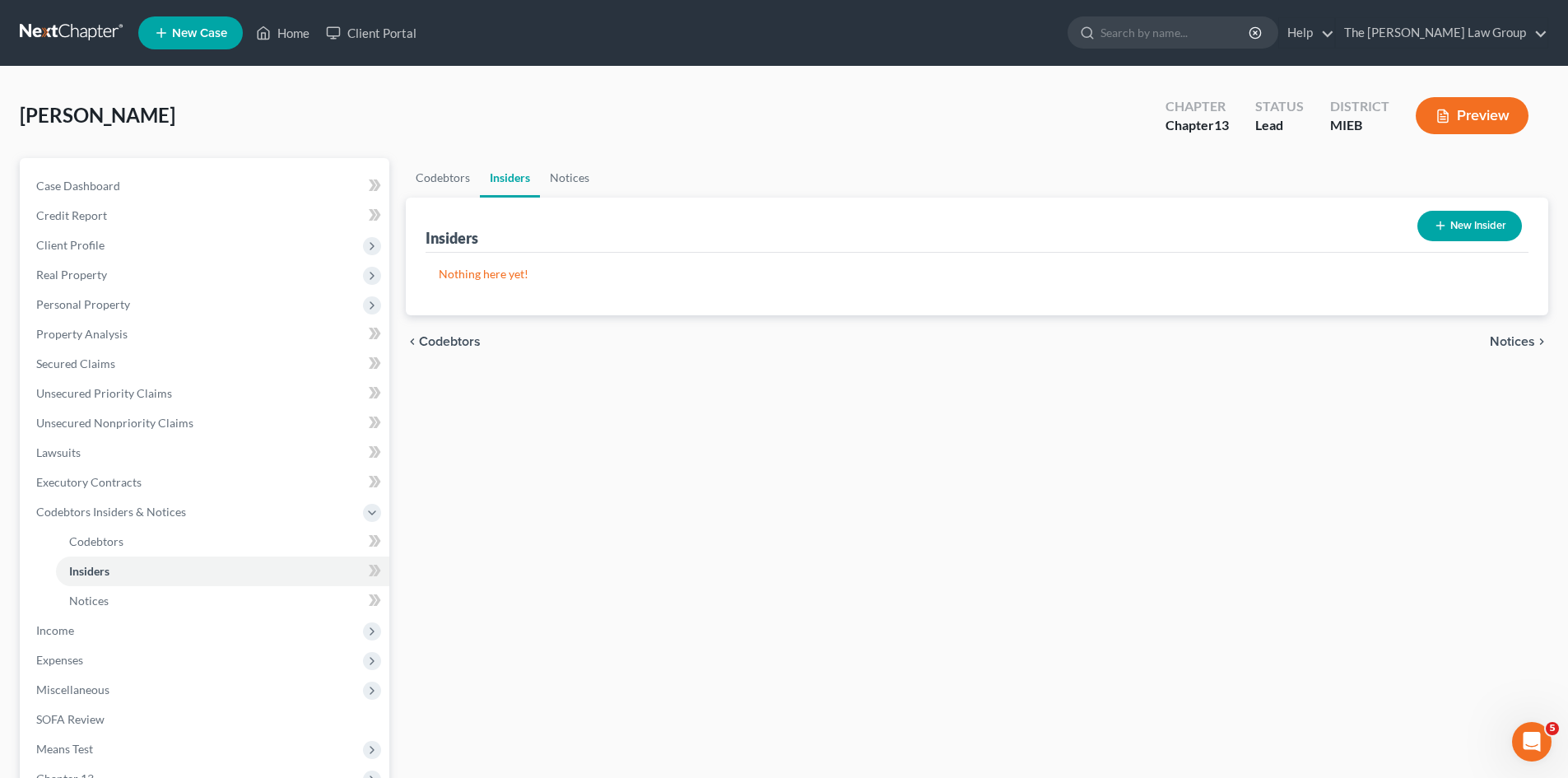
click at [1494, 340] on span "Notices" at bounding box center [1512, 341] width 45 height 13
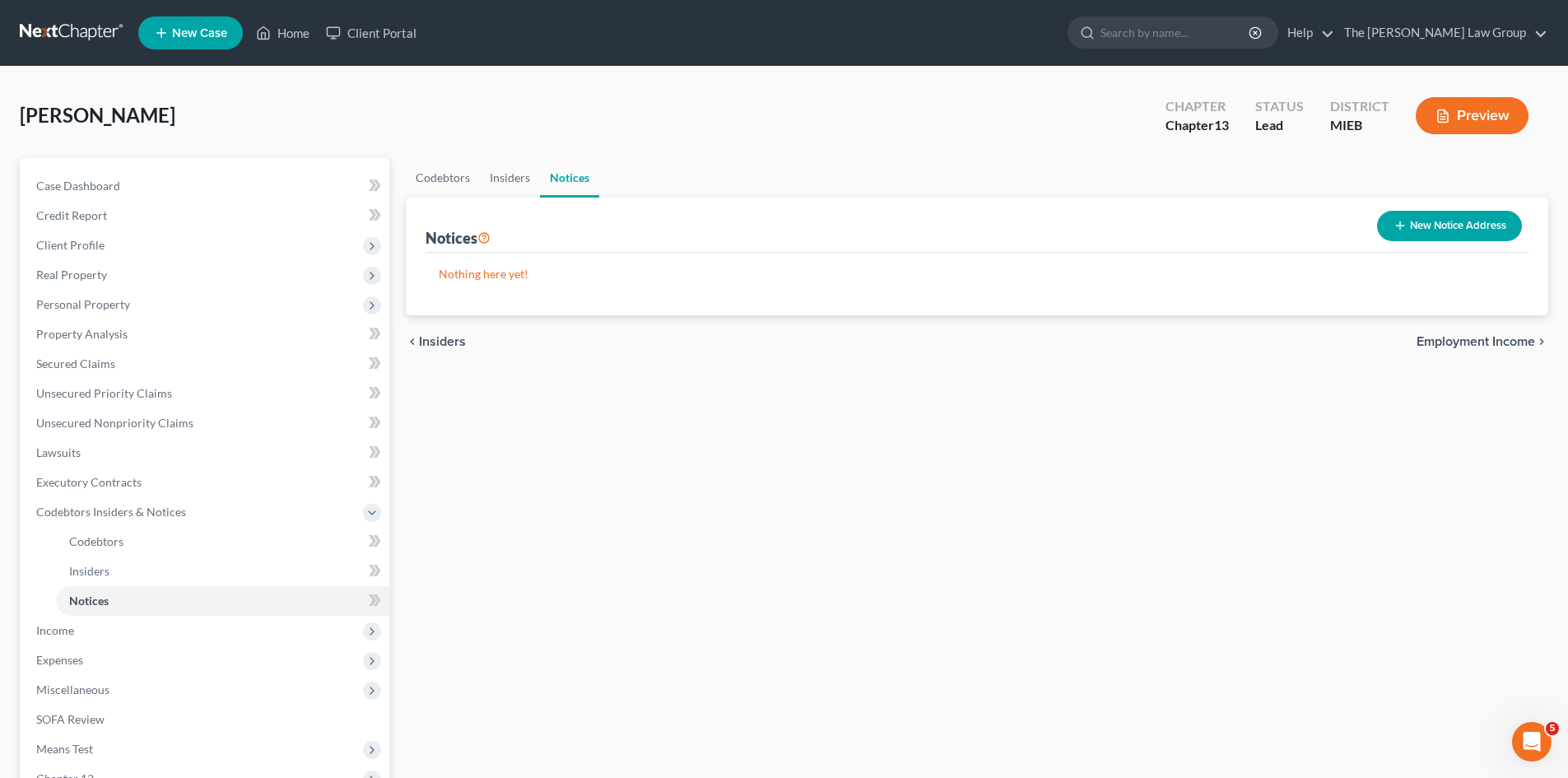
click at [1479, 344] on span "Employment Income" at bounding box center [1475, 341] width 118 height 13
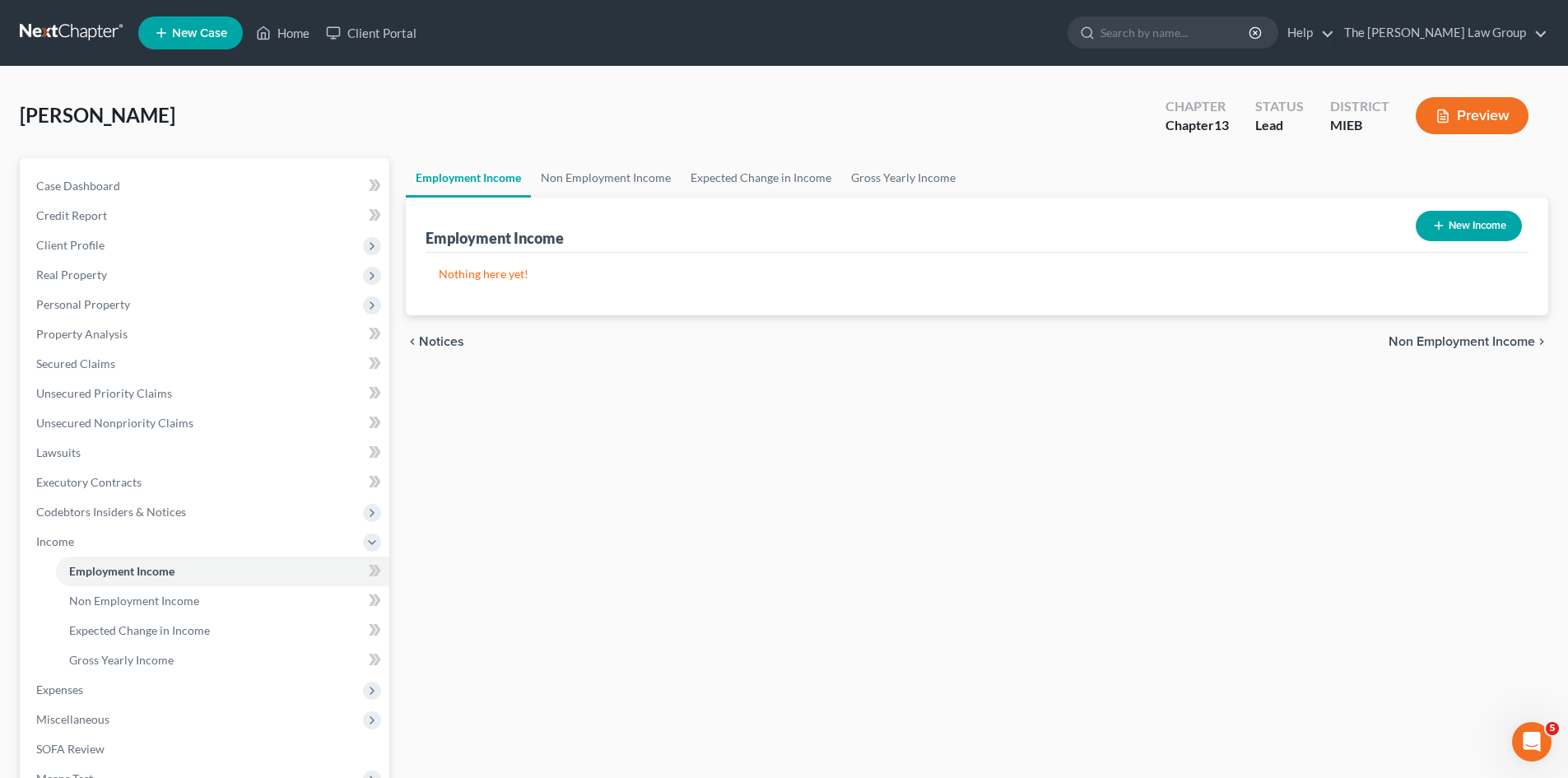
click at [1474, 228] on button "New Income" at bounding box center [1468, 225] width 106 height 30
select select "0"
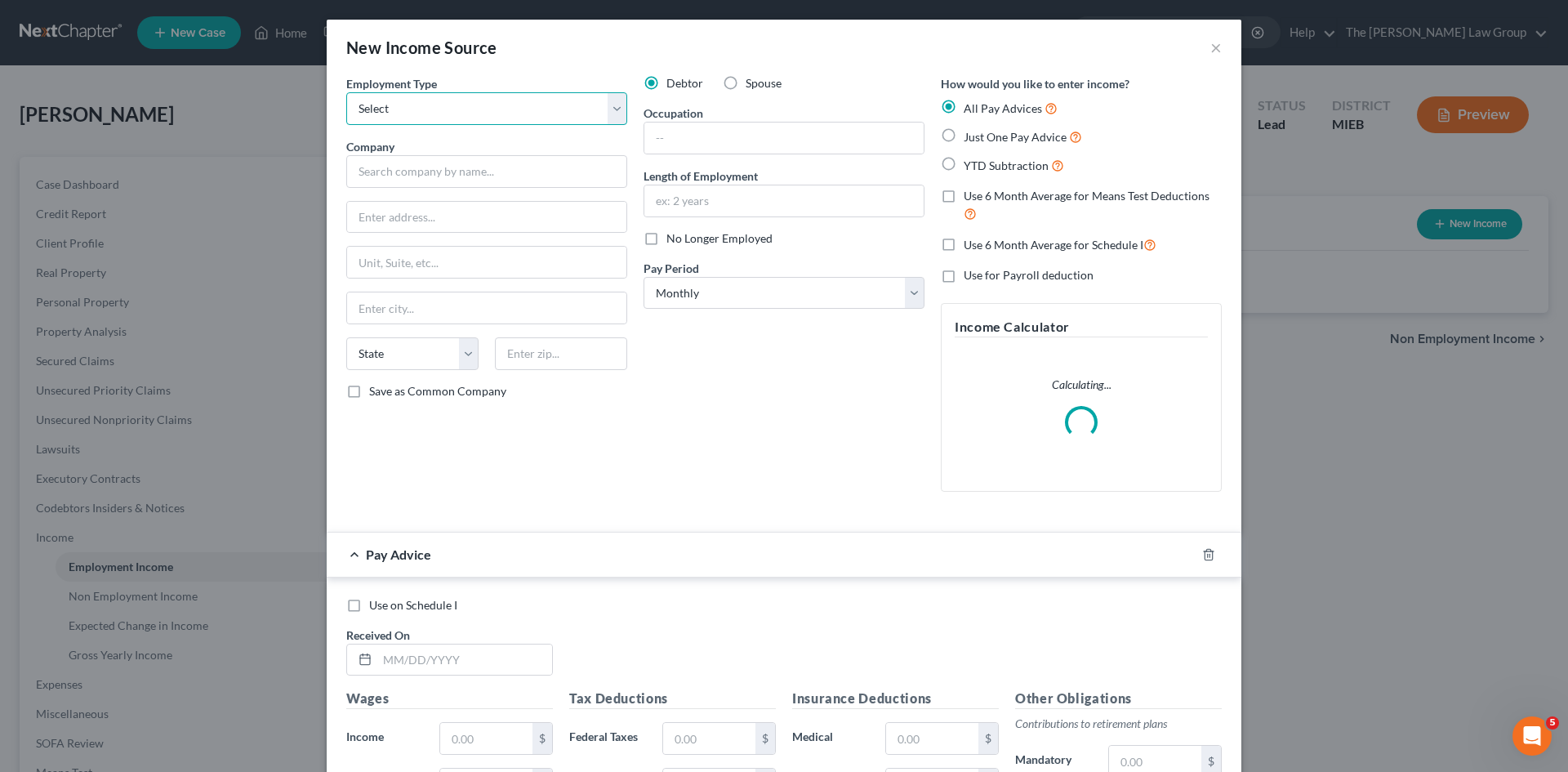
click at [530, 116] on select "Select Full or [DEMOGRAPHIC_DATA] Employment Self Employment" at bounding box center [487, 108] width 281 height 33
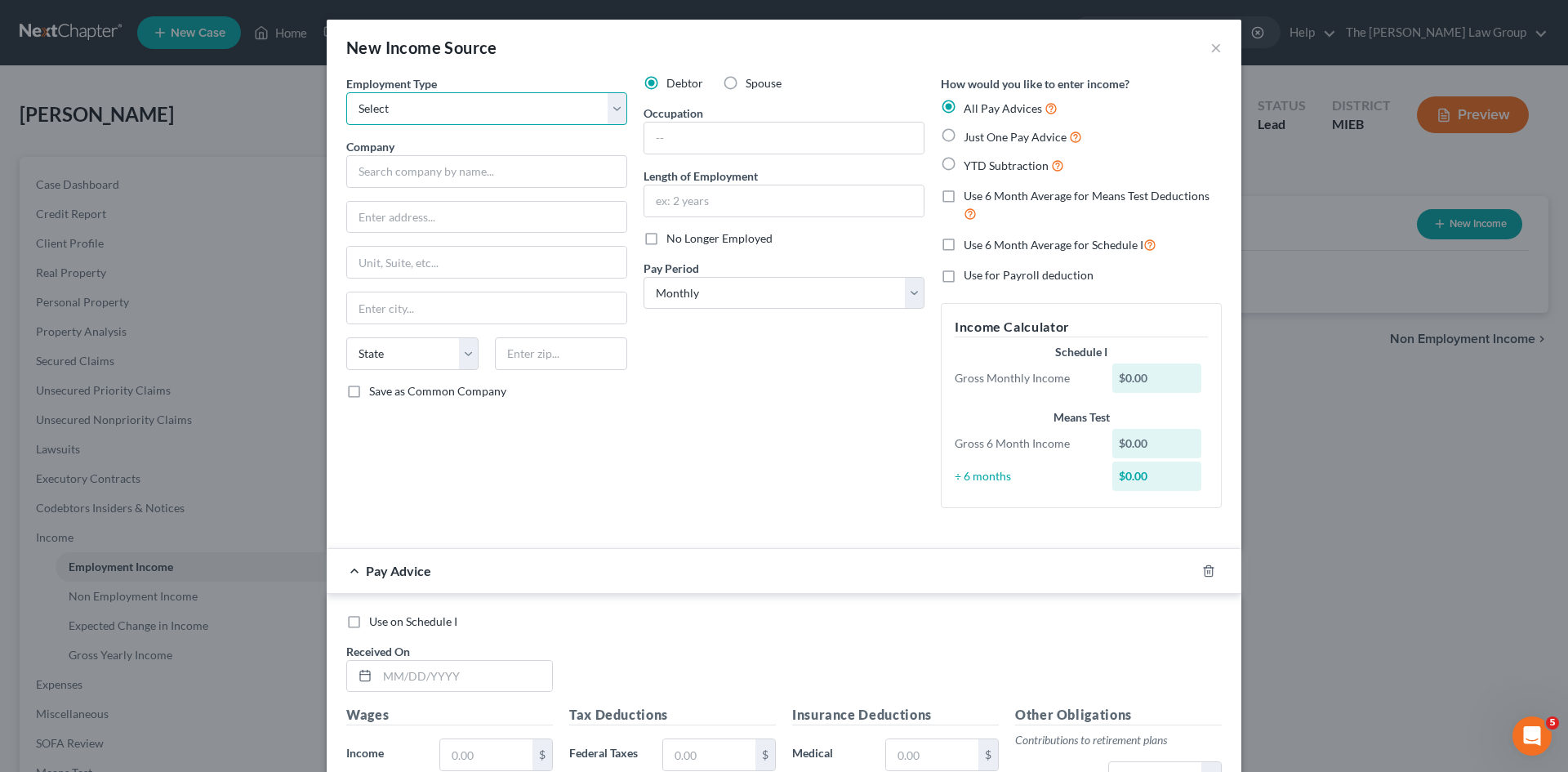
select select "0"
click at [347, 92] on select "Select Full or [DEMOGRAPHIC_DATA] Employment Self Employment" at bounding box center [487, 108] width 281 height 33
click at [661, 136] on input "text" at bounding box center [784, 138] width 279 height 31
type input "Employed"
click at [662, 222] on div "Debtor Spouse Occupation Employed Length of Employment No Longer Employed Pay P…" at bounding box center [784, 298] width 297 height 446
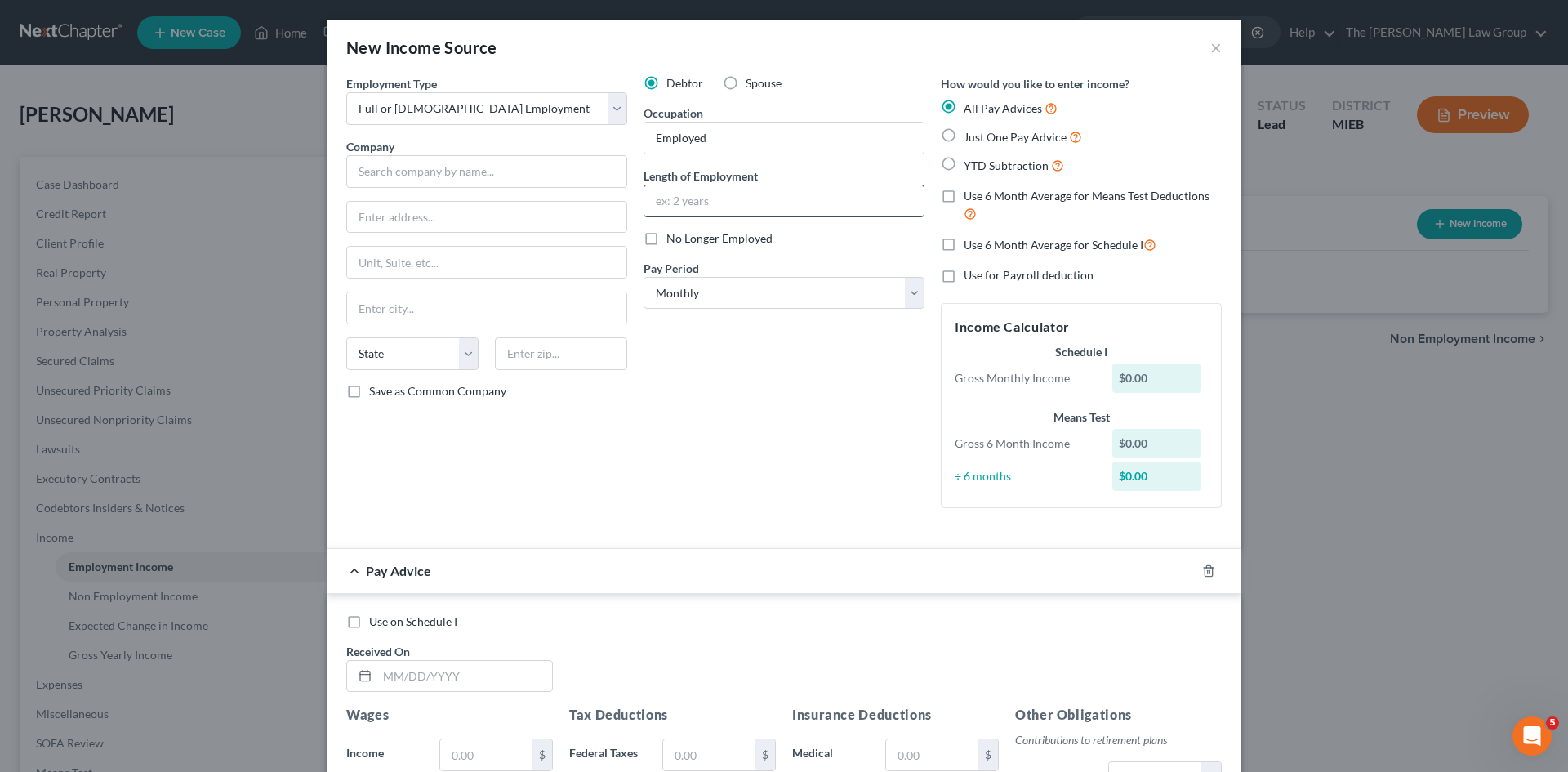
click at [688, 201] on input "text" at bounding box center [784, 201] width 279 height 31
type input "3 years"
click at [424, 174] on input "text" at bounding box center [487, 171] width 281 height 33
drag, startPoint x: 930, startPoint y: 132, endPoint x: 939, endPoint y: 145, distance: 15.8
click at [964, 131] on label "Just One Pay Advice" at bounding box center [1023, 137] width 118 height 18
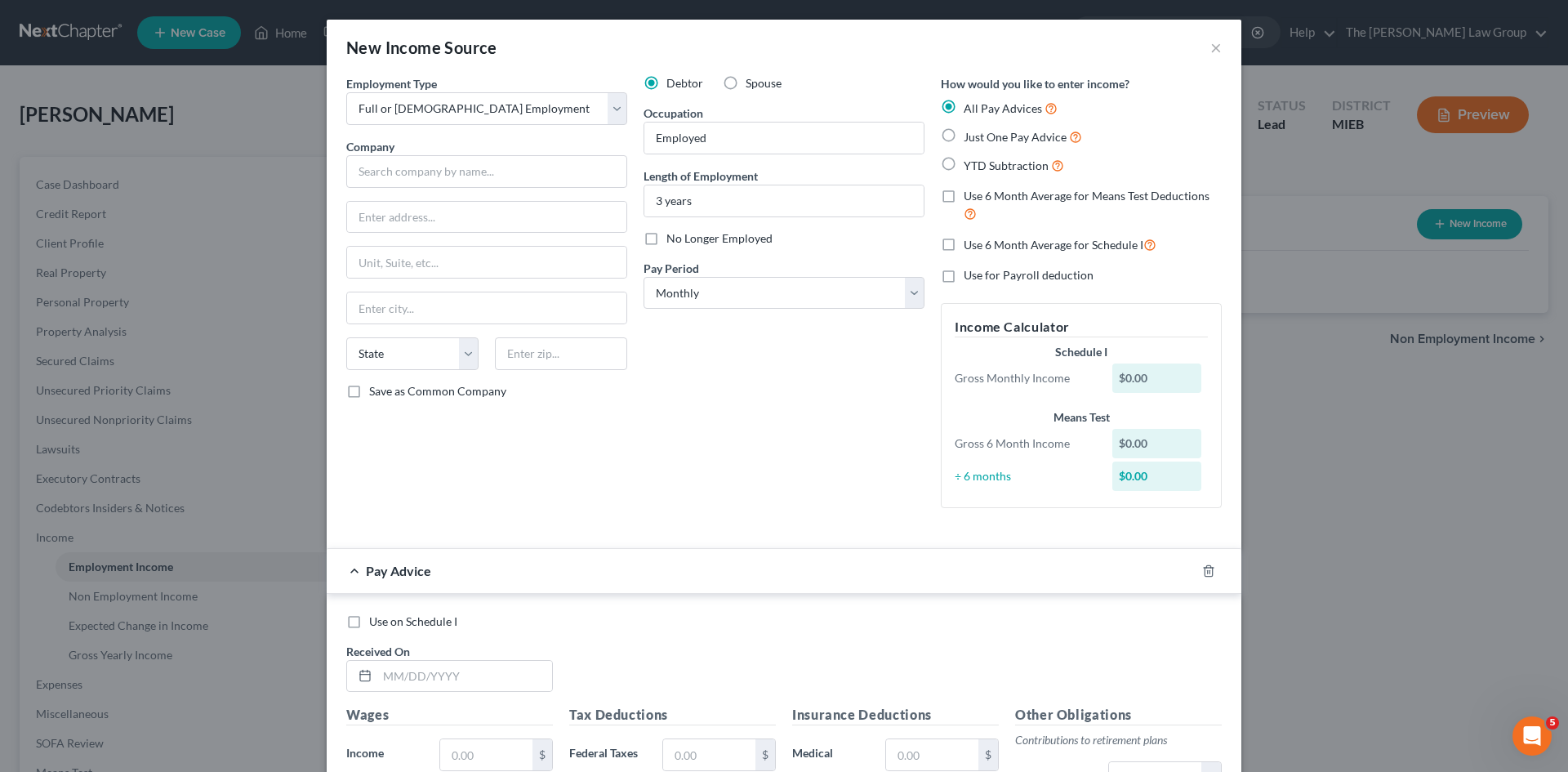
click at [970, 131] on input "Just One Pay Advice" at bounding box center [975, 133] width 11 height 11
radio input "true"
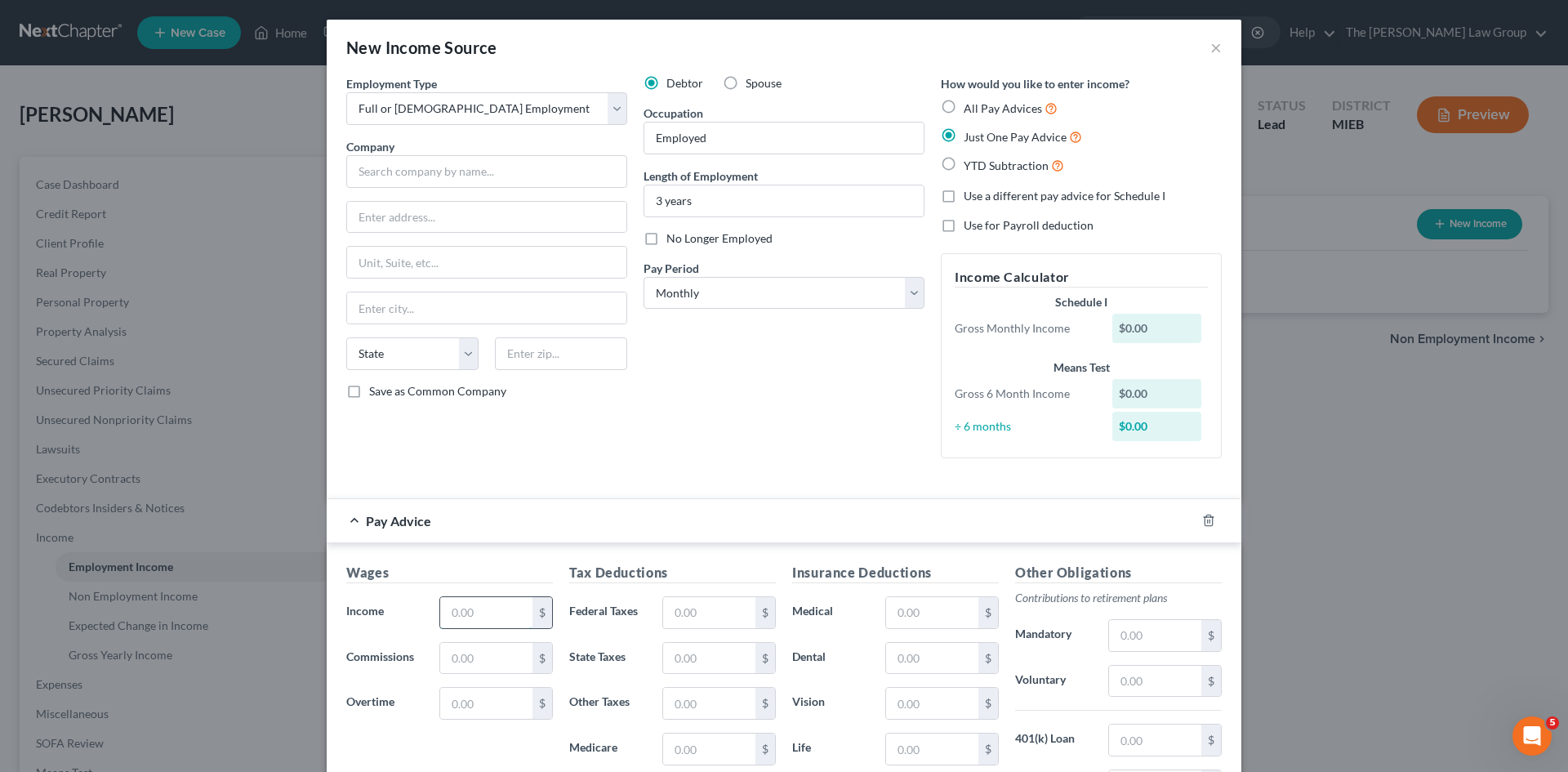
click at [483, 603] on input "text" at bounding box center [485, 612] width 92 height 31
click at [504, 576] on h5 "Wages" at bounding box center [449, 572] width 206 height 20
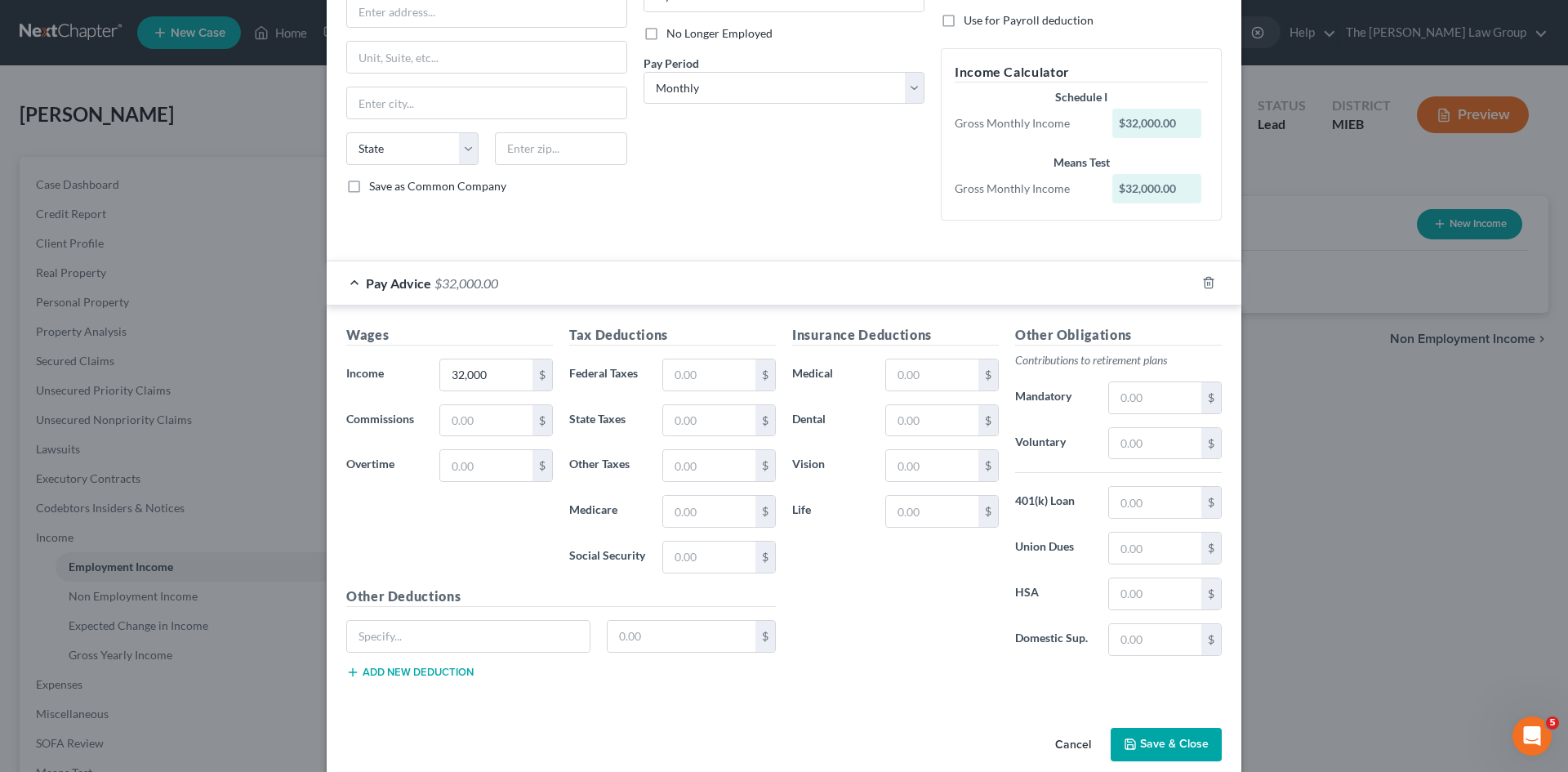
scroll to position [227, 0]
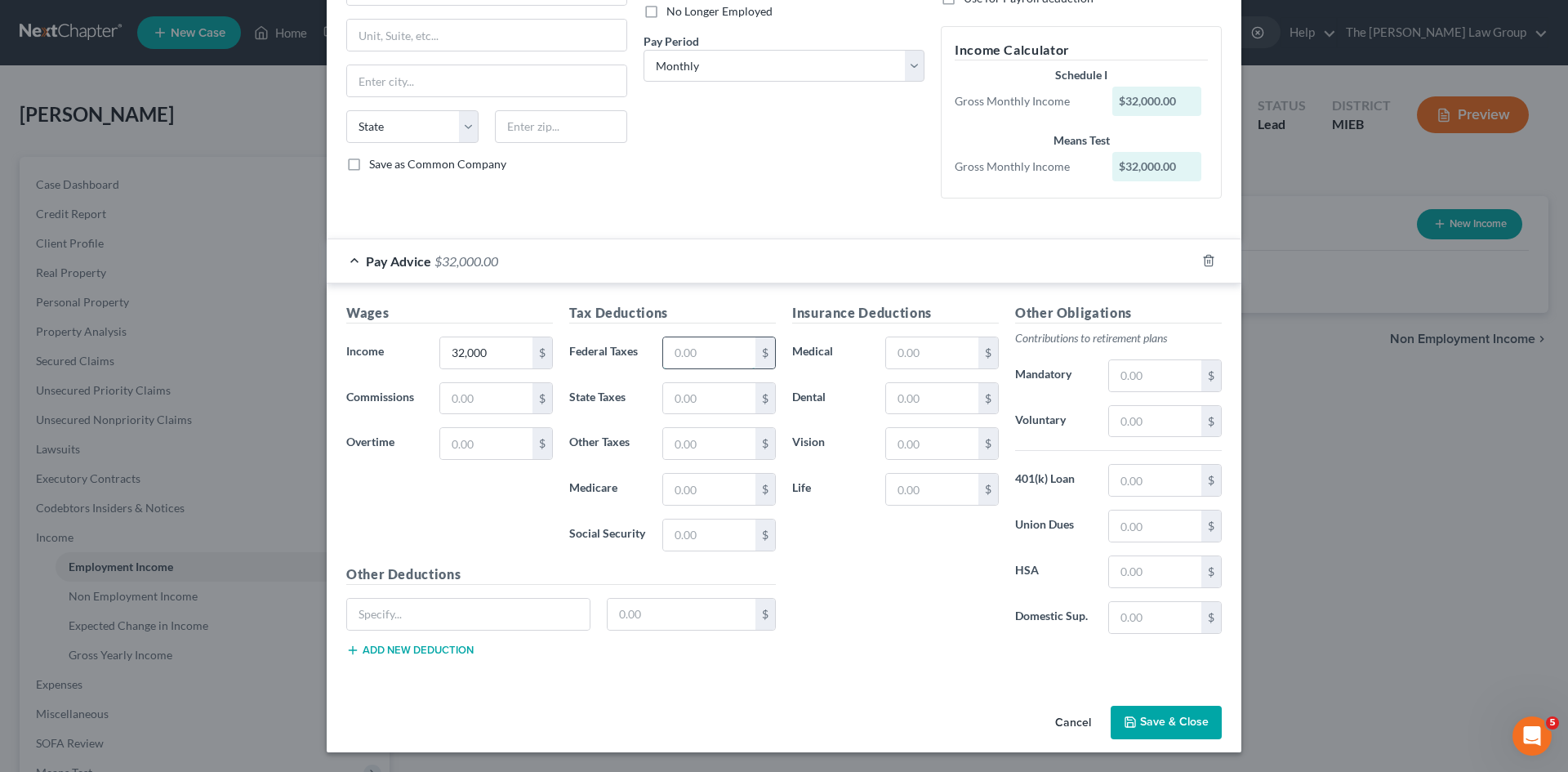
click at [680, 365] on input "text" at bounding box center [709, 353] width 92 height 31
click at [500, 358] on input "32,000" at bounding box center [485, 353] width 92 height 31
type input "3,200"
click at [484, 503] on div "Wages Income * 3,200 $ Commissions $ Overtime $" at bounding box center [449, 434] width 223 height 262
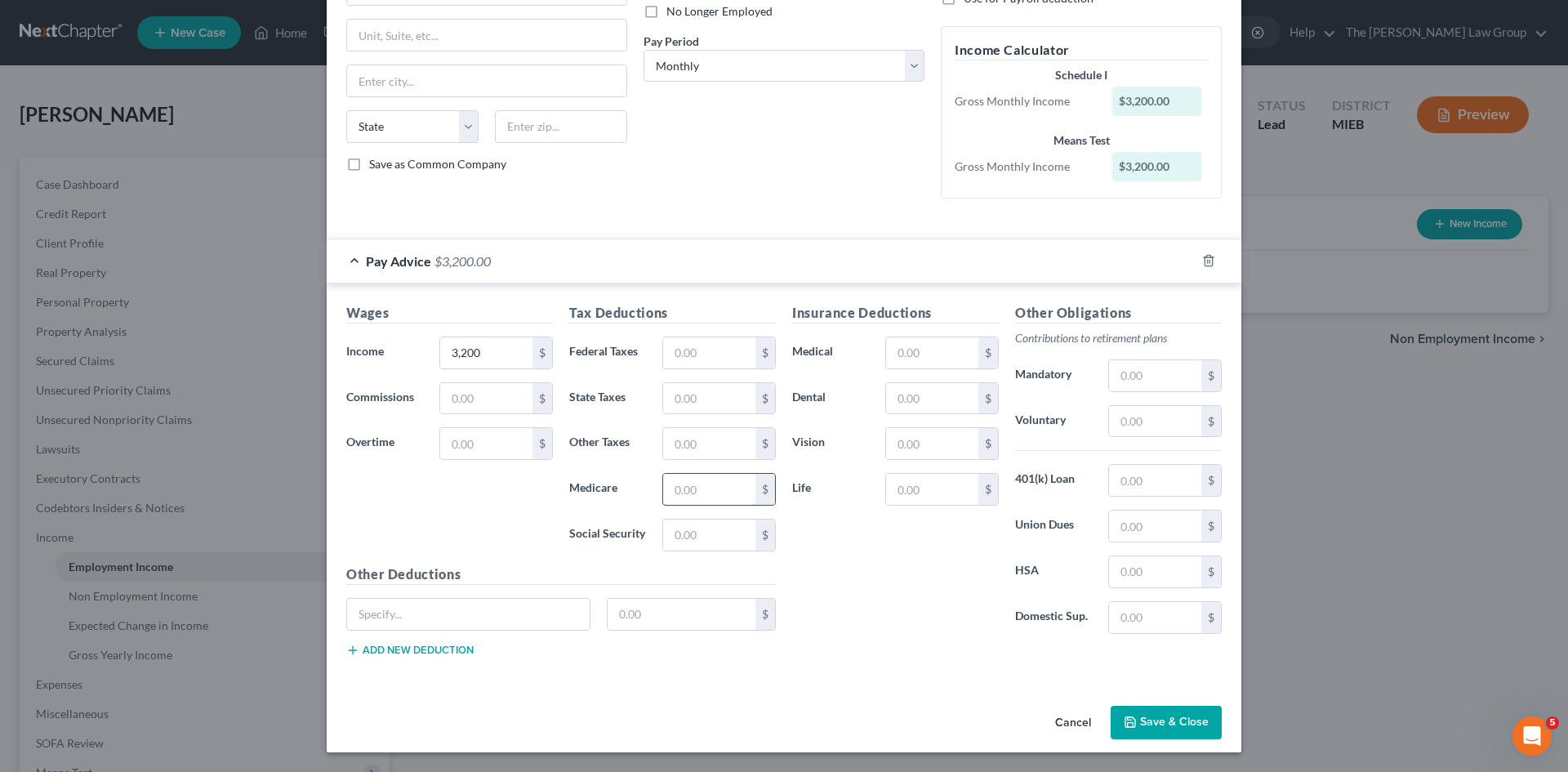
click at [692, 492] on input "text" at bounding box center [709, 489] width 92 height 31
type input "46.40"
click at [722, 456] on input "text" at bounding box center [709, 444] width 92 height 31
click at [713, 525] on input "text" at bounding box center [709, 535] width 92 height 31
click at [714, 527] on input "text" at bounding box center [709, 535] width 92 height 31
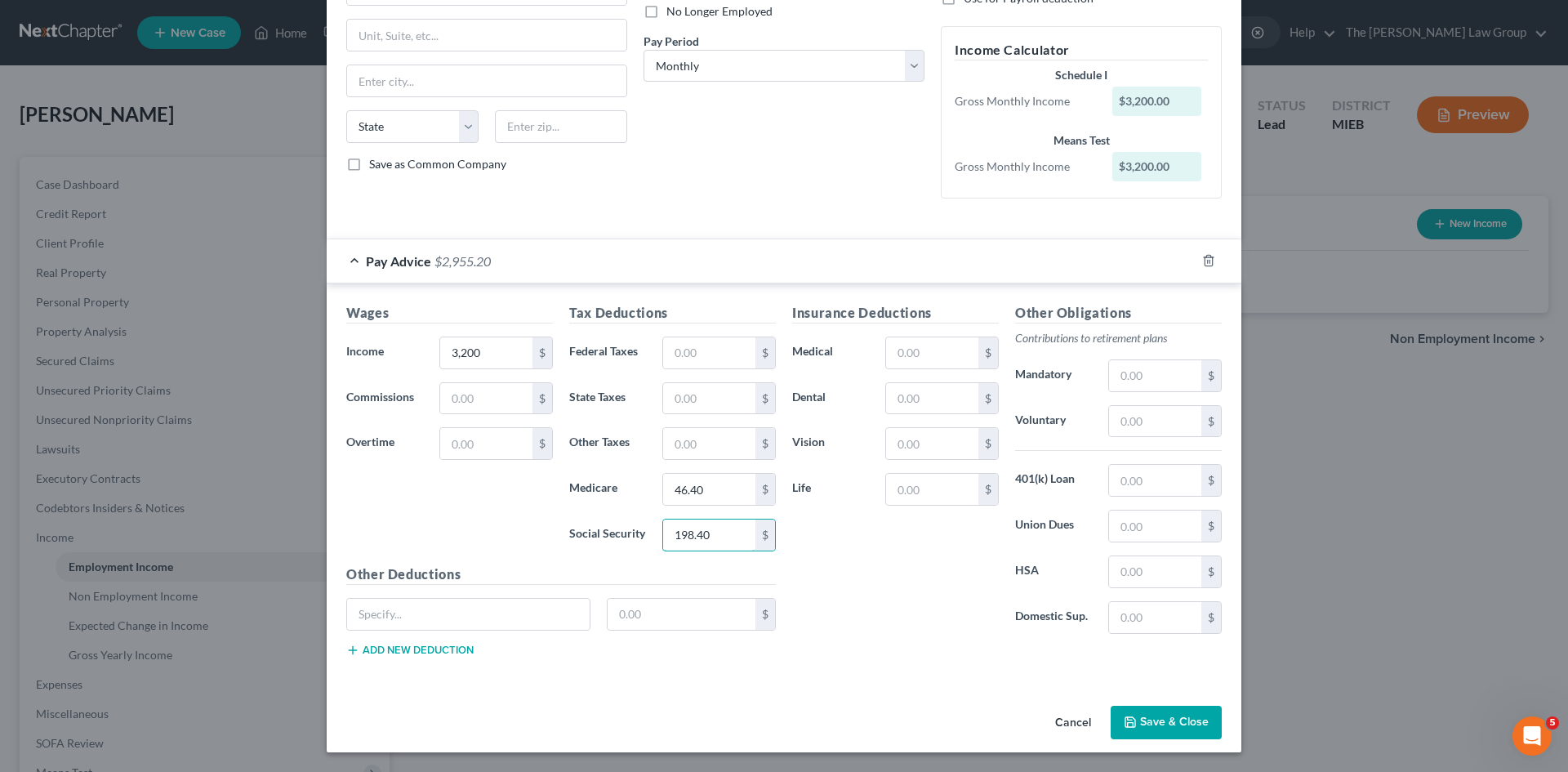
type input "198.40"
click at [882, 581] on div "Insurance Deductions Medical $ Dental $ Vision $ Life $" at bounding box center [895, 475] width 223 height 344
click at [525, 614] on input "text" at bounding box center [468, 614] width 242 height 31
click at [926, 601] on div "Insurance Deductions Medical $ Dental $ Vision $ Life $" at bounding box center [895, 475] width 223 height 344
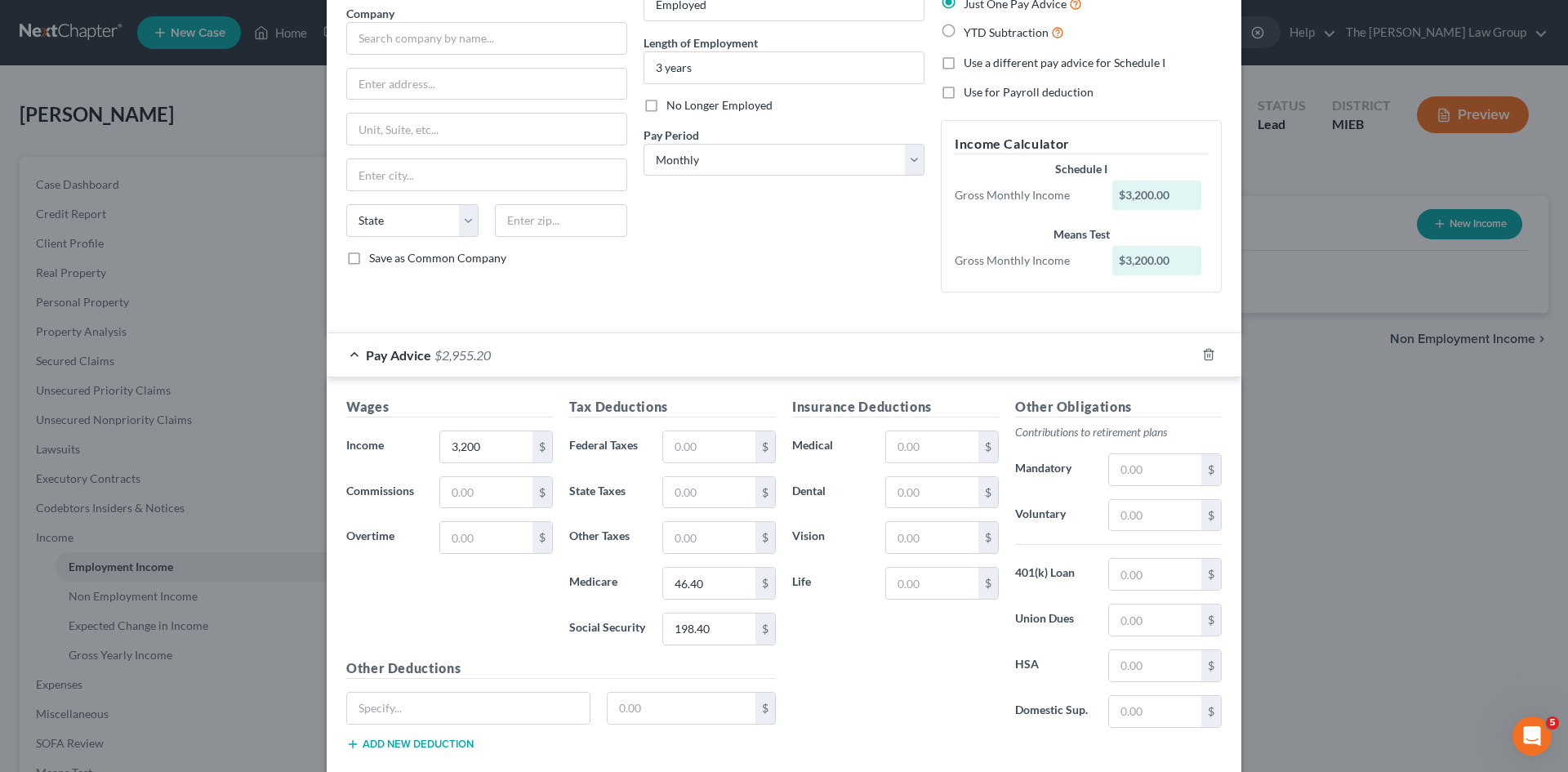
scroll to position [0, 0]
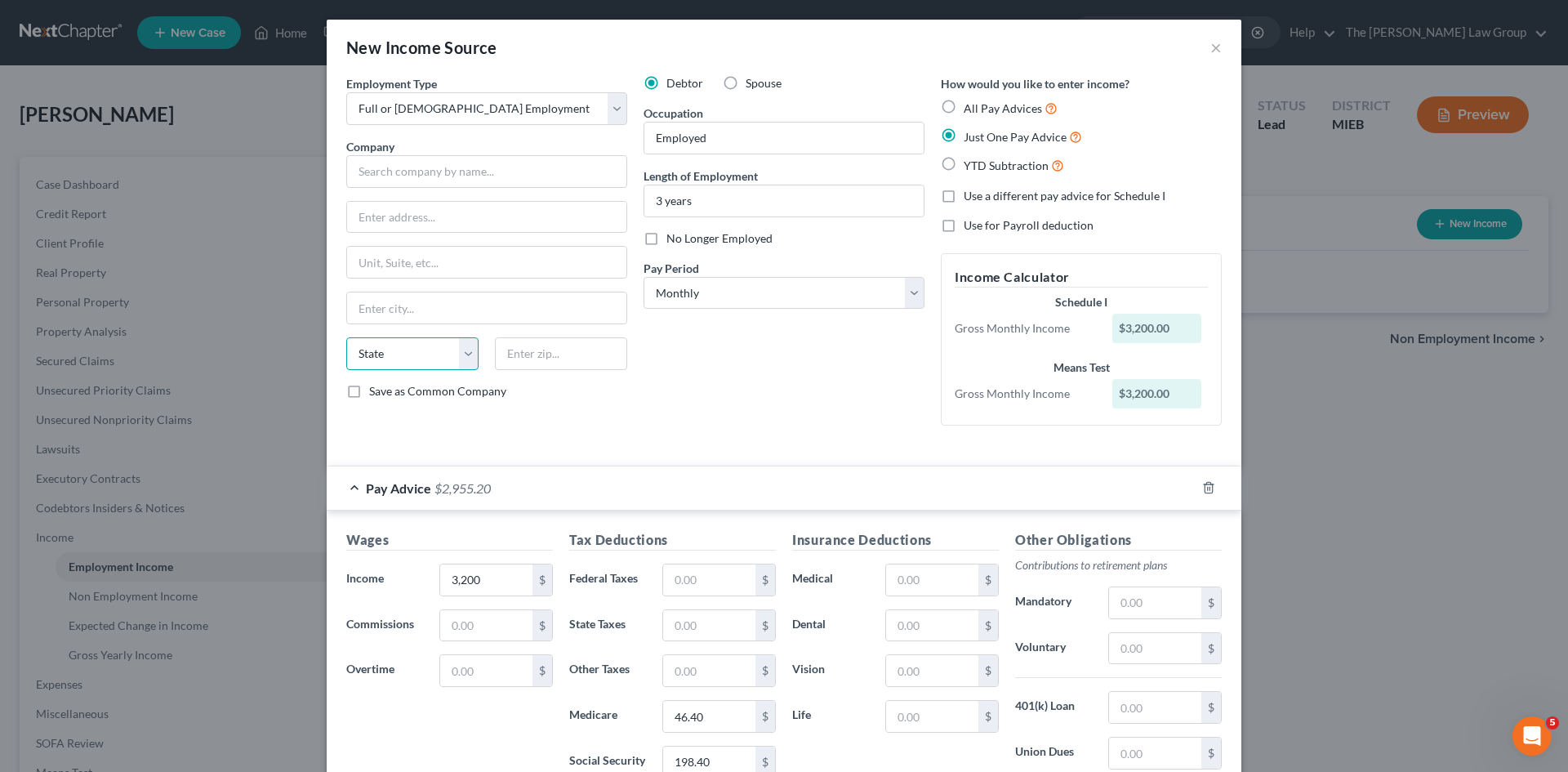
click at [404, 341] on select "State [US_STATE] AK AR AZ CA CO CT DE DC [GEOGRAPHIC_DATA] [GEOGRAPHIC_DATA] GU…" at bounding box center [413, 354] width 133 height 33
select select "23"
click at [347, 337] on select "State [US_STATE] AK AR AZ CA CO CT DE DC [GEOGRAPHIC_DATA] [GEOGRAPHIC_DATA] GU…" at bounding box center [413, 354] width 133 height 33
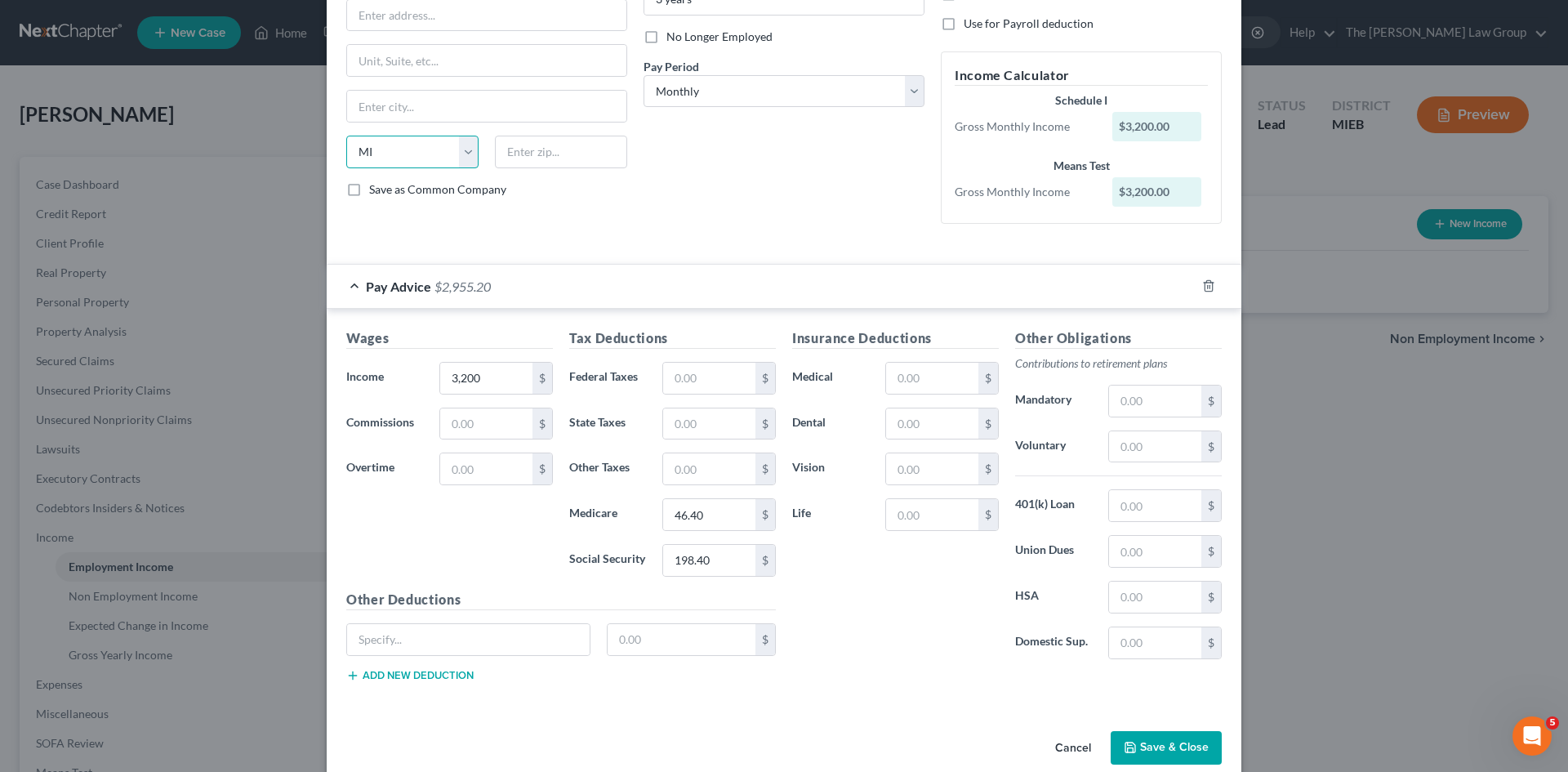
scroll to position [227, 0]
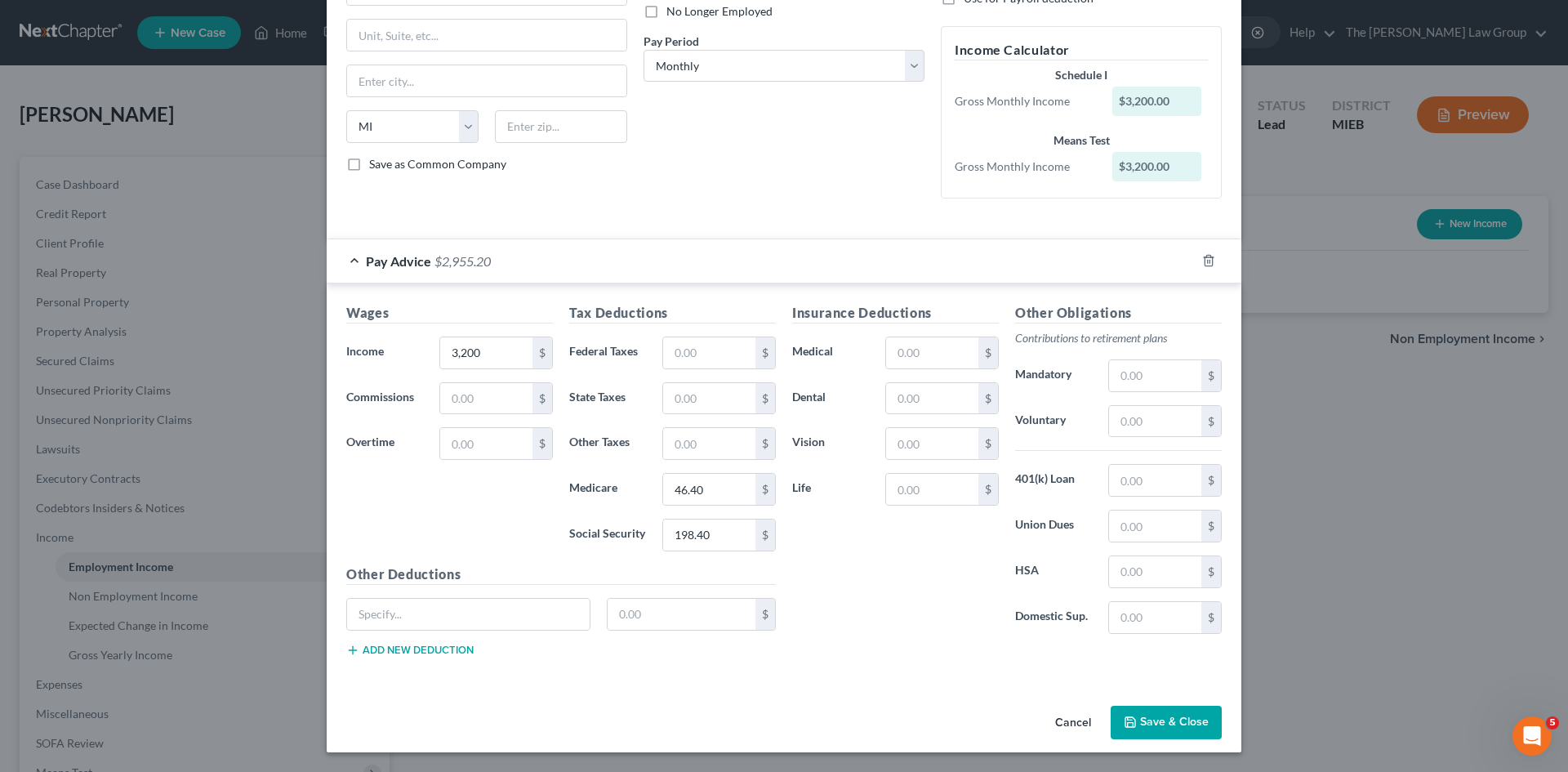
click at [1140, 719] on button "Save & Close" at bounding box center [1166, 723] width 111 height 34
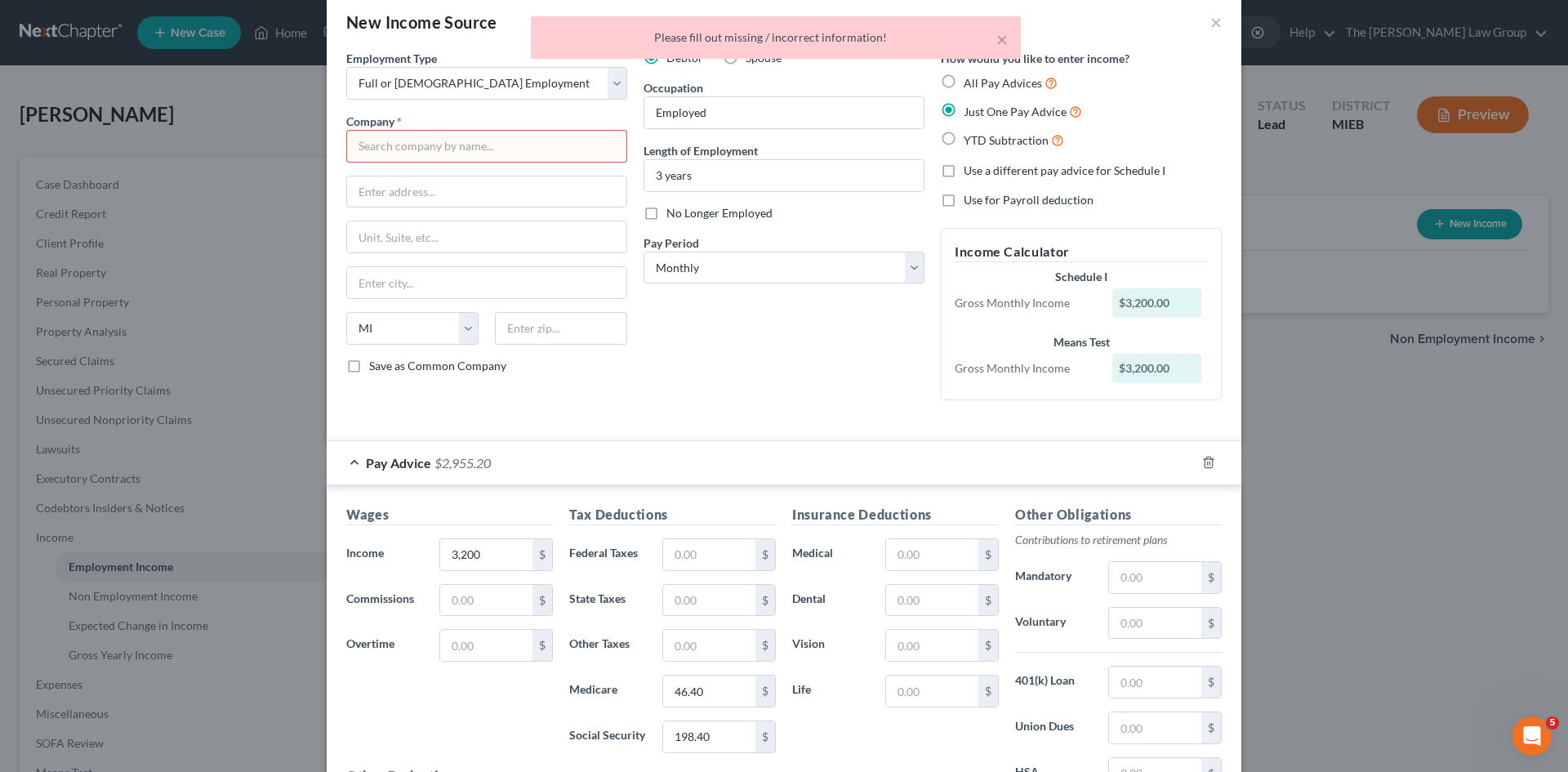
scroll to position [0, 0]
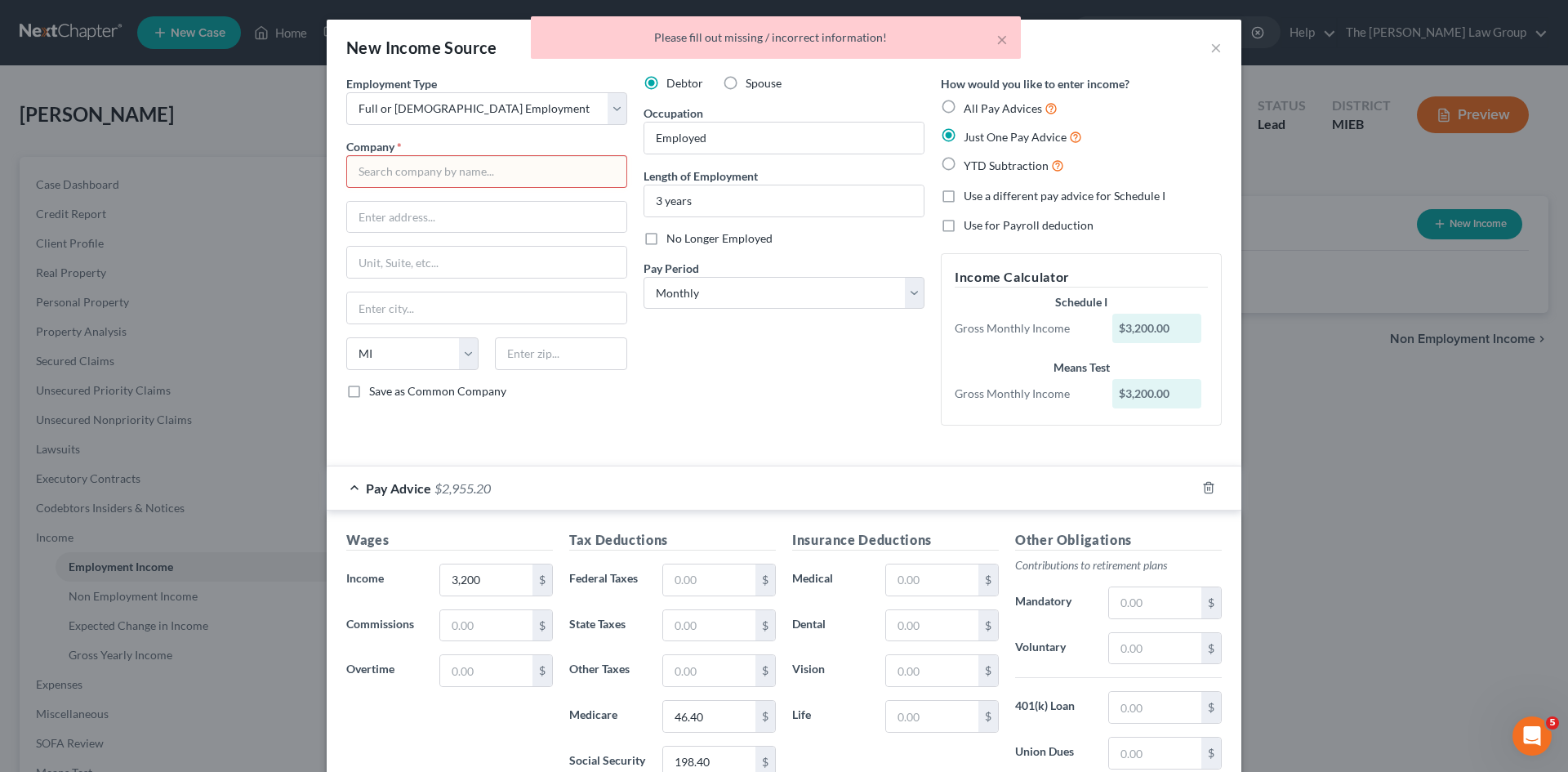
click at [525, 174] on input "text" at bounding box center [487, 171] width 281 height 33
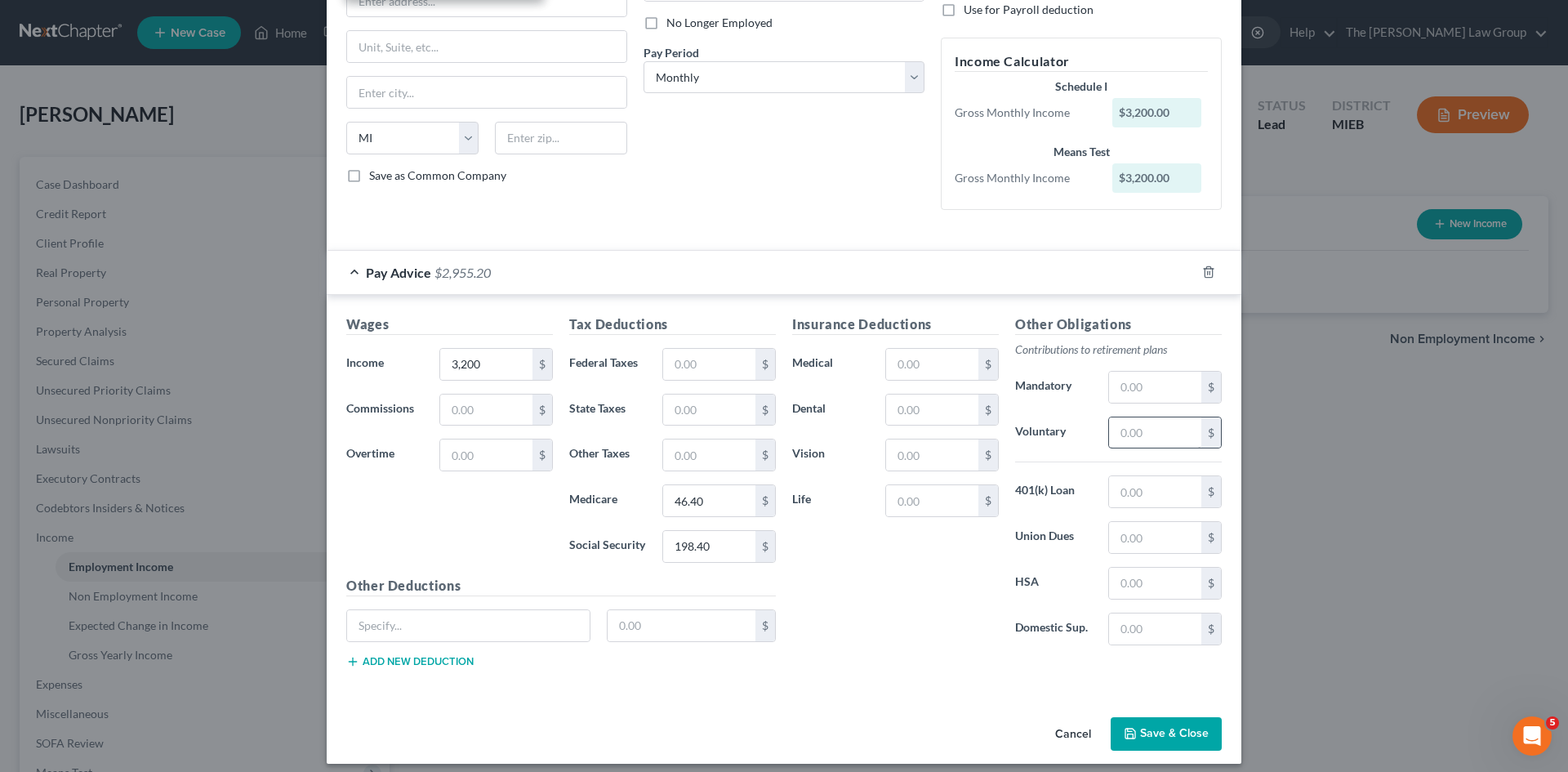
scroll to position [227, 0]
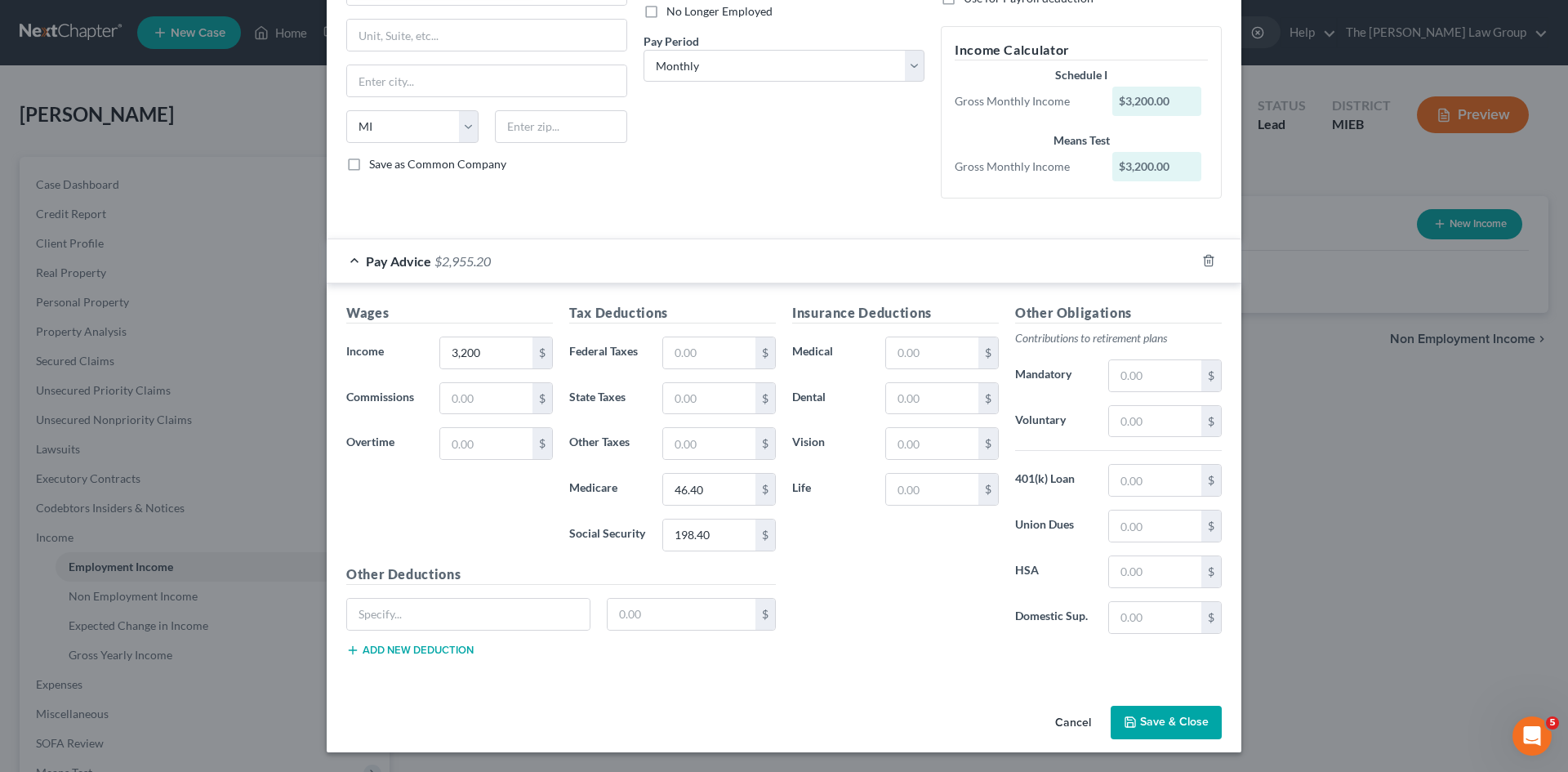
type input "Employed"
click at [1143, 725] on button "Save & Close" at bounding box center [1166, 723] width 111 height 34
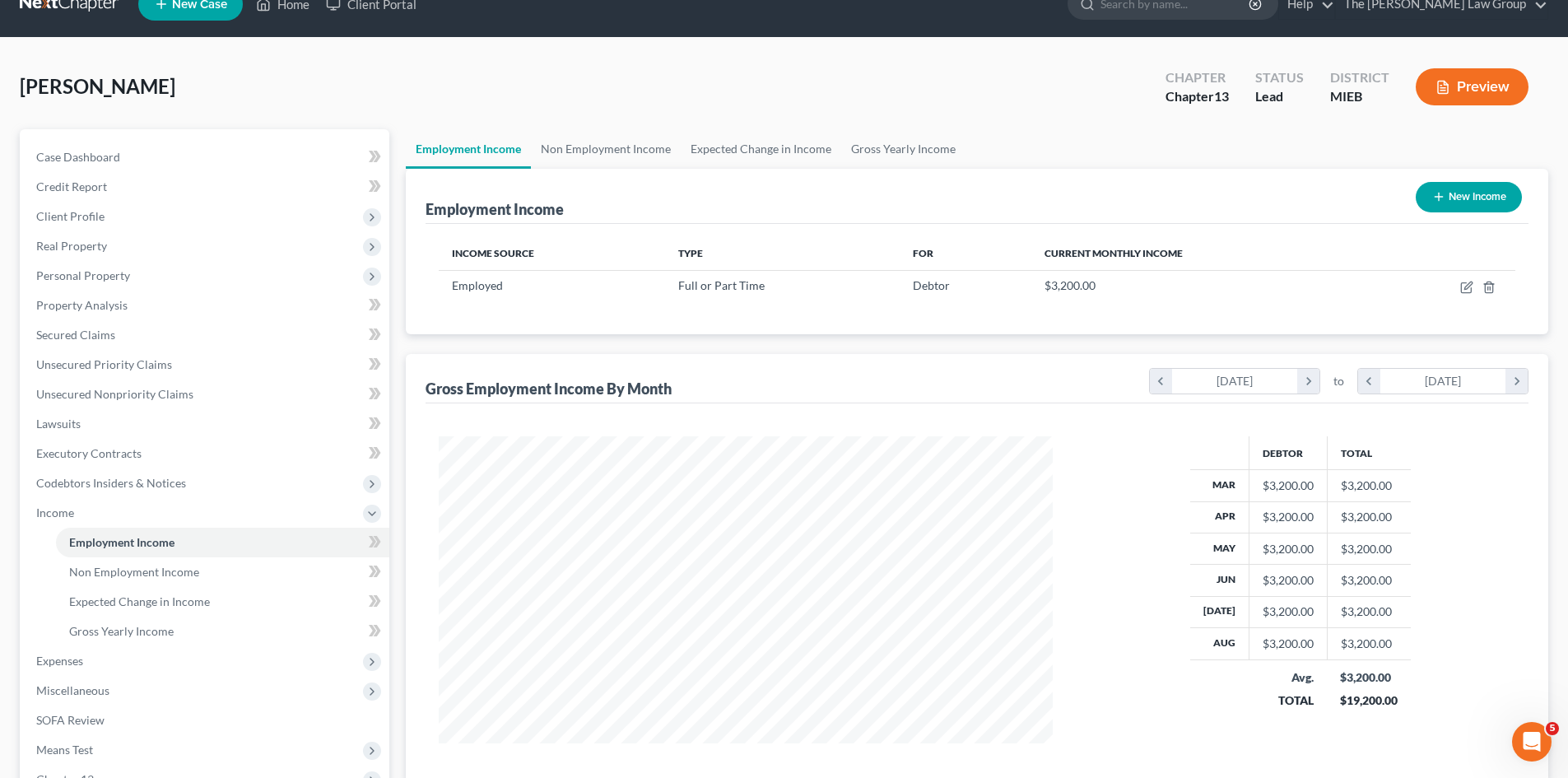
scroll to position [245, 0]
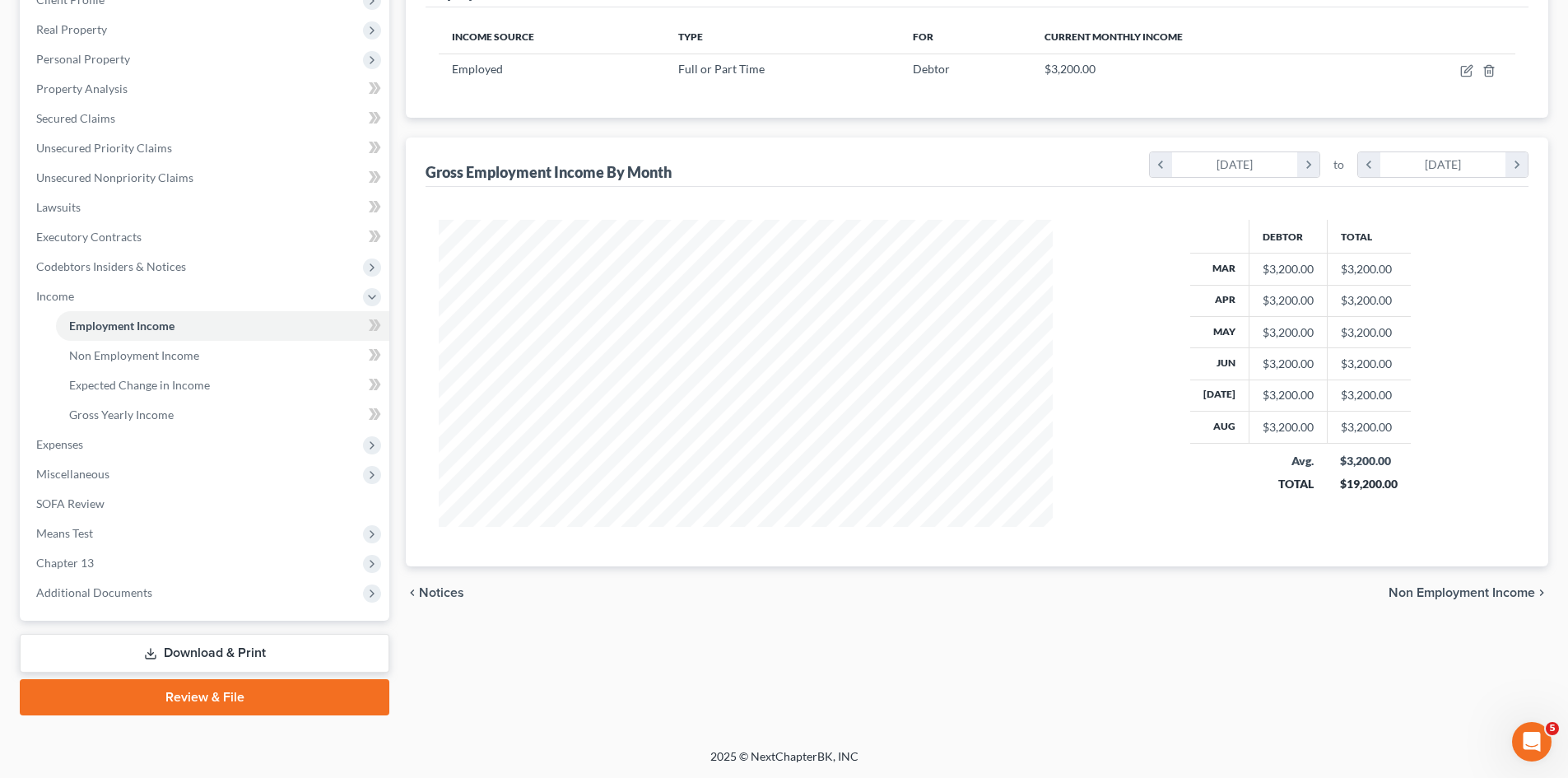
click at [1494, 595] on span "Non Employment Income" at bounding box center [1462, 592] width 146 height 13
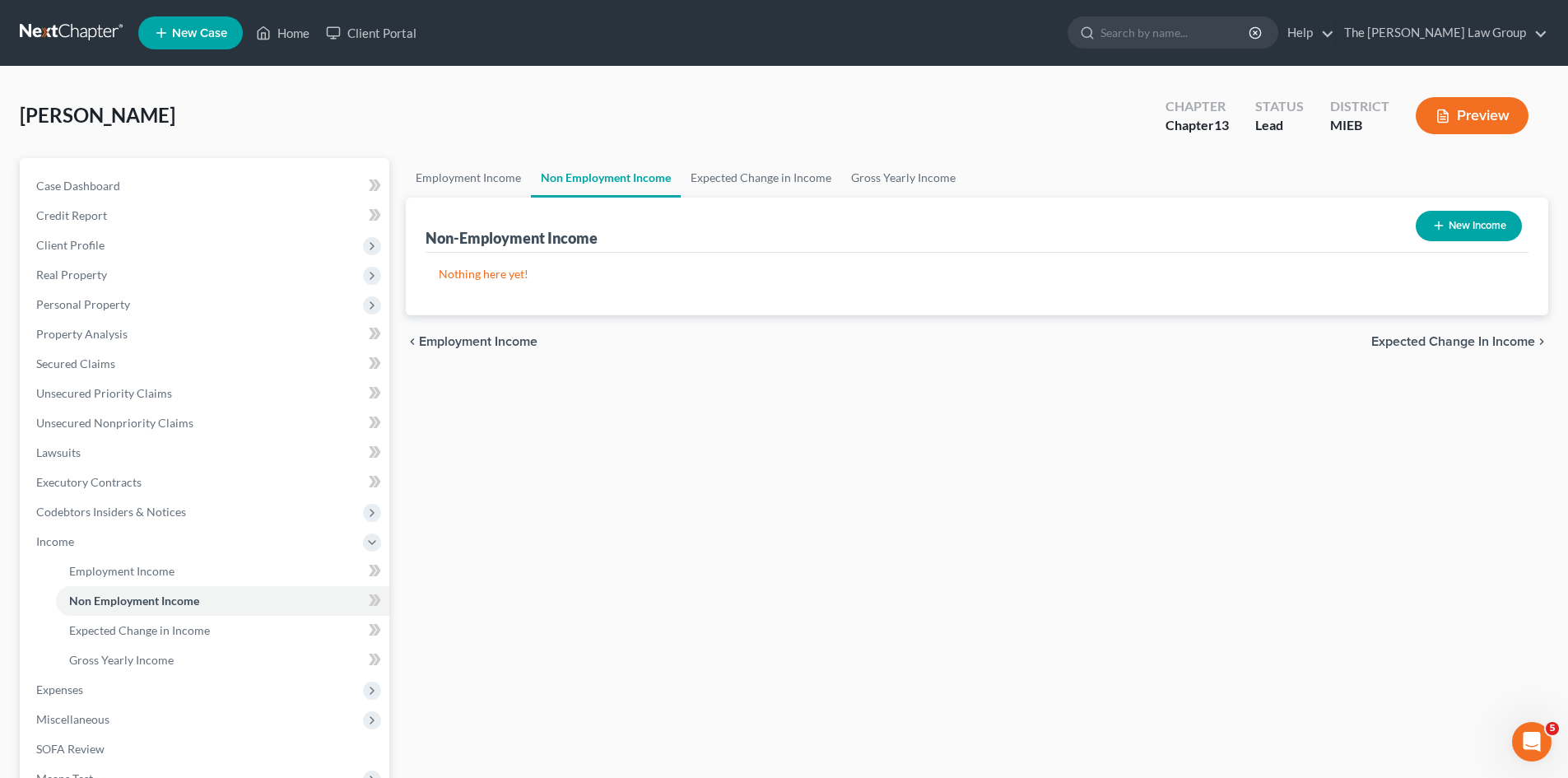
click at [1426, 341] on span "Expected Change in Income" at bounding box center [1454, 341] width 164 height 13
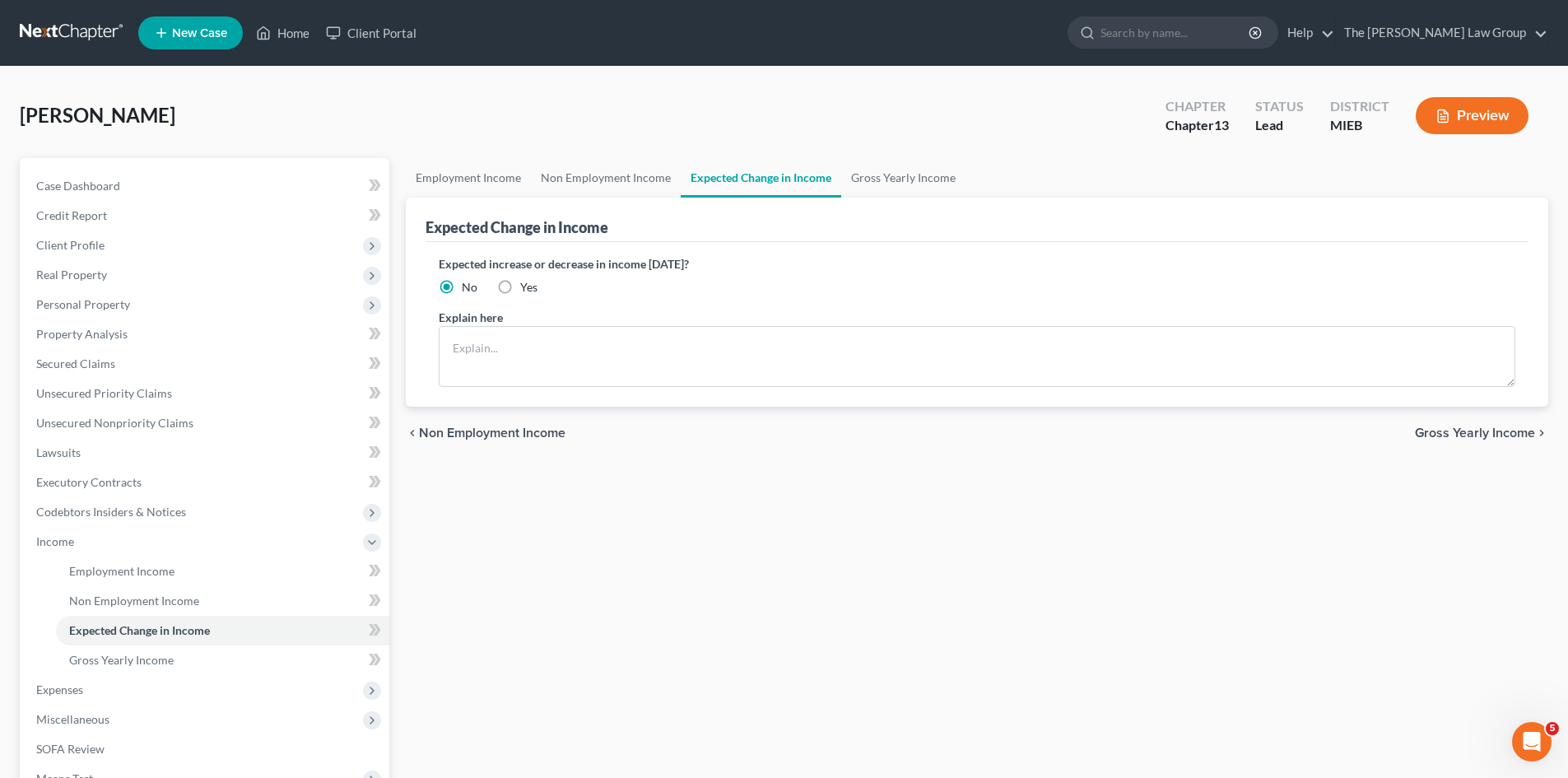
click at [1462, 432] on span "Gross Yearly Income" at bounding box center [1474, 432] width 120 height 13
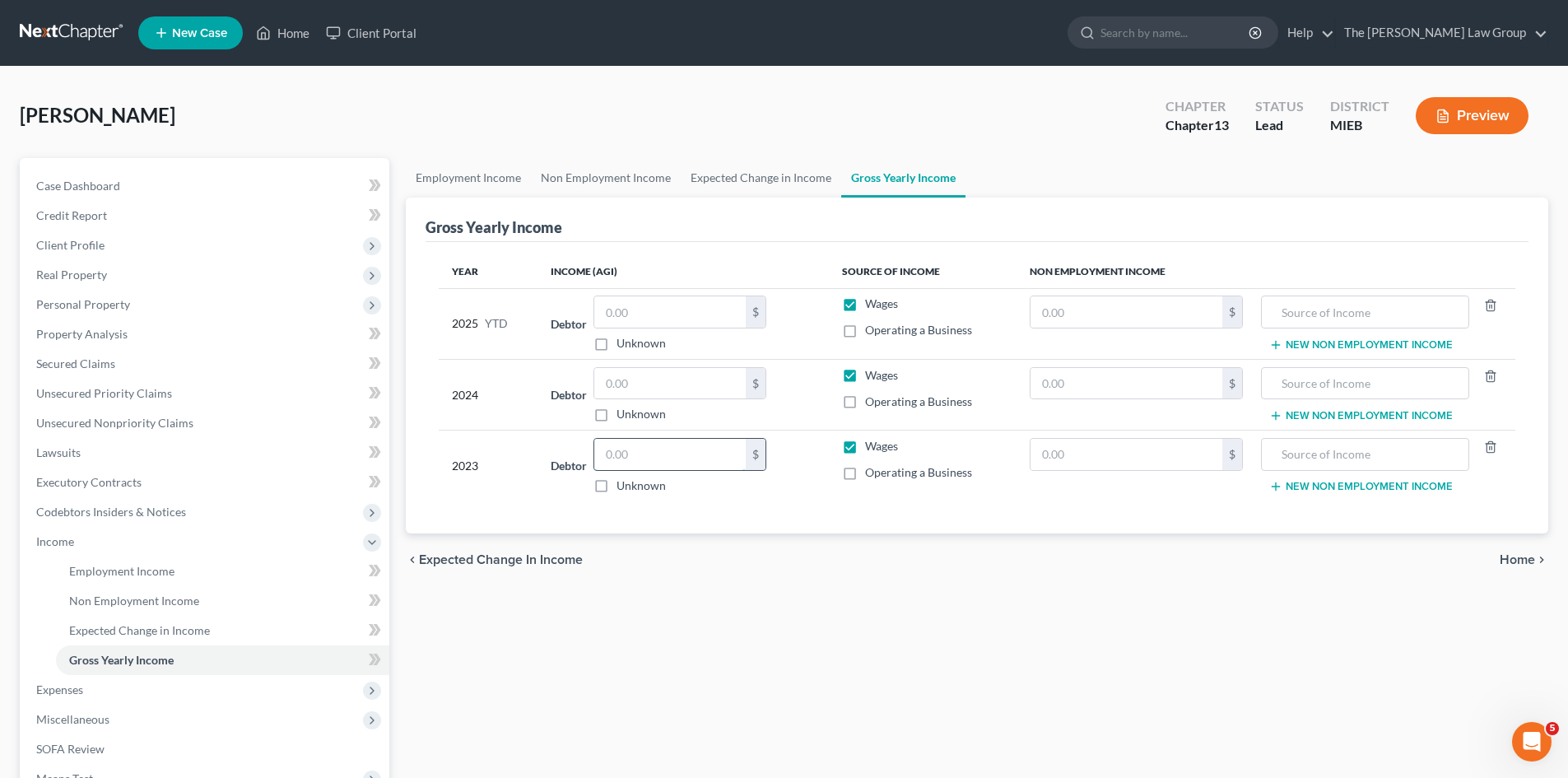
click at [659, 460] on input "text" at bounding box center [670, 454] width 151 height 31
type input "32,000"
click at [710, 401] on div "$ Unknown" at bounding box center [680, 394] width 173 height 56
click at [700, 391] on input "text" at bounding box center [670, 384] width 151 height 31
type input "33,100"
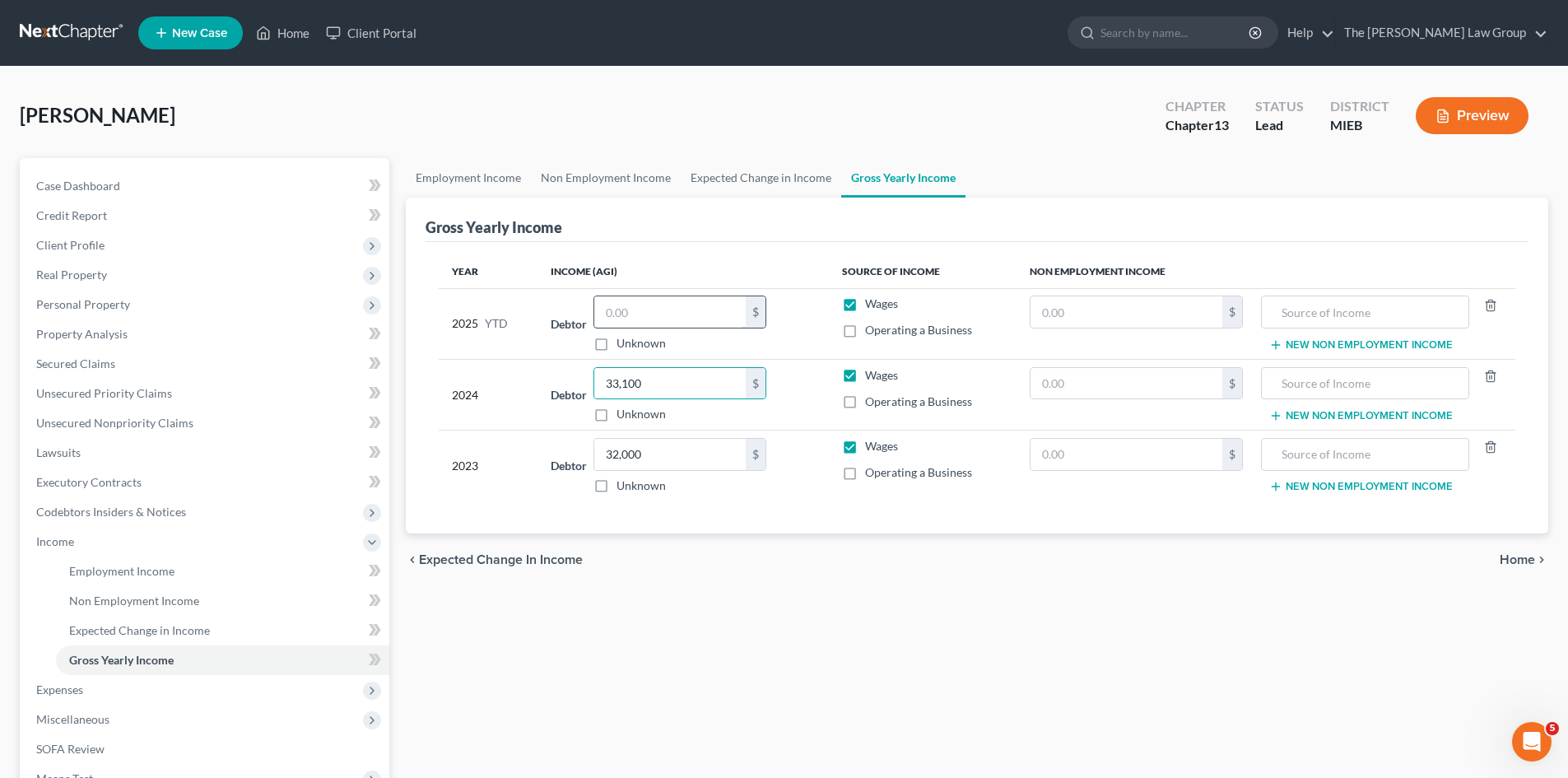
click at [710, 300] on input "text" at bounding box center [670, 312] width 151 height 31
click at [653, 312] on input "text" at bounding box center [670, 312] width 151 height 31
type input "30,720"
click at [745, 617] on div "Employment Income Non Employment Income Expected Change in Income Gross Yearly …" at bounding box center [976, 559] width 1159 height 802
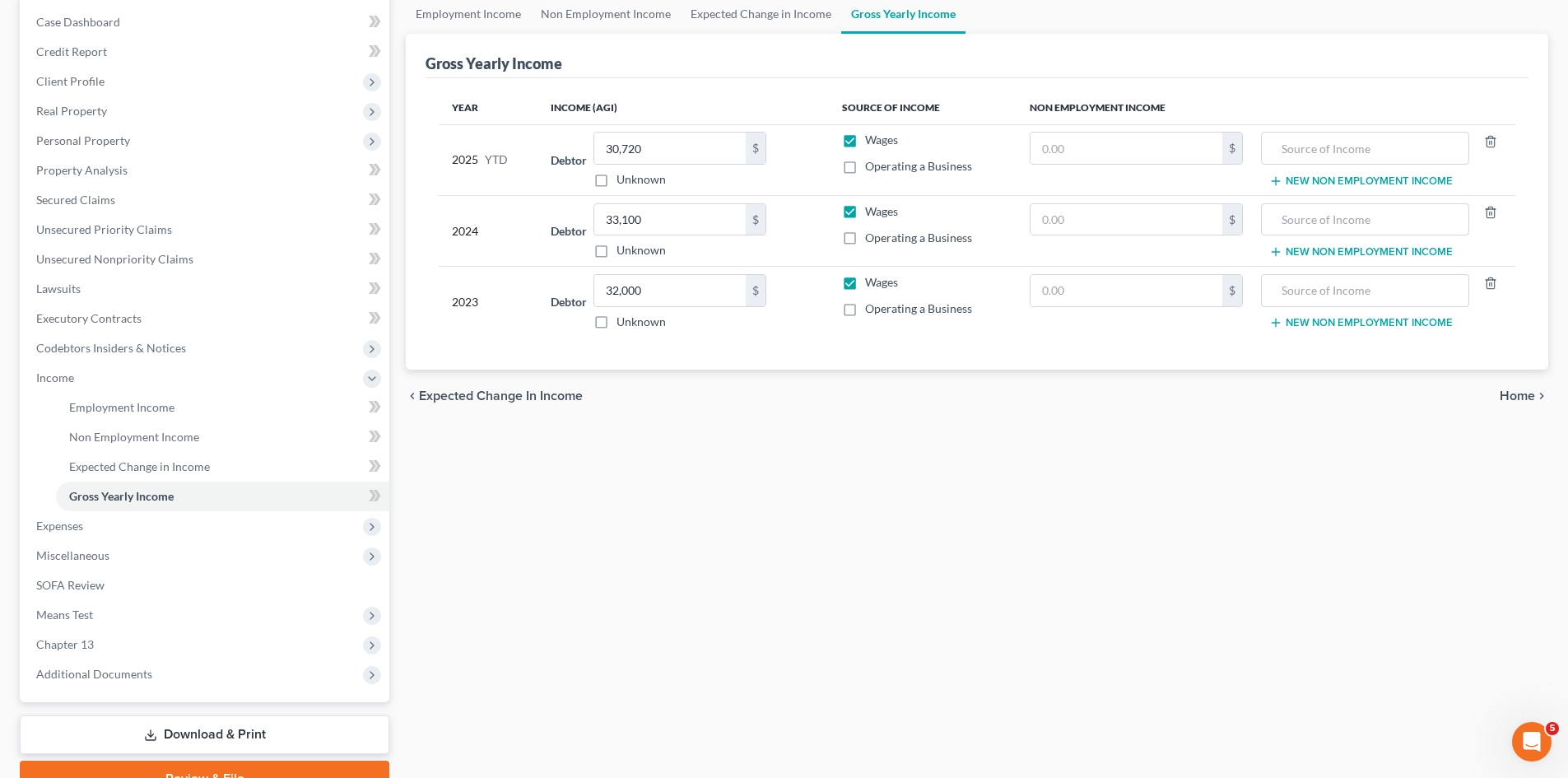
scroll to position [165, 0]
click at [1523, 389] on span "Home" at bounding box center [1517, 394] width 35 height 13
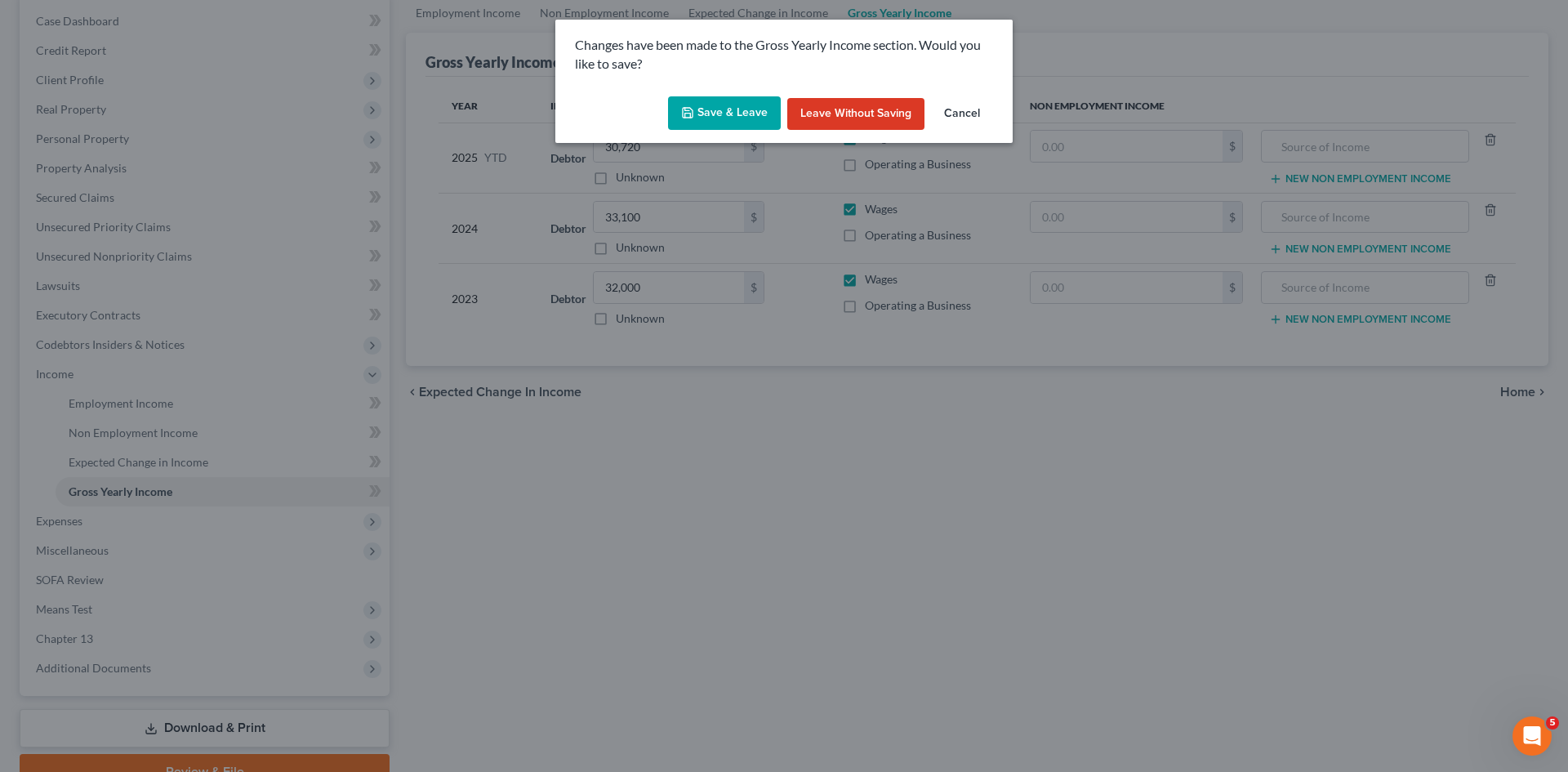
click at [745, 109] on button "Save & Leave" at bounding box center [724, 112] width 112 height 34
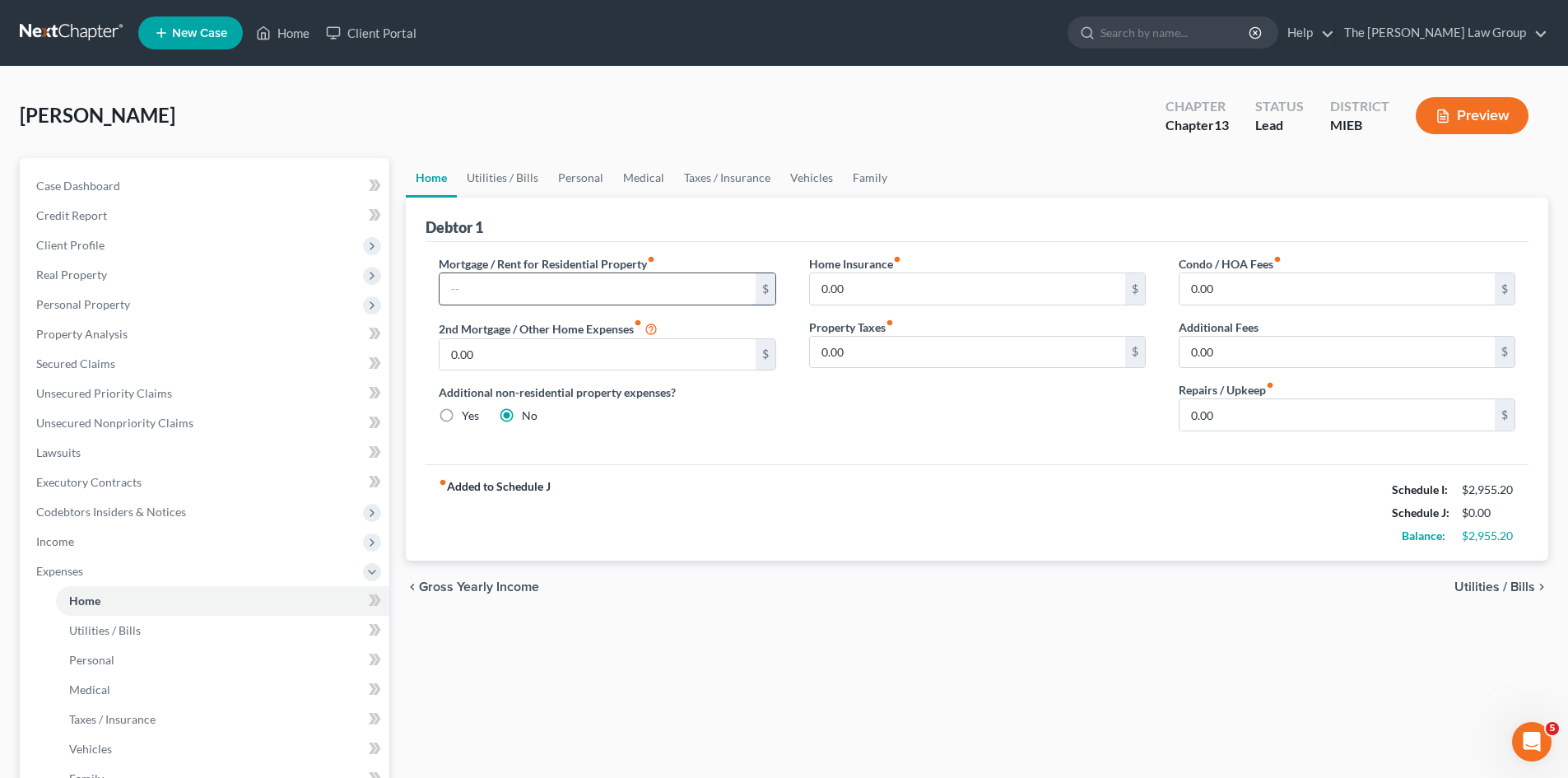
click at [700, 286] on input "text" at bounding box center [597, 289] width 315 height 31
type input "351.21"
click at [874, 412] on div "Home Insurance fiber_manual_record 0.00 $ Property Taxes fiber_manual_record 0.…" at bounding box center [977, 349] width 370 height 189
click at [1492, 586] on span "Utilities / Bills" at bounding box center [1495, 586] width 81 height 13
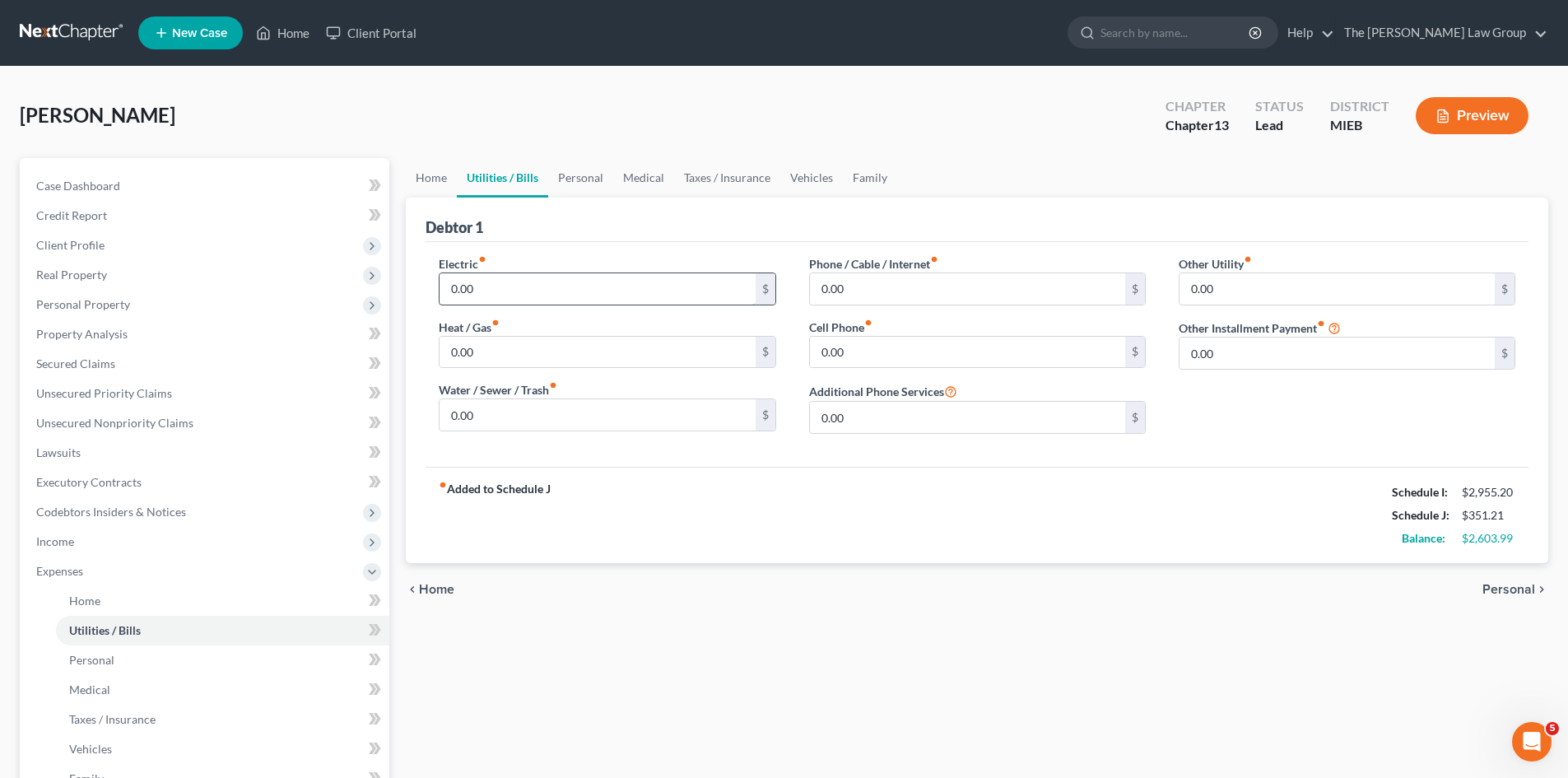
click at [582, 292] on input "0.00" at bounding box center [597, 289] width 315 height 31
click at [580, 291] on input "0.00" at bounding box center [597, 289] width 315 height 31
type input "200"
click at [900, 276] on input "0.00" at bounding box center [968, 289] width 315 height 31
type input "110"
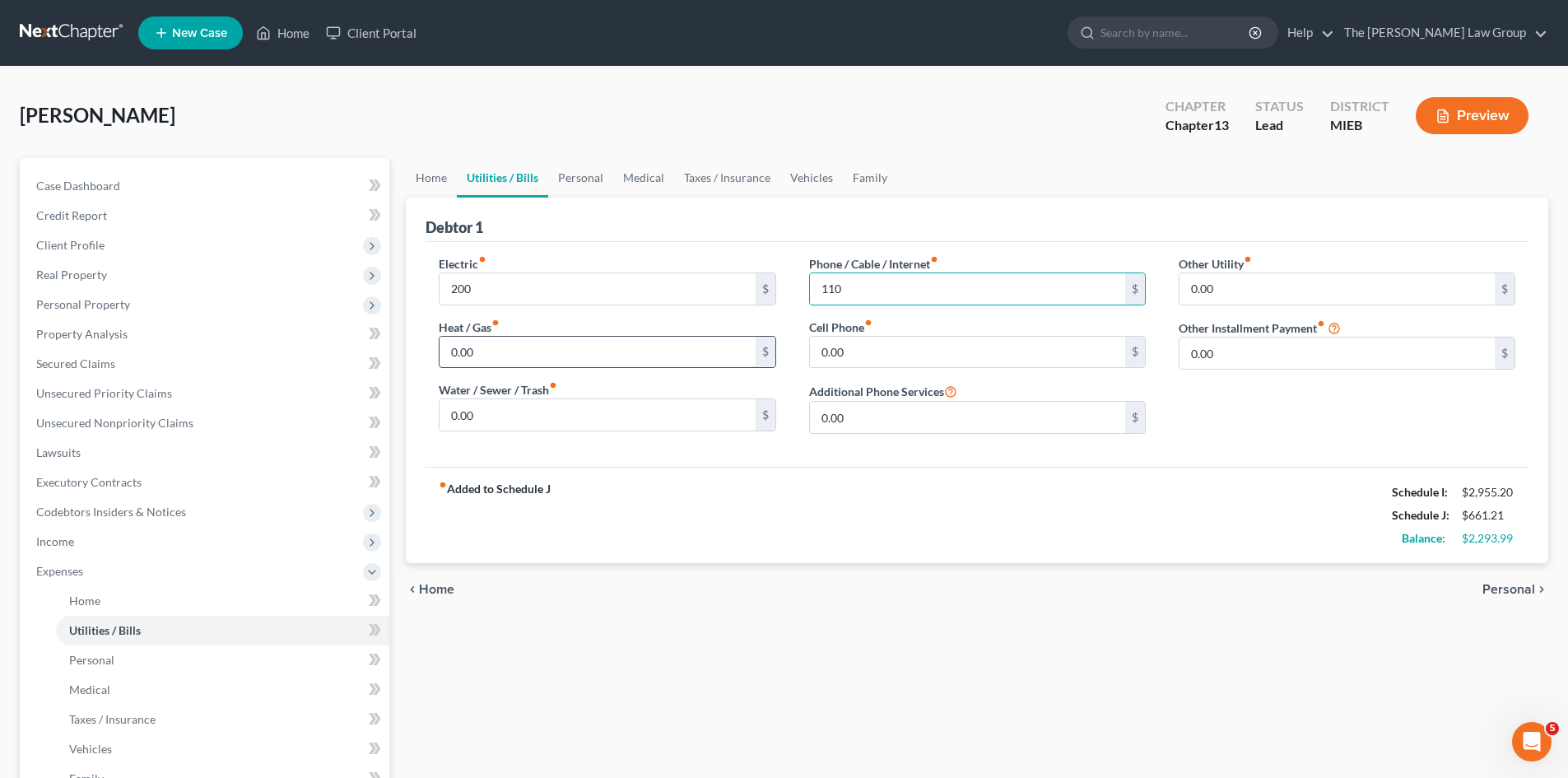
click at [515, 357] on input "0.00" at bounding box center [597, 352] width 315 height 31
type input "50"
click at [854, 336] on div "0.00 $" at bounding box center [977, 352] width 337 height 33
click at [848, 351] on input "0.00" at bounding box center [968, 352] width 315 height 31
type input "80"
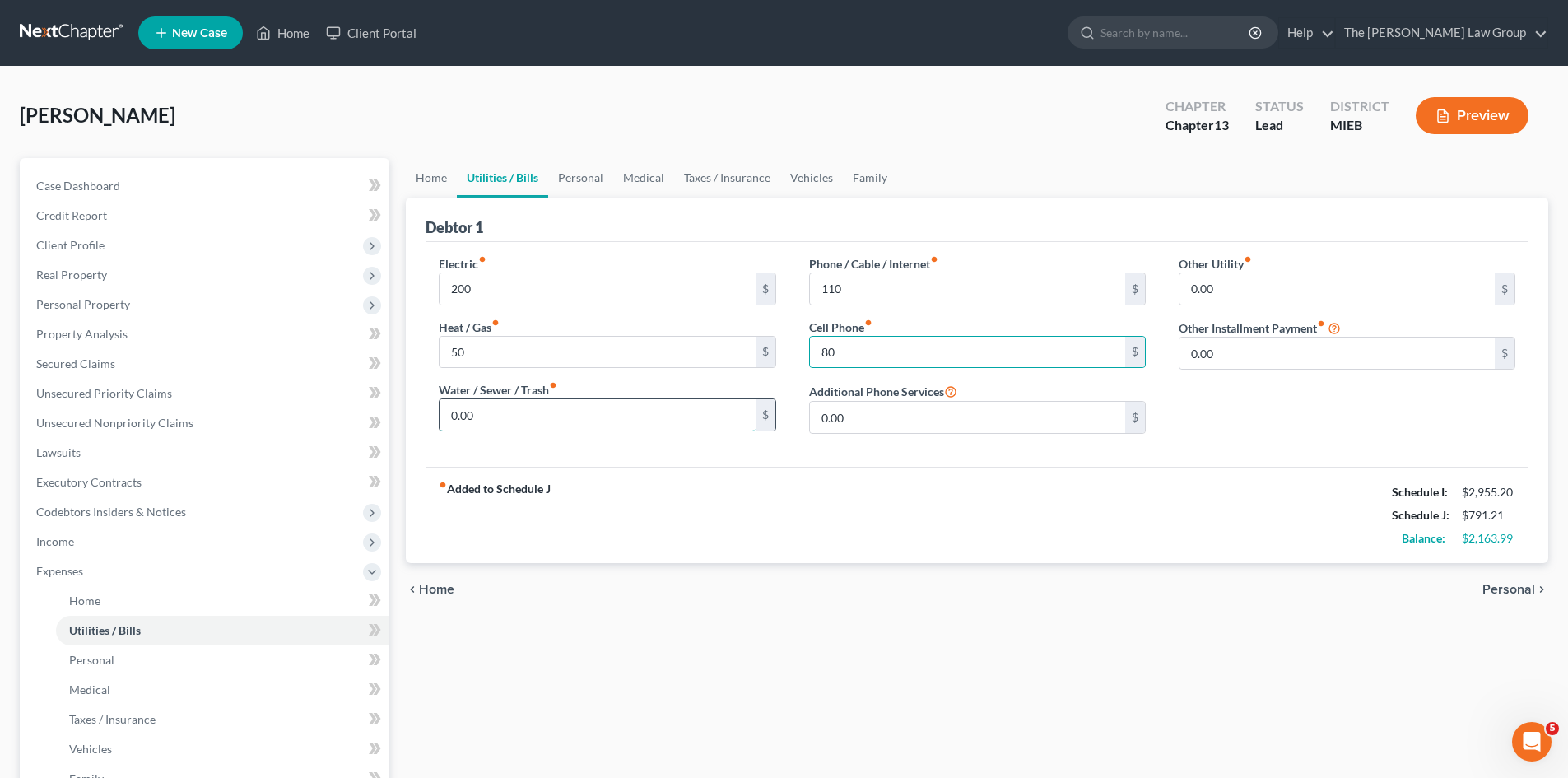
click at [496, 426] on input "0.00" at bounding box center [597, 415] width 315 height 31
type input "50"
click at [1509, 591] on span "Personal" at bounding box center [1509, 589] width 53 height 13
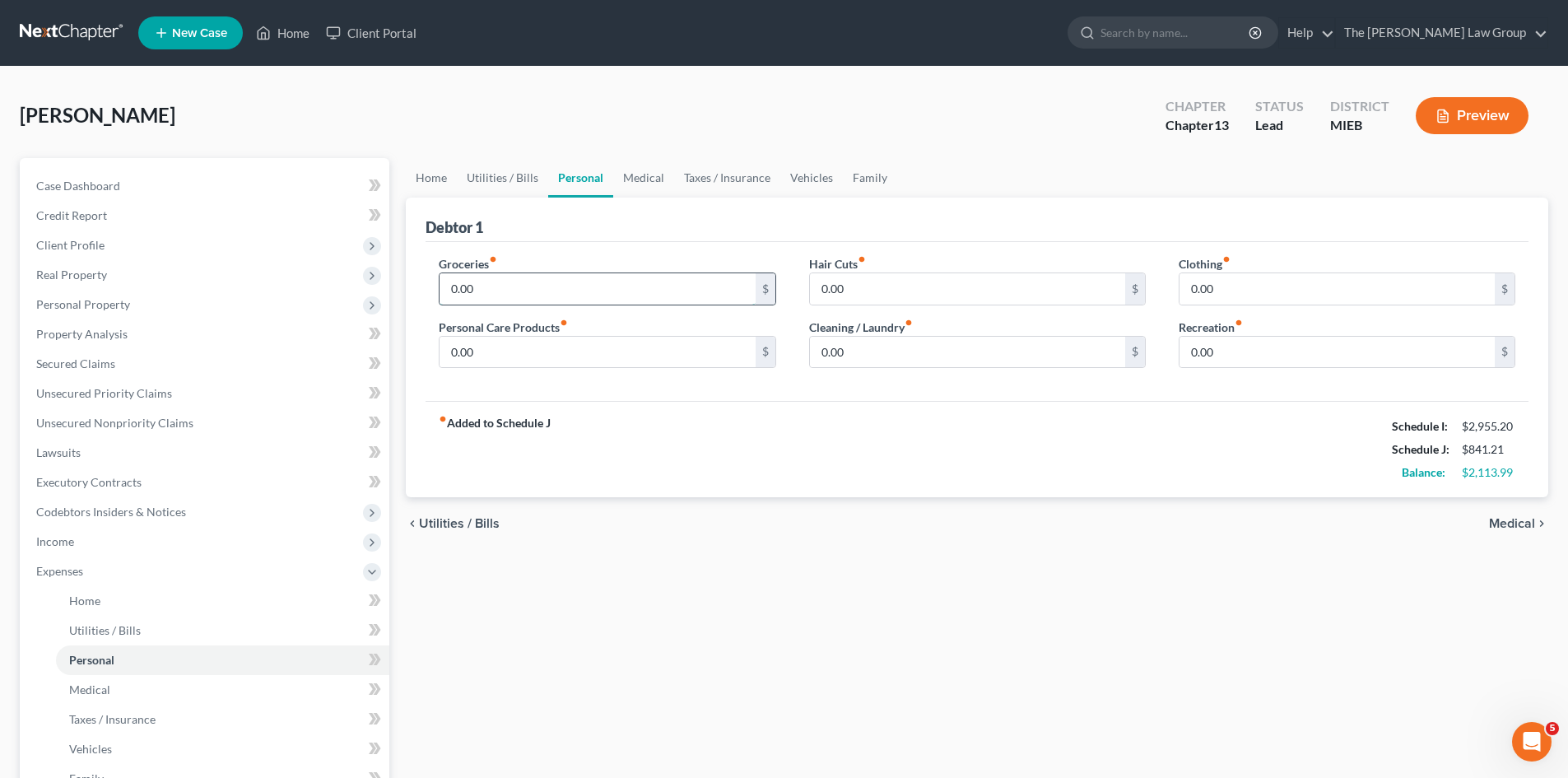
click at [518, 296] on input "0.00" at bounding box center [597, 289] width 315 height 31
type input "600"
click at [726, 452] on div "fiber_manual_record Added to Schedule J Schedule I: $2,955.20 Schedule J: $1,44…" at bounding box center [977, 449] width 1103 height 97
click at [1525, 524] on span "Medical" at bounding box center [1511, 523] width 46 height 13
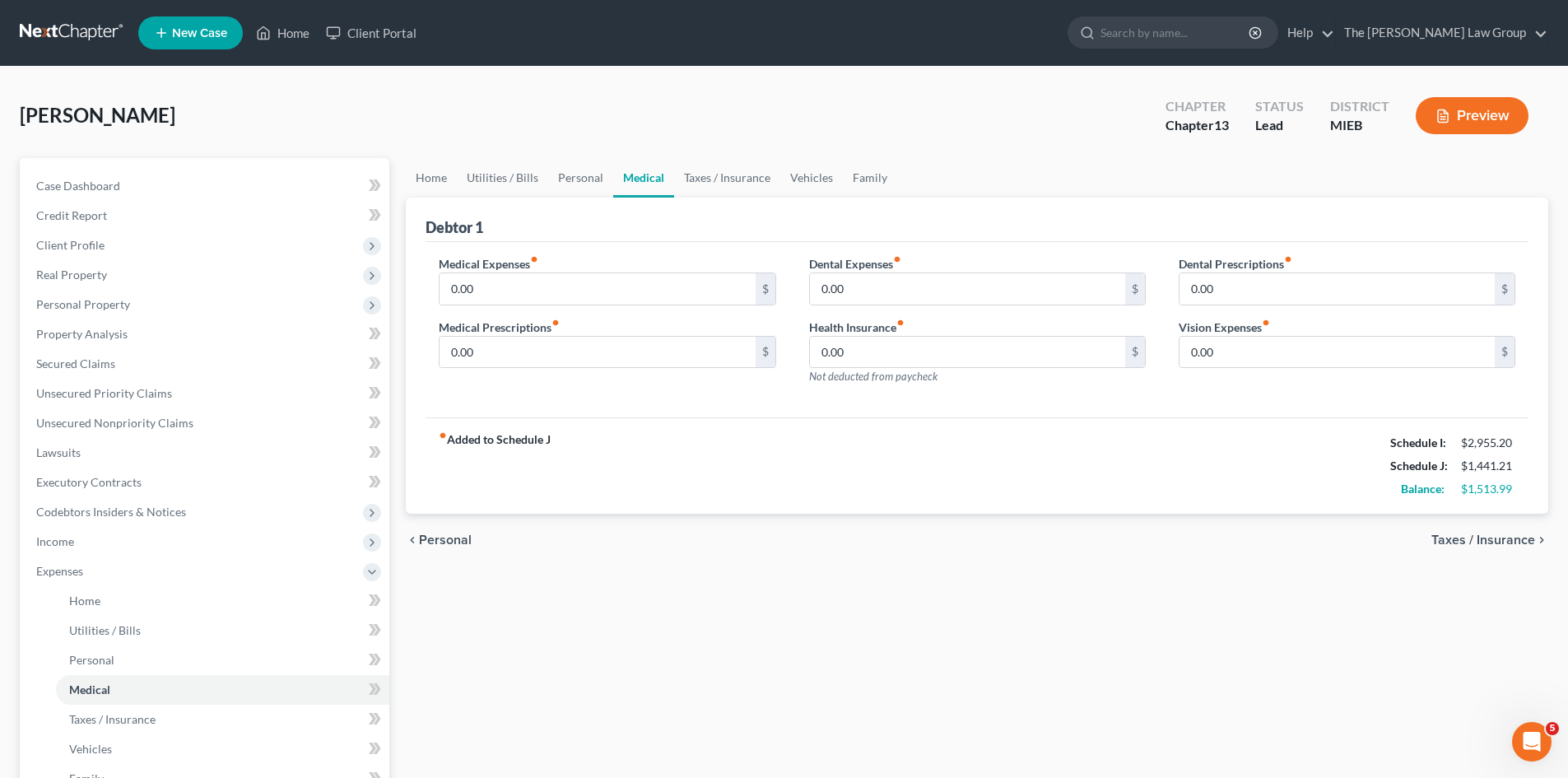
click at [1478, 540] on span "Taxes / Insurance" at bounding box center [1483, 539] width 103 height 13
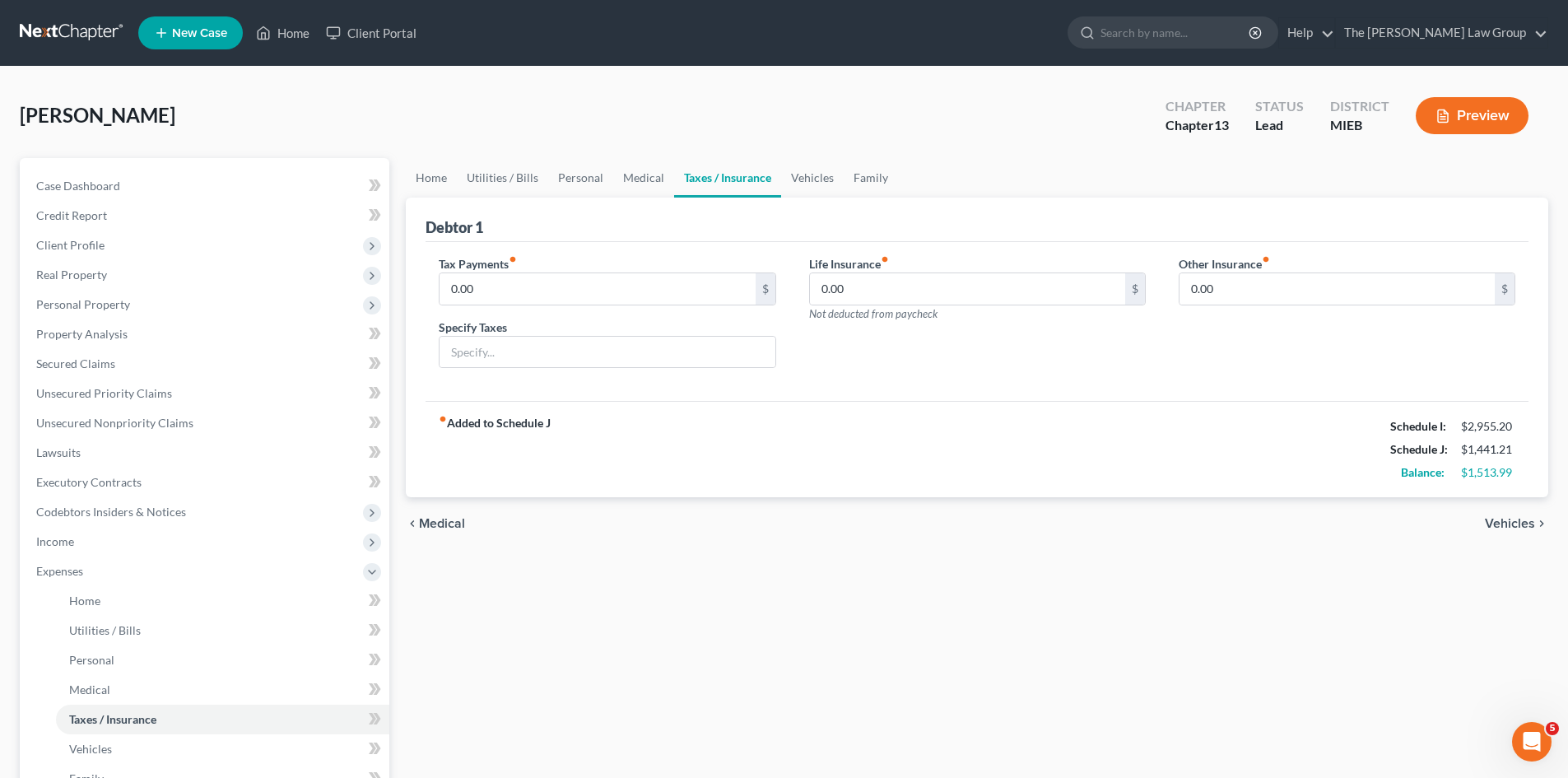
click at [1478, 540] on div "chevron_left Medical Vehicles chevron_right" at bounding box center [977, 523] width 1142 height 53
click at [1511, 524] on span "Vehicles" at bounding box center [1509, 523] width 50 height 13
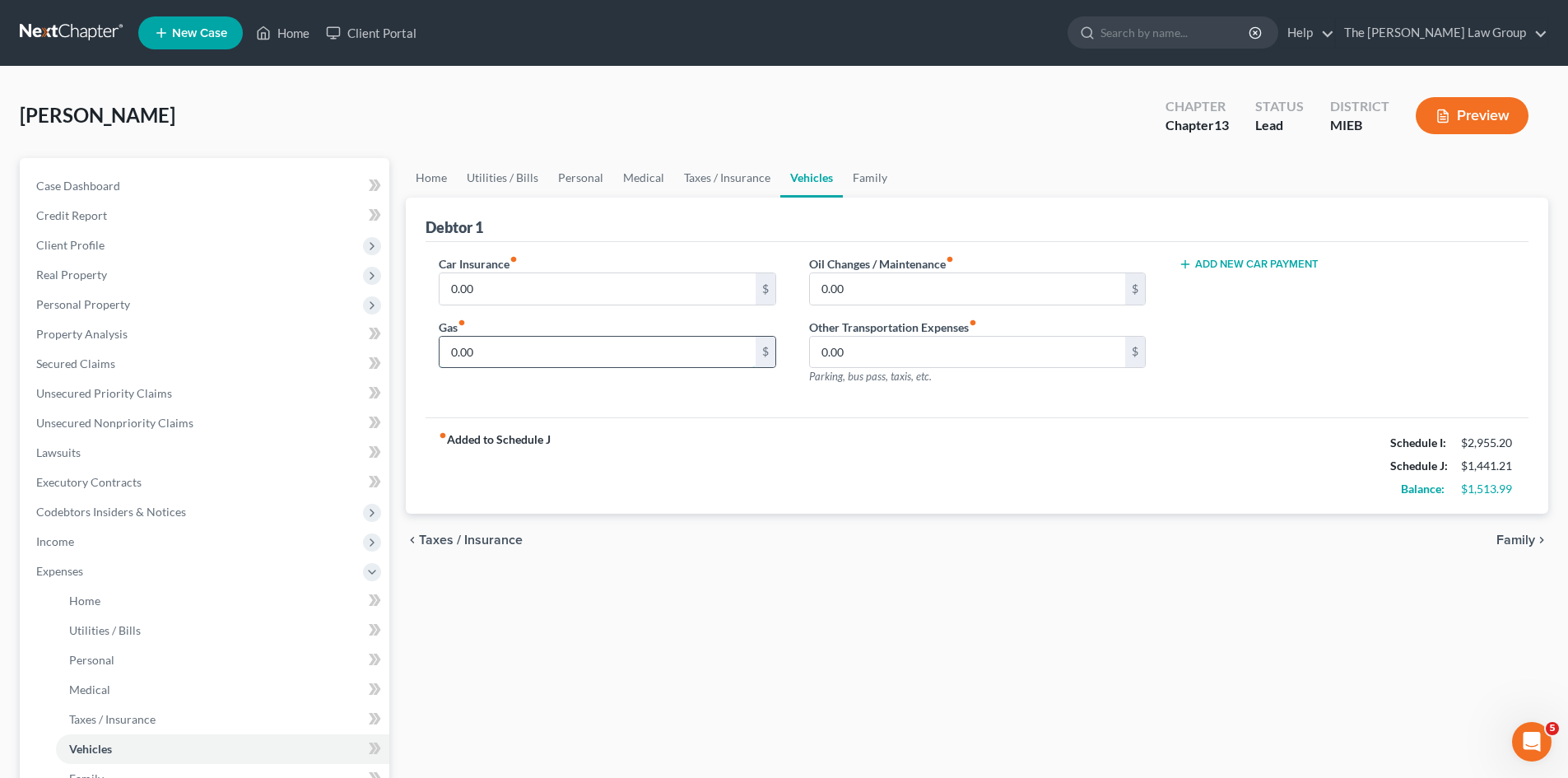
click at [656, 339] on input "0.00" at bounding box center [597, 352] width 315 height 31
type input "100"
click at [1525, 547] on span "Family" at bounding box center [1516, 539] width 39 height 13
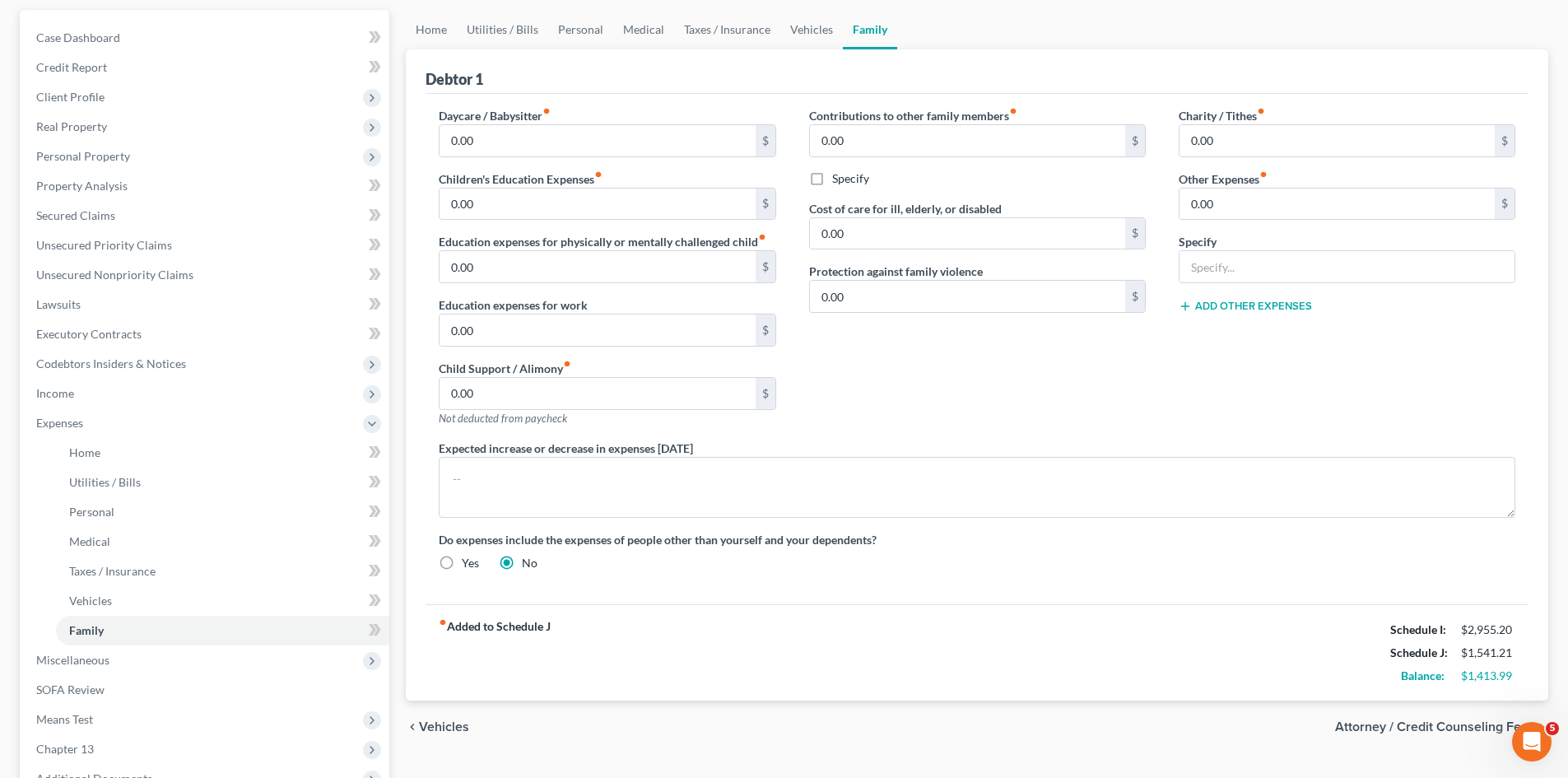
scroll to position [334, 0]
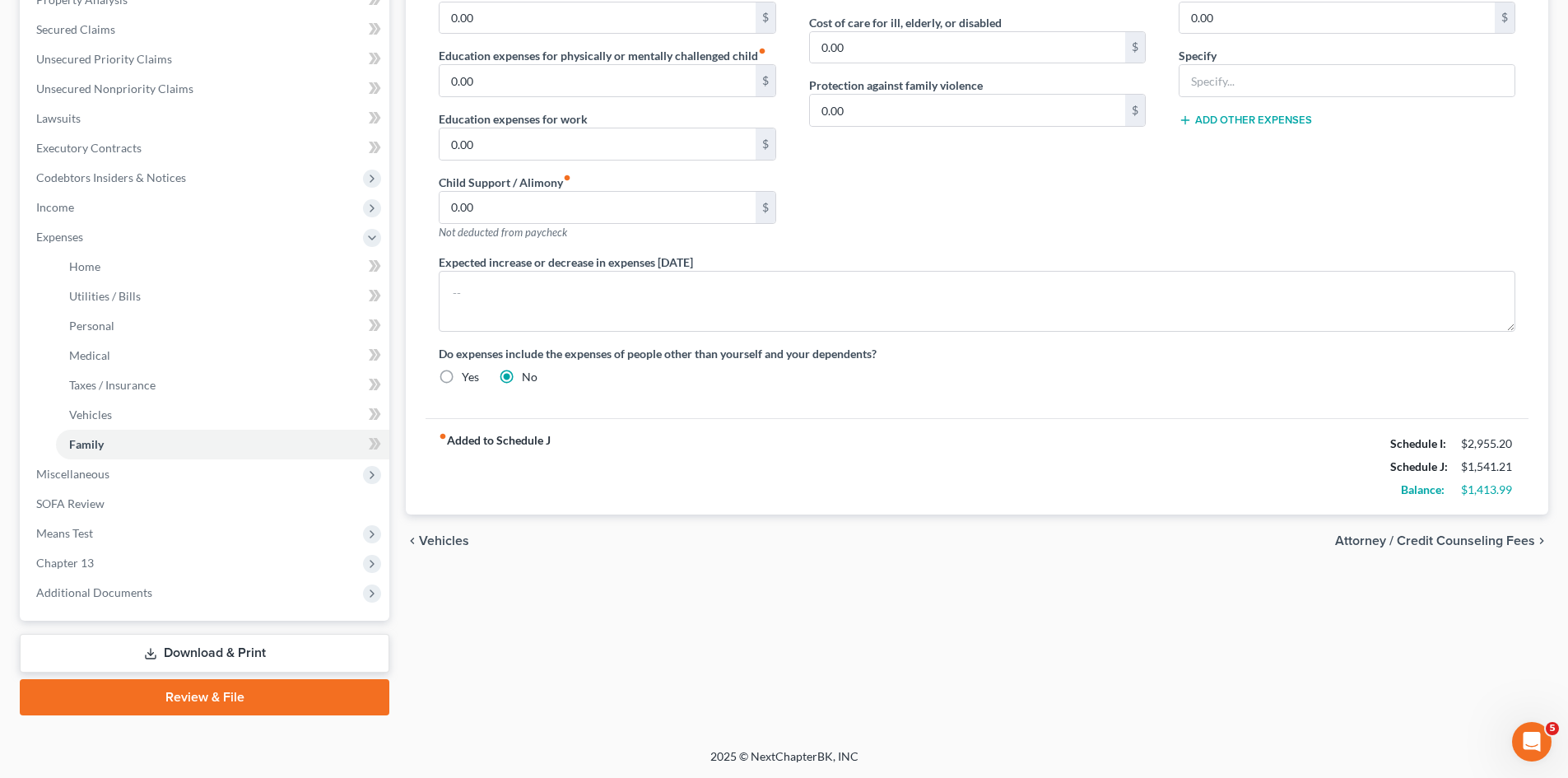
click at [1503, 544] on span "Attorney / Credit Counseling Fees" at bounding box center [1435, 540] width 200 height 13
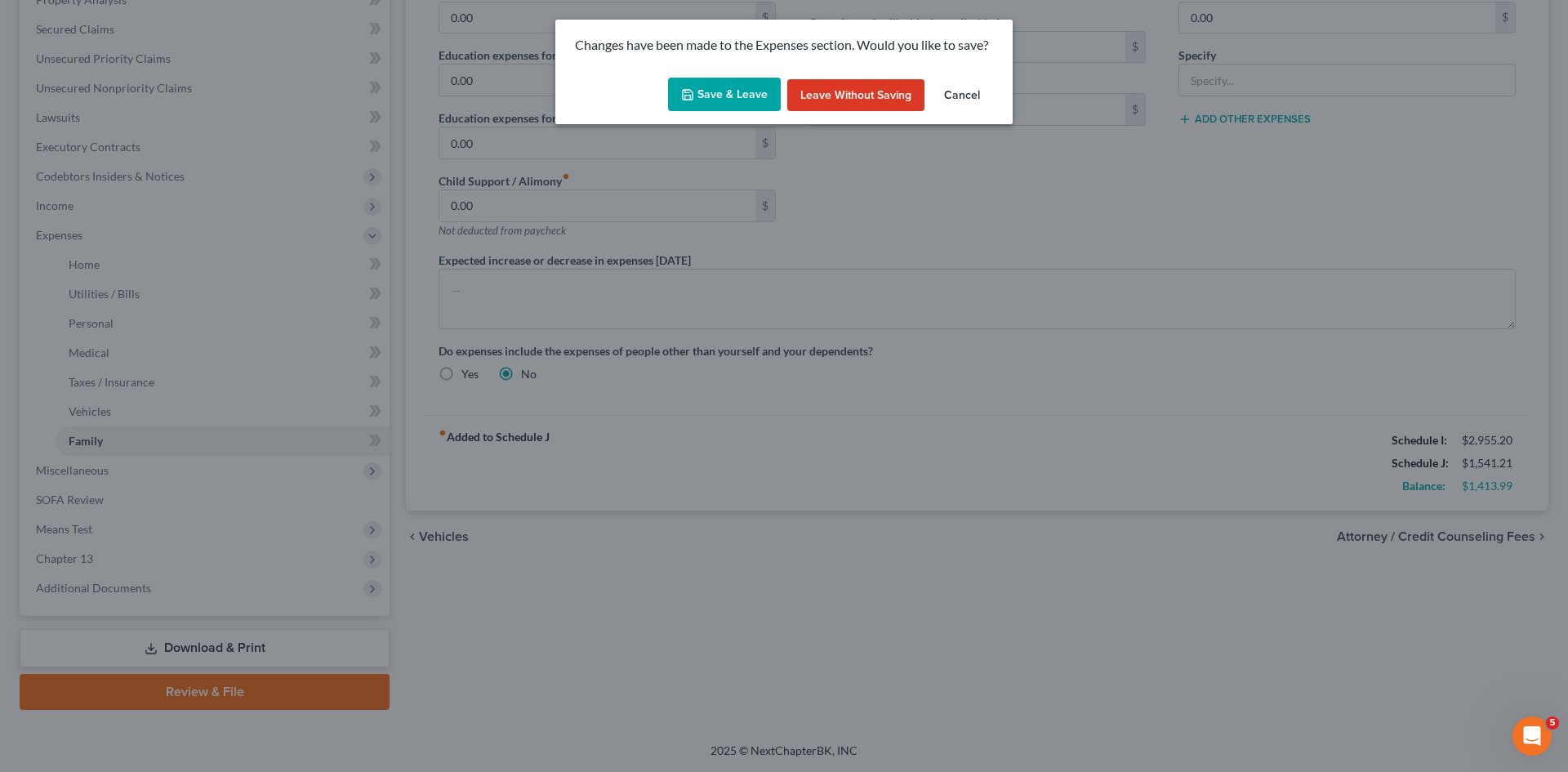
click at [716, 95] on button "Save & Leave" at bounding box center [724, 94] width 112 height 34
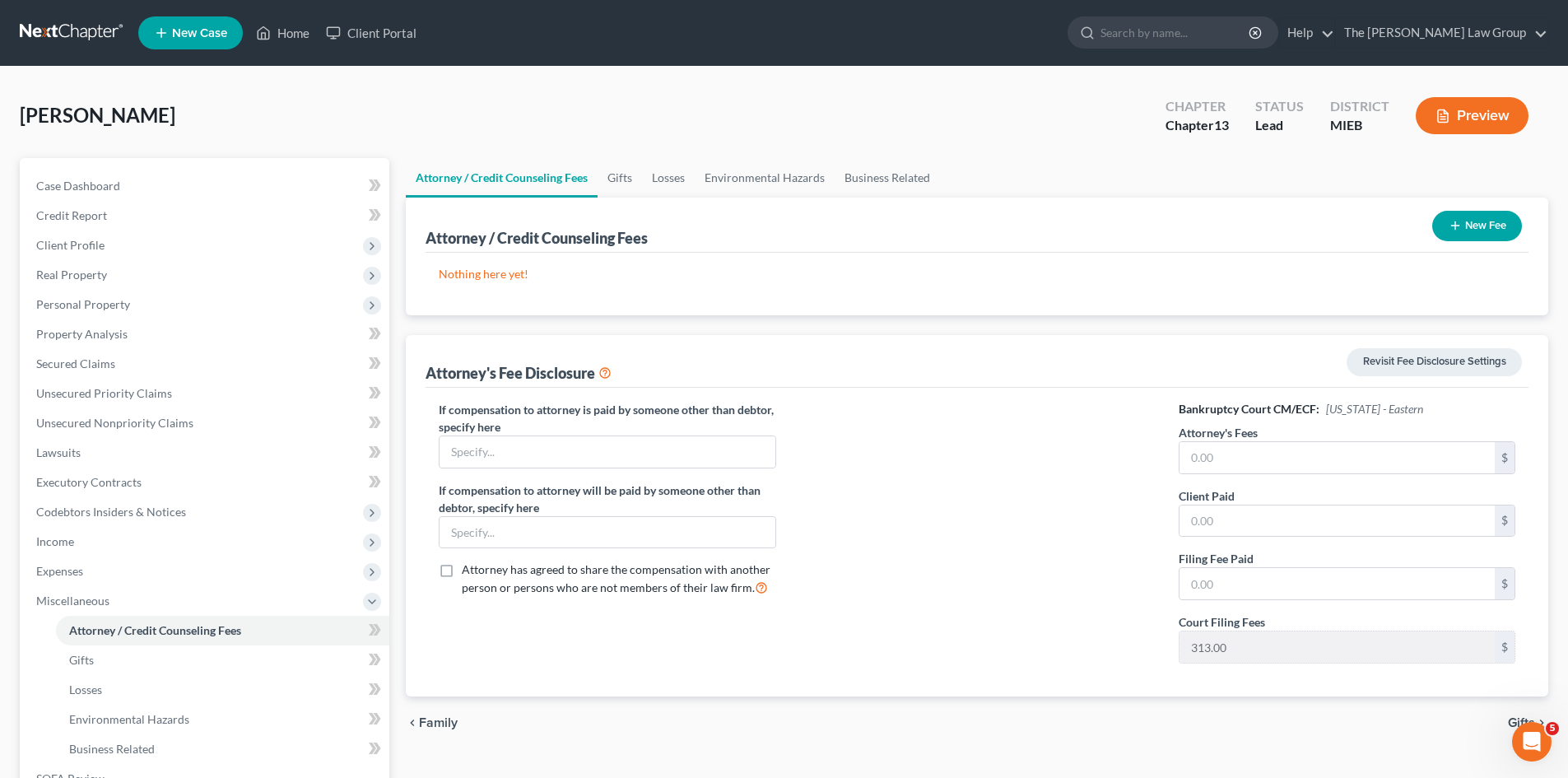
click at [1484, 115] on button "Preview" at bounding box center [1472, 115] width 113 height 37
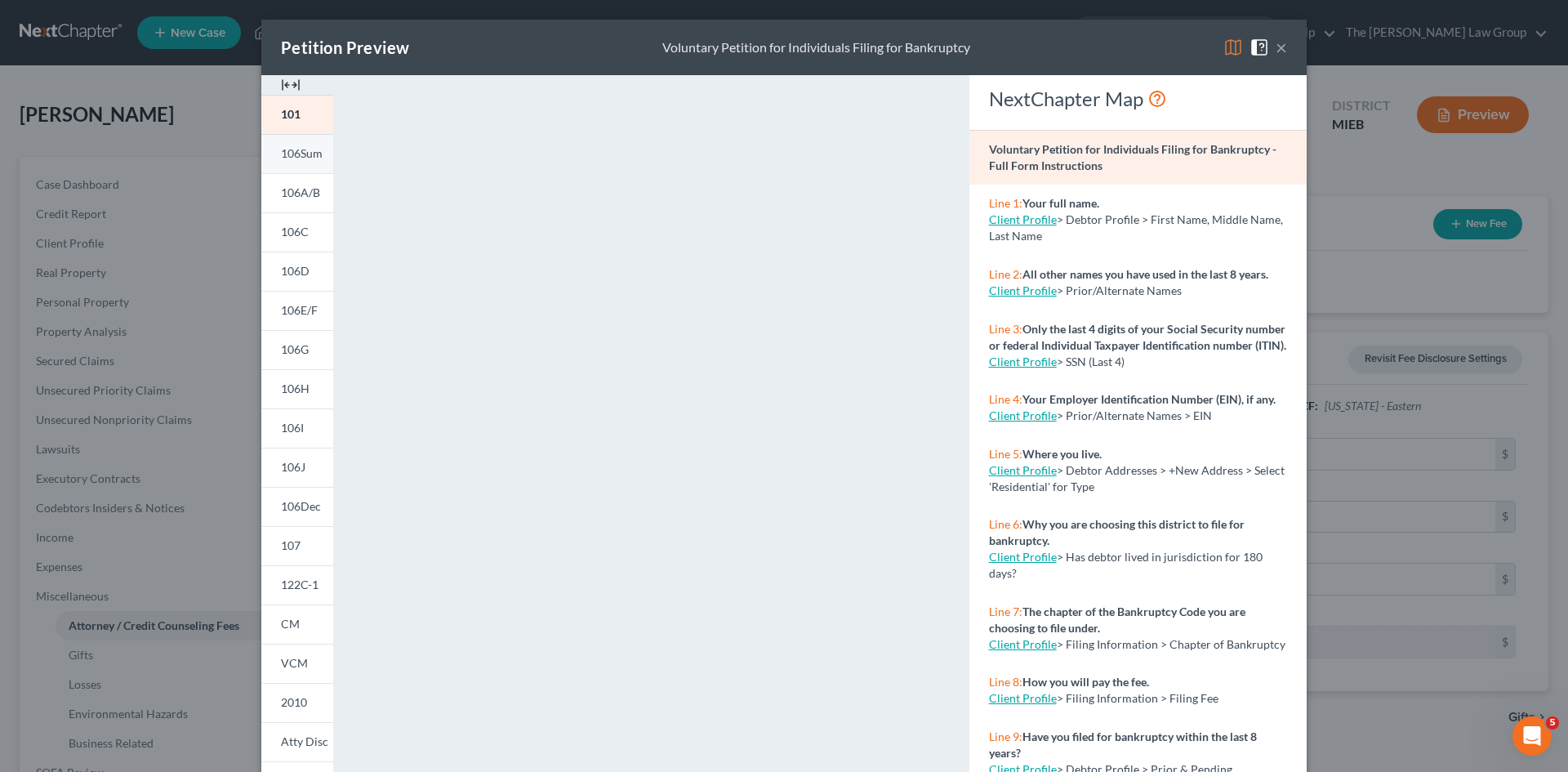
click at [289, 153] on span "106Sum" at bounding box center [301, 153] width 42 height 14
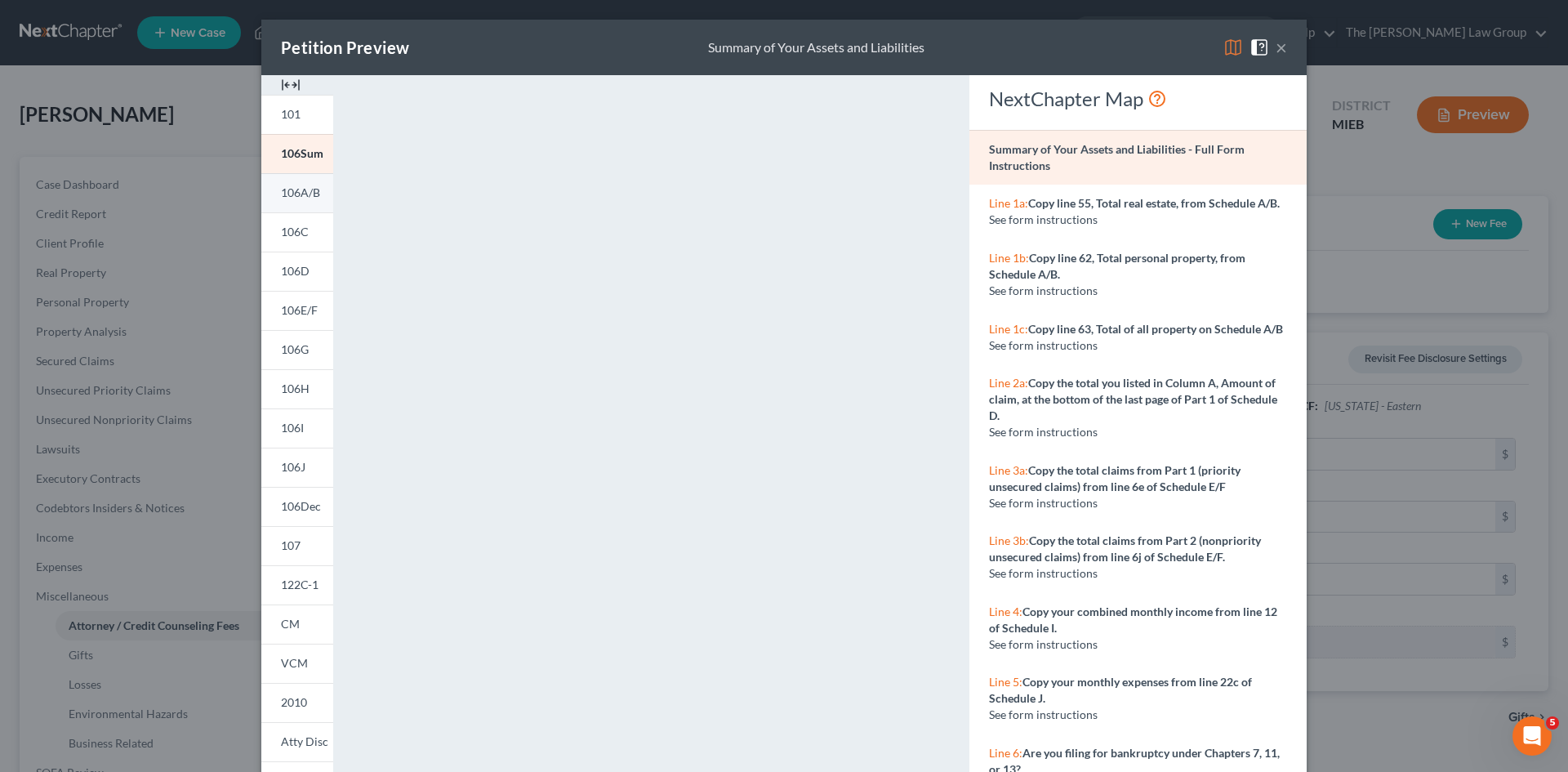
click at [310, 196] on span "106A/B" at bounding box center [300, 192] width 39 height 14
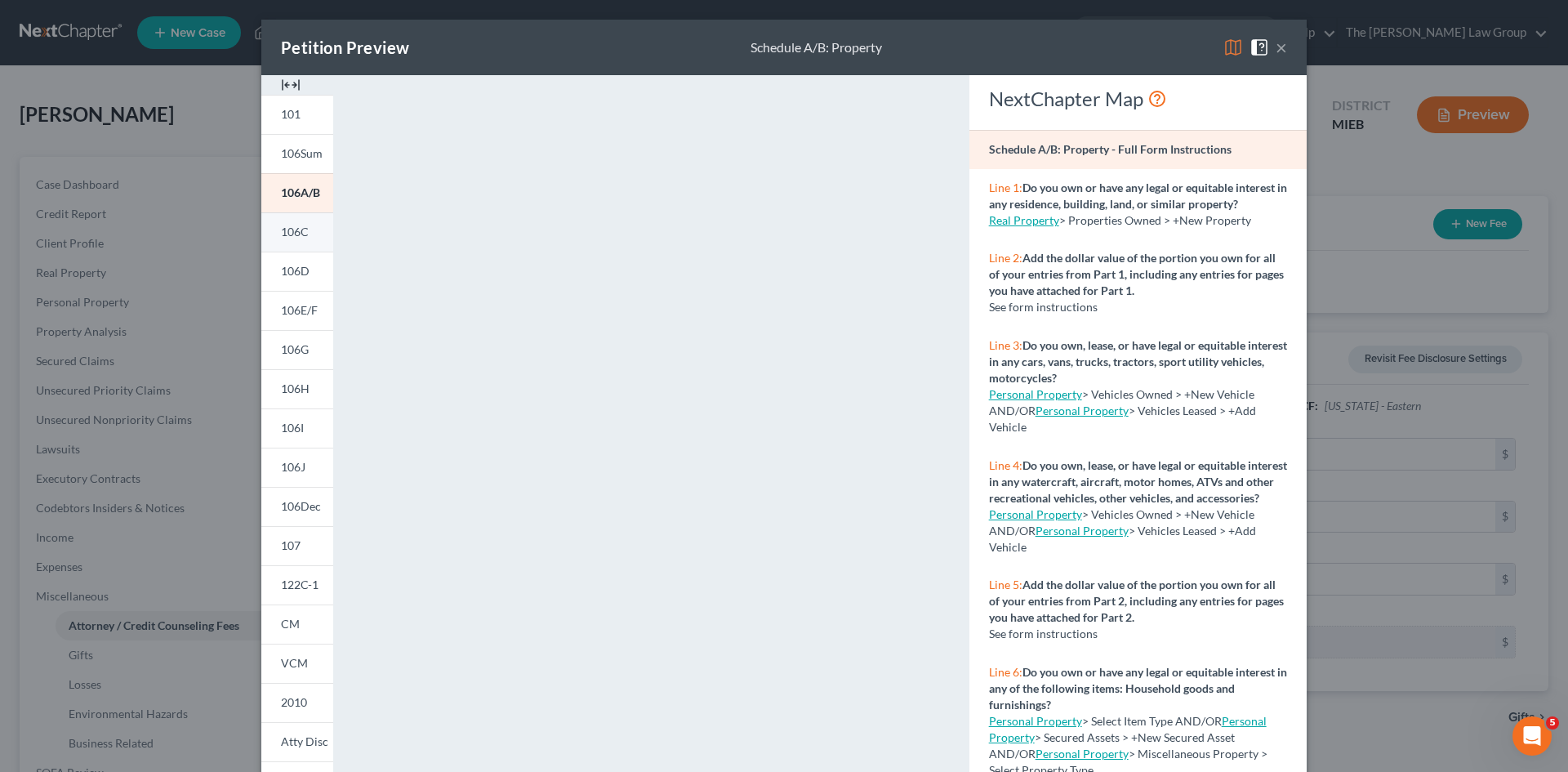
click at [295, 232] on span "106C" at bounding box center [294, 232] width 28 height 14
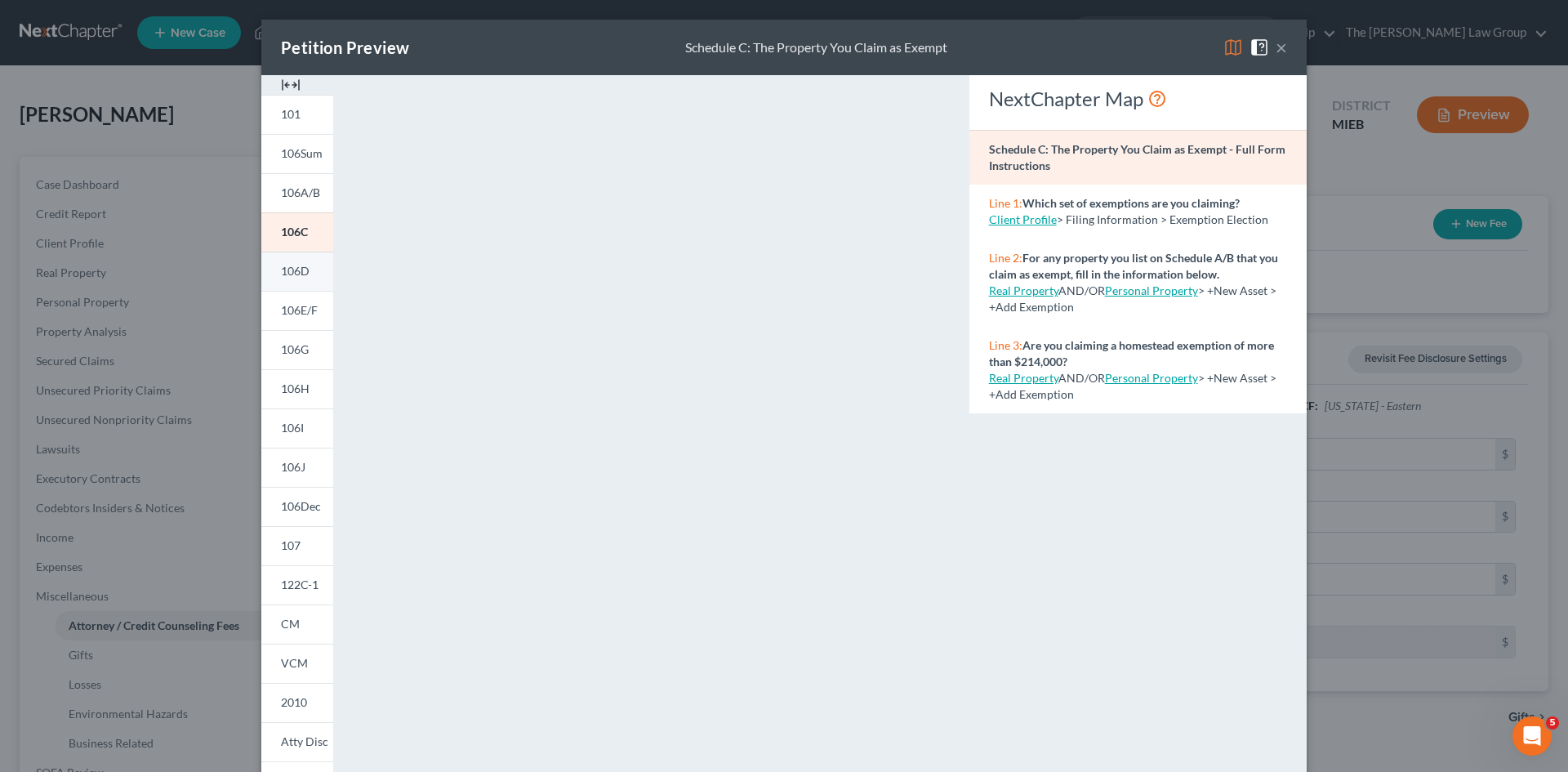
click at [295, 271] on span "106D" at bounding box center [295, 270] width 29 height 14
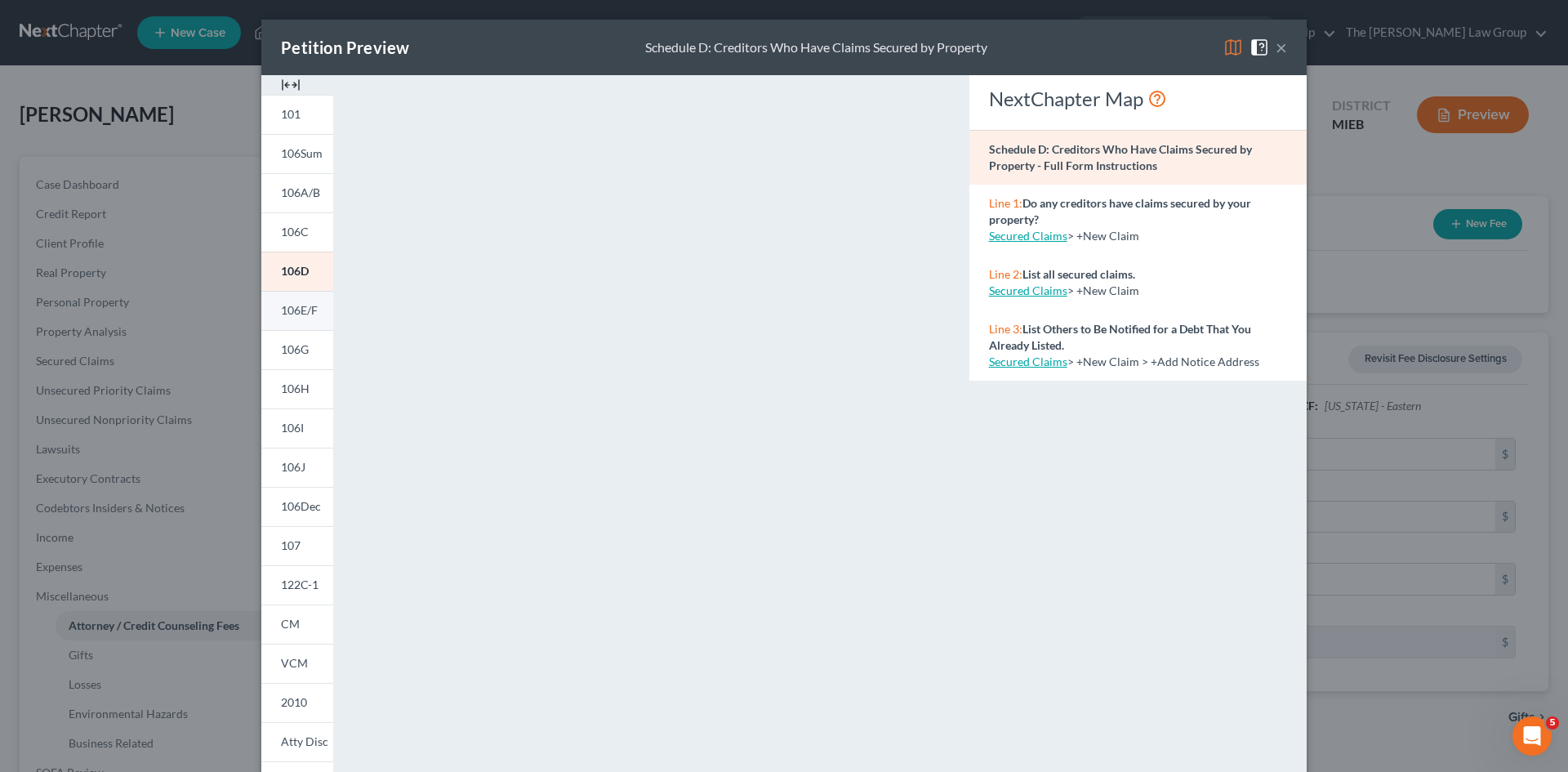
click at [281, 305] on span "106E/F" at bounding box center [299, 310] width 37 height 14
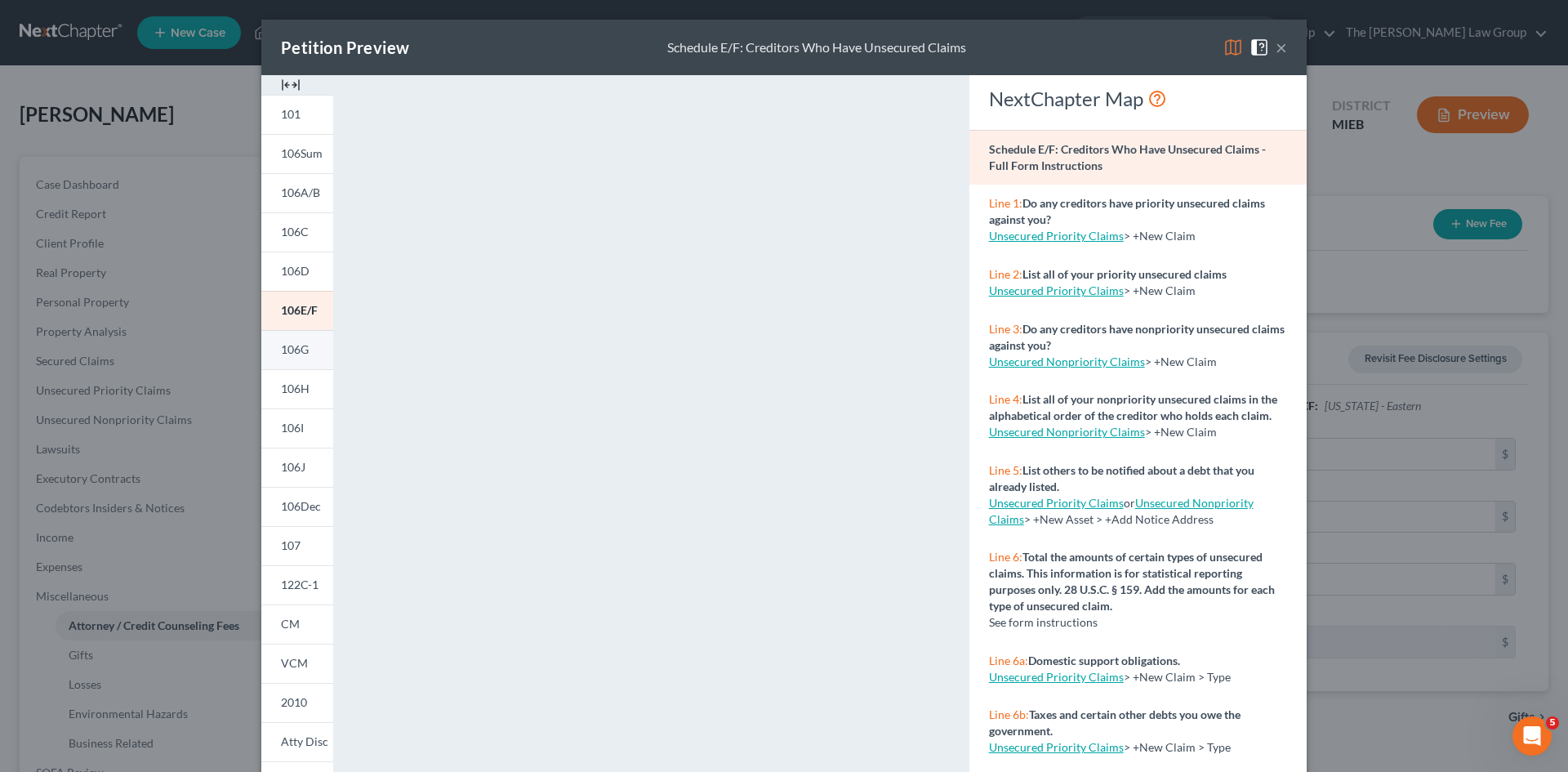
click at [294, 348] on span "106G" at bounding box center [294, 349] width 28 height 14
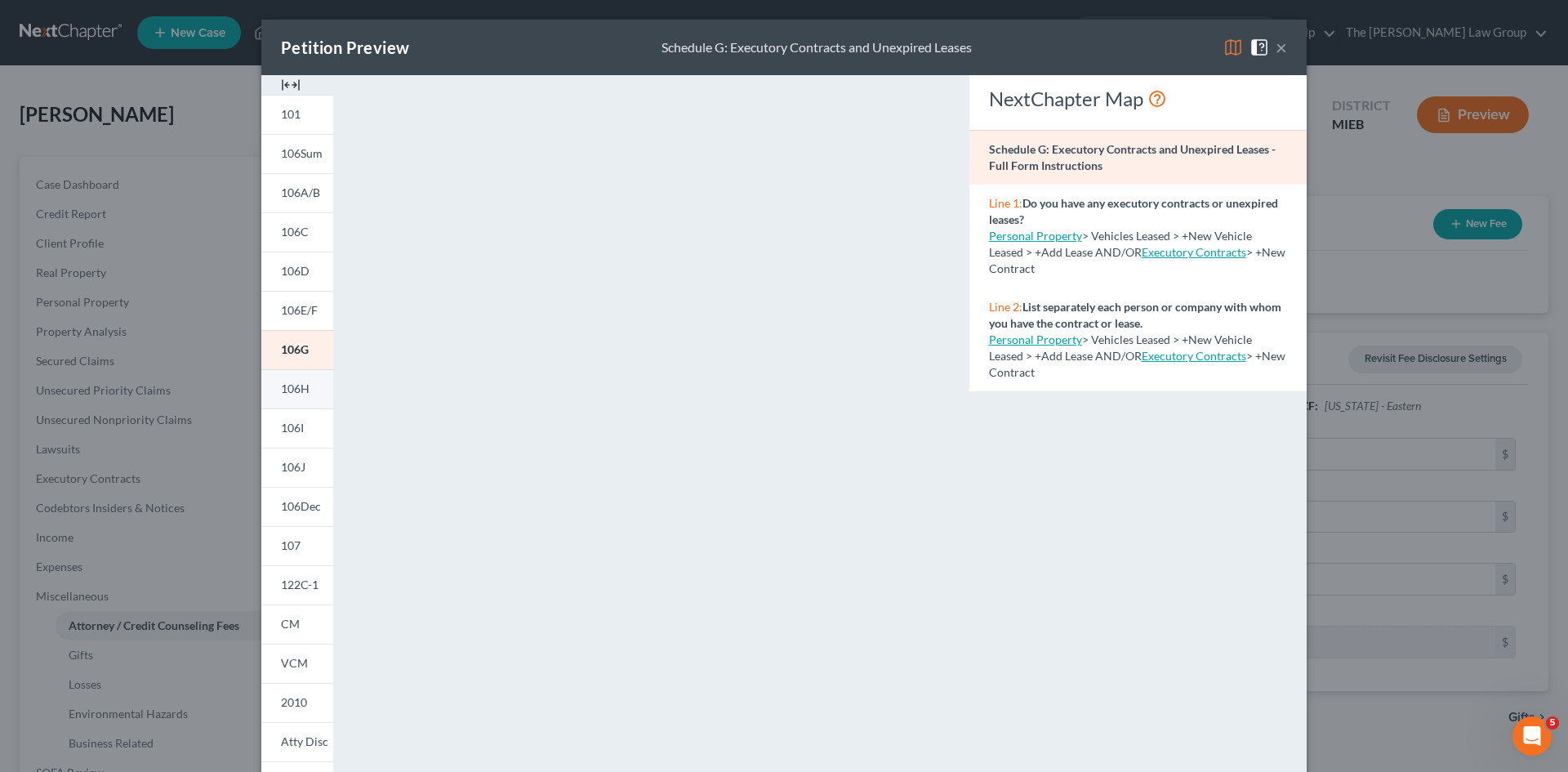
drag, startPoint x: 289, startPoint y: 388, endPoint x: 317, endPoint y: 386, distance: 28.1
click at [289, 388] on span "106H" at bounding box center [295, 388] width 29 height 14
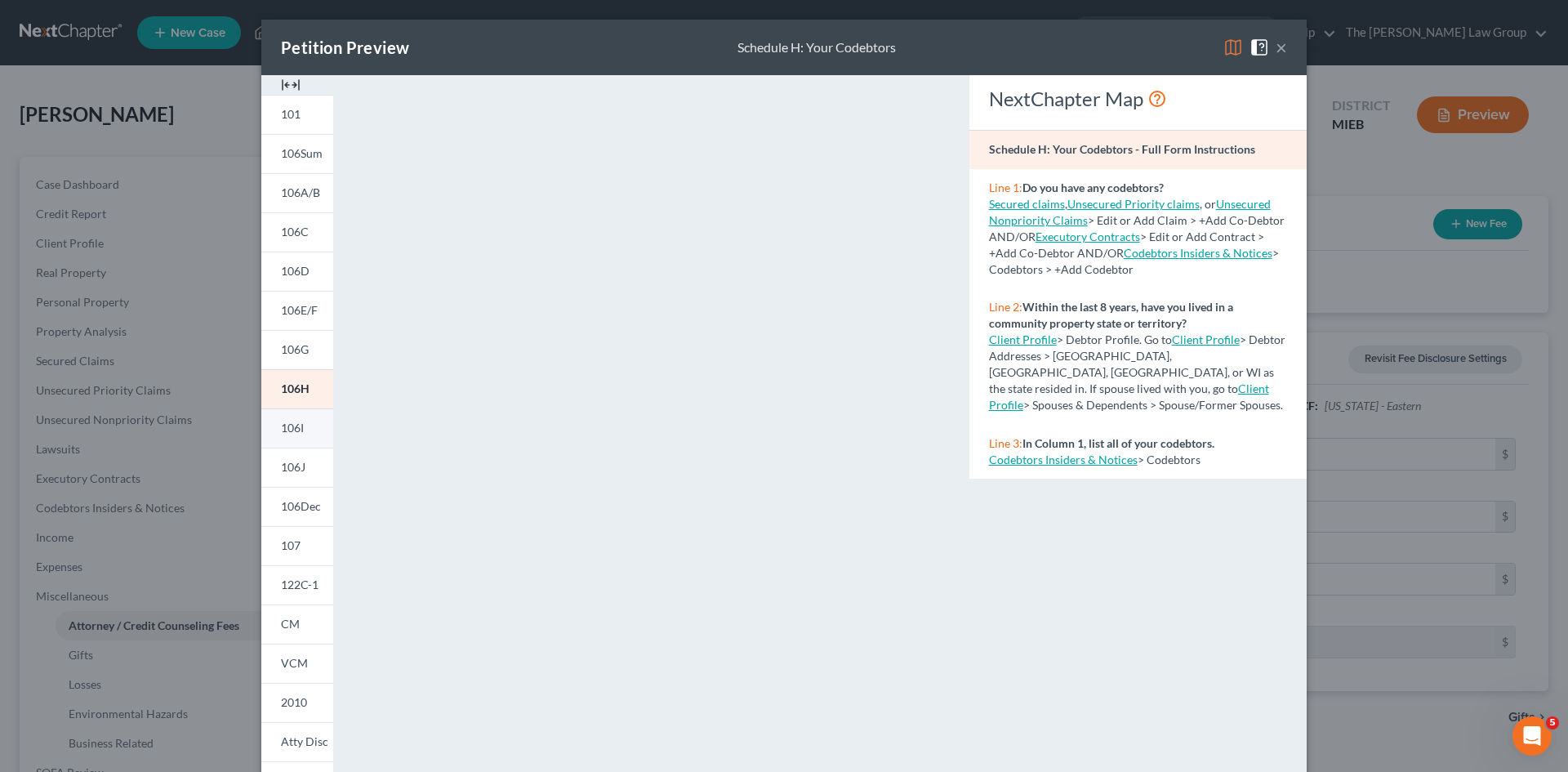
click at [299, 428] on link "106I" at bounding box center [297, 428] width 72 height 39
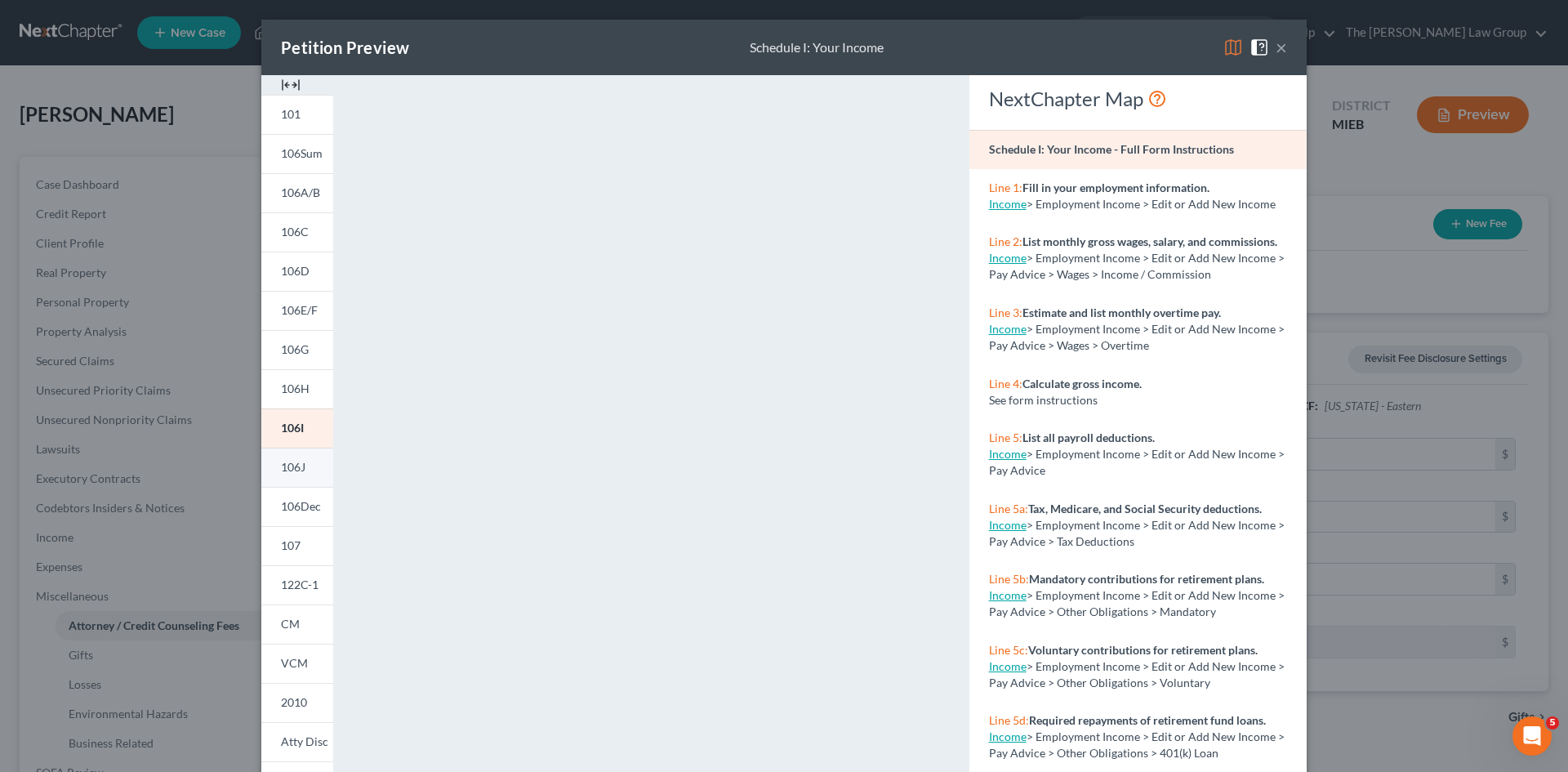
click at [292, 469] on span "106J" at bounding box center [292, 467] width 24 height 14
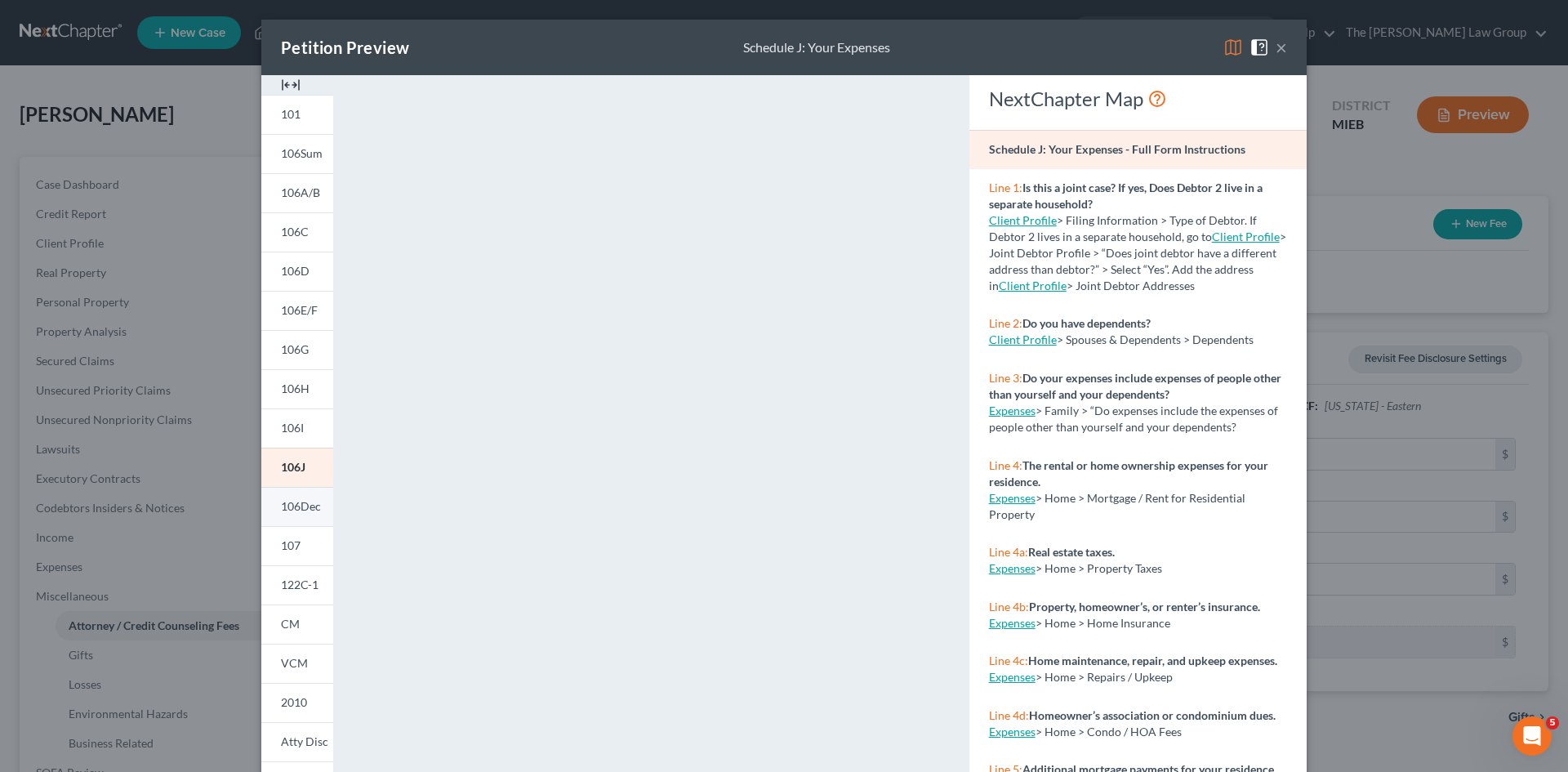
click at [303, 502] on span "106Dec" at bounding box center [300, 506] width 40 height 14
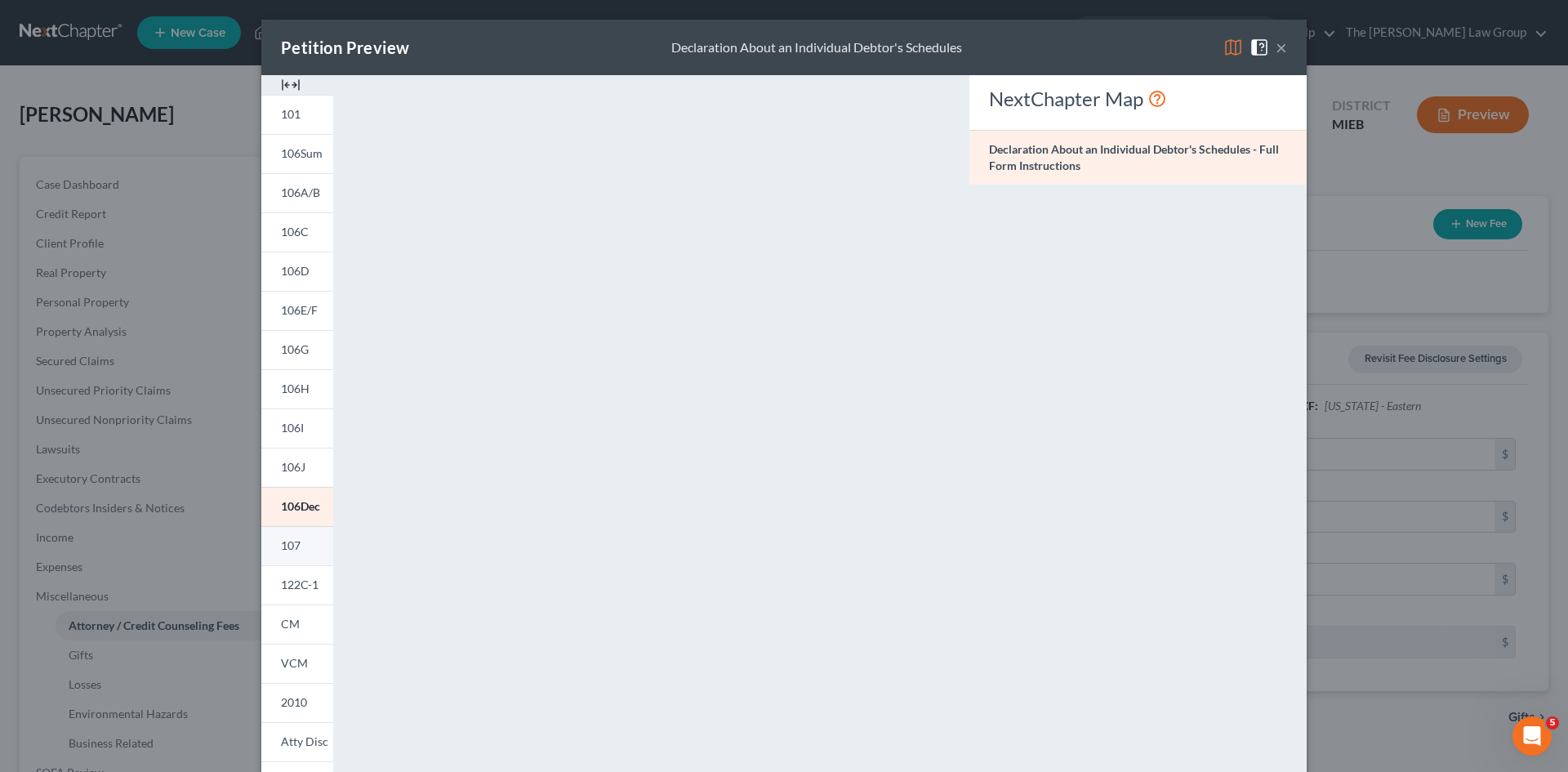
click at [288, 544] on span "107" at bounding box center [291, 545] width 19 height 14
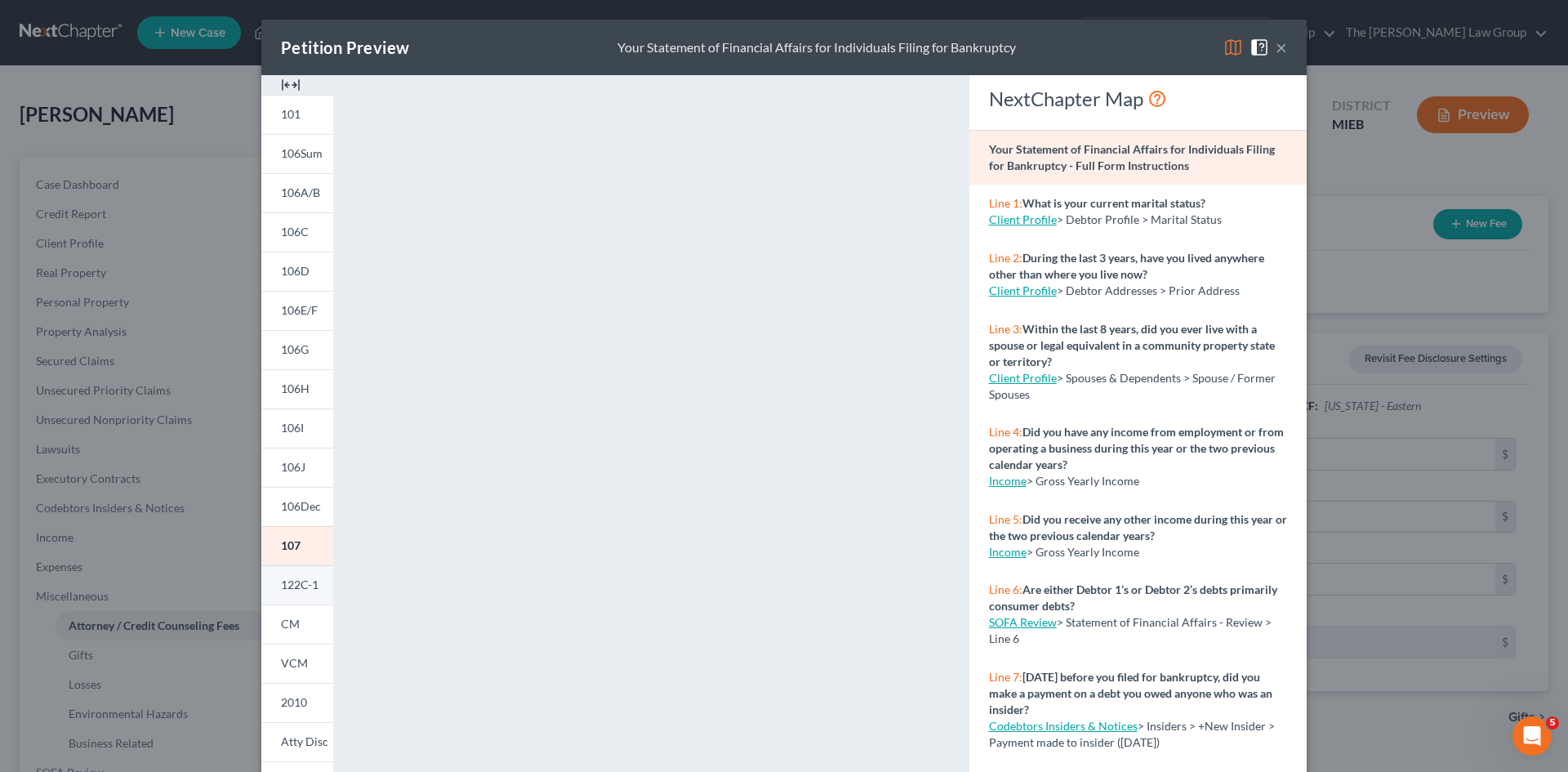
click at [297, 585] on span "122C-1" at bounding box center [299, 584] width 38 height 14
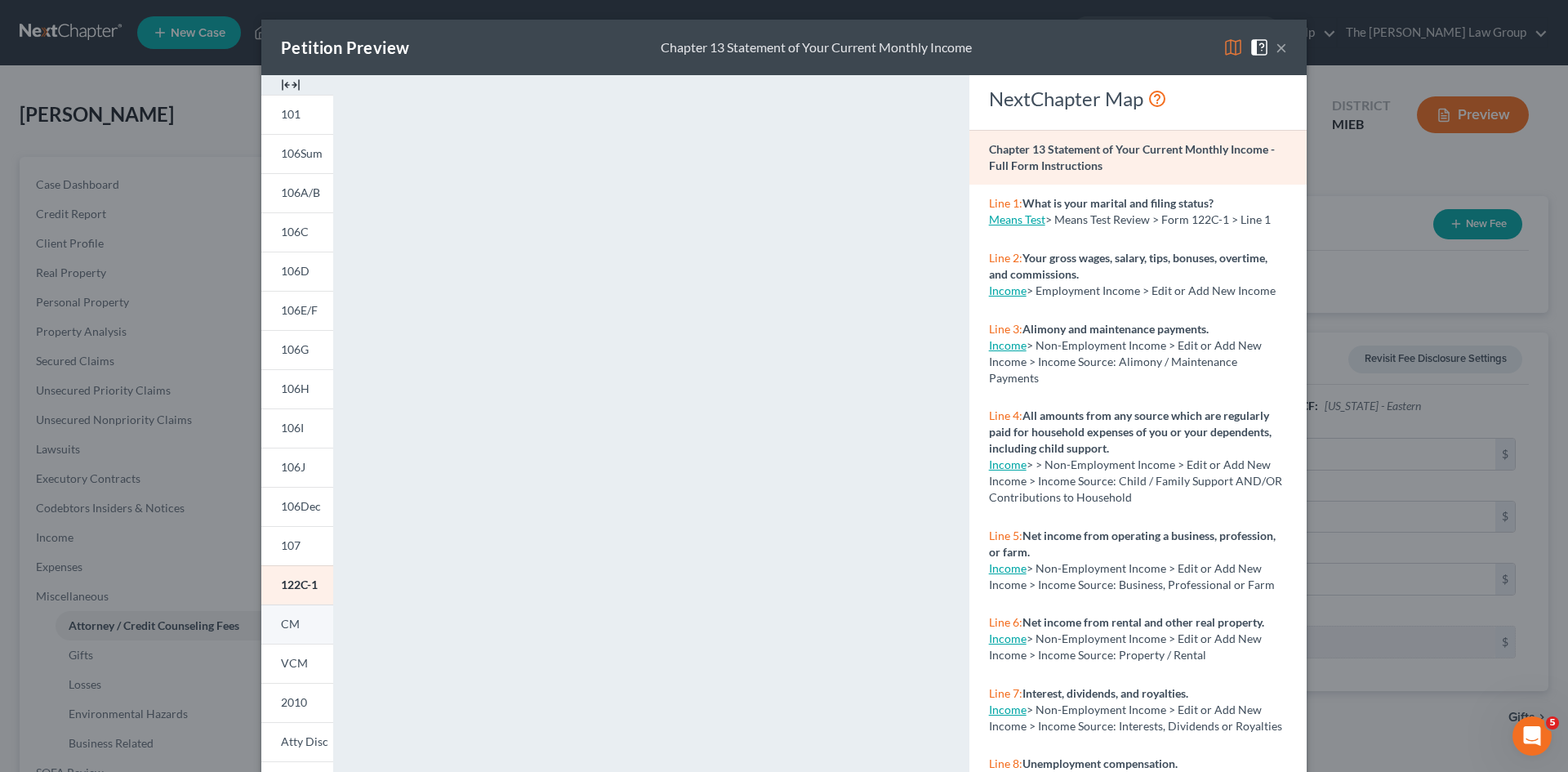
click at [287, 619] on span "CM" at bounding box center [290, 624] width 18 height 14
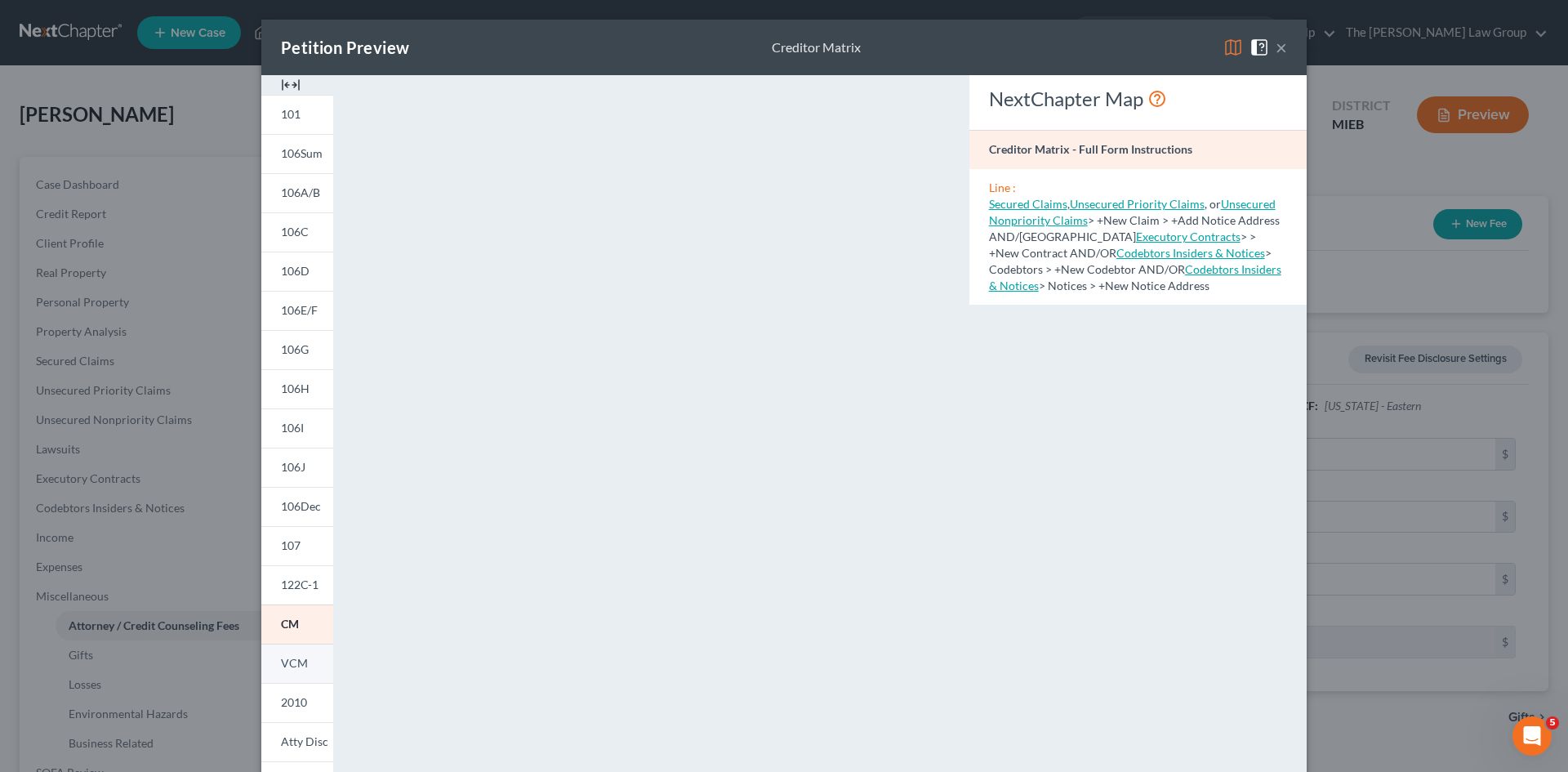
click at [289, 664] on span "VCM" at bounding box center [294, 663] width 27 height 14
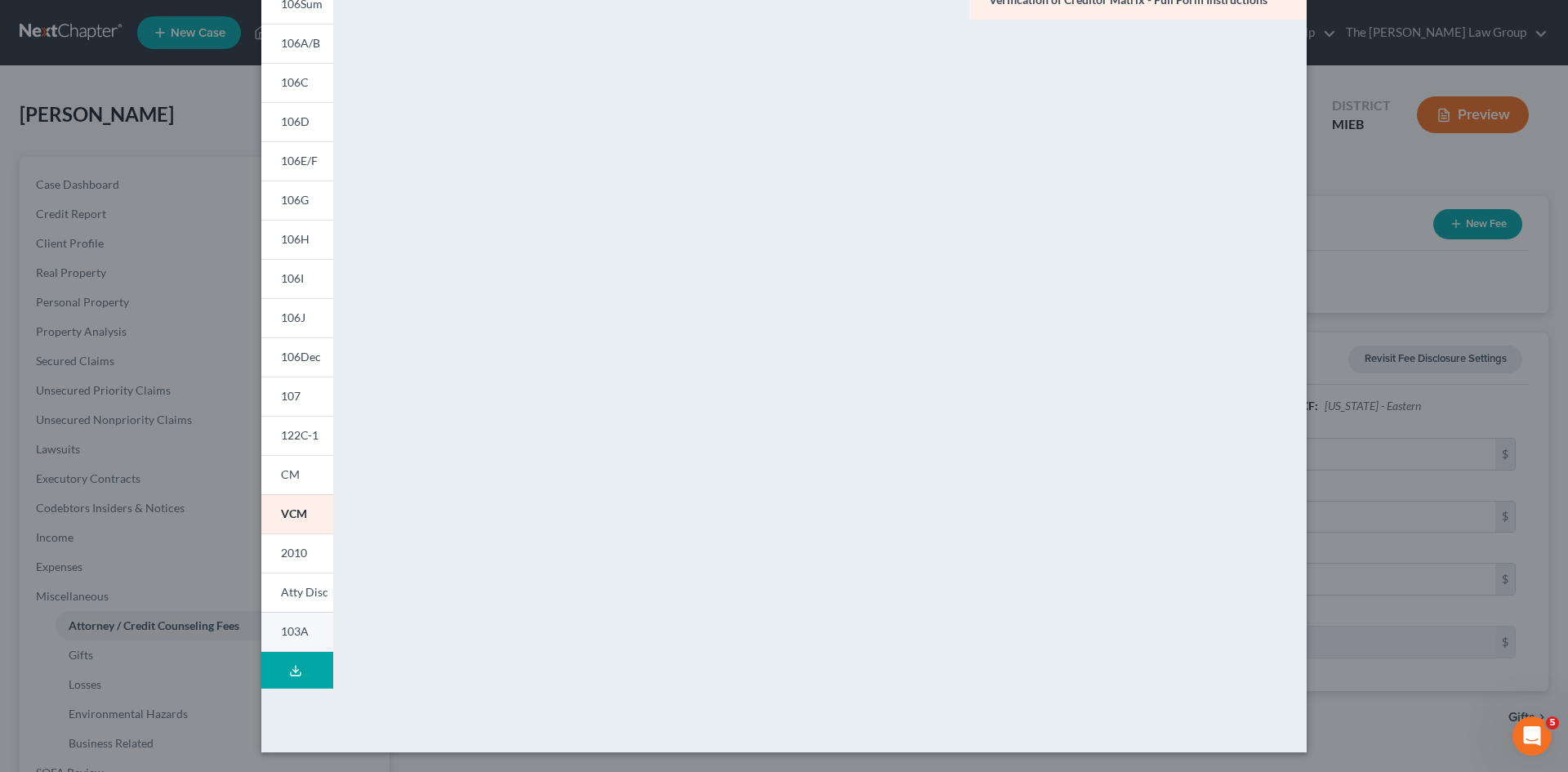
click at [292, 637] on span "103A" at bounding box center [294, 631] width 28 height 14
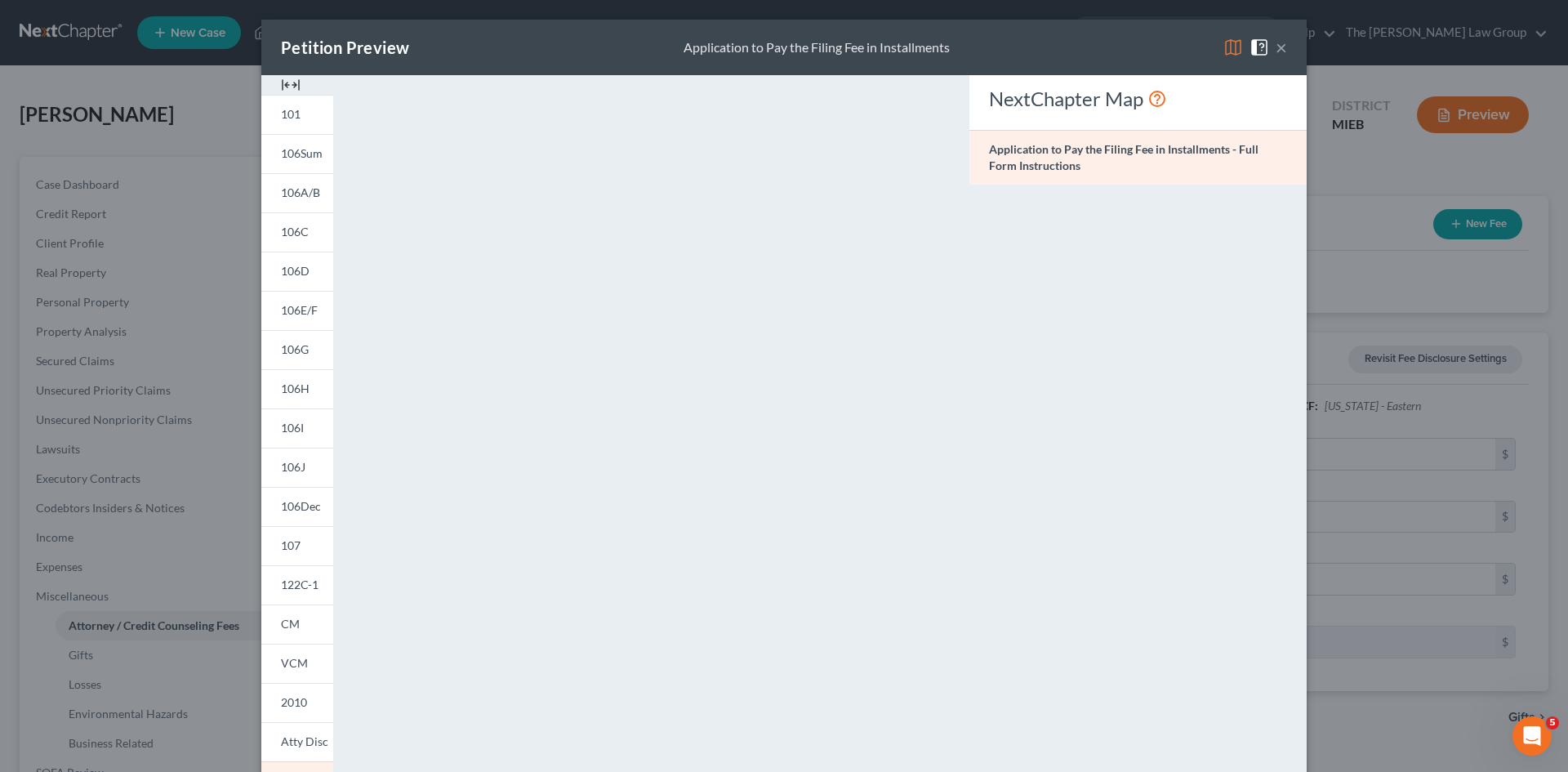
drag, startPoint x: 1278, startPoint y: 49, endPoint x: 1236, endPoint y: 60, distance: 43.4
click at [1278, 49] on button "×" at bounding box center [1281, 47] width 12 height 19
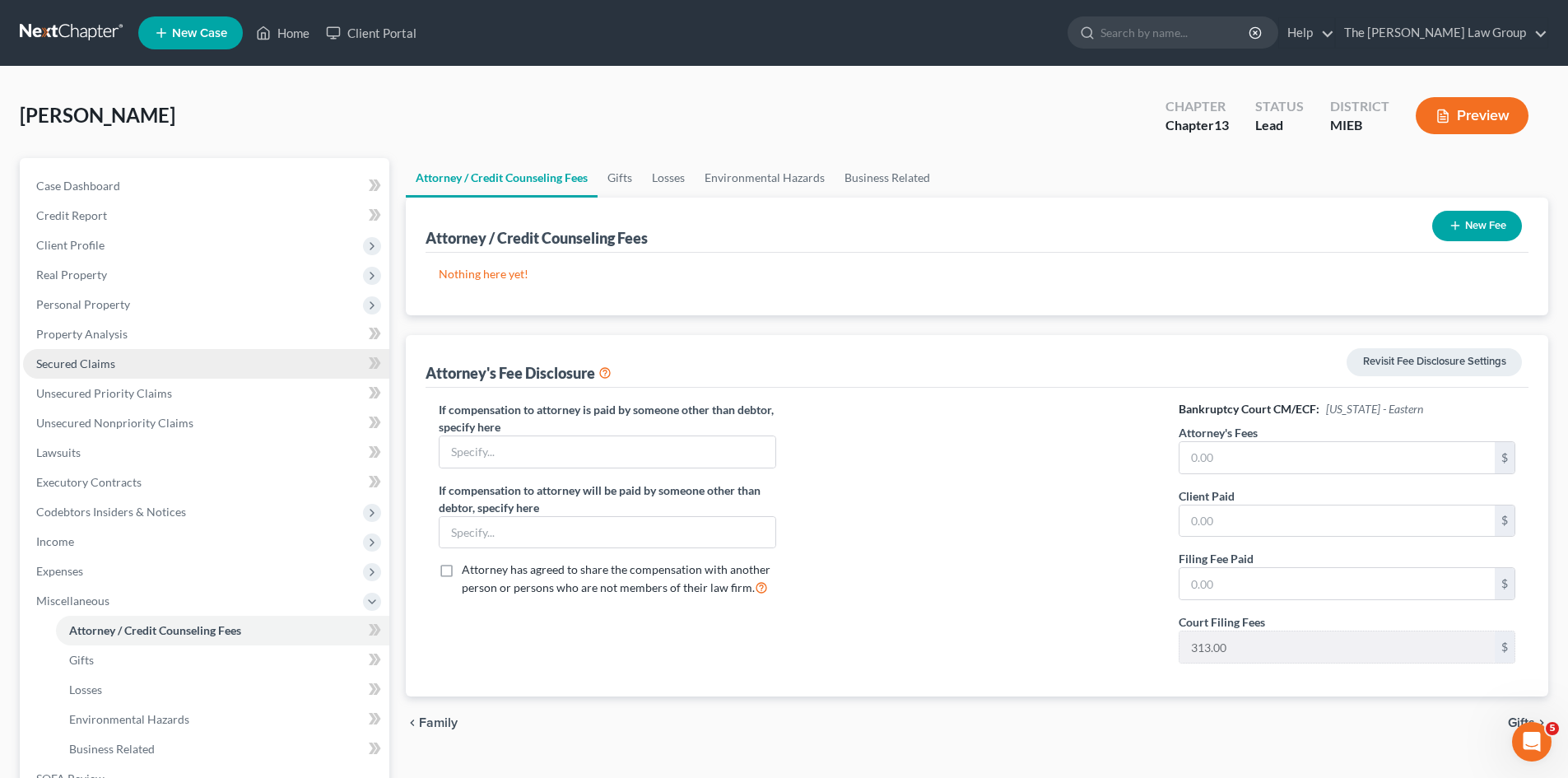
click at [84, 372] on link "Secured Claims" at bounding box center [206, 364] width 366 height 29
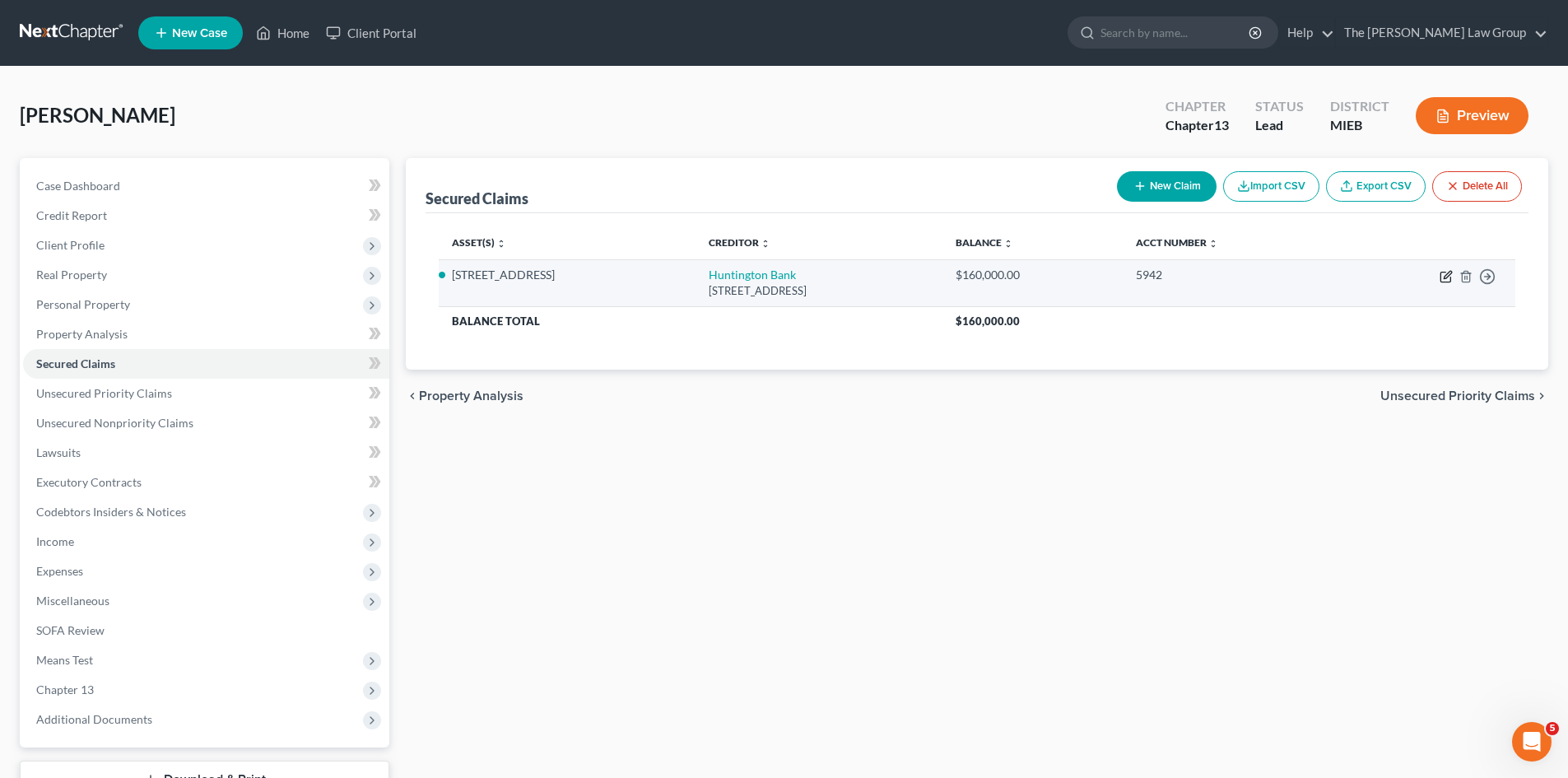
click at [1441, 274] on icon "button" at bounding box center [1446, 277] width 10 height 10
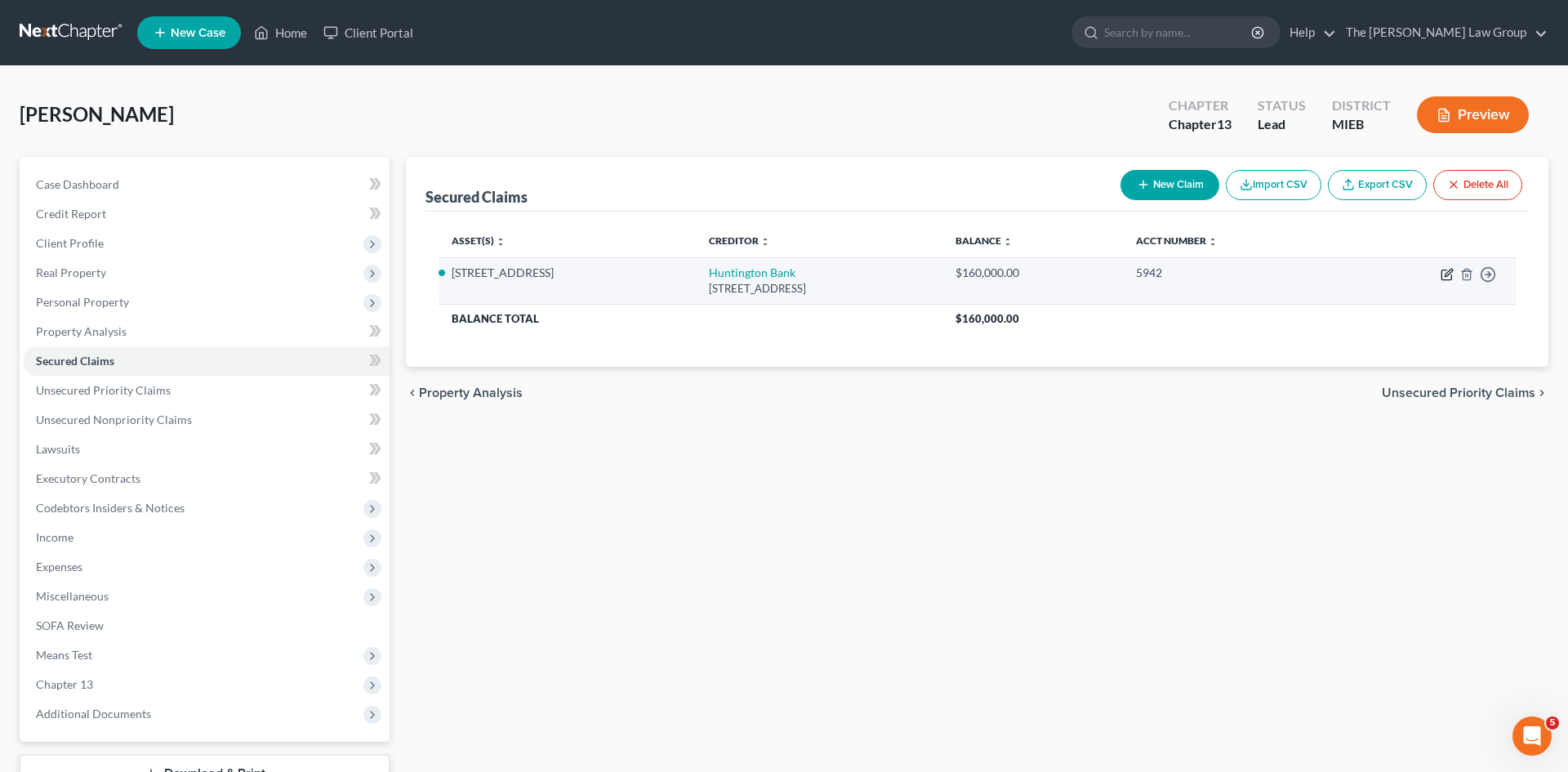
select select "36"
select select "2"
select select "0"
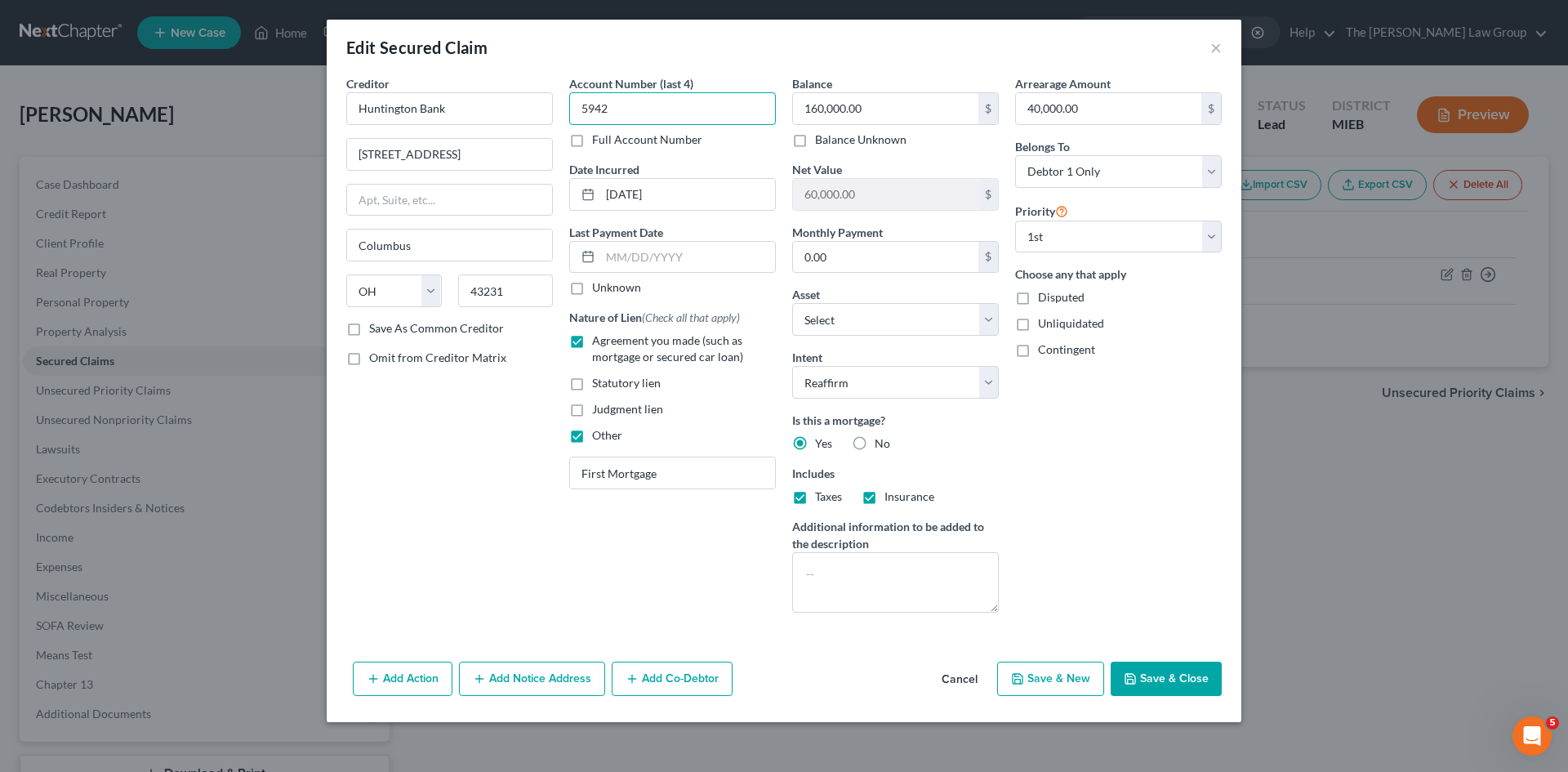
click at [613, 112] on input "5942" at bounding box center [672, 108] width 206 height 33
type input "6663"
click at [1189, 678] on button "Save & Close" at bounding box center [1166, 678] width 111 height 34
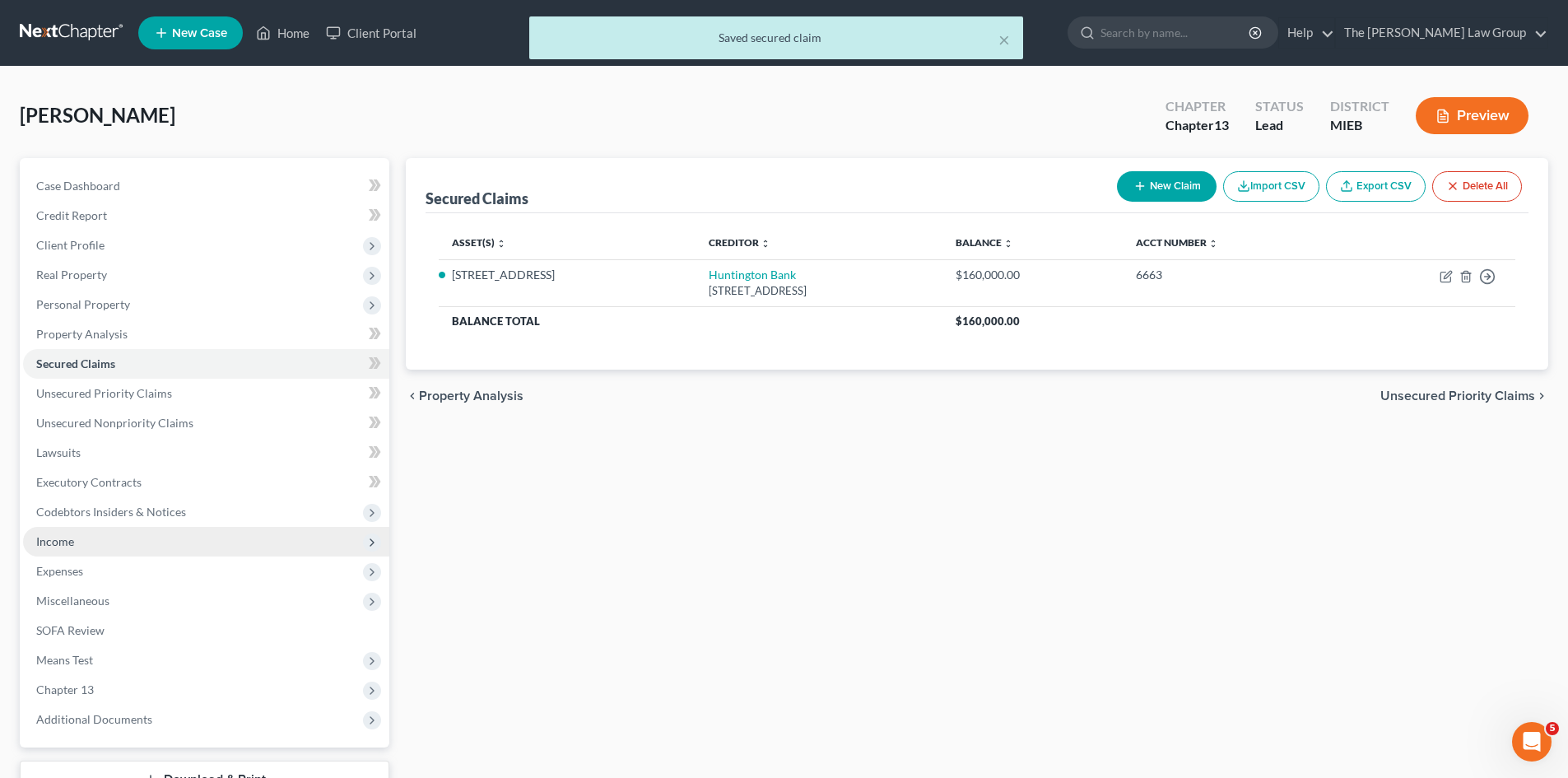
click at [61, 540] on span "Income" at bounding box center [55, 541] width 38 height 14
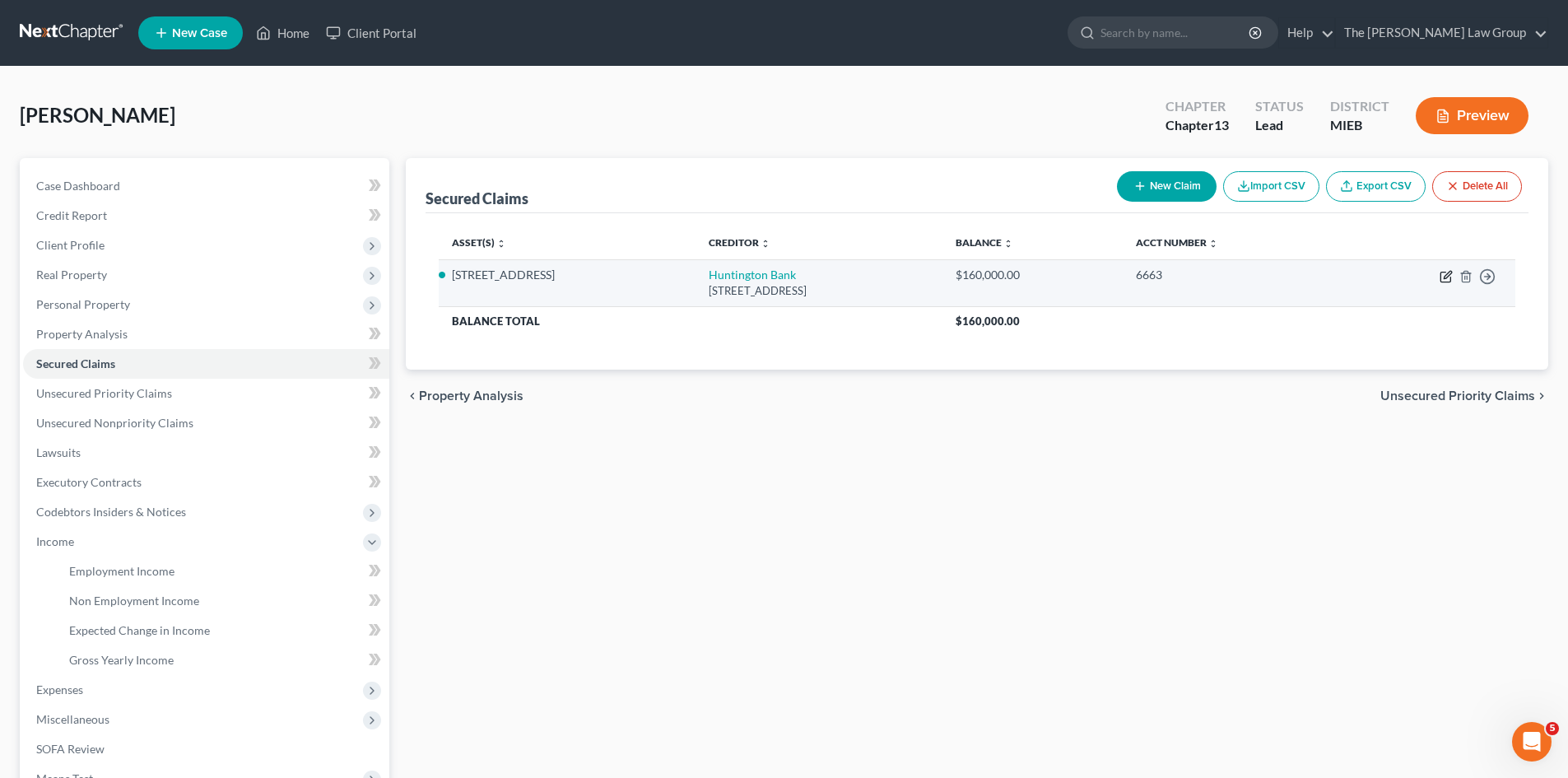
click at [1441, 274] on icon "button" at bounding box center [1446, 277] width 10 height 10
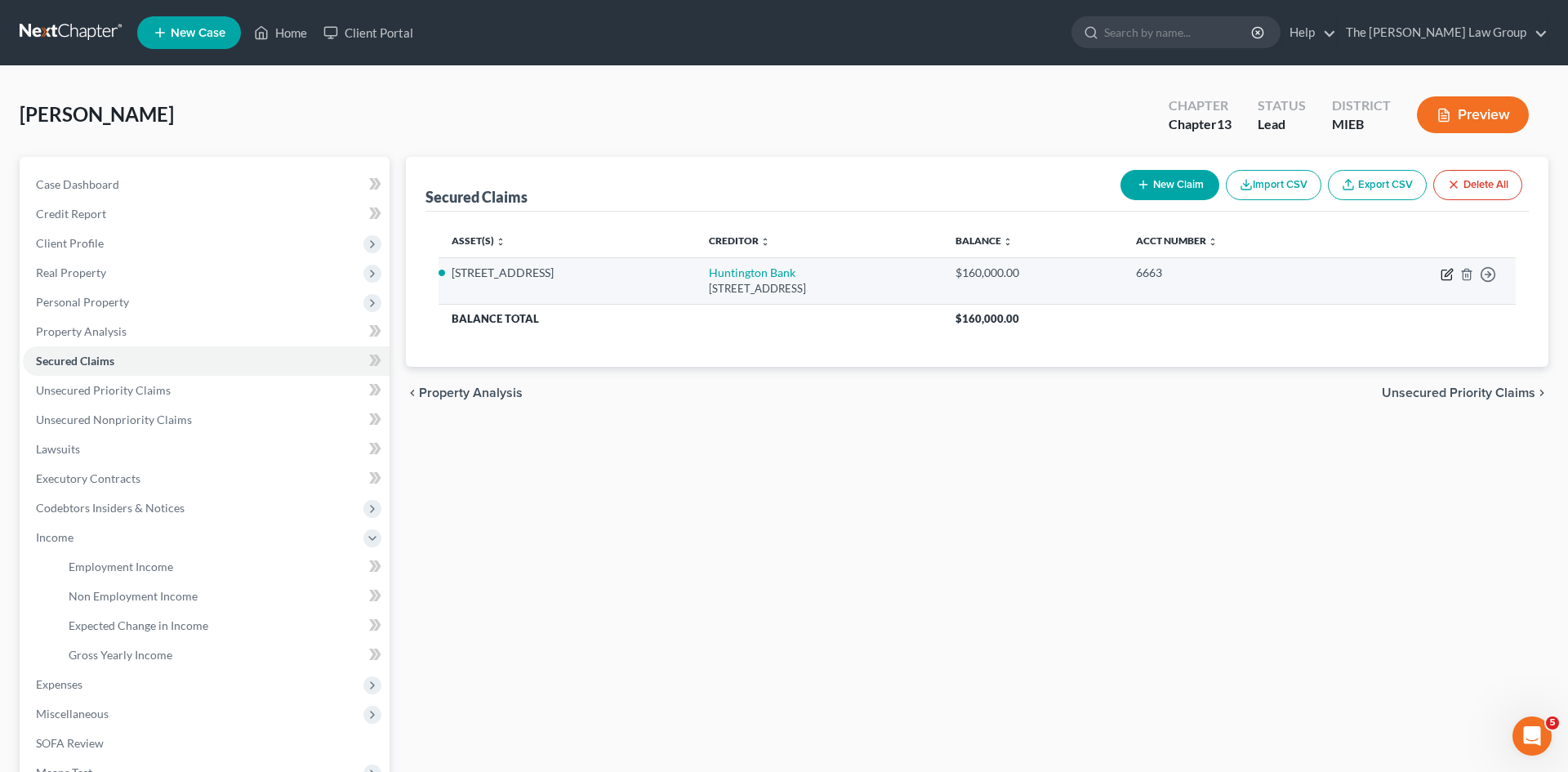
select select "36"
select select "2"
select select "0"
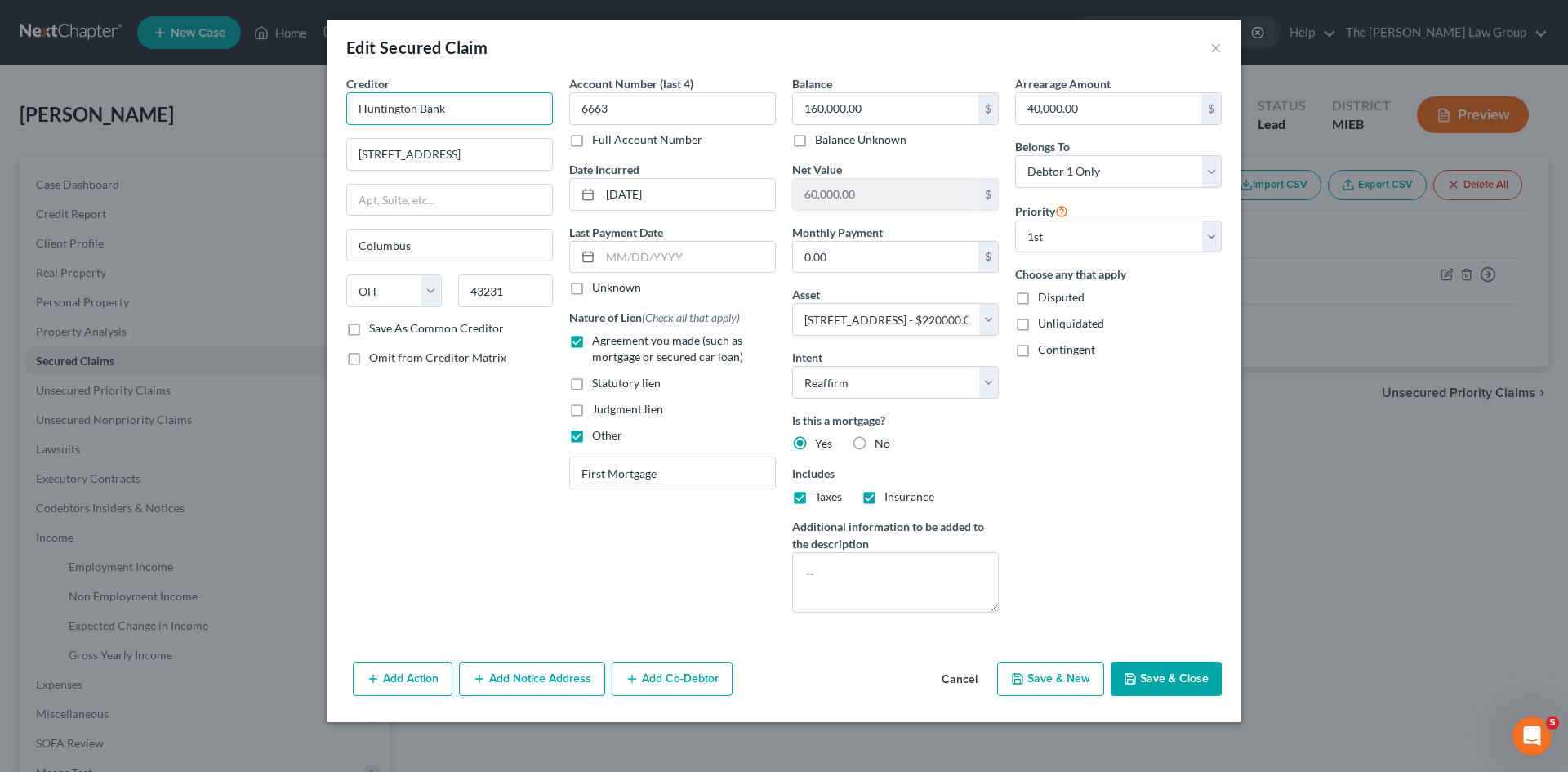
drag, startPoint x: 463, startPoint y: 103, endPoint x: 230, endPoint y: 102, distance: 233.0
click at [230, 102] on div "Edit Secured Claim × Creditor * Huntington Bank [STREET_ADDRESS][US_STATE] AK A…" at bounding box center [784, 386] width 1568 height 772
paste input "MORTGAGE ONE INC"
type input "MORTGAGE ONE INC"
drag, startPoint x: 336, startPoint y: 158, endPoint x: 263, endPoint y: 160, distance: 73.0
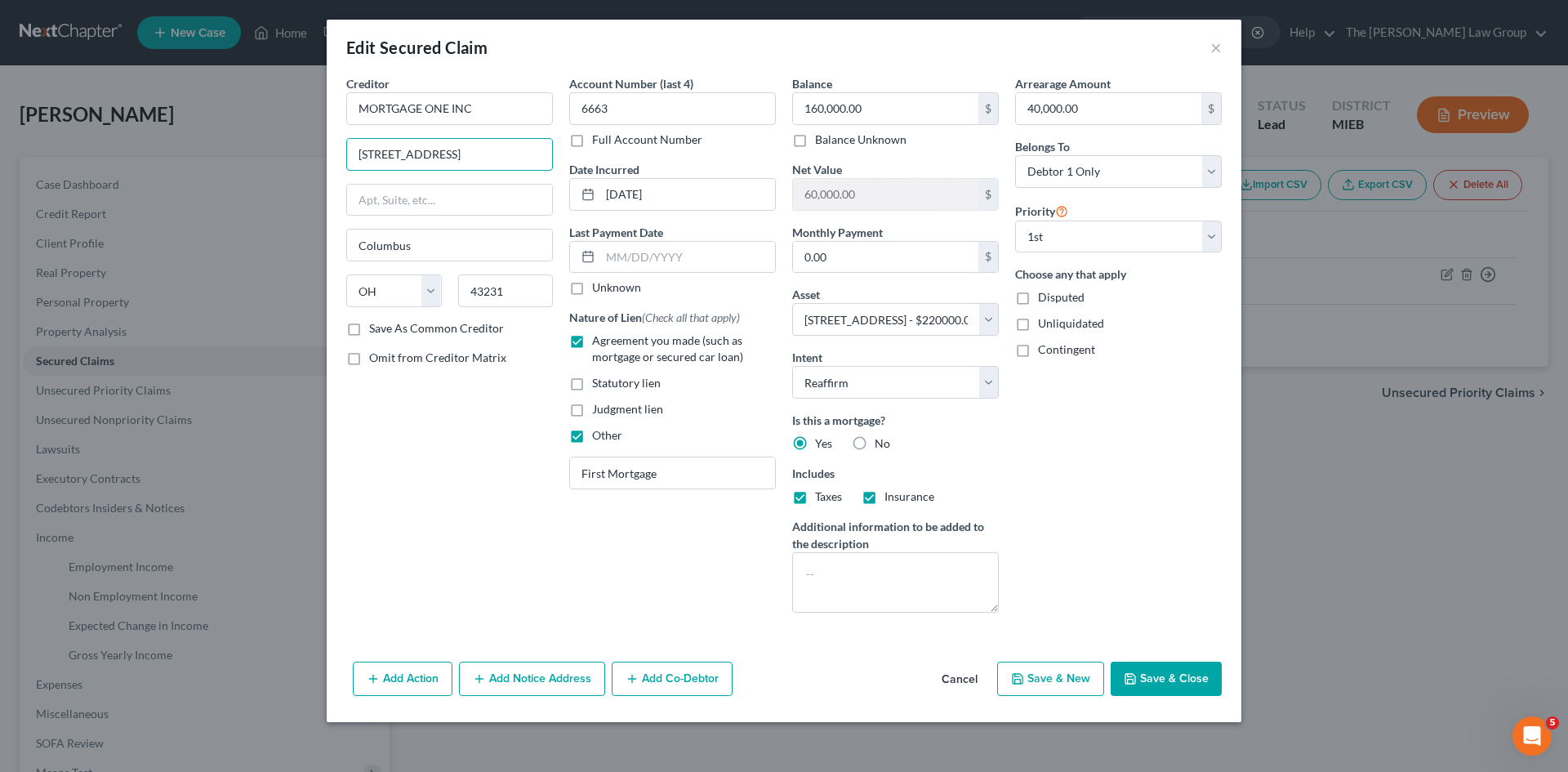
click at [263, 160] on div "Edit Secured Claim × Creditor * MORTGAGE ONE INC [STREET_ADDRESS][US_STATE] AK …" at bounding box center [784, 386] width 1568 height 772
paste input "[STREET_ADDRESS] [GEOGRAPHIC_DATA] Map and Directions"
drag, startPoint x: 442, startPoint y: 154, endPoint x: 785, endPoint y: 154, distance: 343.0
click at [785, 154] on div "Creditor * MORTGAGE ONE INC [STREET_ADDRESS] [GEOGRAPHIC_DATA] Map and Directio…" at bounding box center [784, 351] width 892 height 550
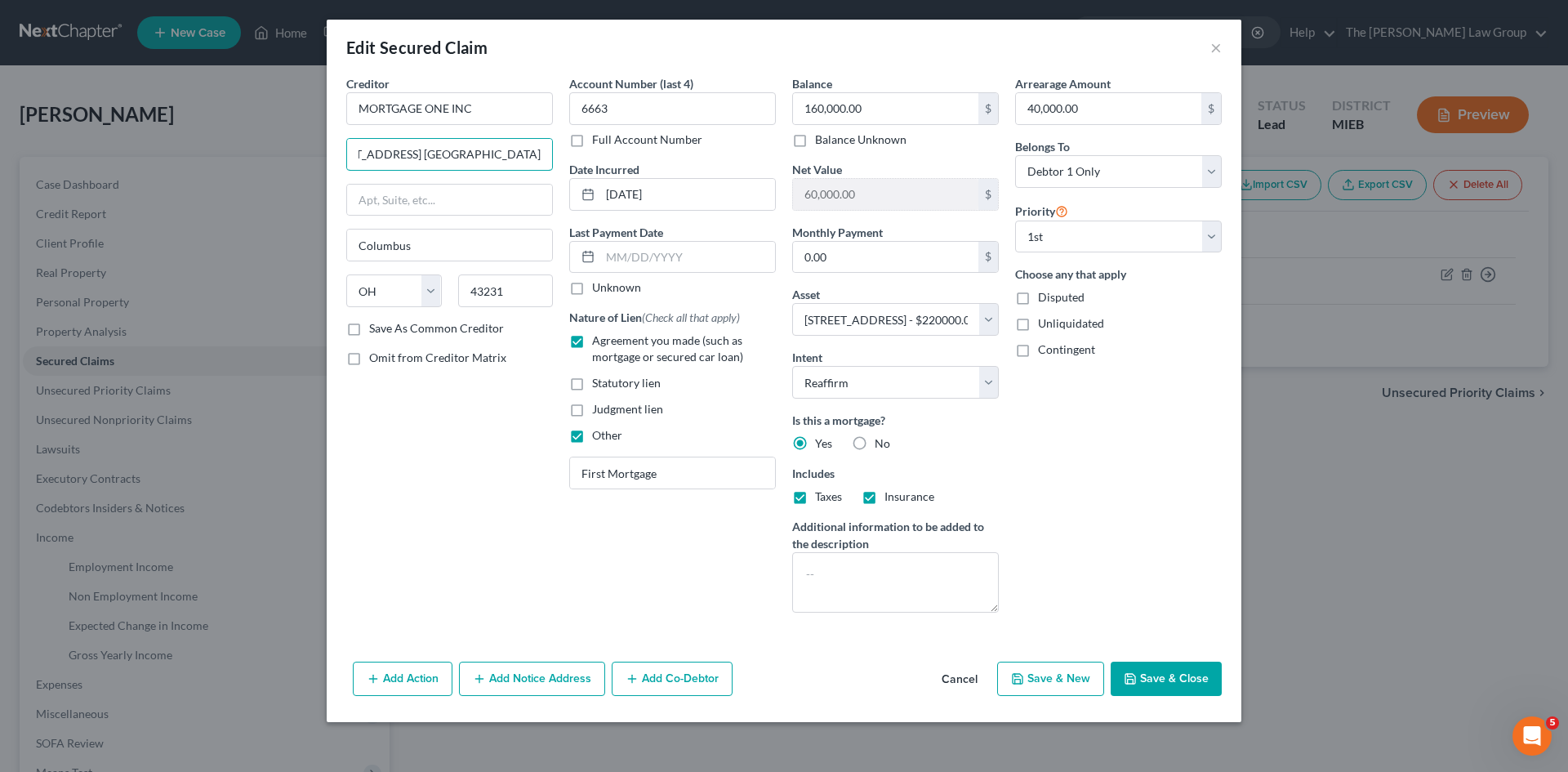
scroll to position [0, 38]
drag, startPoint x: 409, startPoint y: 154, endPoint x: 484, endPoint y: 148, distance: 75.2
click at [484, 148] on input "[STREET_ADDRESS] [GEOGRAPHIC_DATA]" at bounding box center [449, 154] width 205 height 31
type input "[STREET_ADDRESS] [GEOGRAPHIC_DATA]"
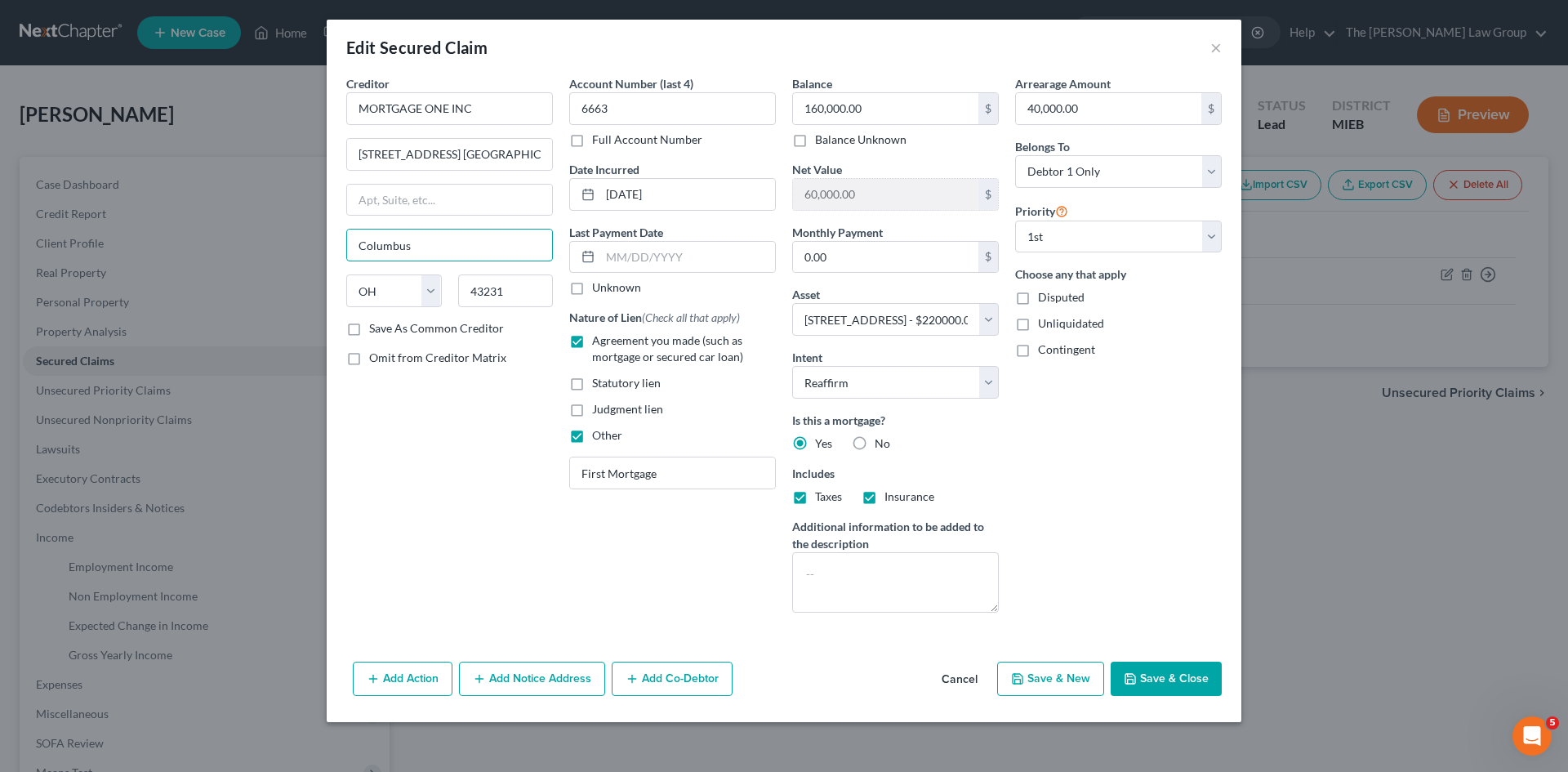
drag, startPoint x: 426, startPoint y: 240, endPoint x: 267, endPoint y: 261, distance: 160.4
click at [267, 261] on div "Edit Secured Claim × Creditor * MORTGAGE ONE INC [STREET_ADDRESS] [GEOGRAPHIC_D…" at bounding box center [784, 386] width 1568 height 772
paste input "Sterling Height"
type input "[GEOGRAPHIC_DATA]"
click at [435, 289] on select "State [US_STATE] AK AR AZ CA CO CT DE DC [GEOGRAPHIC_DATA] [GEOGRAPHIC_DATA] GU…" at bounding box center [394, 291] width 96 height 33
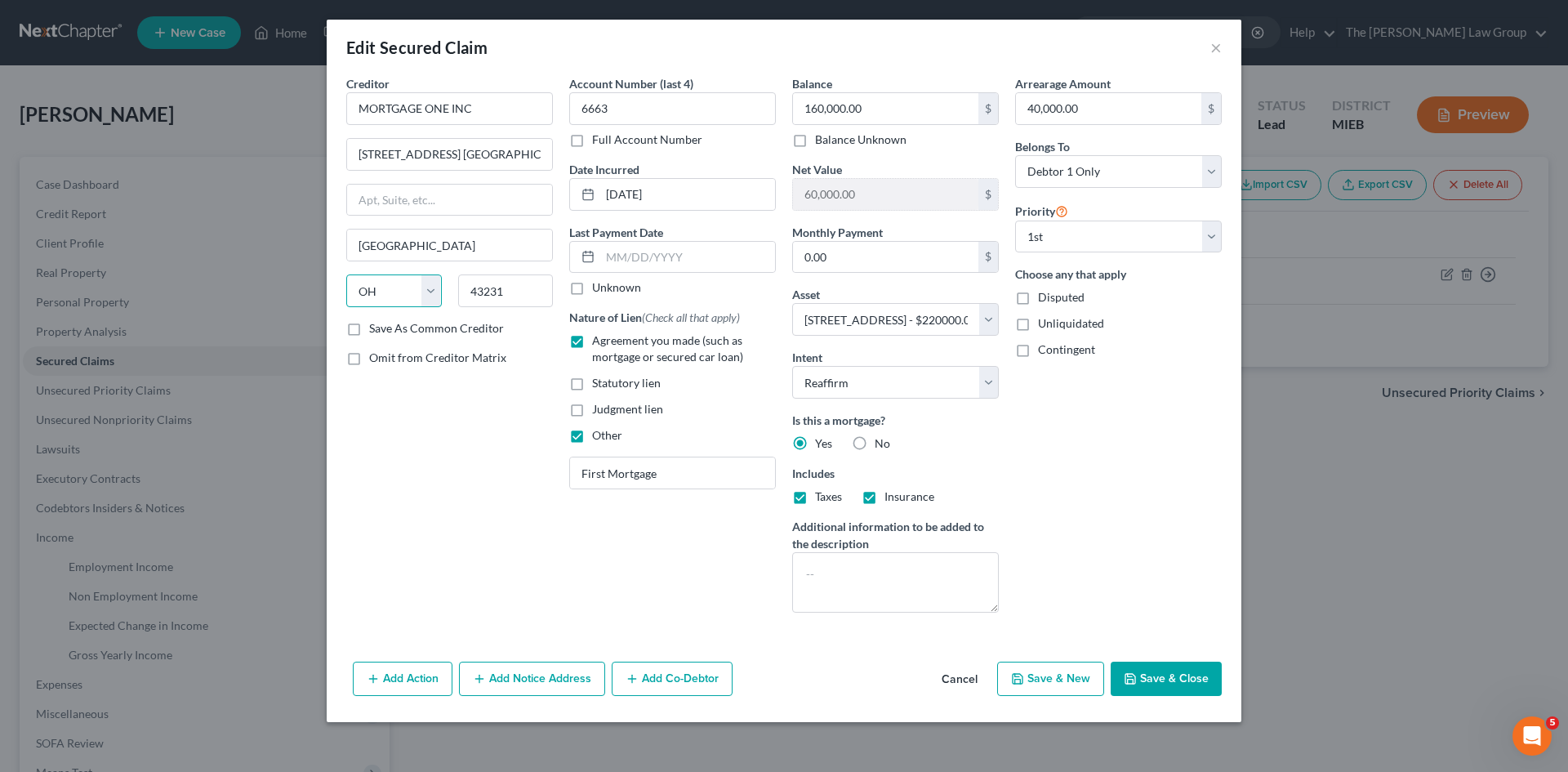
select select "23"
click at [347, 274] on select "State [US_STATE] AK AR AZ CA CO CT DE DC [GEOGRAPHIC_DATA] [GEOGRAPHIC_DATA] GU…" at bounding box center [394, 291] width 96 height 33
drag, startPoint x: 534, startPoint y: 157, endPoint x: 529, endPoint y: 144, distance: 13.9
click at [529, 144] on input "[STREET_ADDRESS] [GEOGRAPHIC_DATA]" at bounding box center [449, 154] width 205 height 31
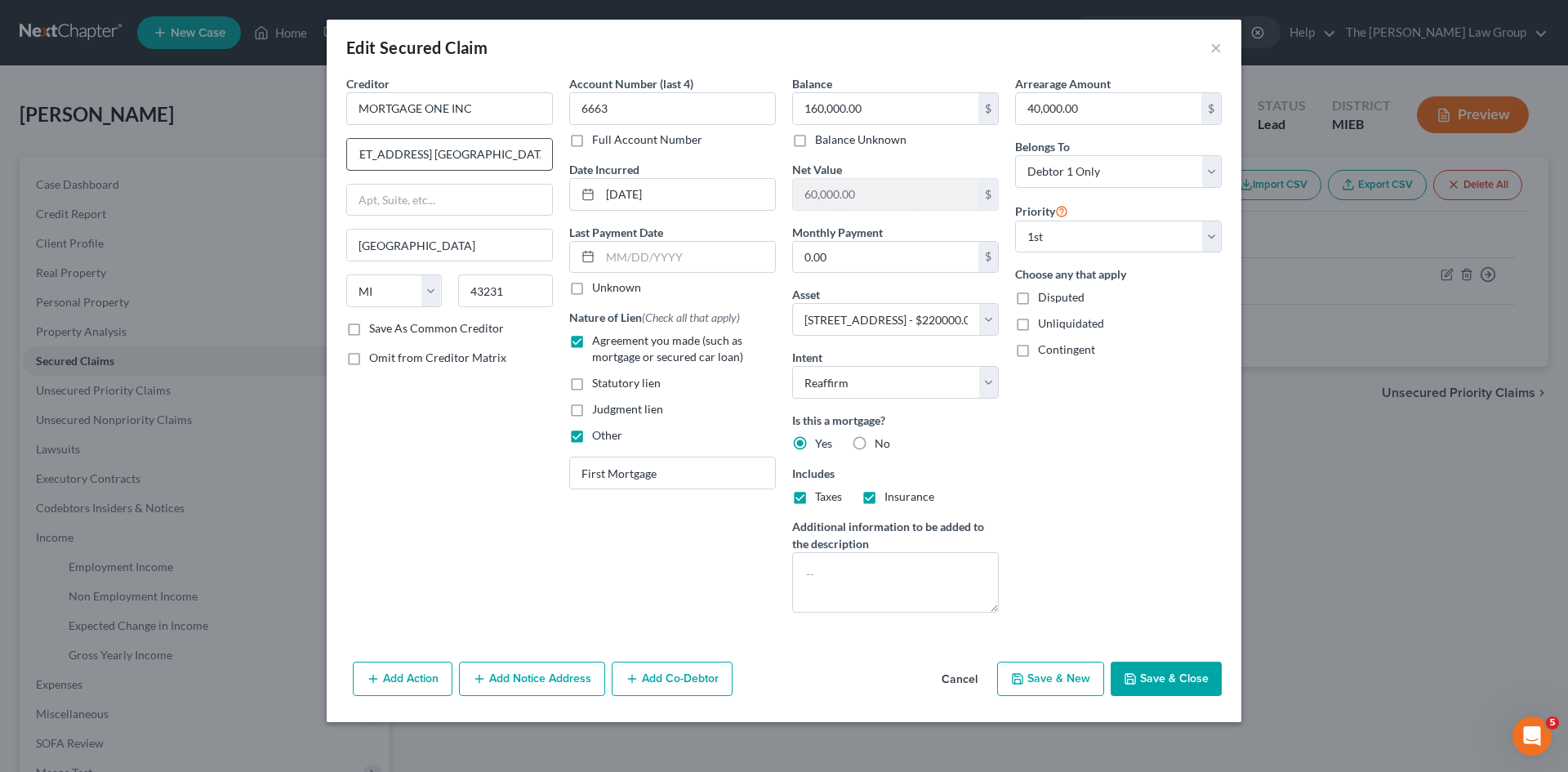
click at [495, 159] on input "[STREET_ADDRESS] [GEOGRAPHIC_DATA]" at bounding box center [449, 154] width 205 height 31
drag, startPoint x: 520, startPoint y: 149, endPoint x: 580, endPoint y: 167, distance: 62.6
click at [580, 167] on div "Creditor * MORTGAGE ONE INC [STREET_ADDRESS] [GEOGRAPHIC_DATA] [GEOGRAPHIC_DATA…" at bounding box center [784, 351] width 892 height 550
click at [513, 293] on input "43231" at bounding box center [506, 291] width 96 height 33
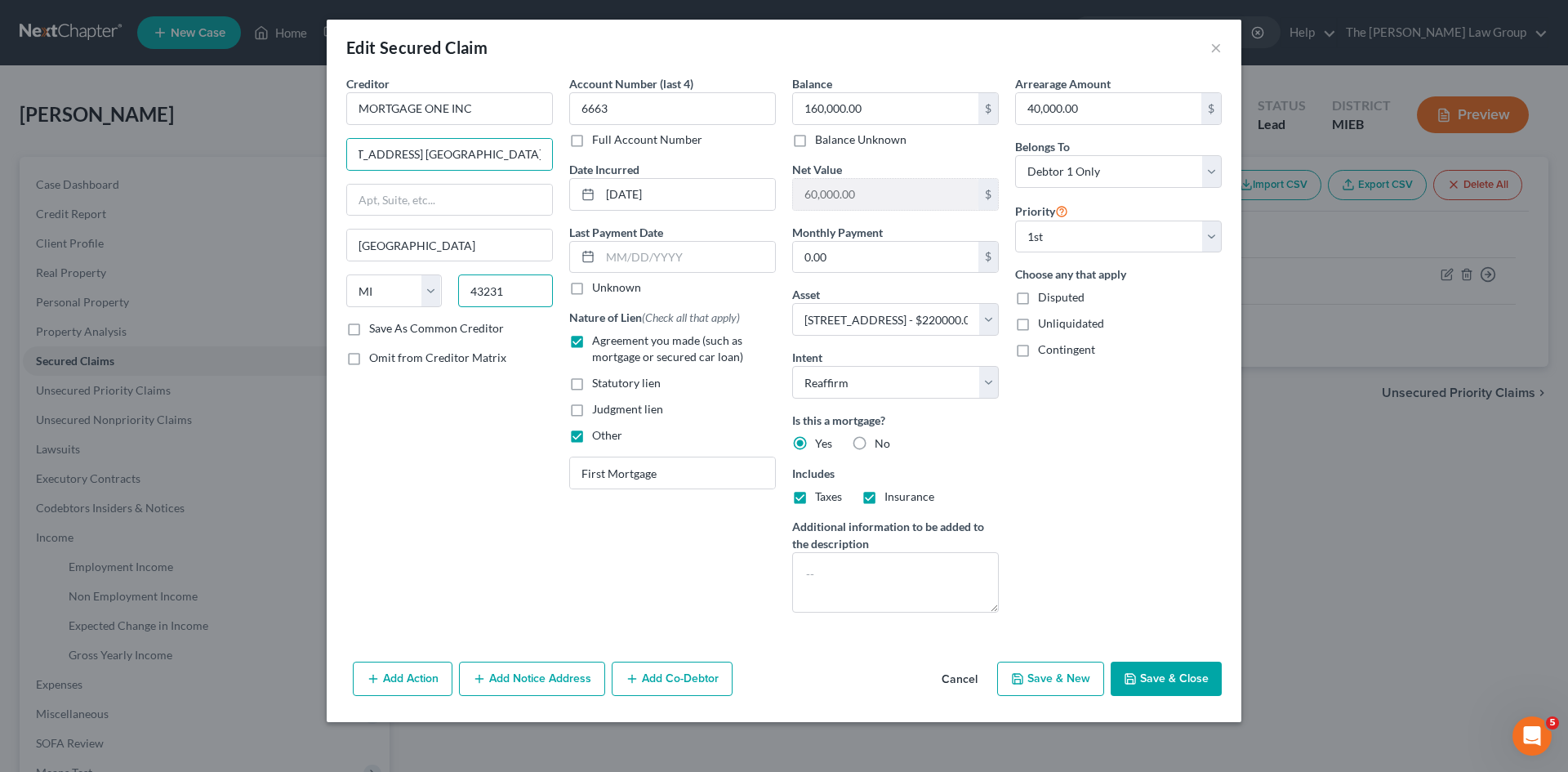
scroll to position [0, 0]
click at [513, 293] on input "43231" at bounding box center [506, 291] width 96 height 33
type input "48314"
click at [512, 182] on div "Creditor * MORTGAGE ONE INC [STREET_ADDRESS] [GEOGRAPHIC_DATA] [GEOGRAPHIC_DATA…" at bounding box center [449, 198] width 206 height 245
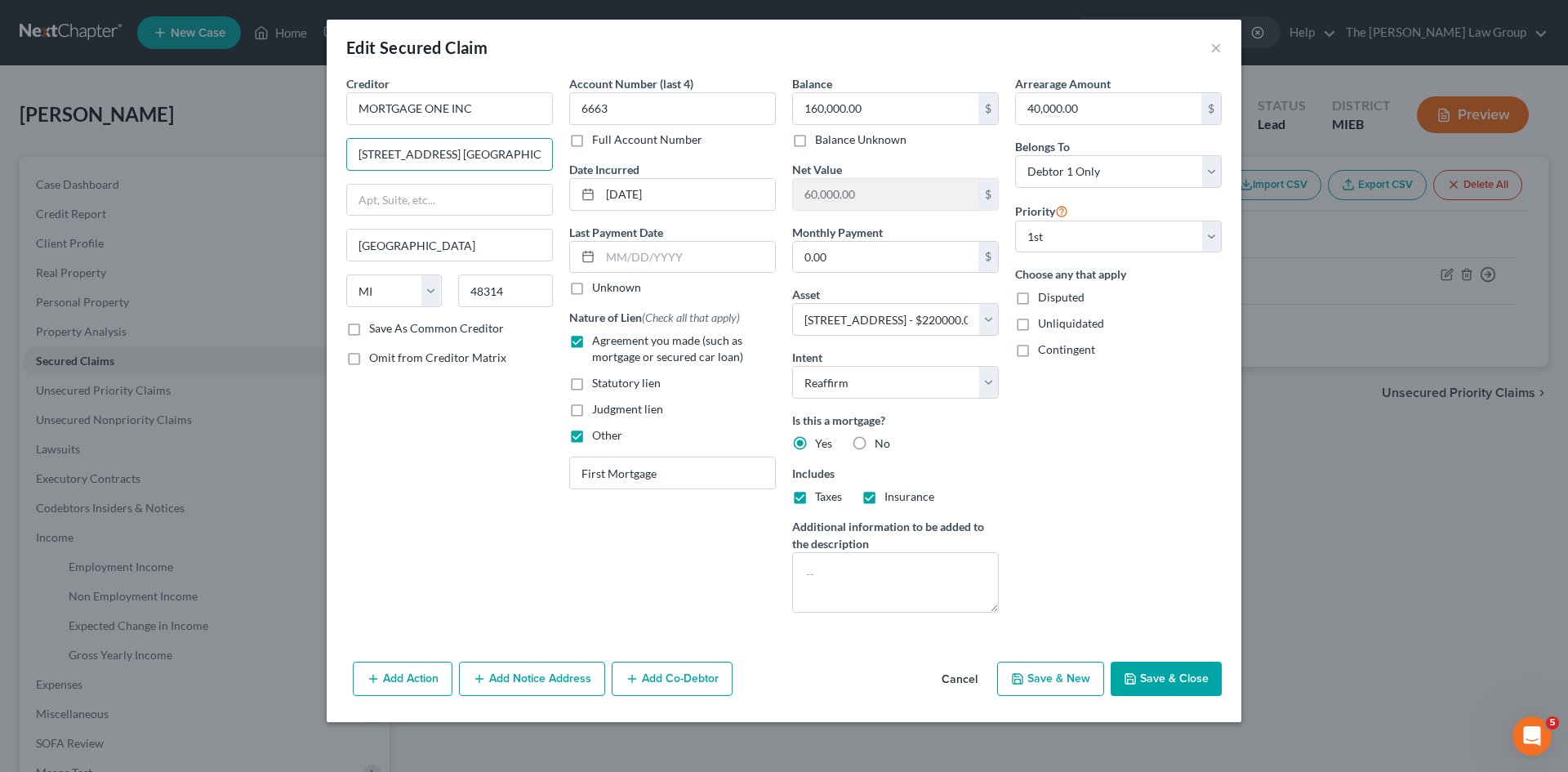
scroll to position [0, 38]
drag, startPoint x: 446, startPoint y: 154, endPoint x: 768, endPoint y: 197, distance: 324.9
click at [768, 197] on div "Creditor * MORTGAGE ONE INC [STREET_ADDRESS] [GEOGRAPHIC_DATA] [GEOGRAPHIC_DATA…" at bounding box center [784, 351] width 892 height 550
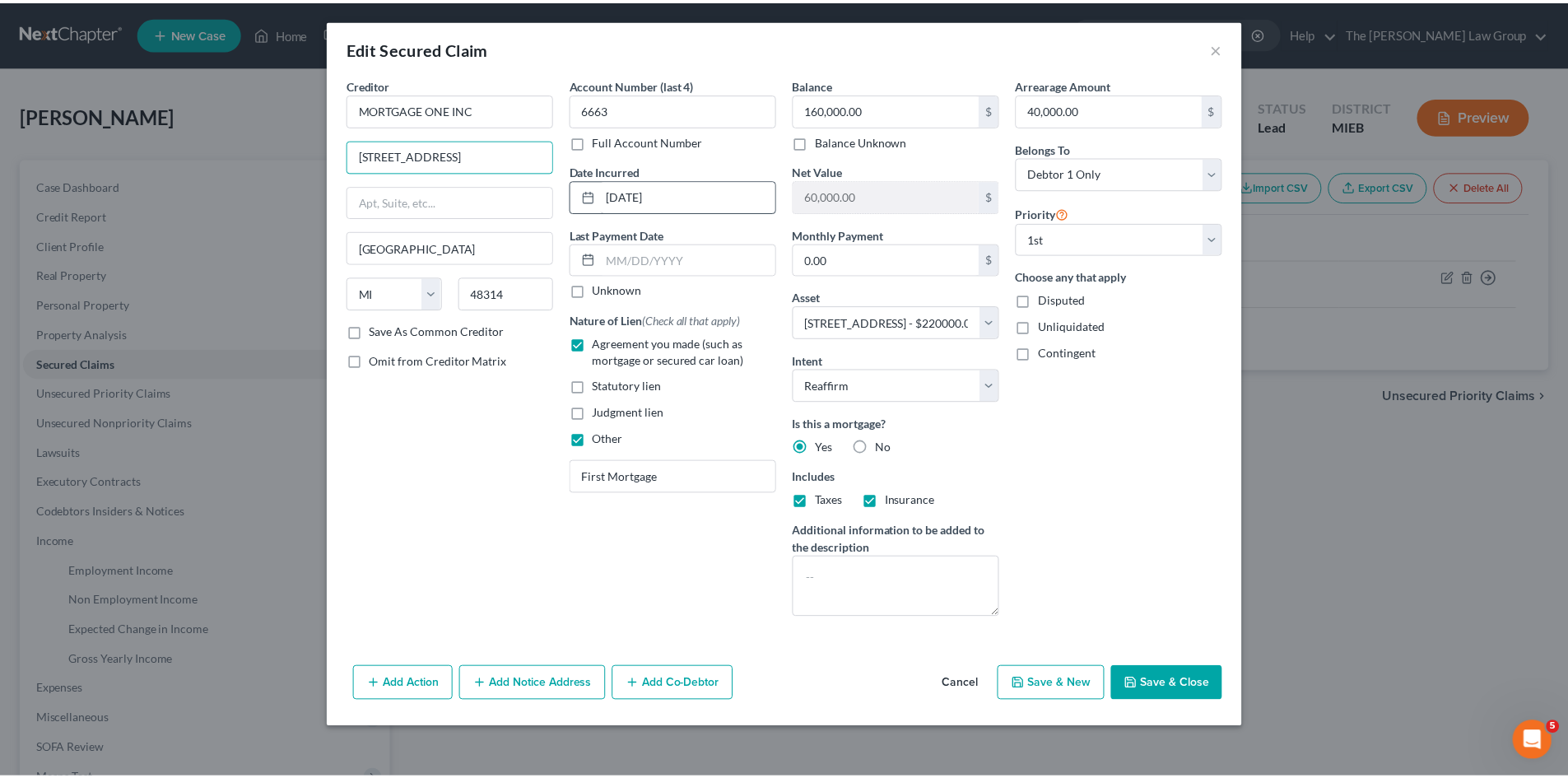
scroll to position [0, 0]
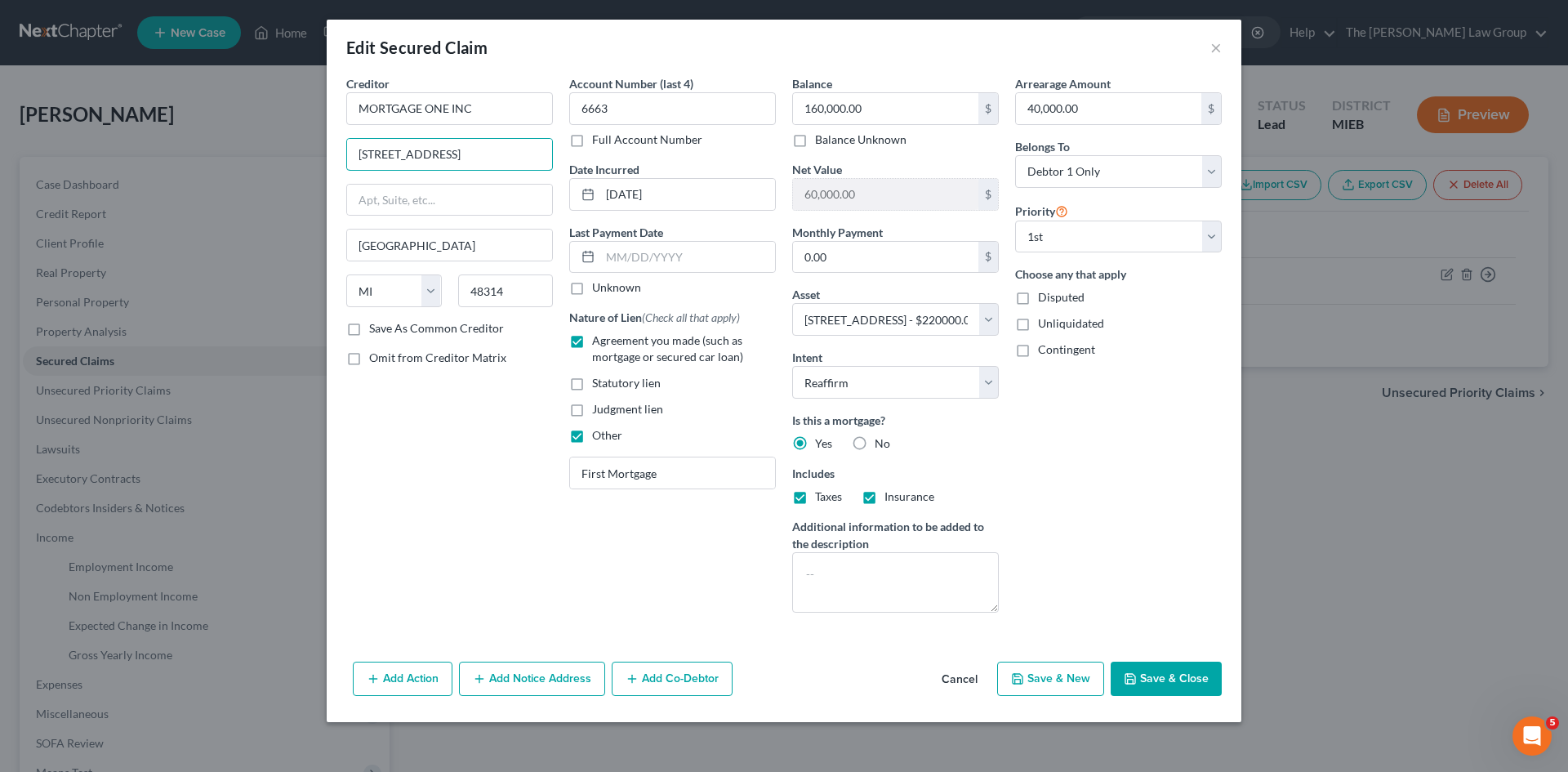
type input "[STREET_ADDRESS]"
click at [369, 331] on label "Save As Common Creditor" at bounding box center [436, 328] width 135 height 16
click at [376, 330] on input "Save As Common Creditor" at bounding box center [381, 325] width 11 height 11
click at [1161, 680] on button "Save & Close" at bounding box center [1166, 678] width 111 height 34
checkbox input "false"
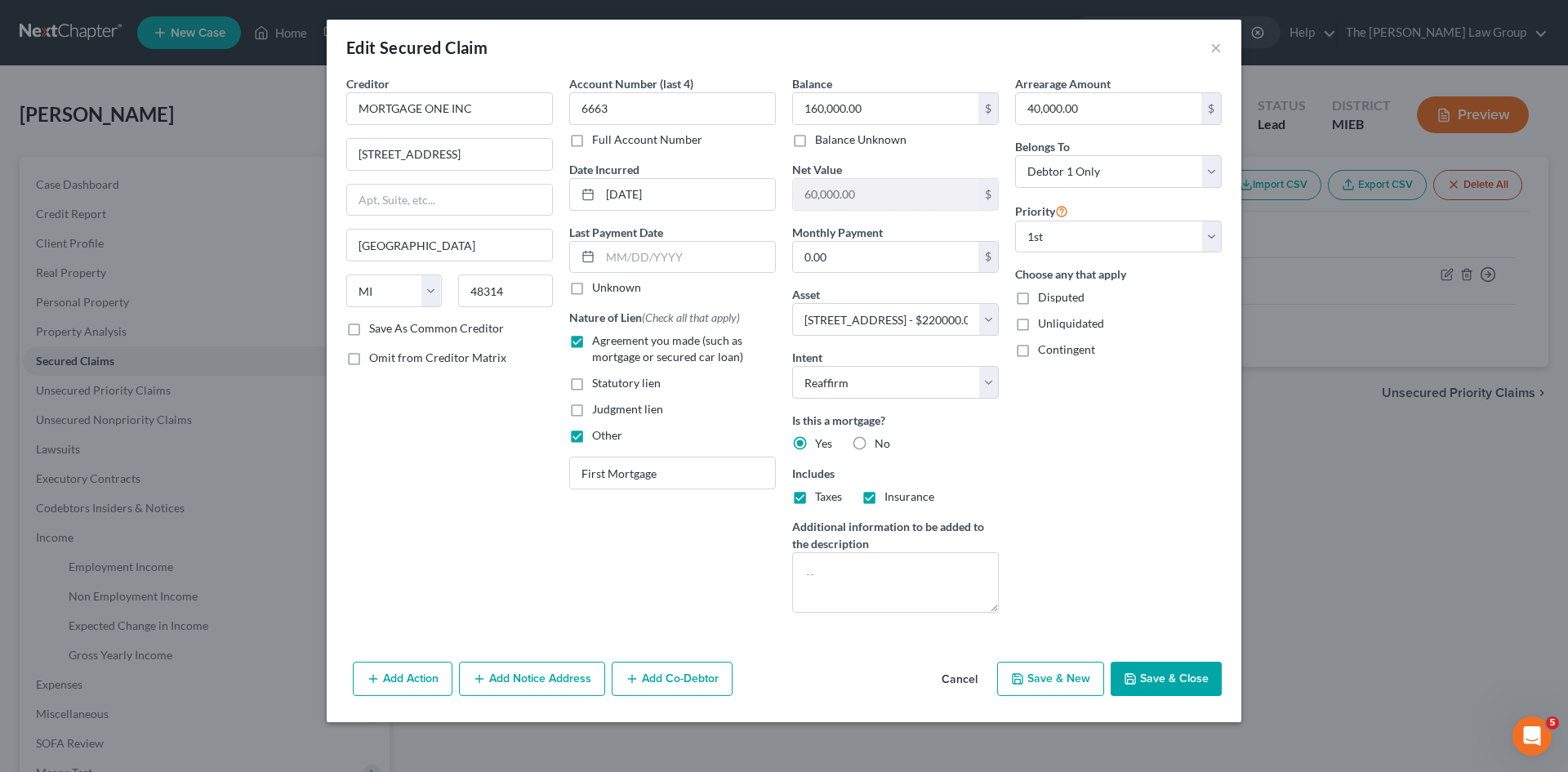
select select
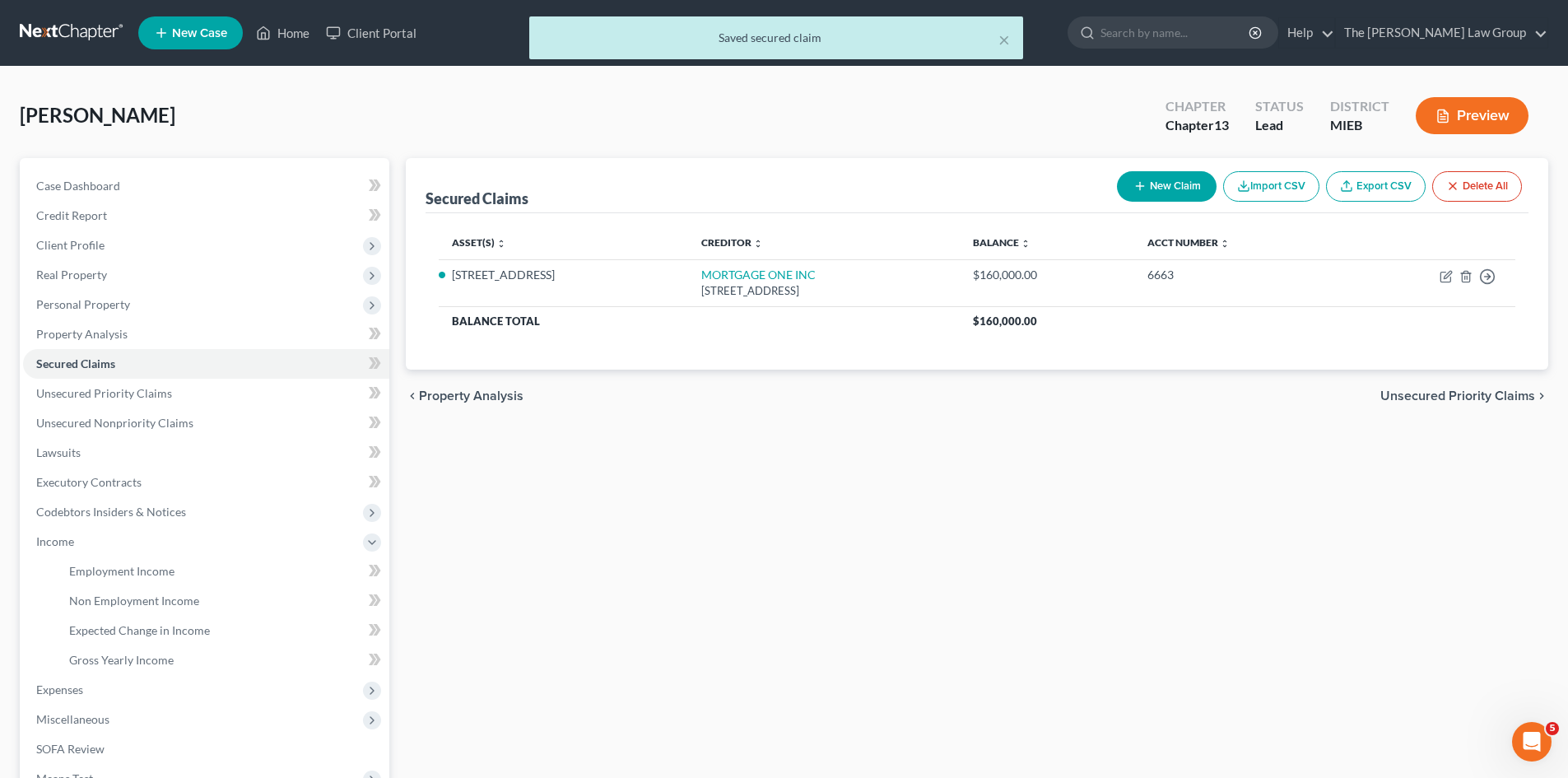
click at [1451, 396] on span "Unsecured Priority Claims" at bounding box center [1458, 395] width 155 height 13
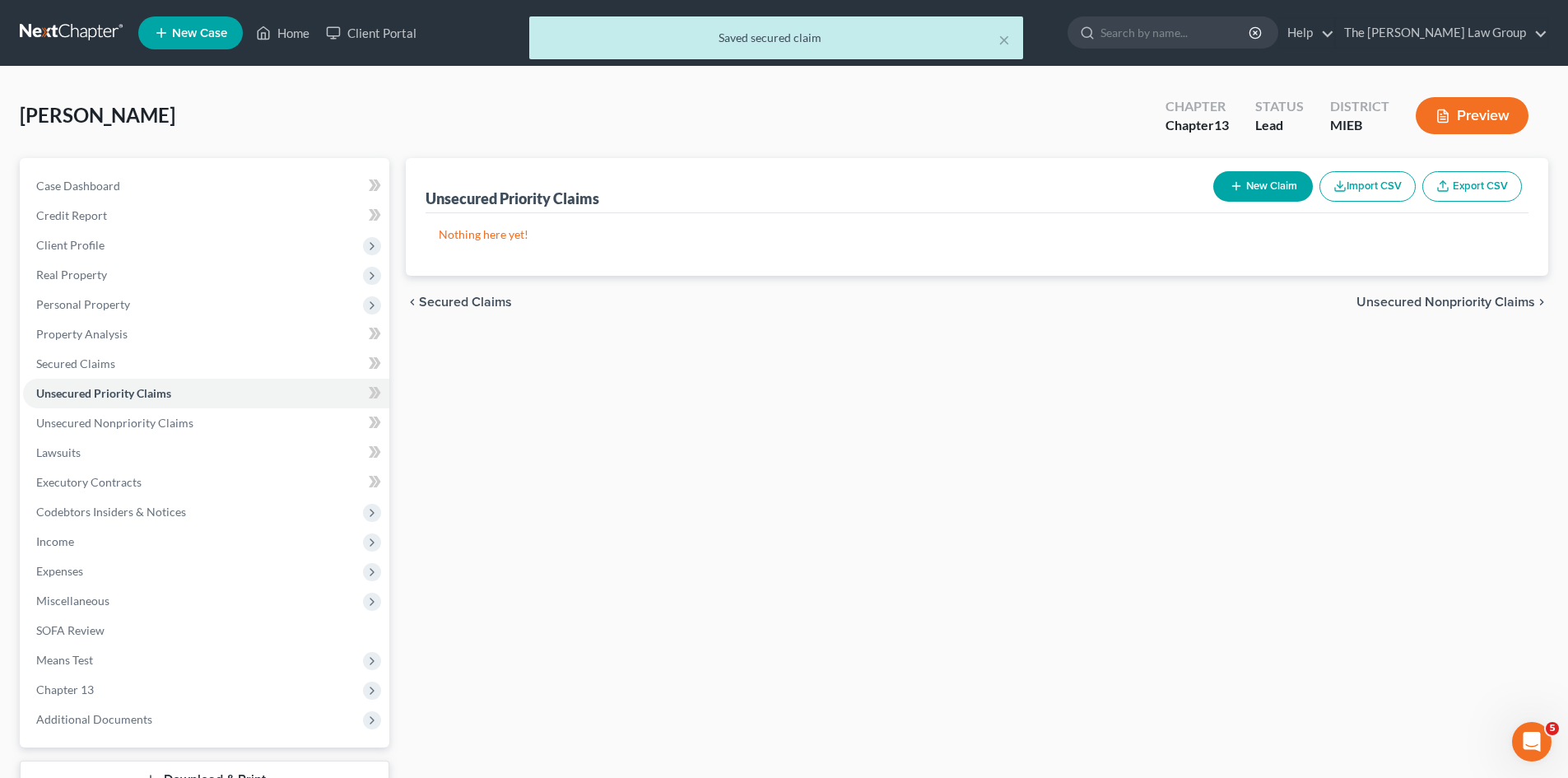
click at [1474, 304] on span "Unsecured Nonpriority Claims" at bounding box center [1446, 302] width 179 height 13
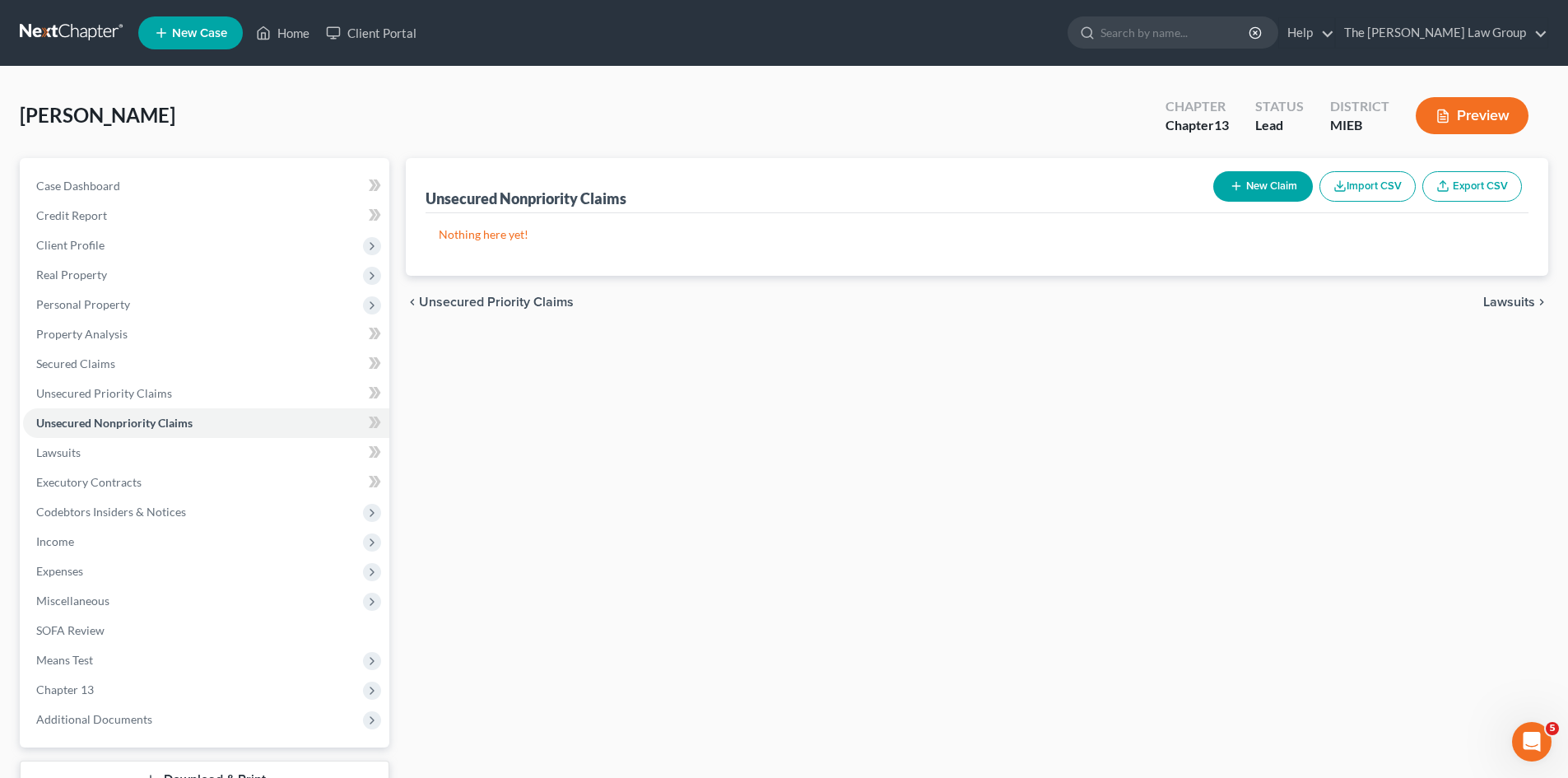
click at [1519, 313] on div "chevron_left Unsecured Priority Claims Lawsuits chevron_right" at bounding box center [977, 302] width 1142 height 53
click at [1516, 300] on span "Lawsuits" at bounding box center [1508, 302] width 52 height 13
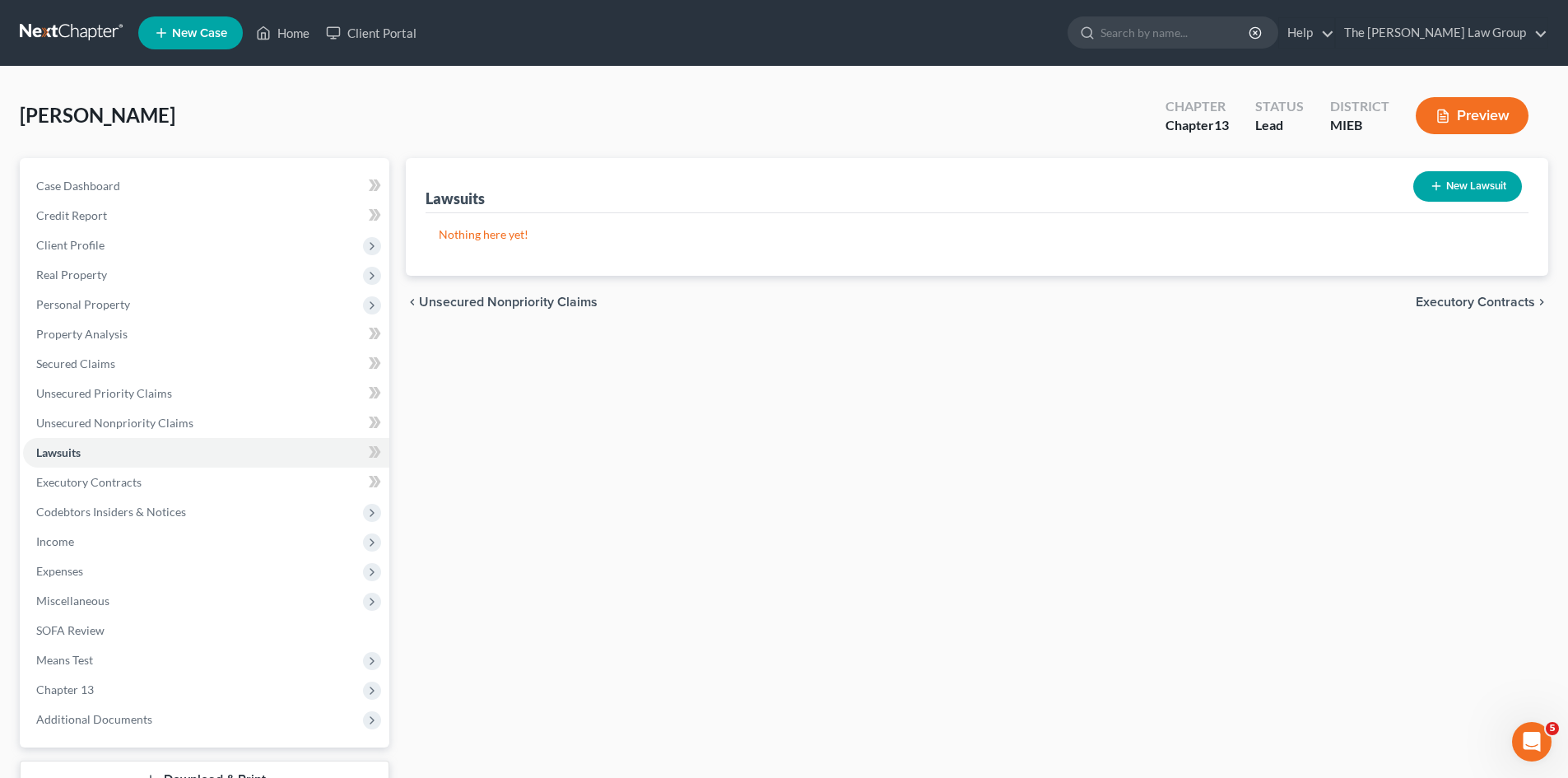
click at [1478, 302] on span "Executory Contracts" at bounding box center [1475, 302] width 119 height 13
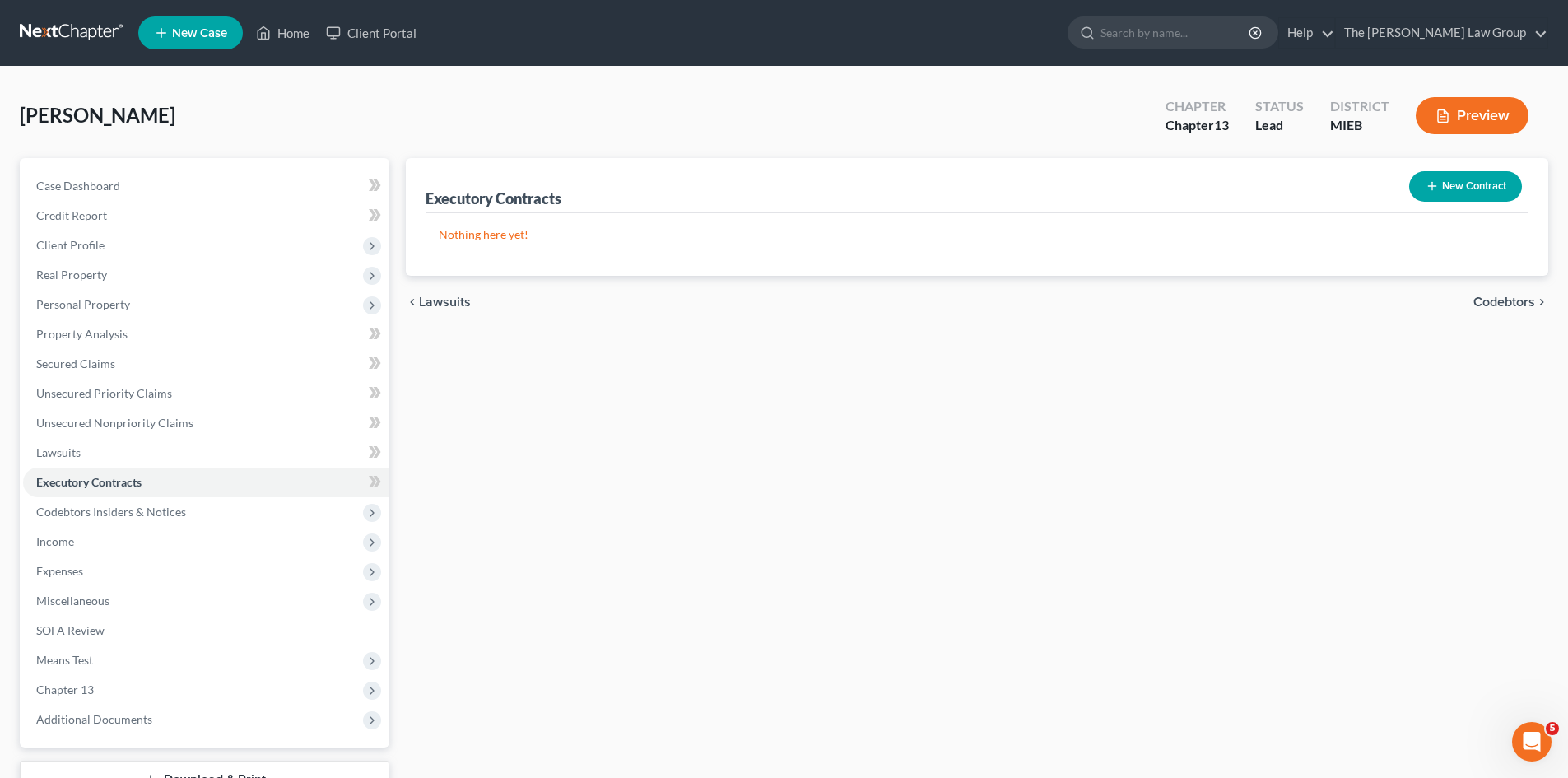
click at [1480, 301] on span "Codebtors" at bounding box center [1504, 302] width 62 height 13
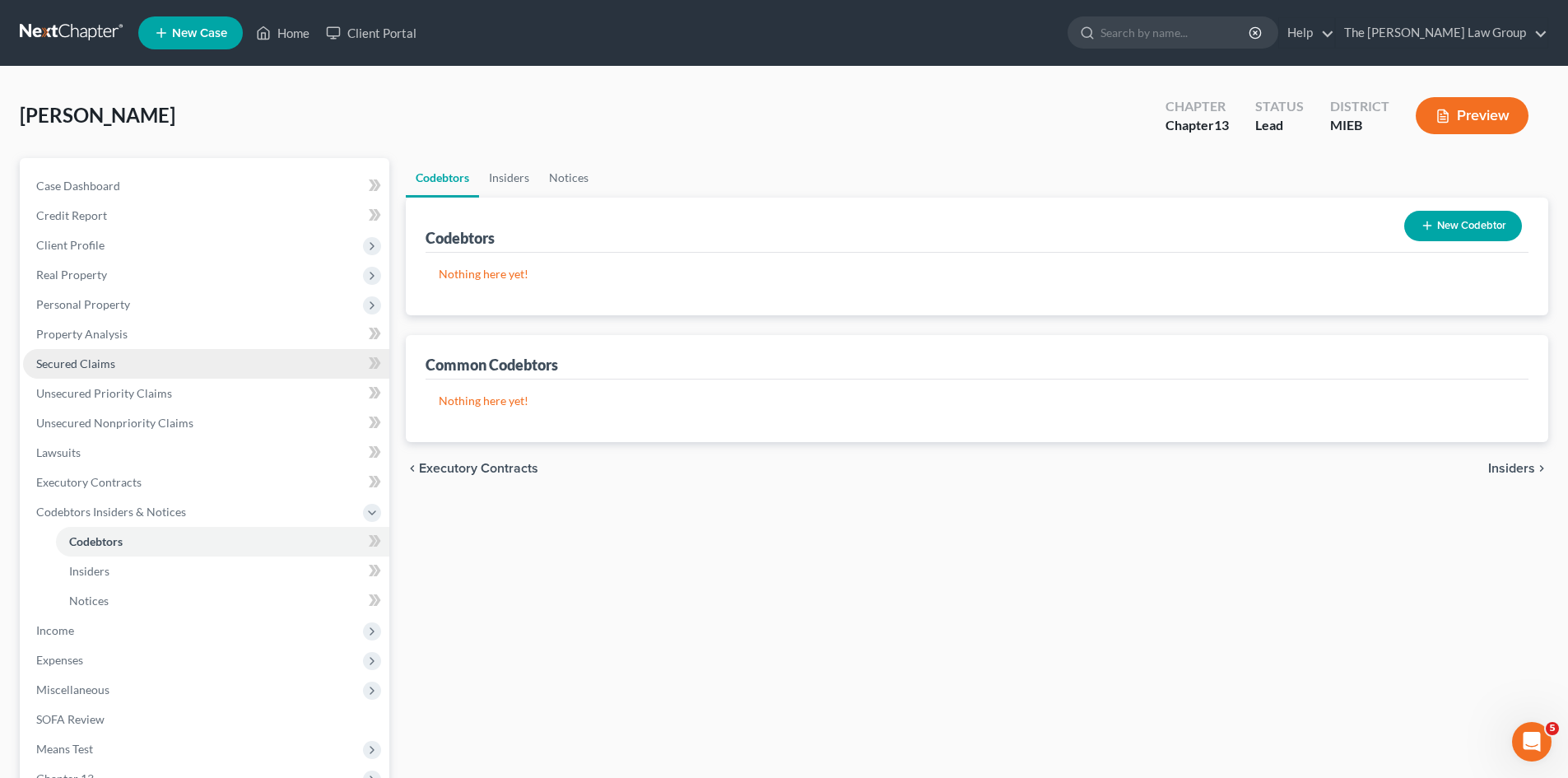
click at [92, 354] on link "Secured Claims" at bounding box center [206, 364] width 366 height 29
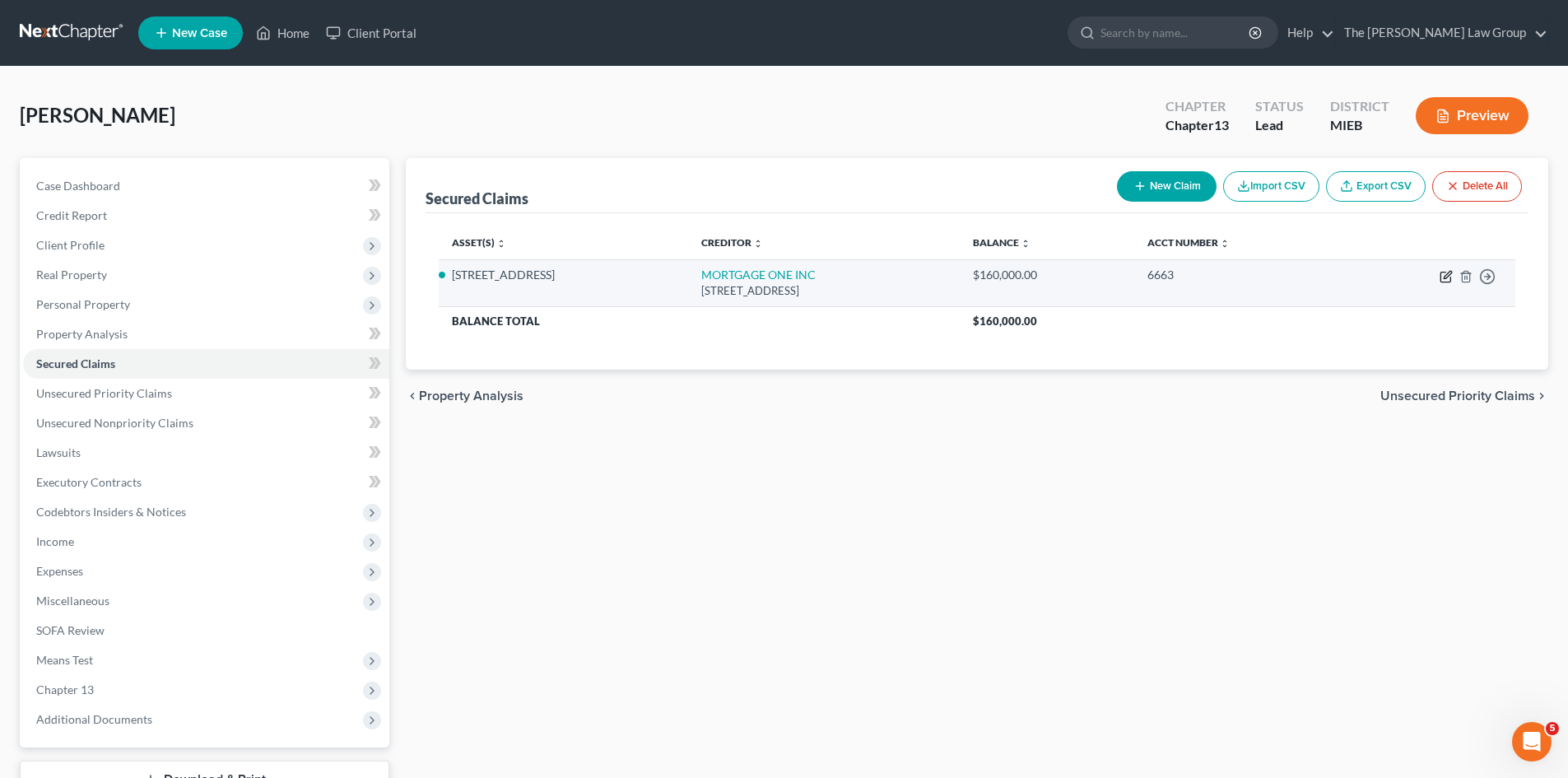
click at [1446, 280] on icon "button" at bounding box center [1446, 276] width 13 height 13
select select "23"
select select "2"
select select "0"
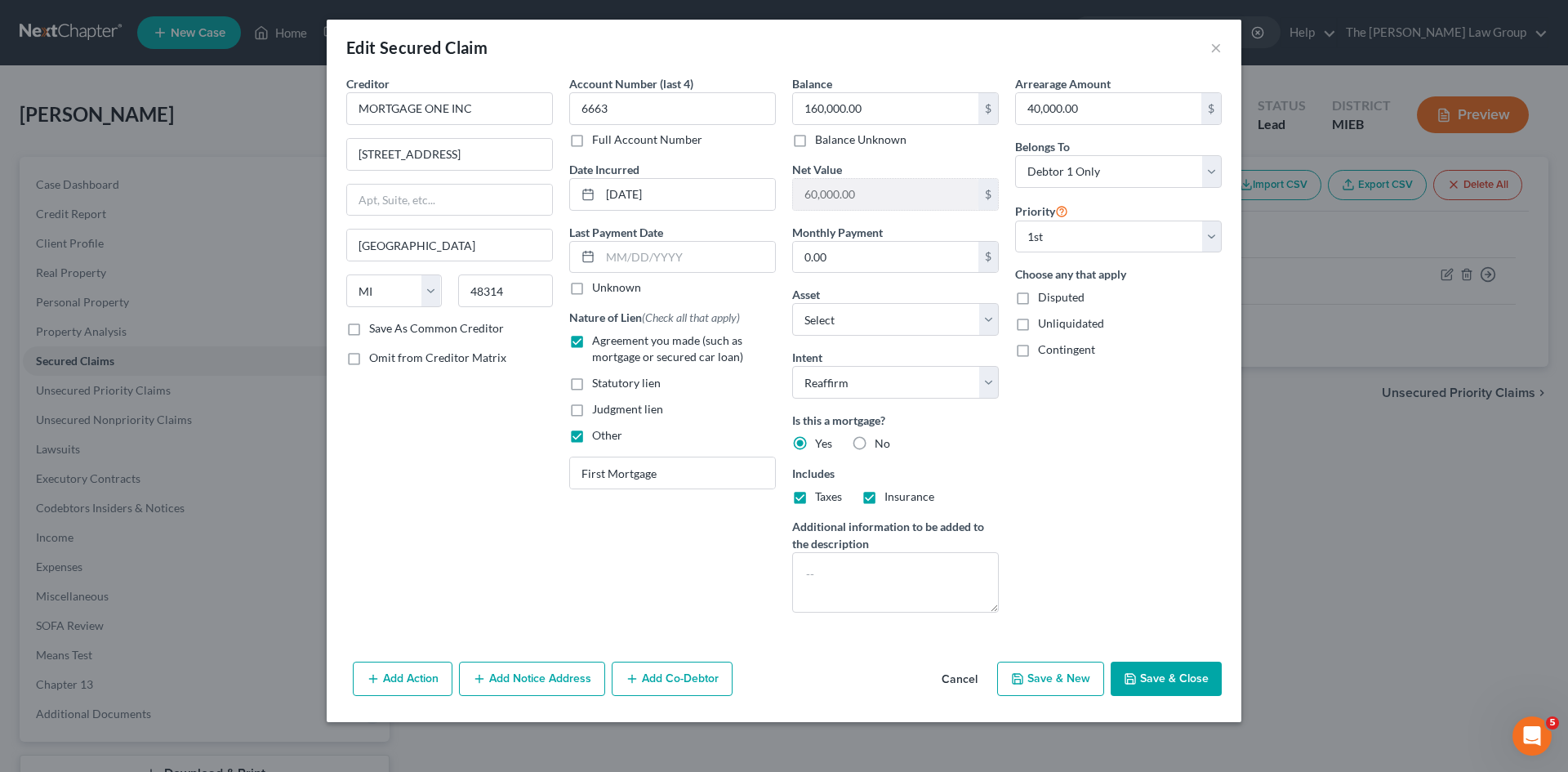
click at [1176, 678] on button "Save & Close" at bounding box center [1166, 678] width 111 height 34
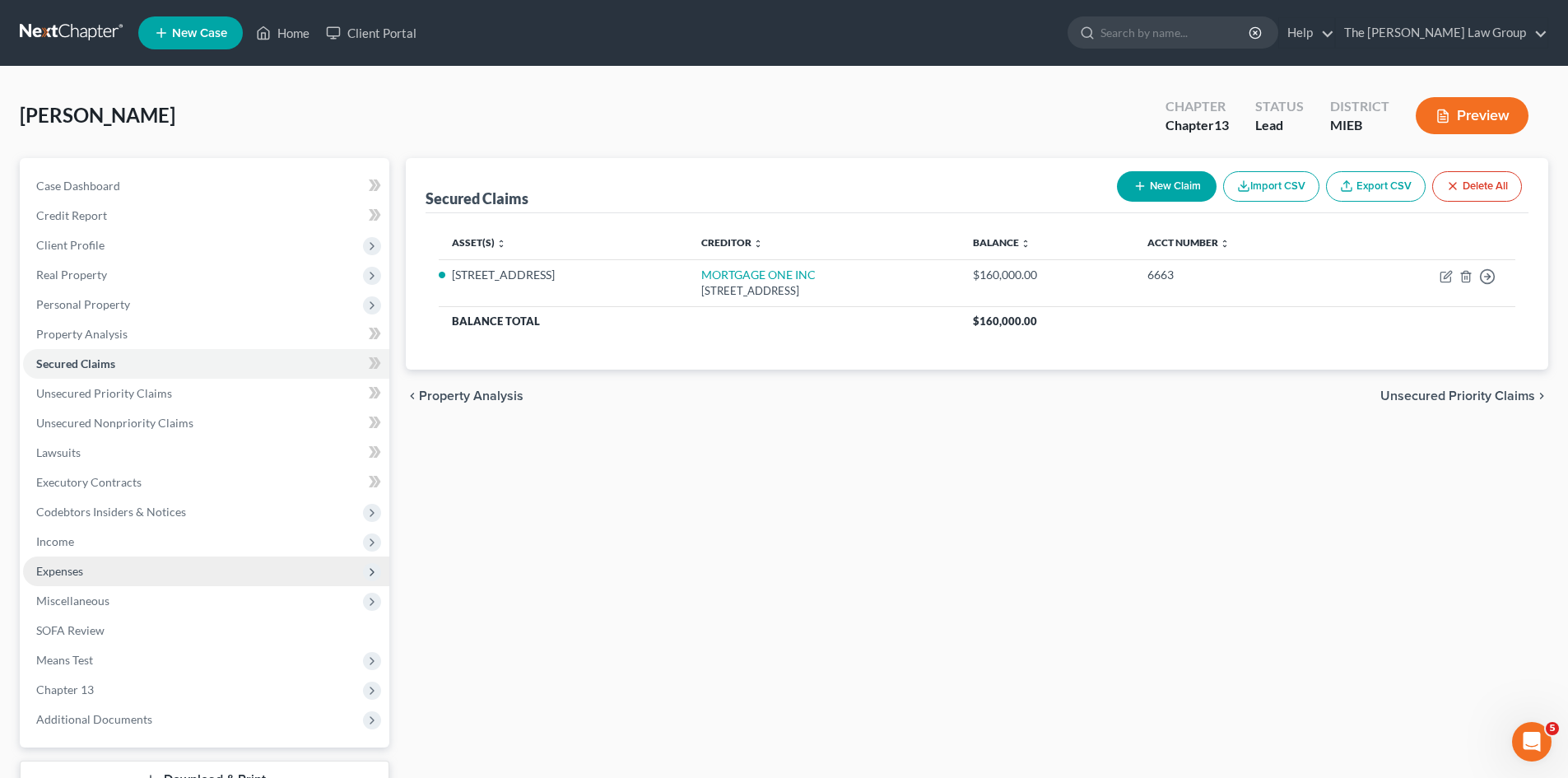
click at [56, 573] on span "Expenses" at bounding box center [60, 571] width 47 height 14
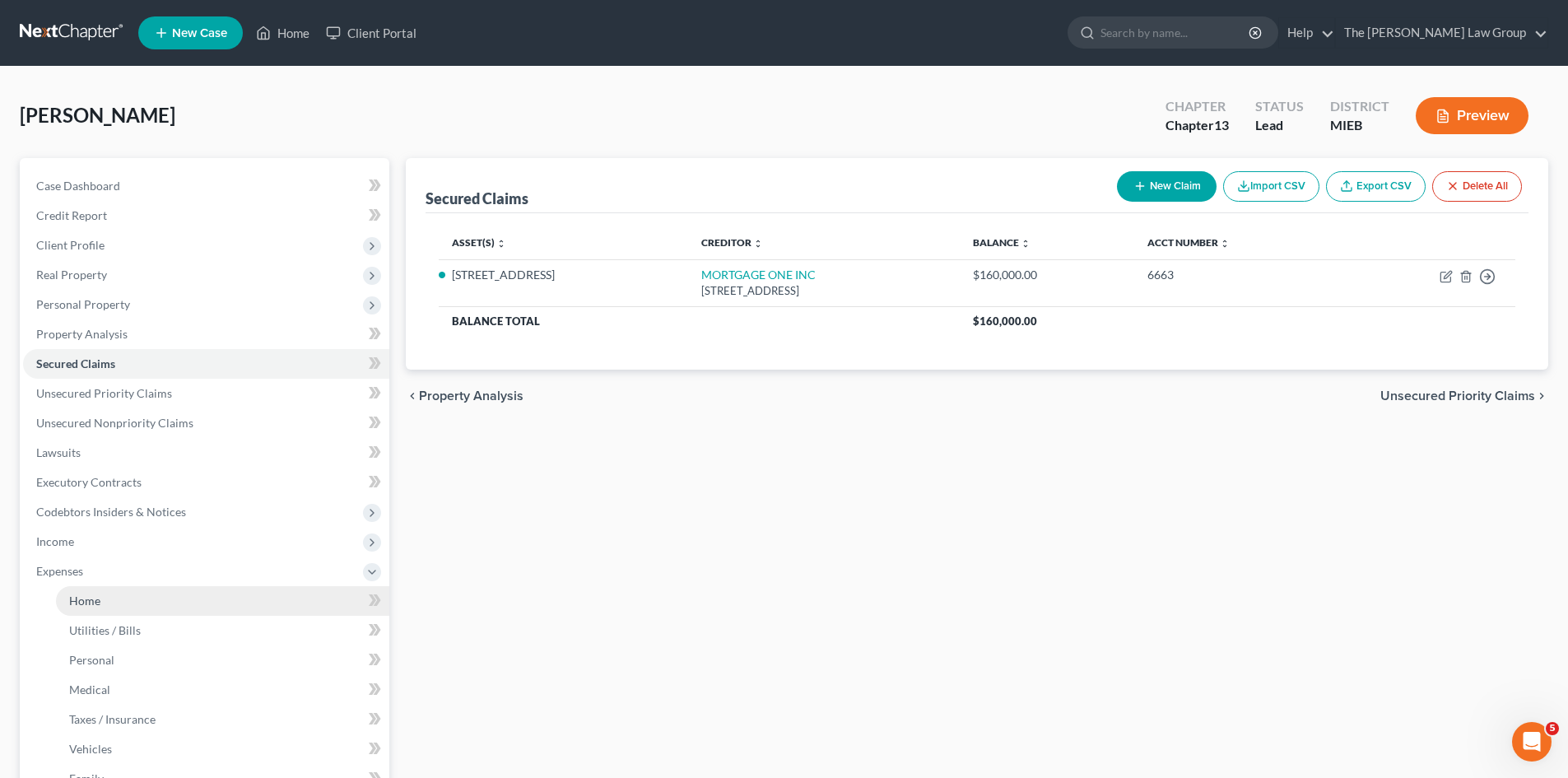
click at [93, 599] on span "Home" at bounding box center [85, 600] width 31 height 14
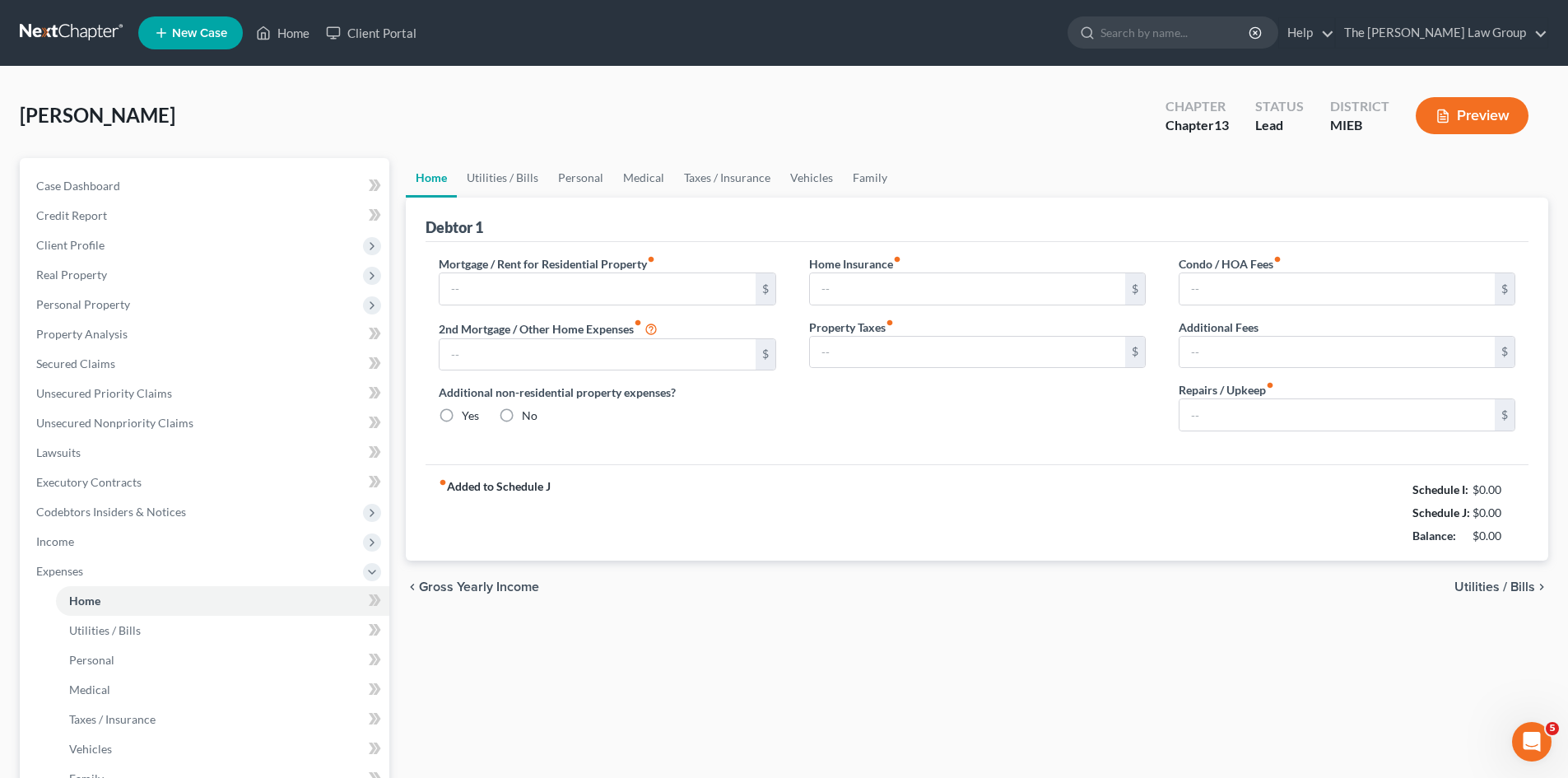
type input "351.21"
type input "0.00"
radio input "true"
type input "0.00"
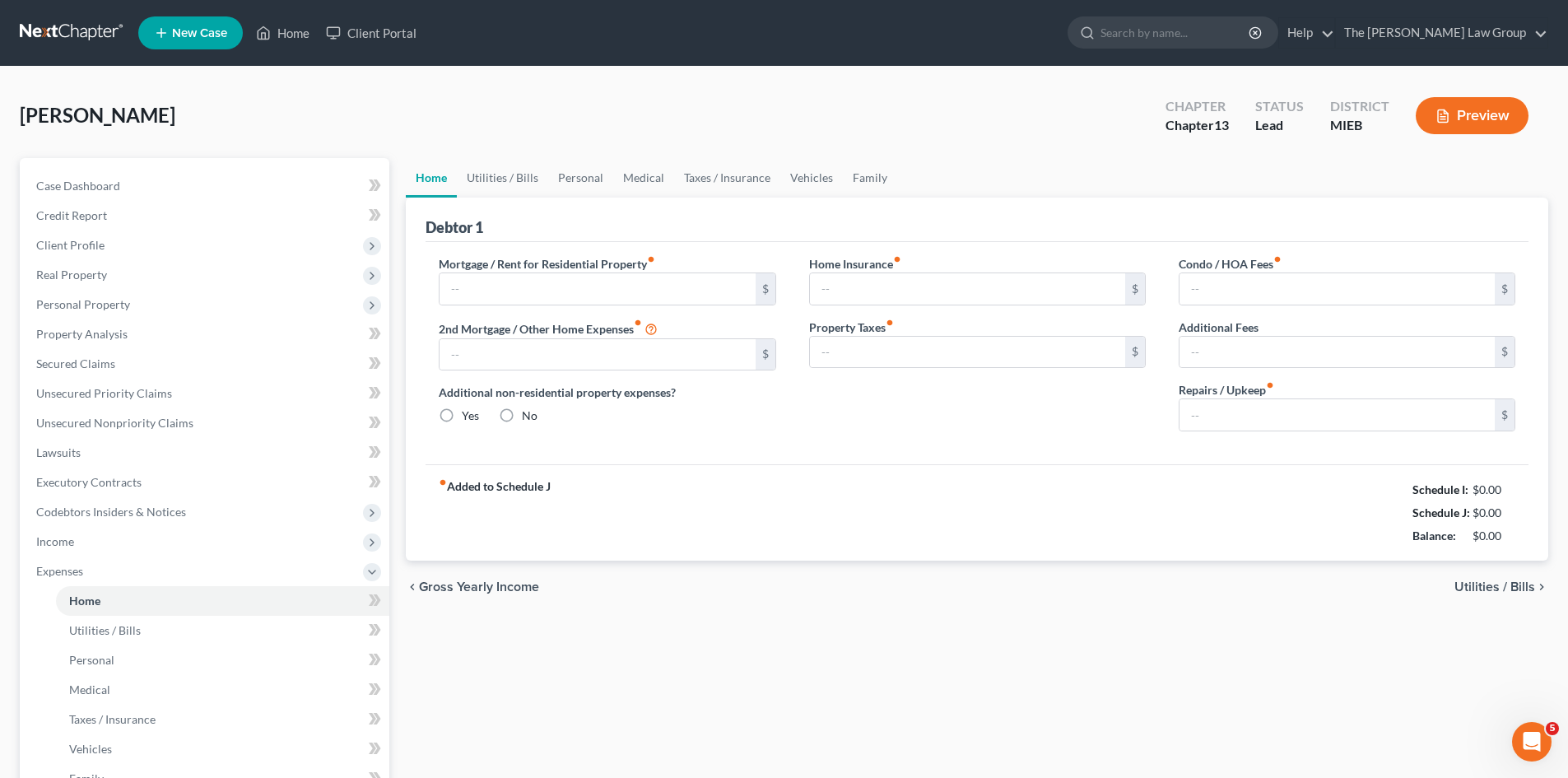
type input "0.00"
click at [549, 289] on input "351.21" at bounding box center [597, 289] width 315 height 31
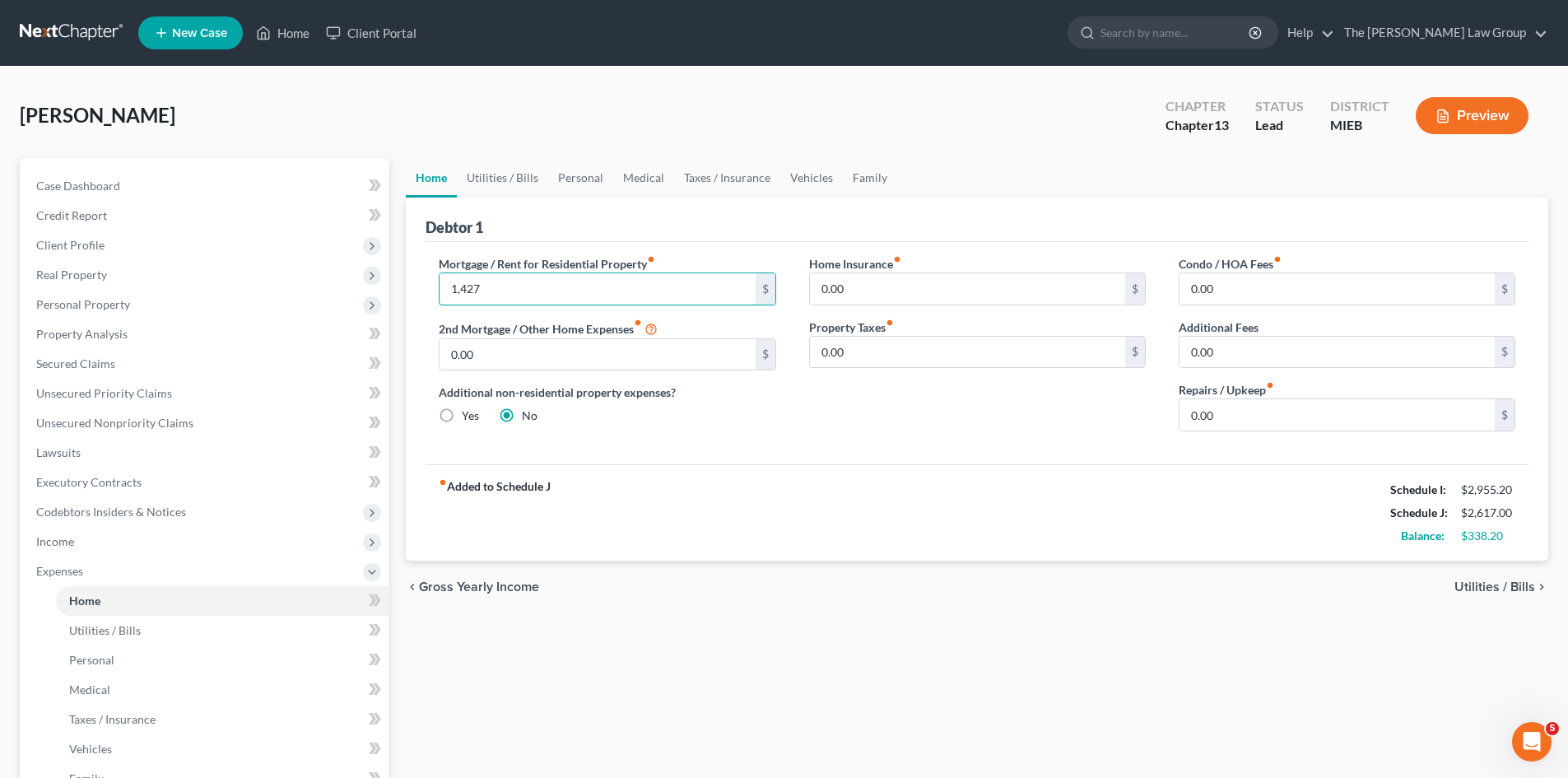
type input "1,427"
click at [735, 430] on div "Mortgage / Rent for Residential Property fiber_manual_record 1,427 $ 2nd Mortga…" at bounding box center [607, 349] width 370 height 189
click at [1514, 587] on span "Utilities / Bills" at bounding box center [1495, 586] width 81 height 13
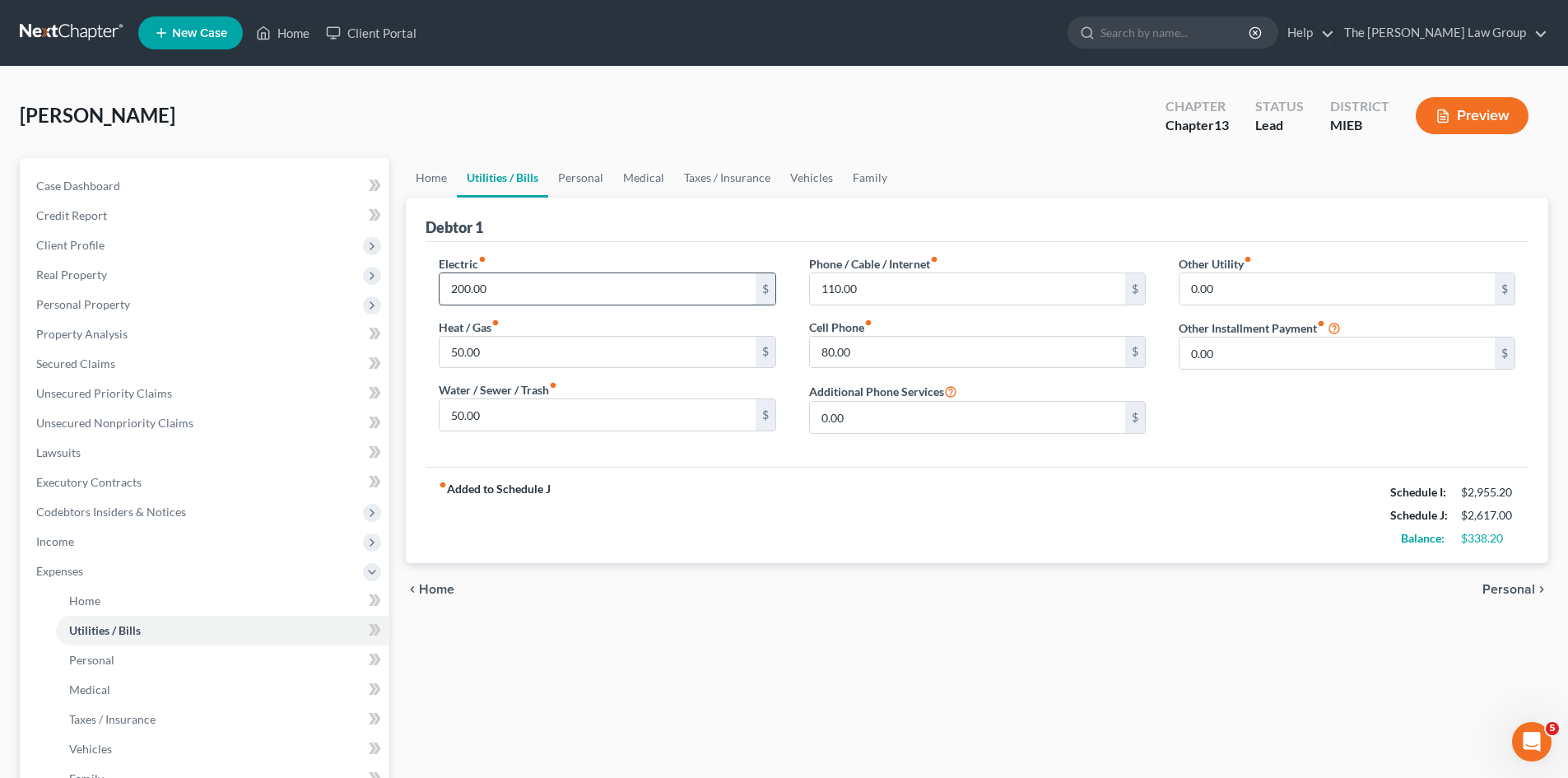
click at [542, 279] on input "200.00" at bounding box center [597, 289] width 315 height 31
type input "450"
click at [491, 419] on input "50.00" at bounding box center [597, 415] width 315 height 31
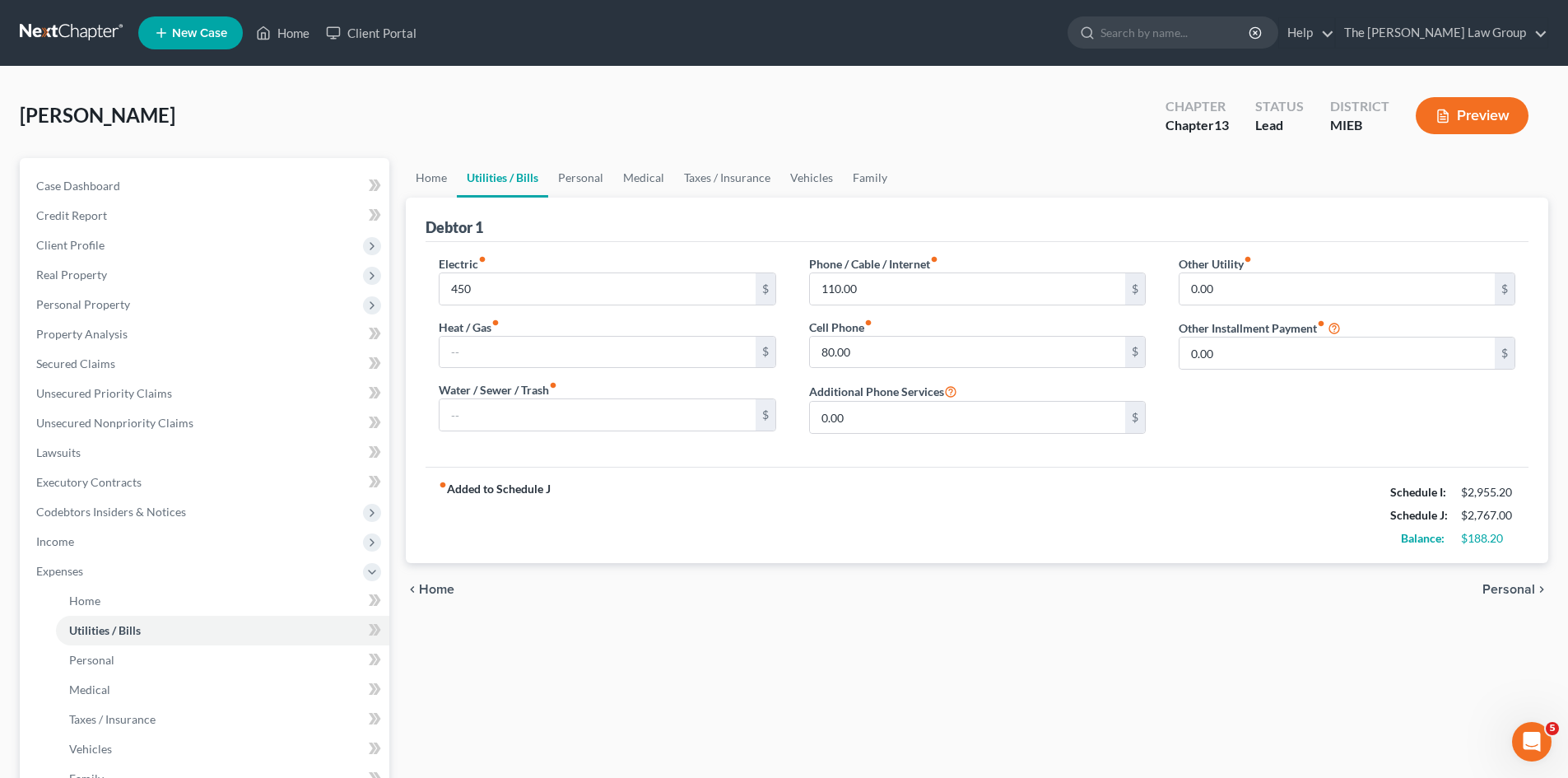
click at [1496, 586] on span "Personal" at bounding box center [1509, 589] width 53 height 13
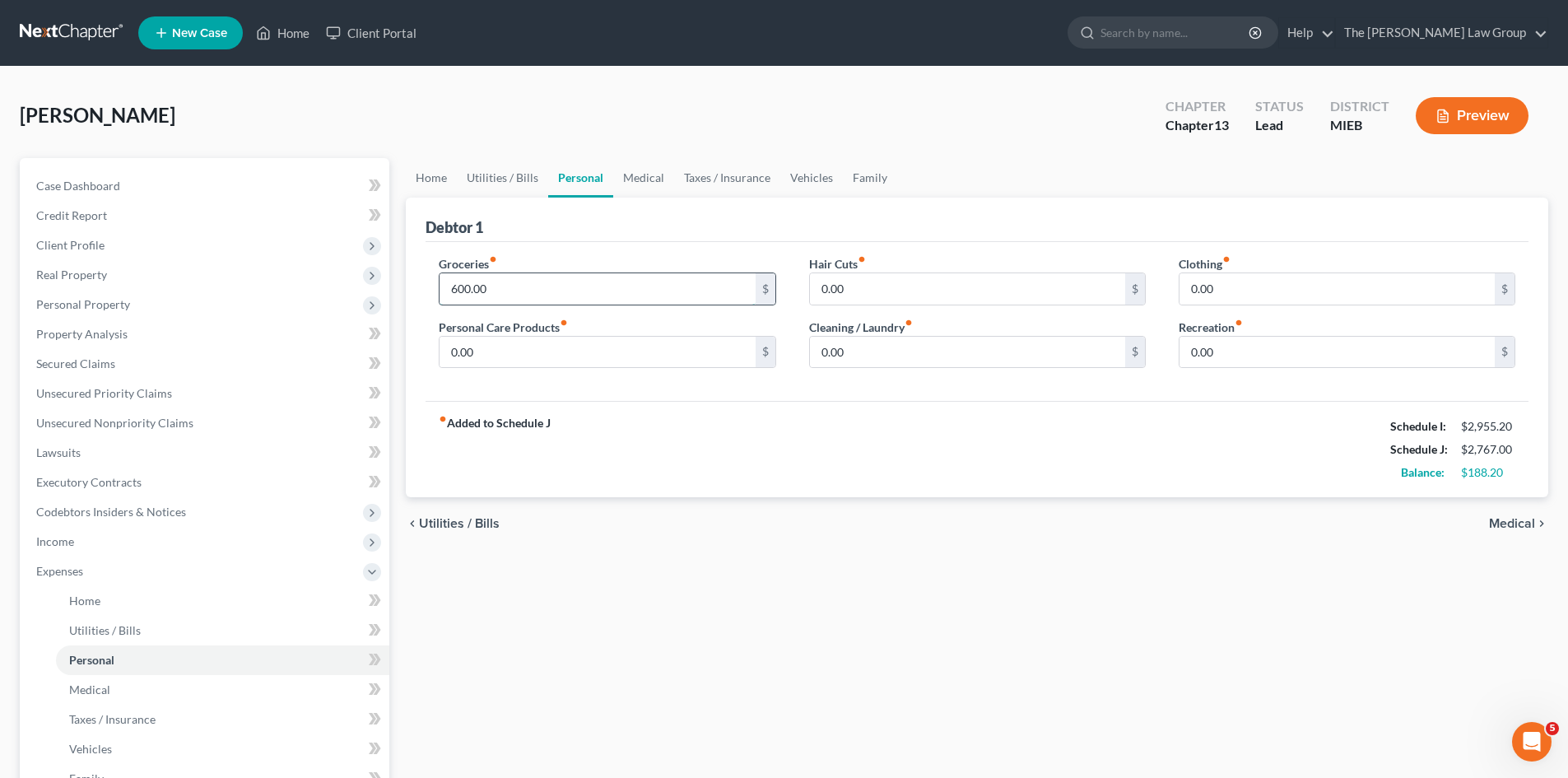
click at [617, 284] on input "600.00" at bounding box center [597, 289] width 315 height 31
click at [458, 517] on span "Utilities / Bills" at bounding box center [459, 523] width 81 height 13
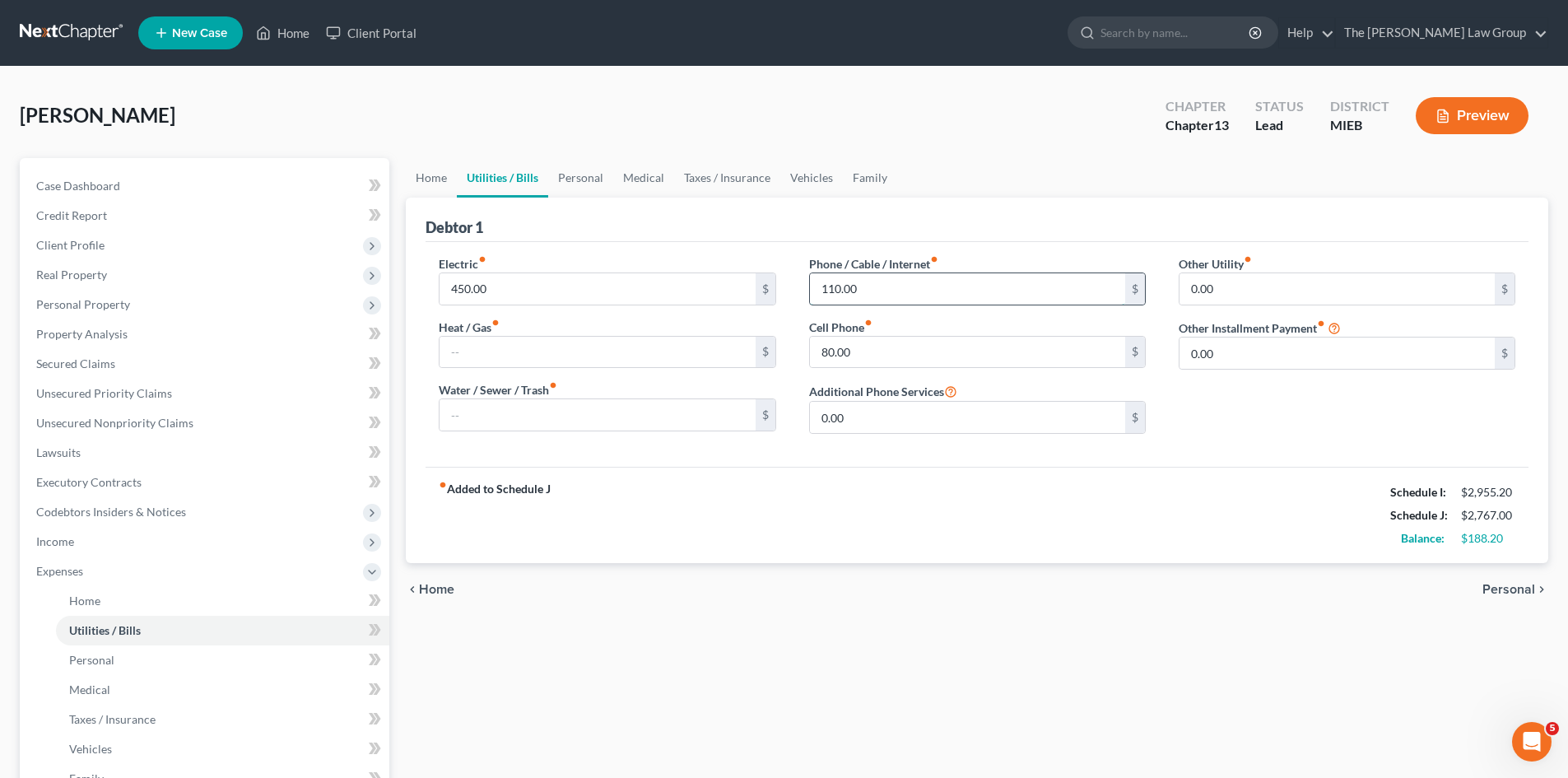
click at [900, 297] on input "110.00" at bounding box center [968, 289] width 315 height 31
click at [859, 351] on input "80.00" at bounding box center [968, 352] width 315 height 31
type input "30"
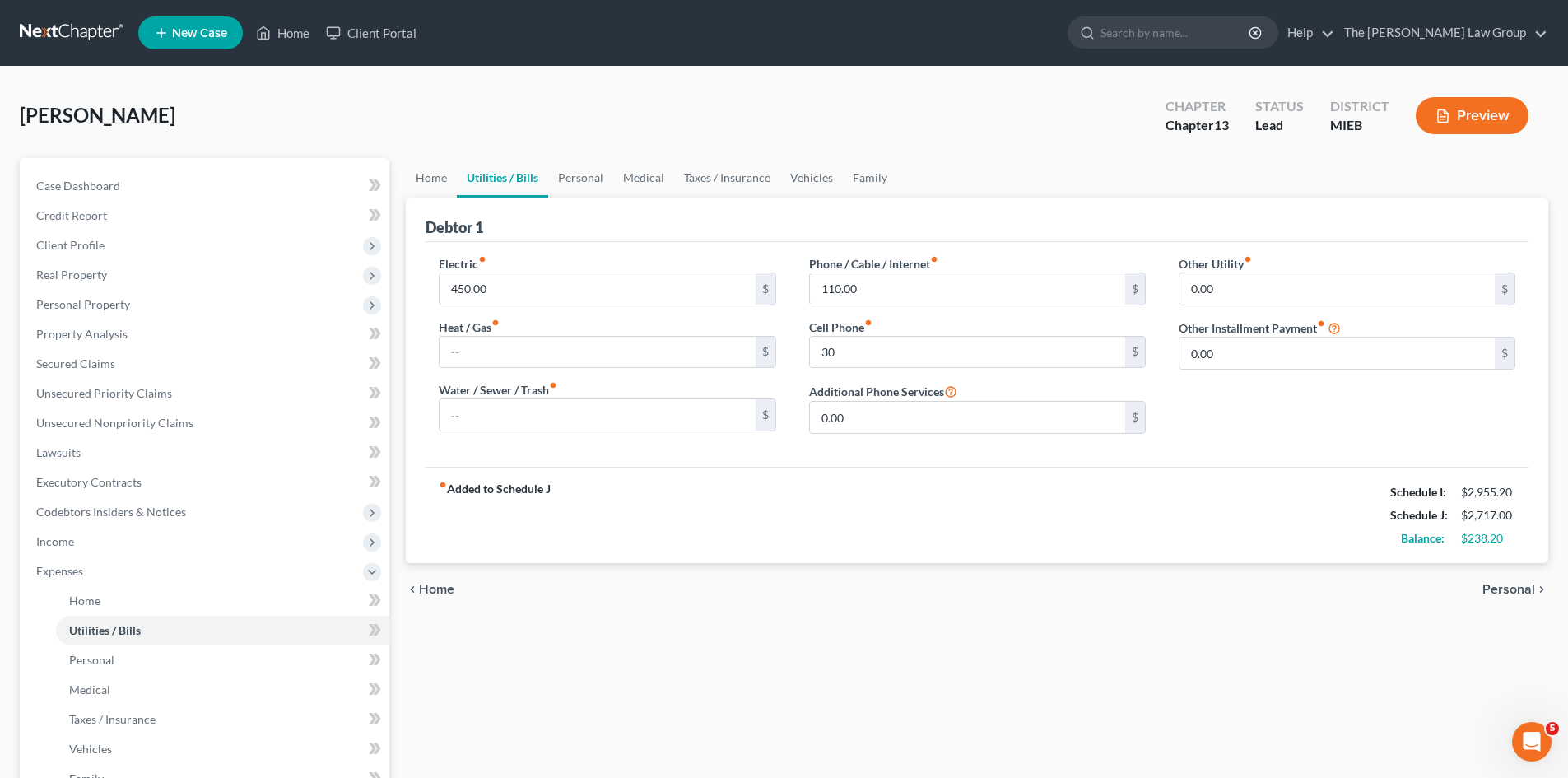
click at [831, 547] on div "fiber_manual_record Added to Schedule J Schedule I: $2,955.20 Schedule J: $2,71…" at bounding box center [977, 514] width 1103 height 97
type input "76"
click at [723, 572] on div "chevron_left Home Personal chevron_right" at bounding box center [977, 590] width 1142 height 53
click at [1524, 588] on span "Personal" at bounding box center [1509, 589] width 53 height 13
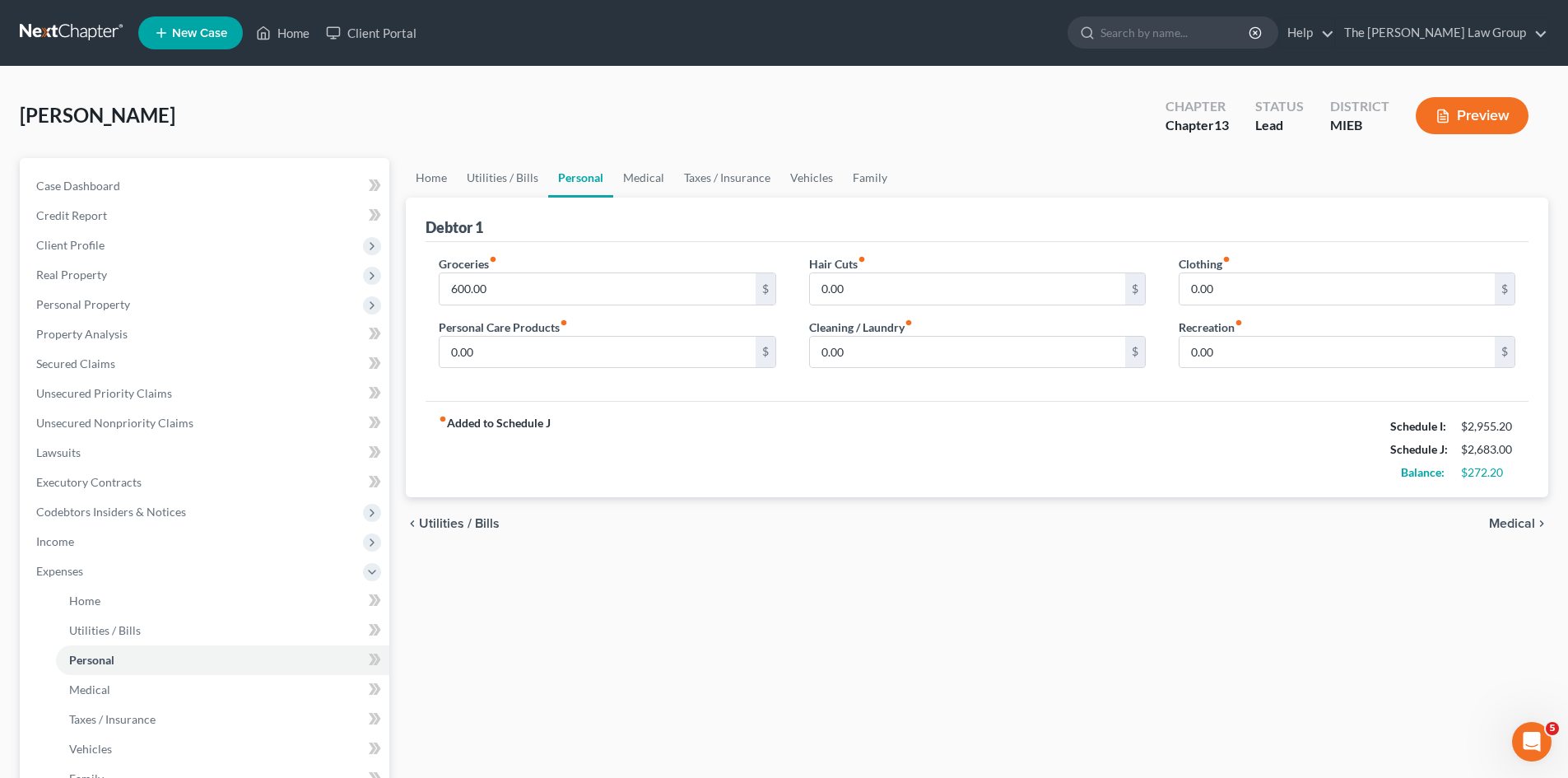
click at [1519, 529] on span "Medical" at bounding box center [1511, 523] width 46 height 13
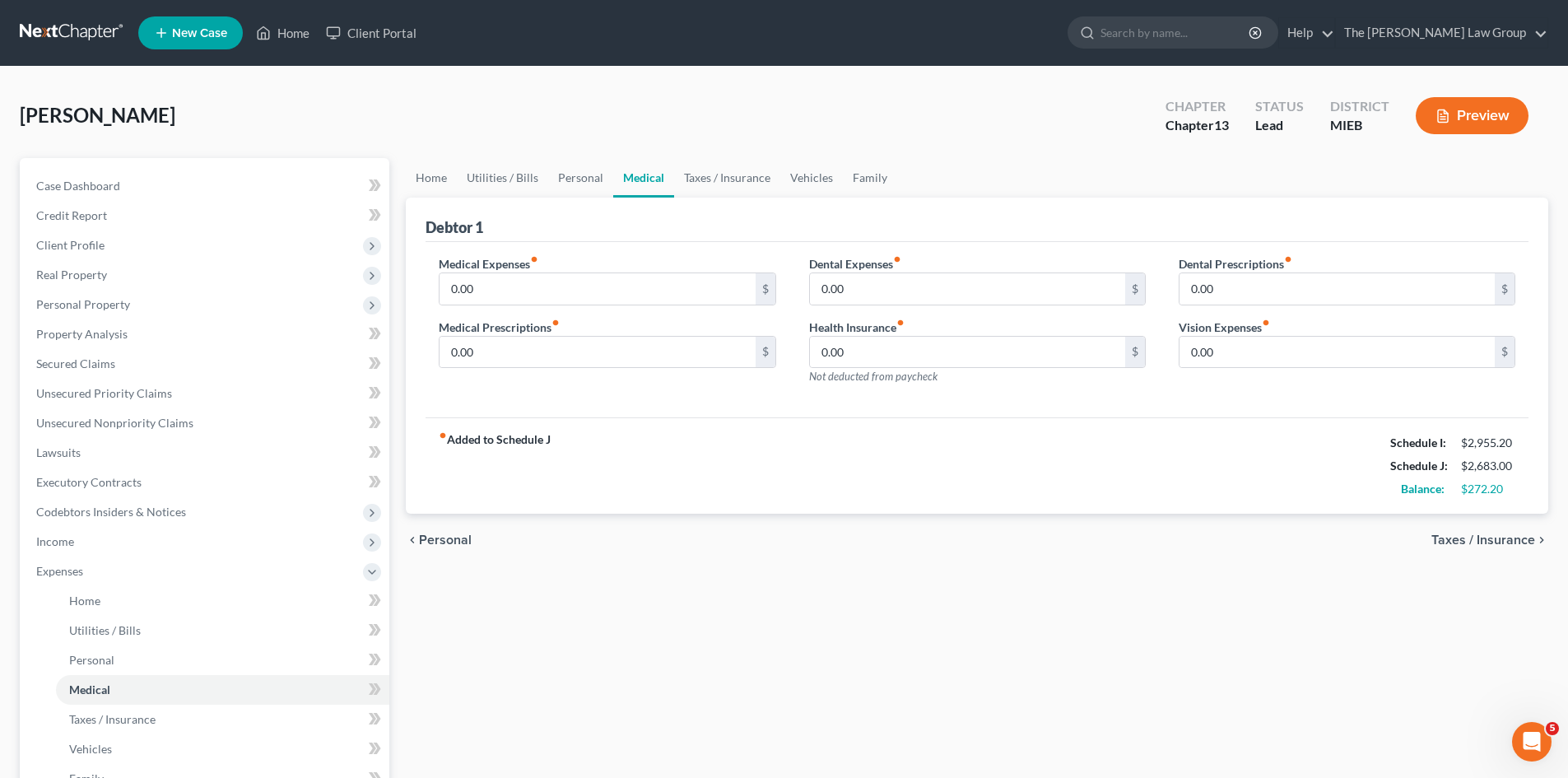
click at [1518, 544] on span "Taxes / Insurance" at bounding box center [1483, 539] width 103 height 13
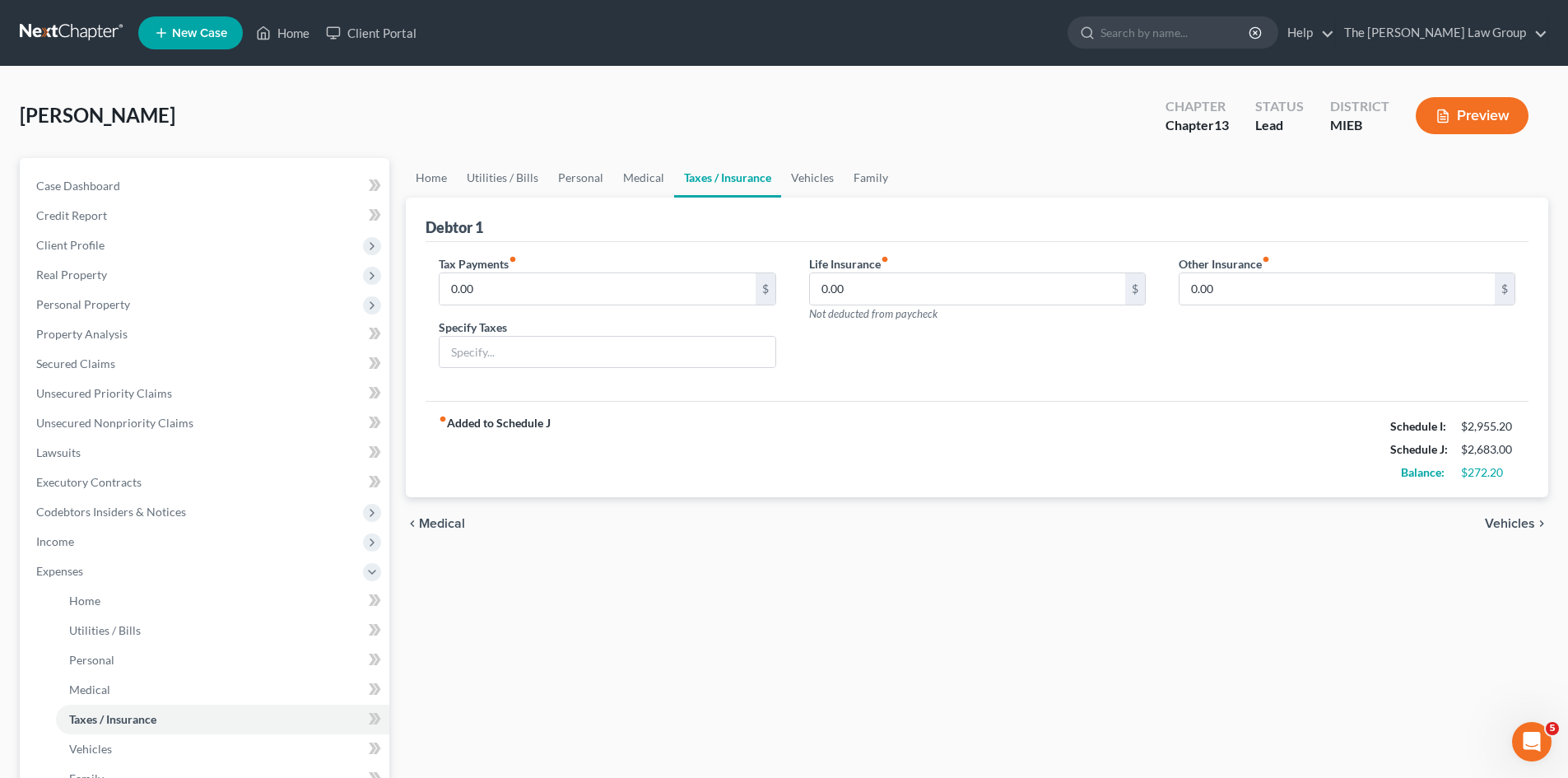
click at [1486, 108] on button "Preview" at bounding box center [1472, 115] width 113 height 37
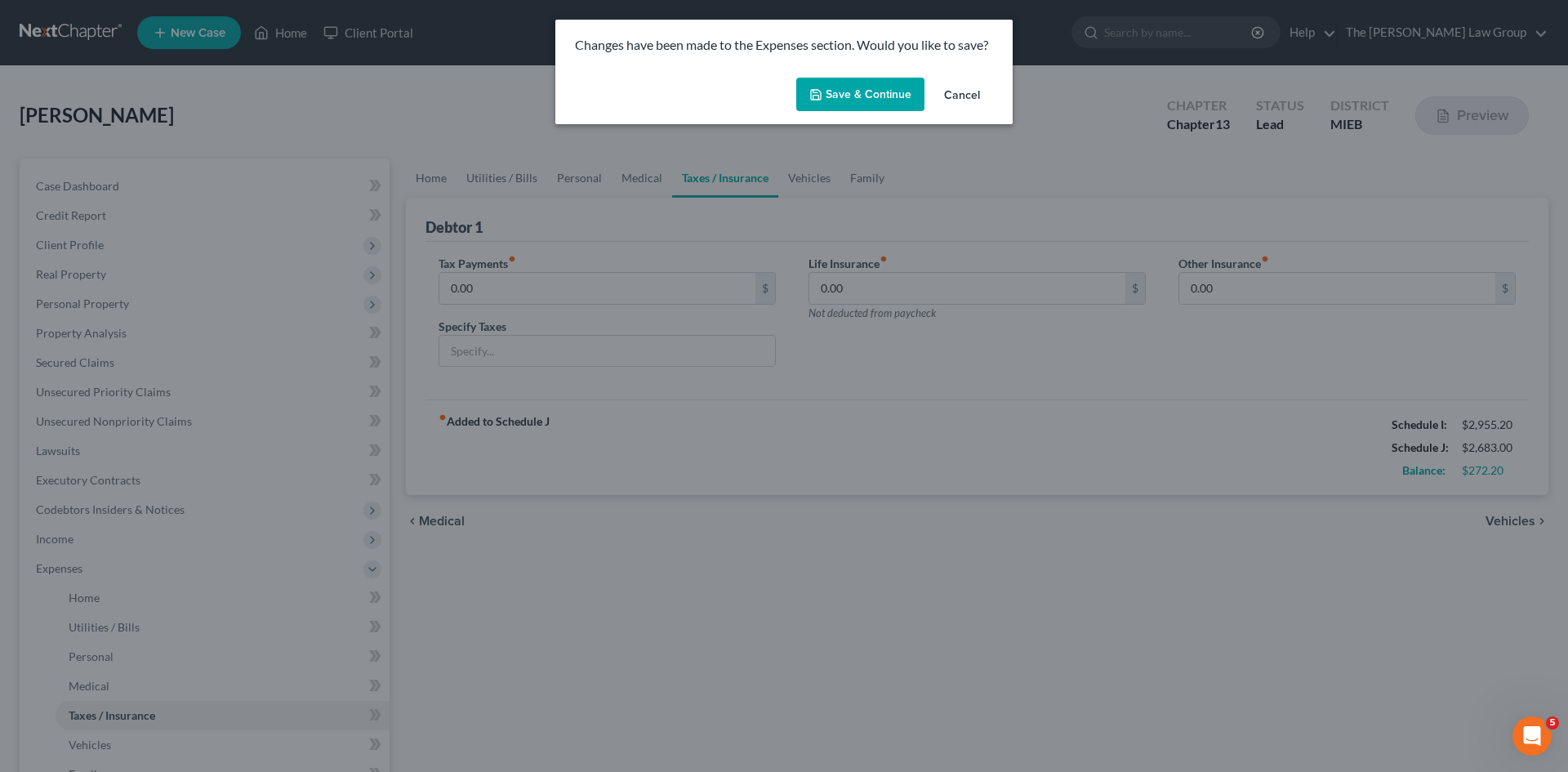
click at [876, 84] on button "Save & Continue" at bounding box center [860, 94] width 128 height 34
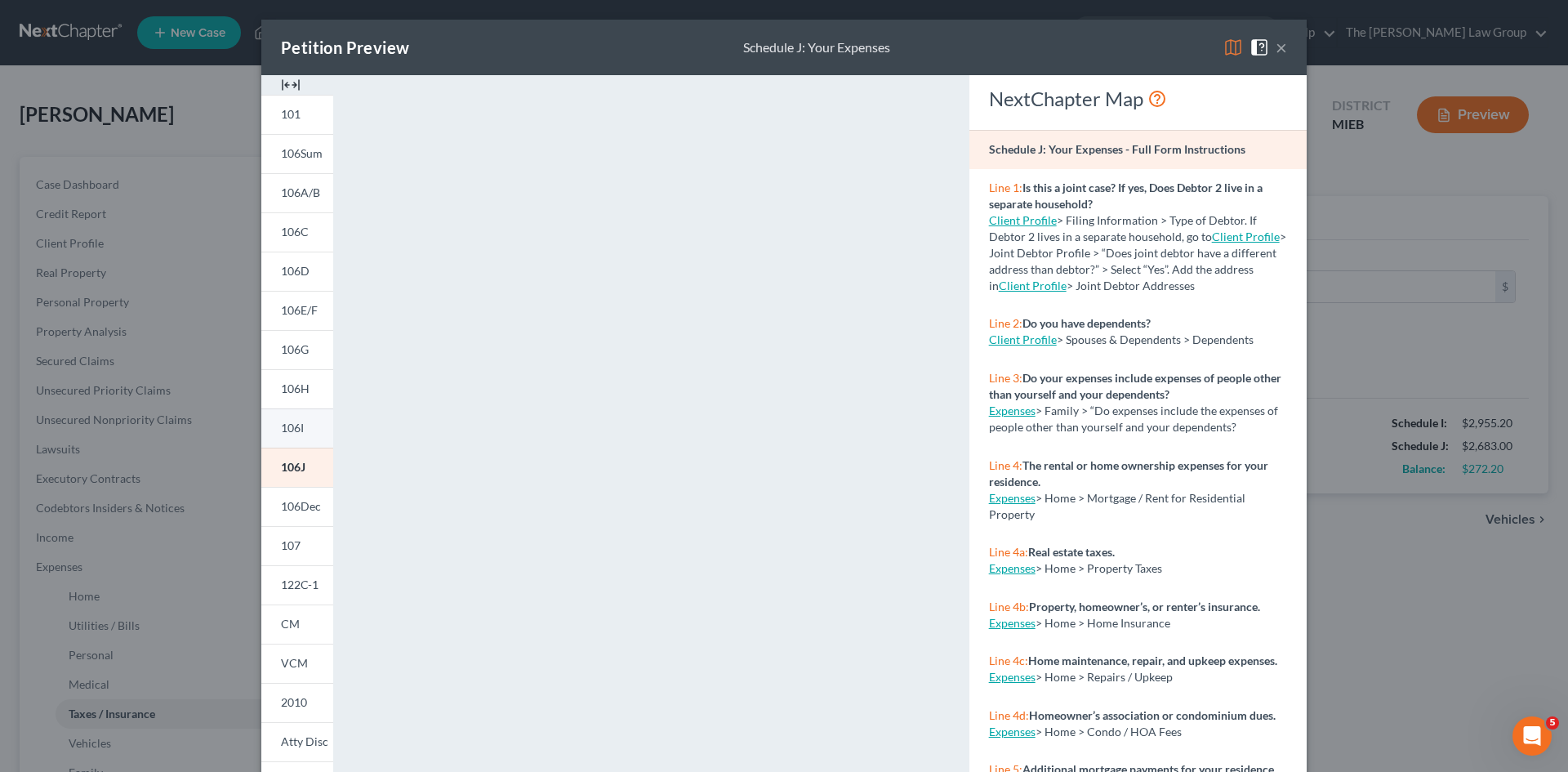
click at [290, 439] on link "106I" at bounding box center [297, 428] width 72 height 39
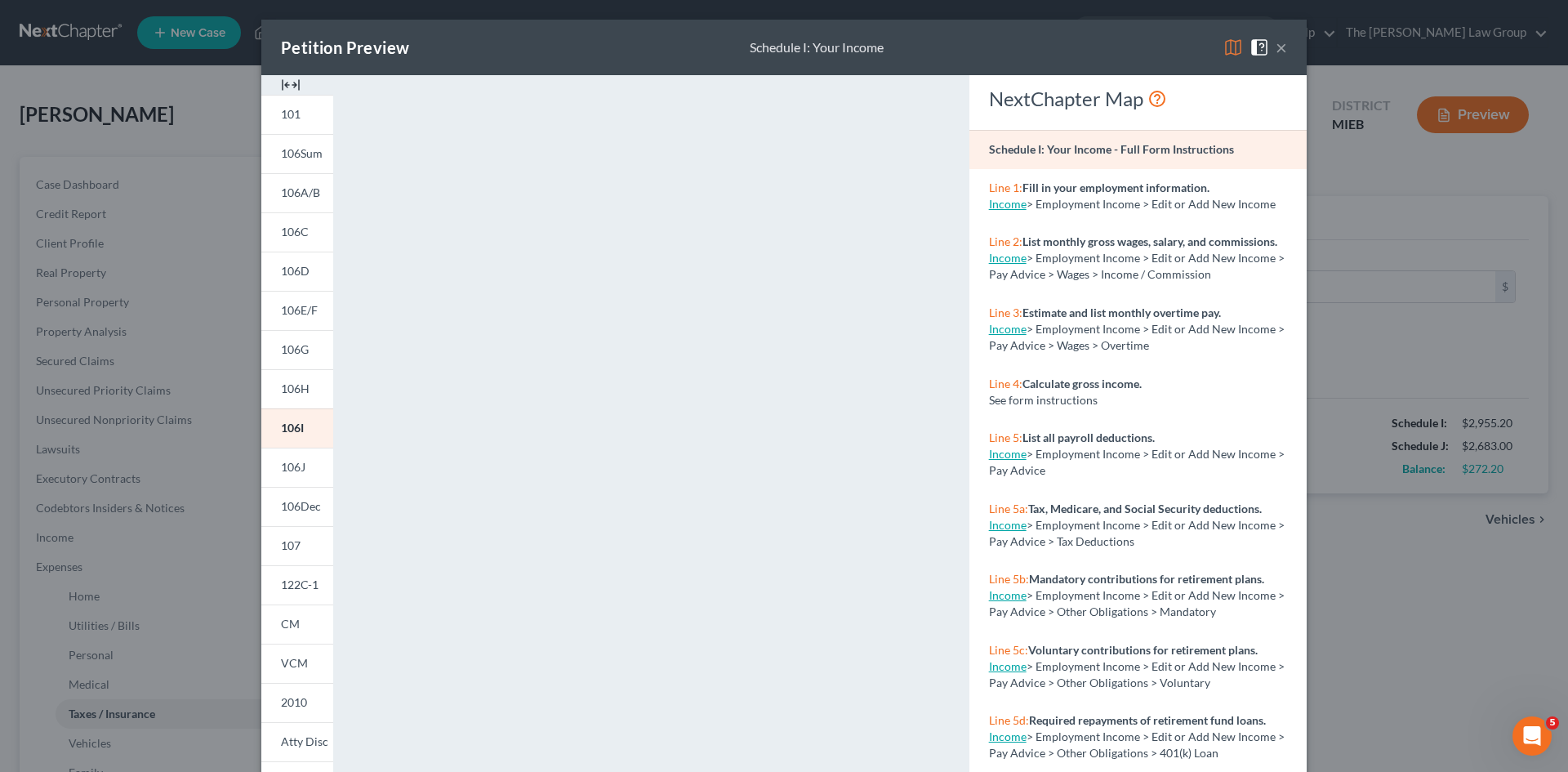
click at [1276, 47] on button "×" at bounding box center [1281, 47] width 12 height 19
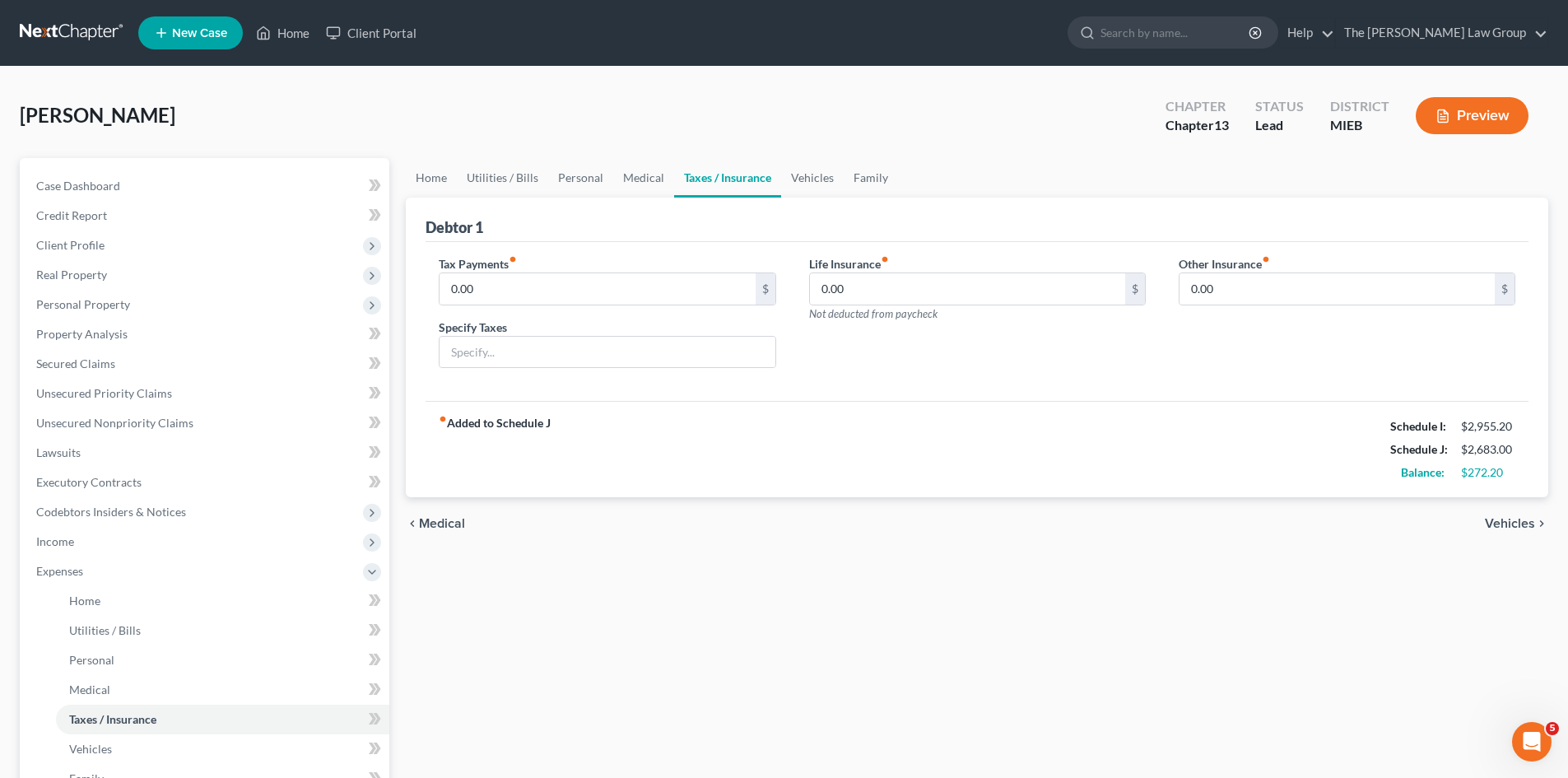
click at [1483, 108] on button "Preview" at bounding box center [1472, 115] width 113 height 37
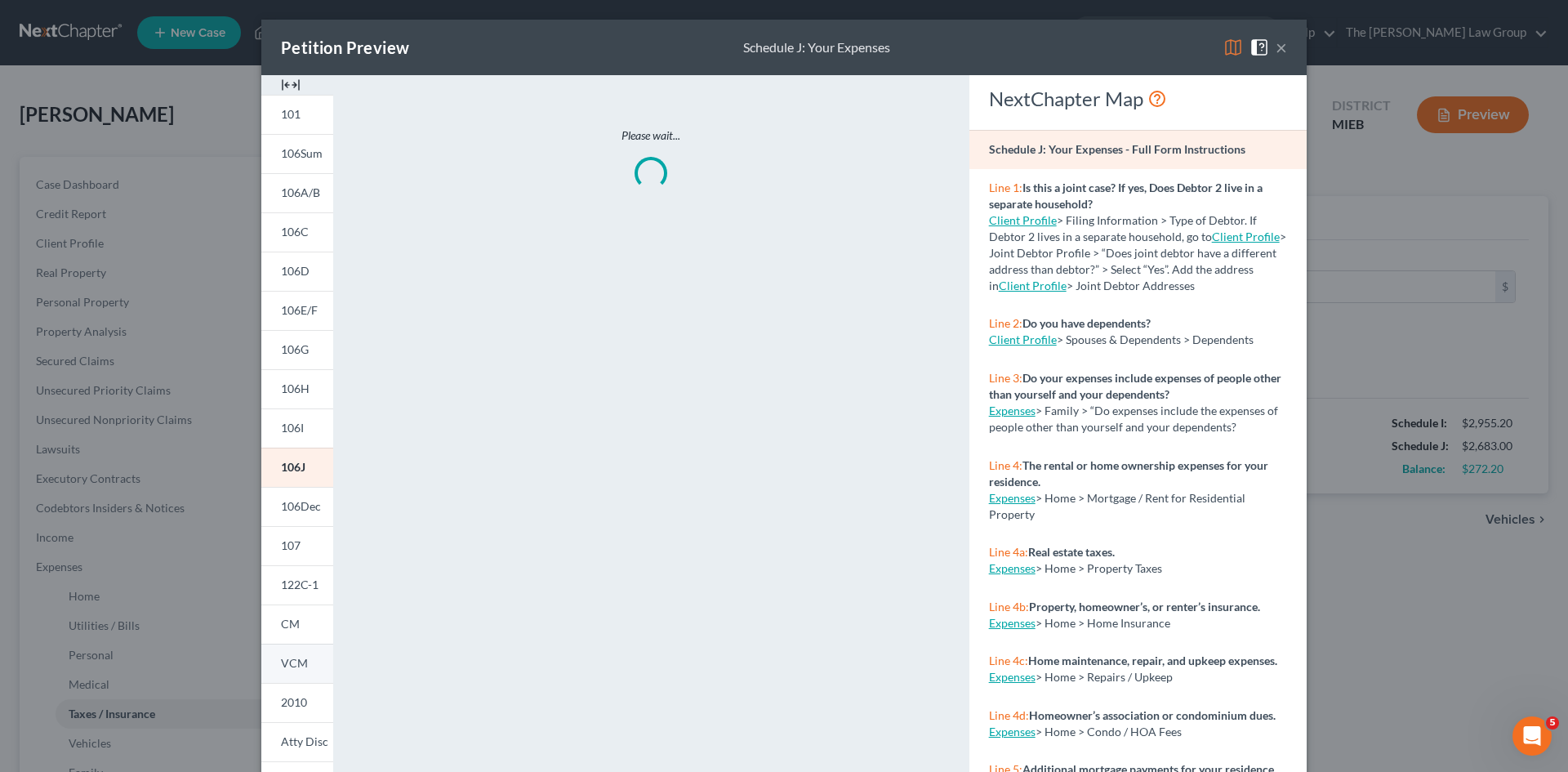
click at [289, 673] on link "VCM" at bounding box center [297, 663] width 72 height 39
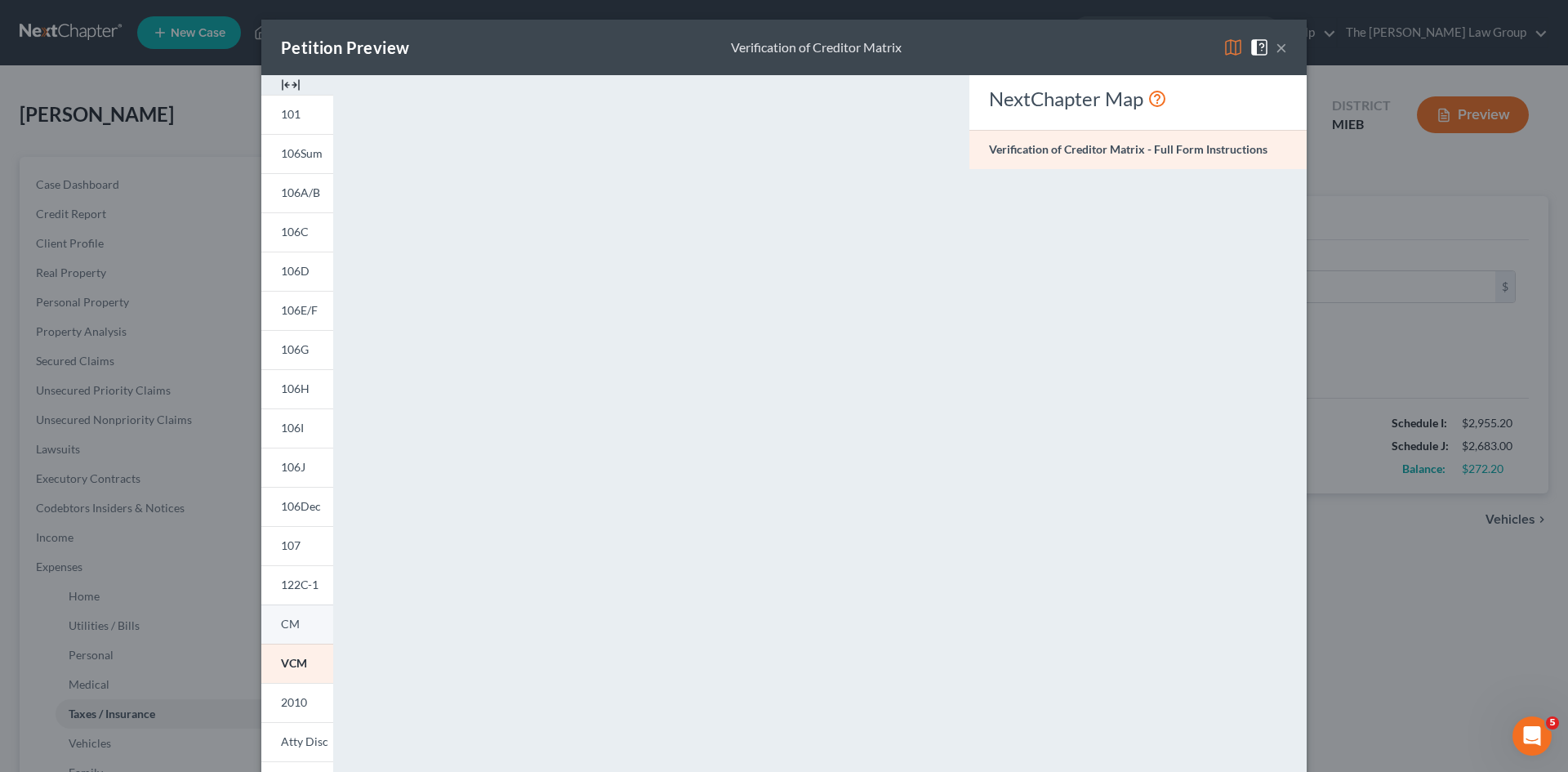
click at [282, 622] on span "CM" at bounding box center [290, 624] width 18 height 14
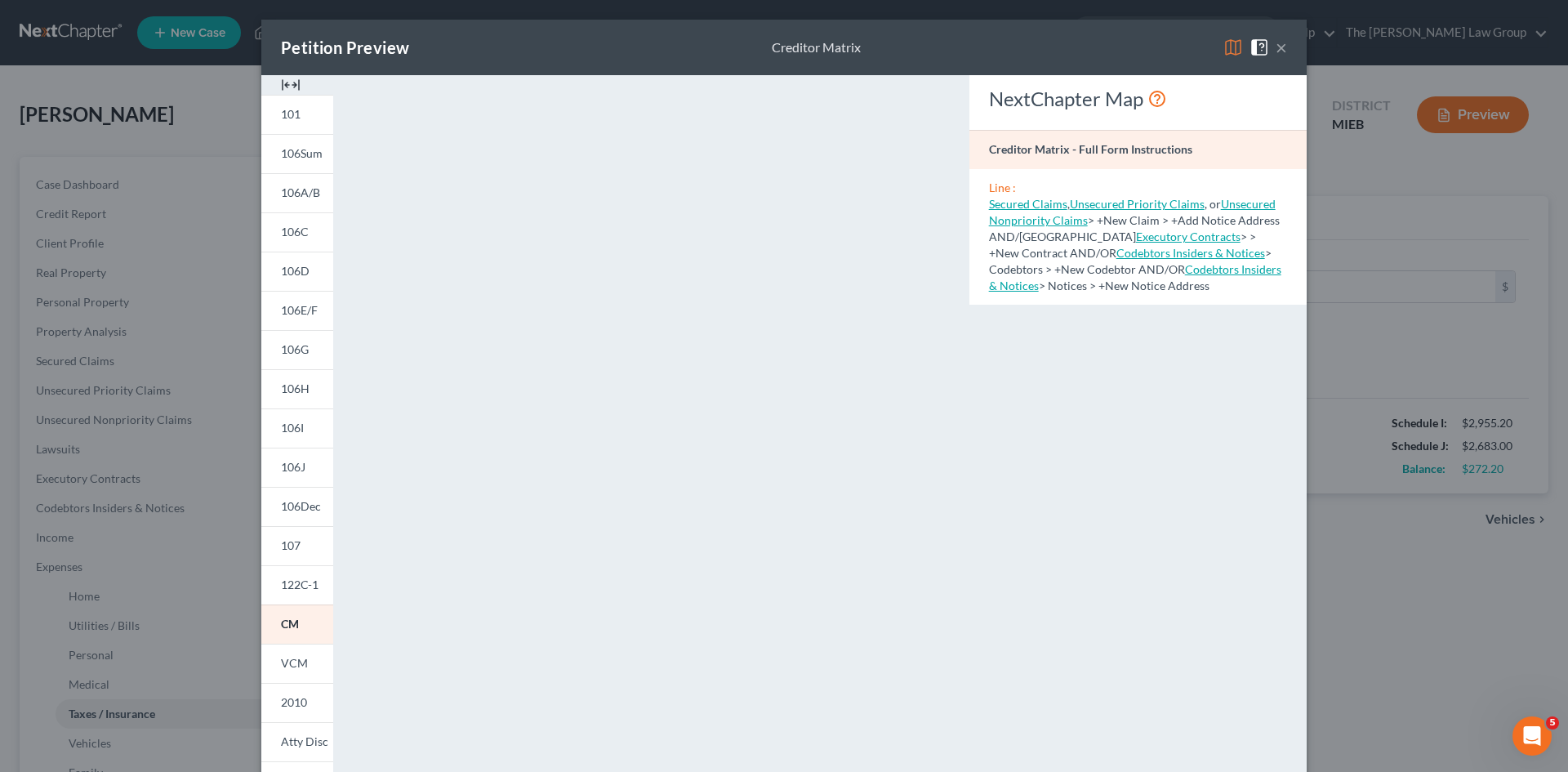
click at [1048, 42] on div "Petition Preview Creditor Matrix ×" at bounding box center [784, 46] width 1045 height 55
click at [1276, 44] on button "×" at bounding box center [1281, 47] width 12 height 19
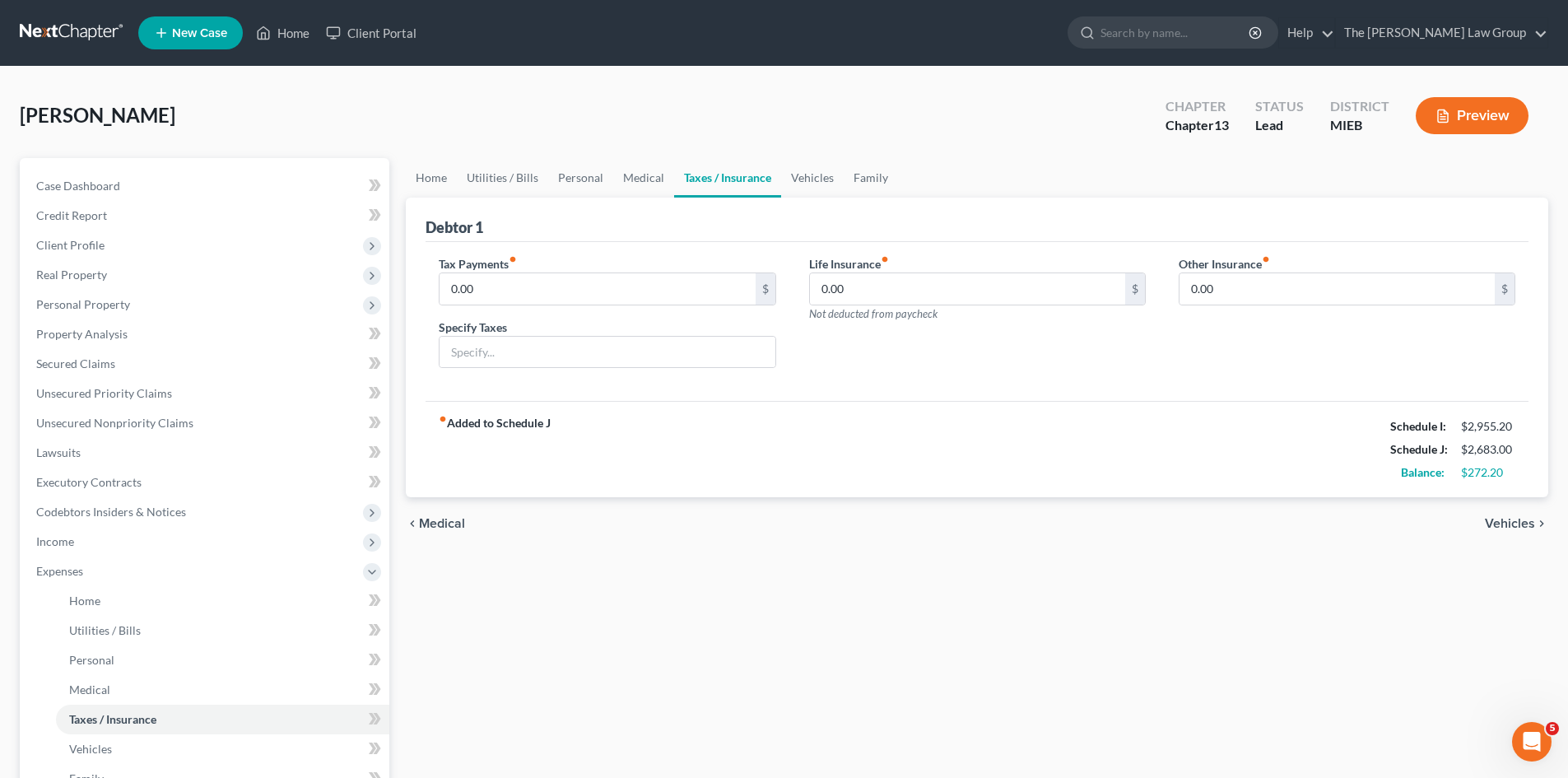
click at [1526, 522] on span "Vehicles" at bounding box center [1509, 523] width 50 height 13
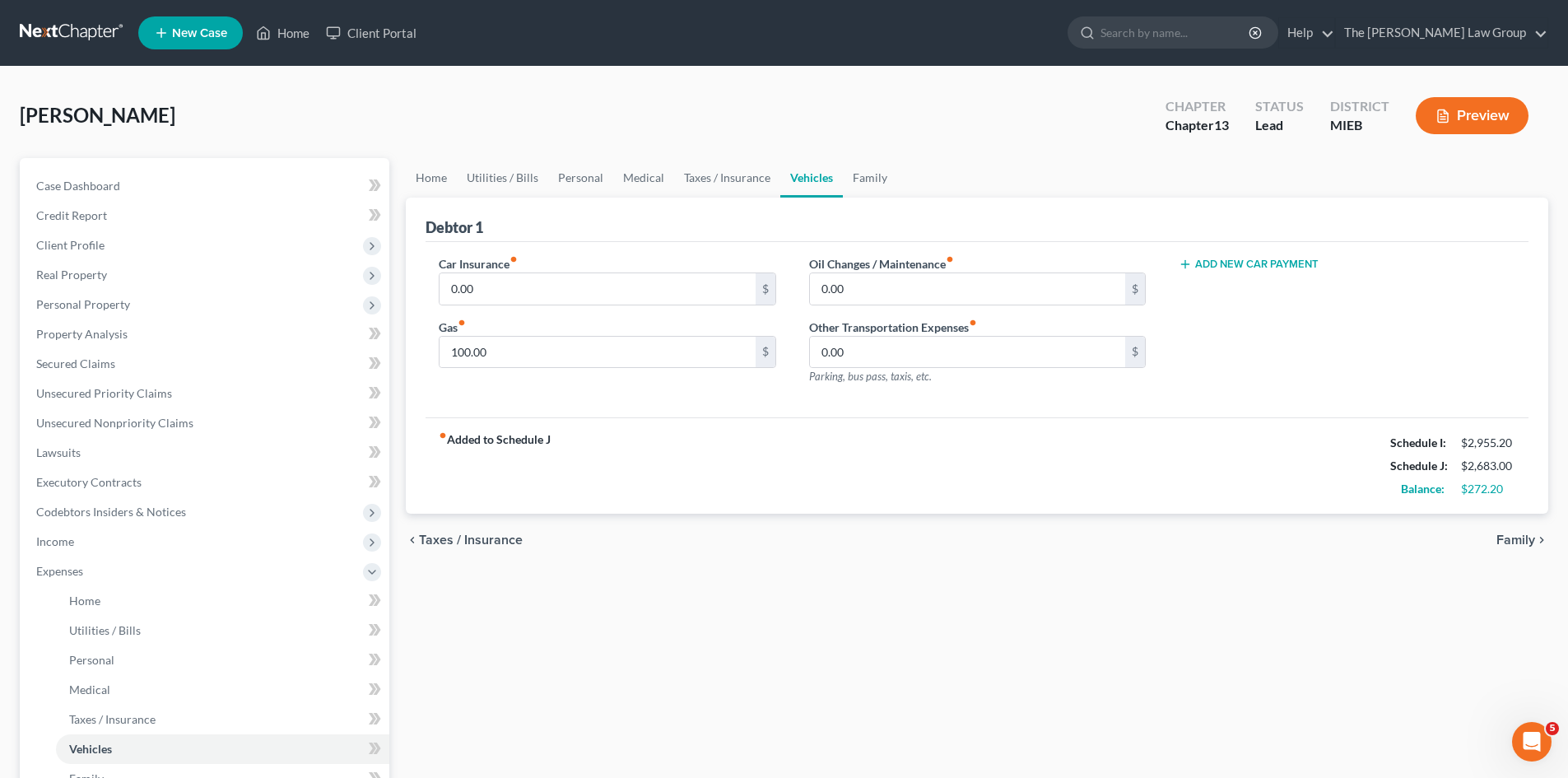
click at [1526, 522] on div "chevron_left Taxes / Insurance Family chevron_right" at bounding box center [977, 540] width 1142 height 53
click at [1519, 541] on span "Family" at bounding box center [1516, 539] width 39 height 13
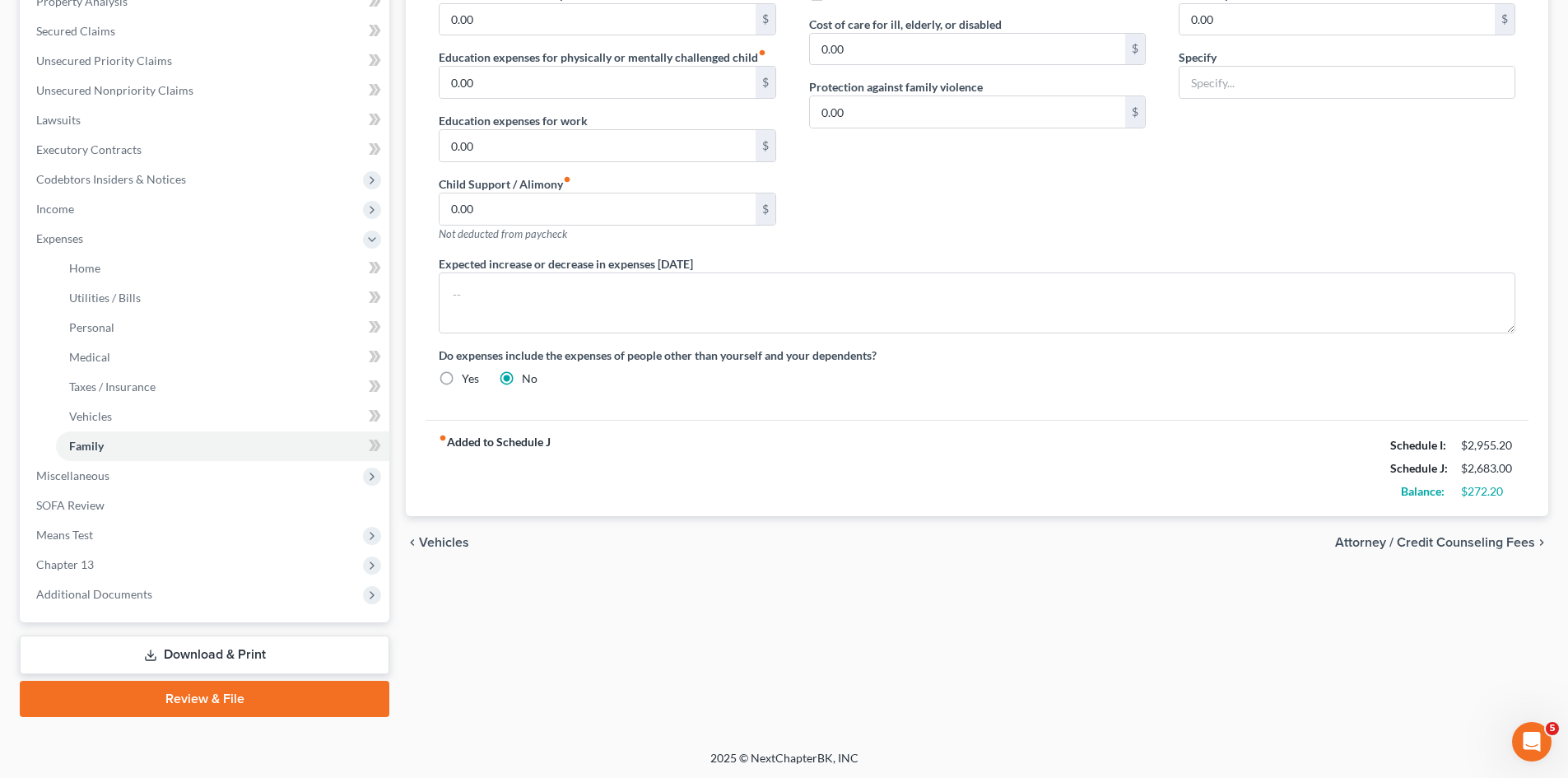
scroll to position [334, 0]
click at [1451, 540] on span "Attorney / Credit Counseling Fees" at bounding box center [1435, 540] width 200 height 13
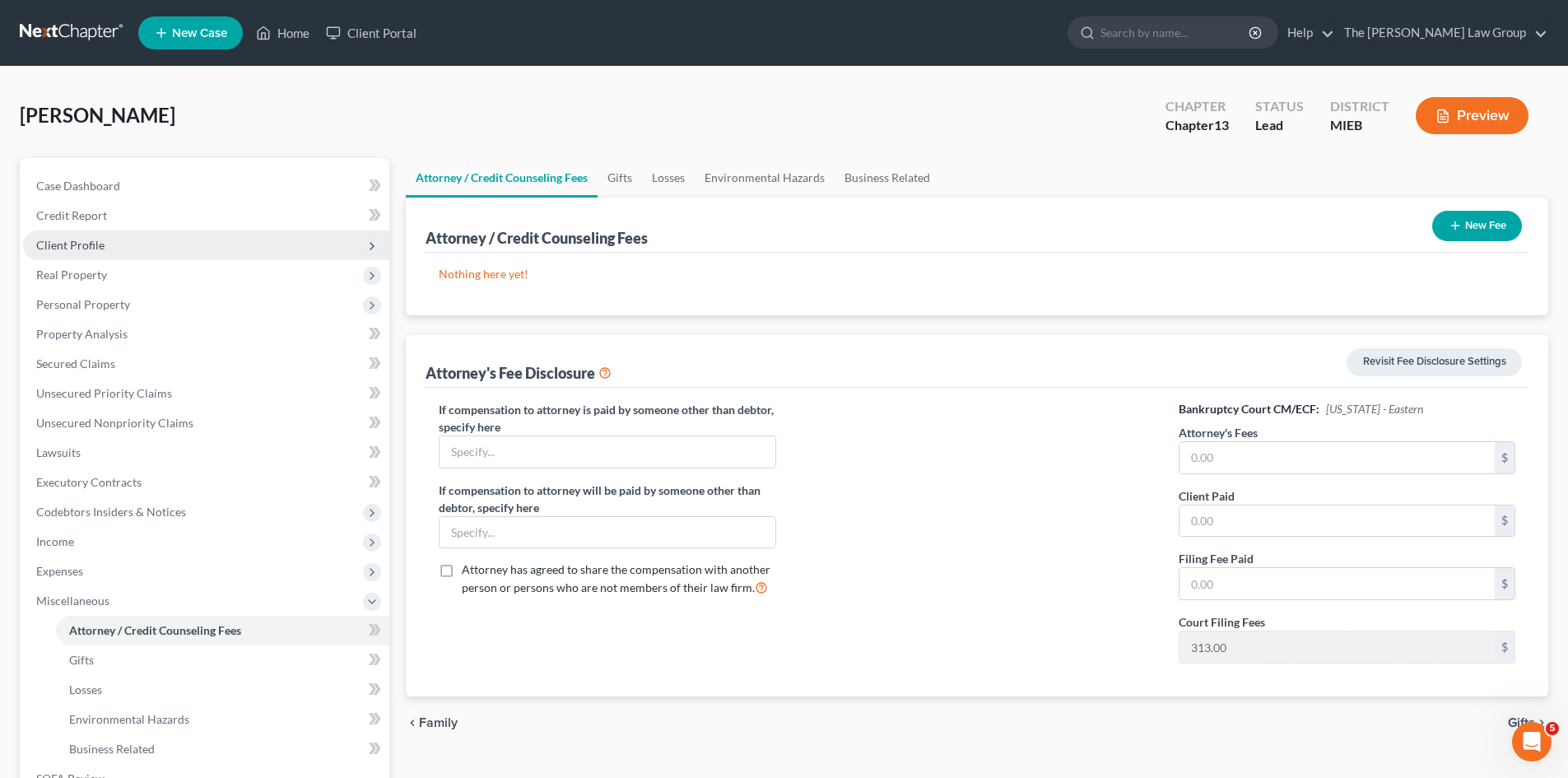
click at [102, 246] on span "Client Profile" at bounding box center [70, 245] width 68 height 14
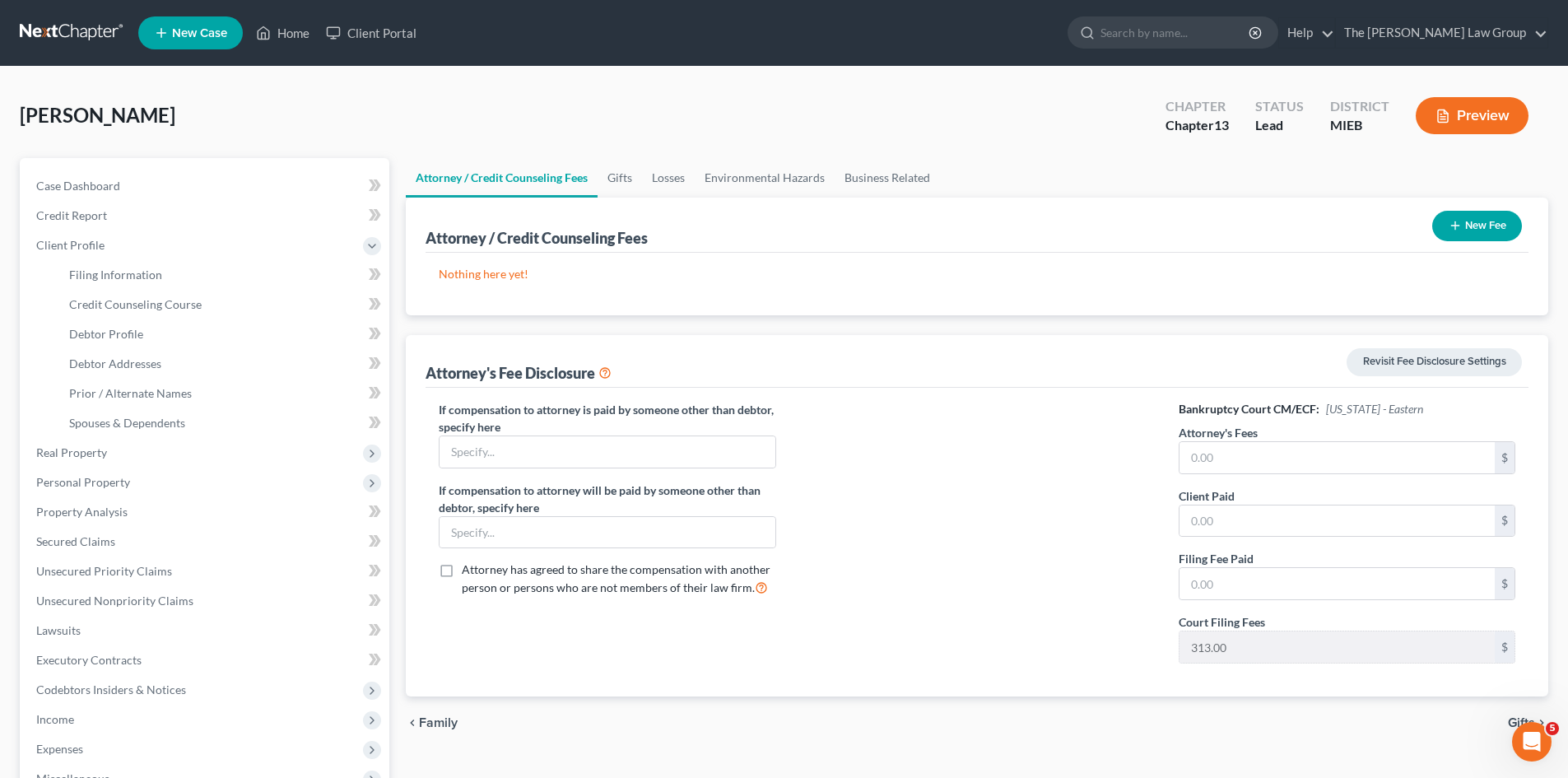
click at [1508, 118] on button "Preview" at bounding box center [1472, 115] width 113 height 37
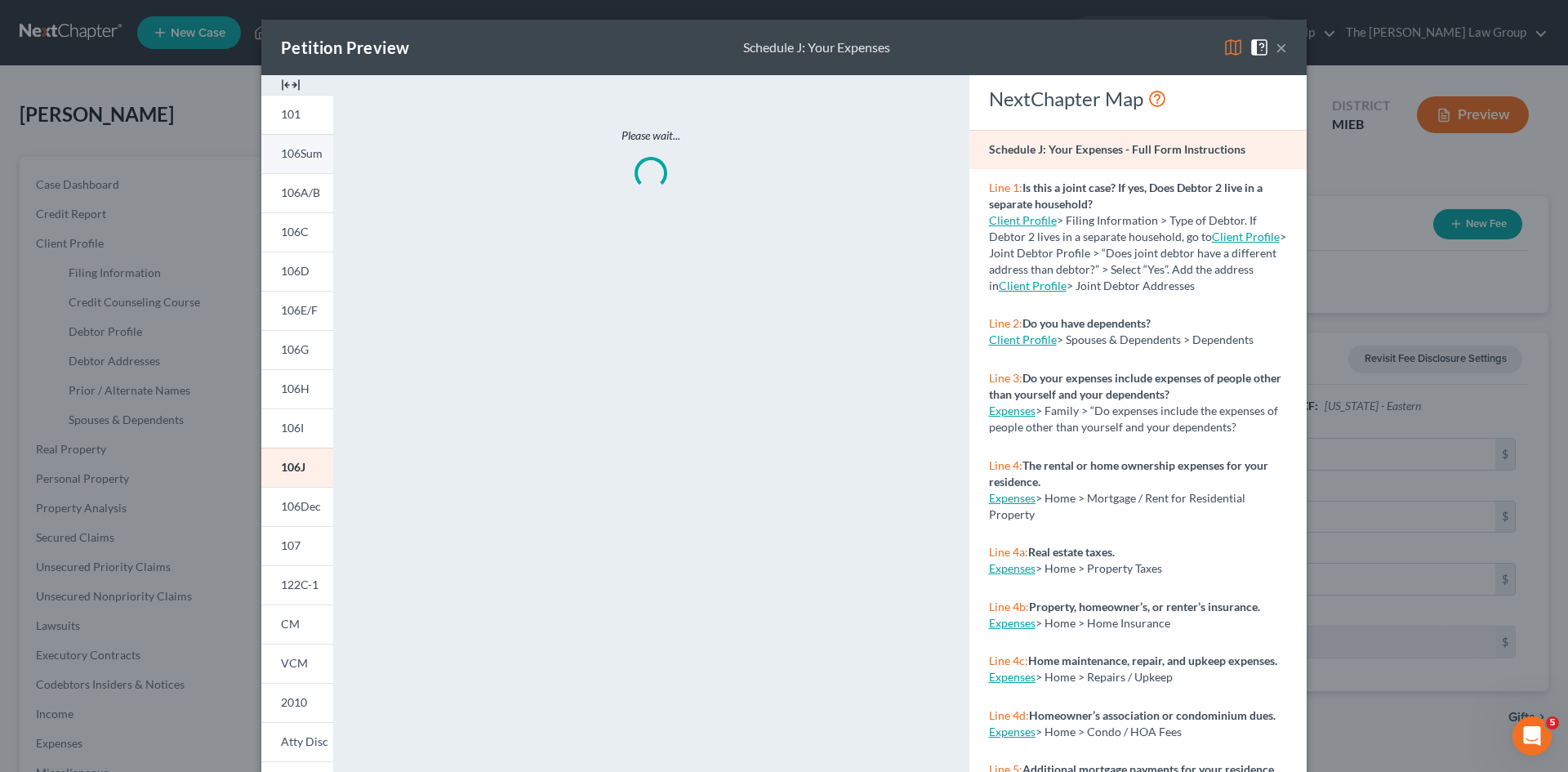
click at [307, 163] on link "106Sum" at bounding box center [297, 153] width 72 height 39
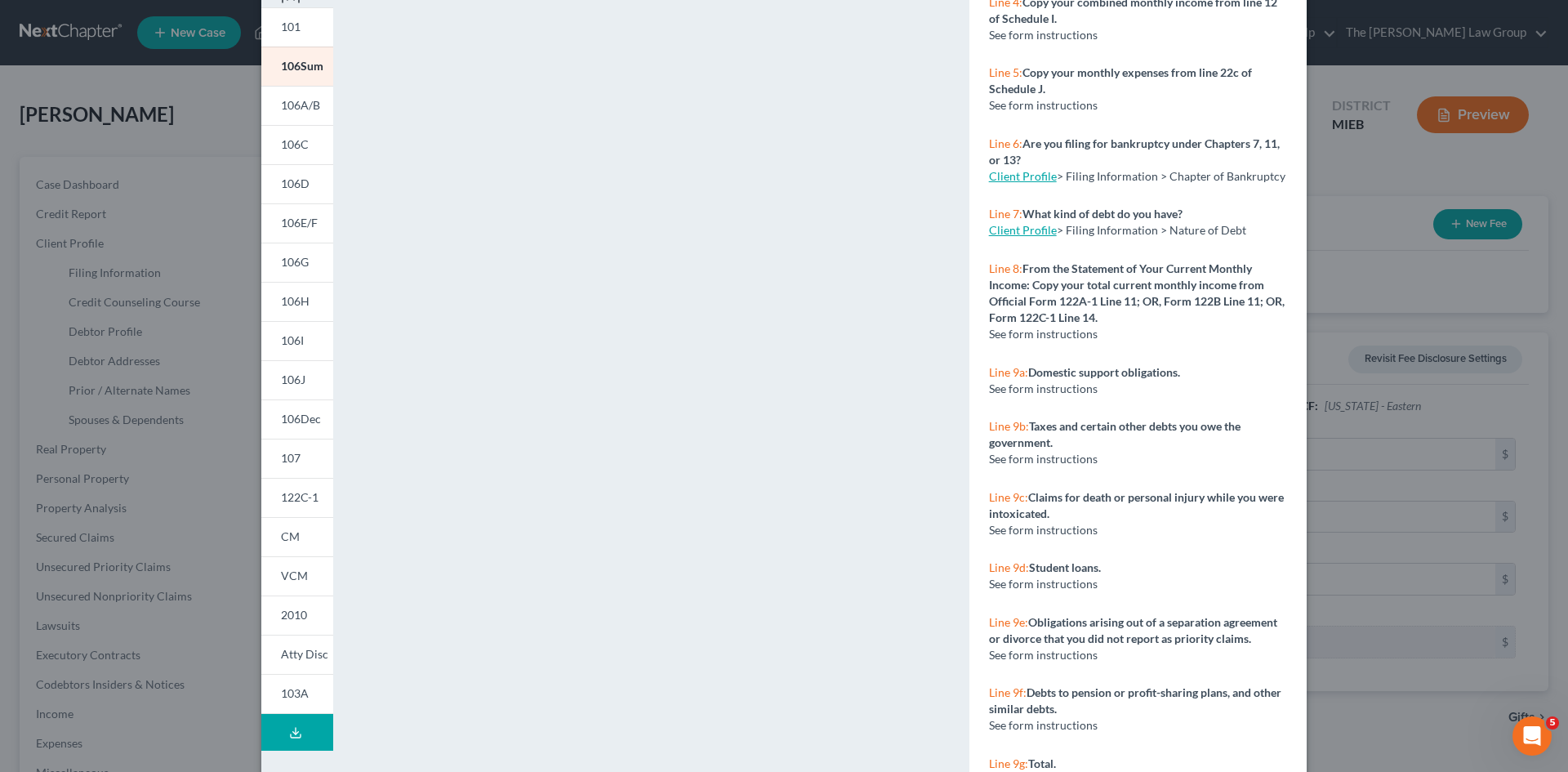
scroll to position [86, 0]
click at [295, 185] on span "106D" at bounding box center [295, 184] width 29 height 14
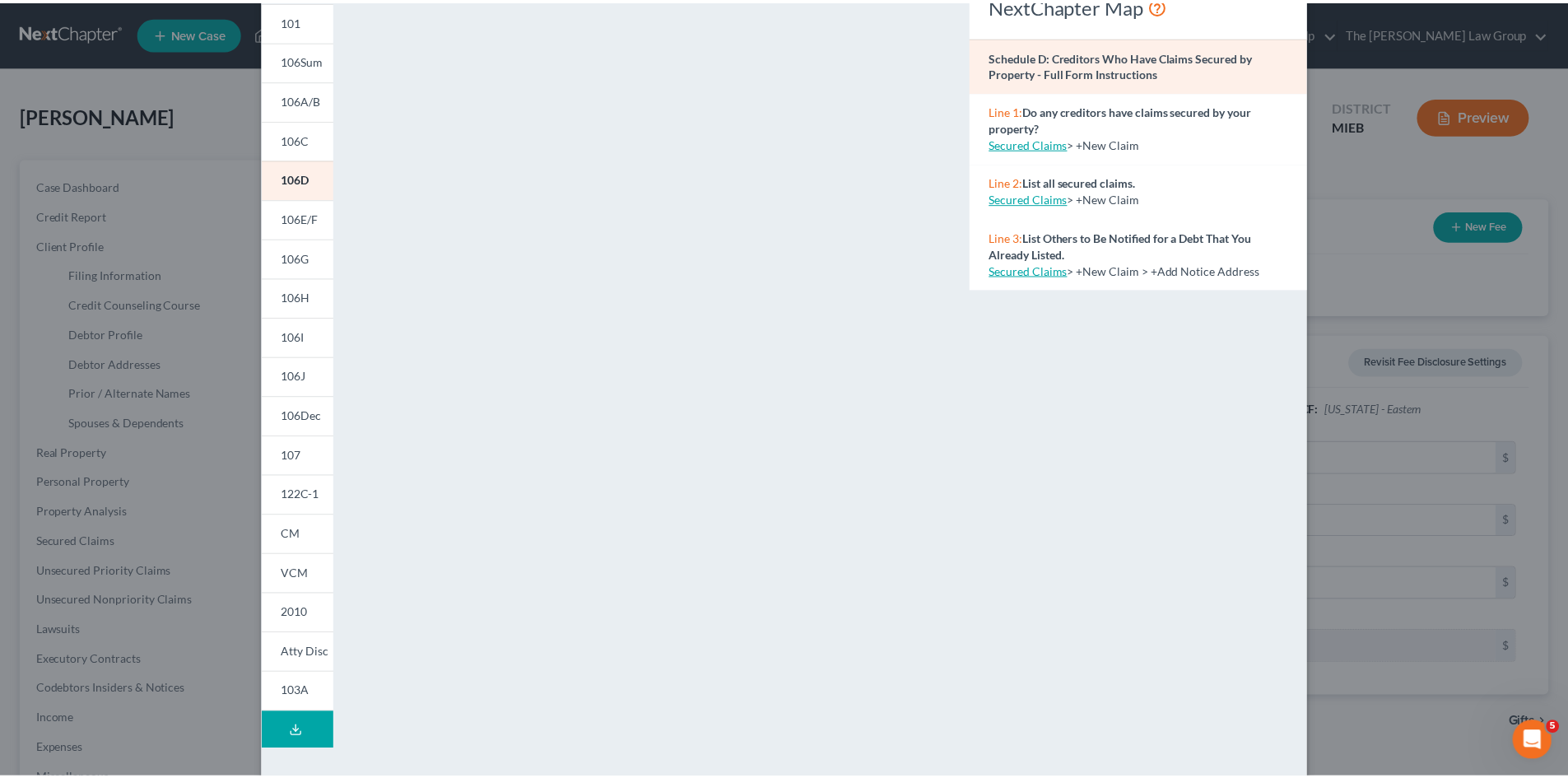
scroll to position [0, 0]
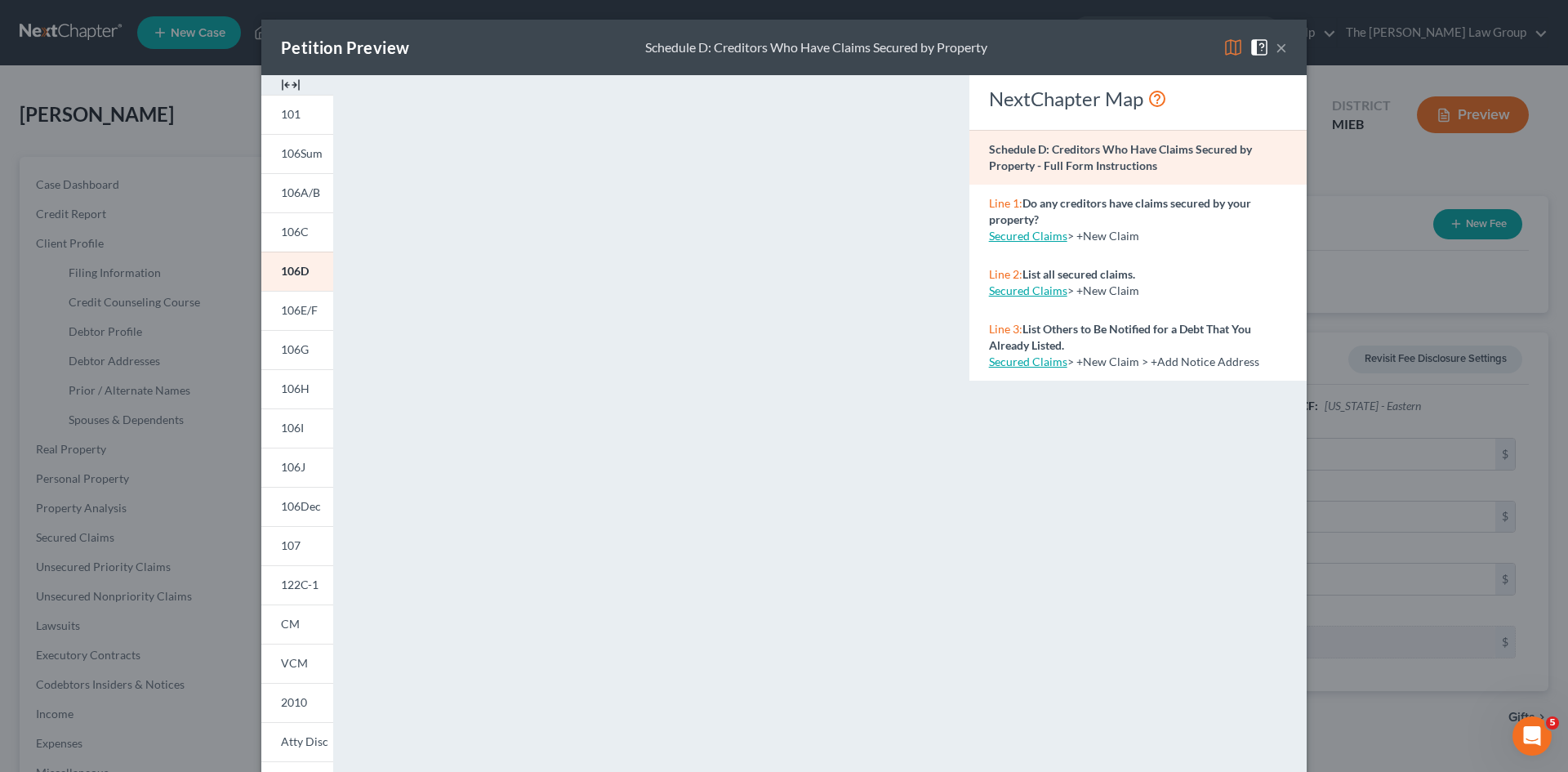
click at [1276, 49] on button "×" at bounding box center [1281, 47] width 12 height 19
